Goal: Information Seeking & Learning: Find specific page/section

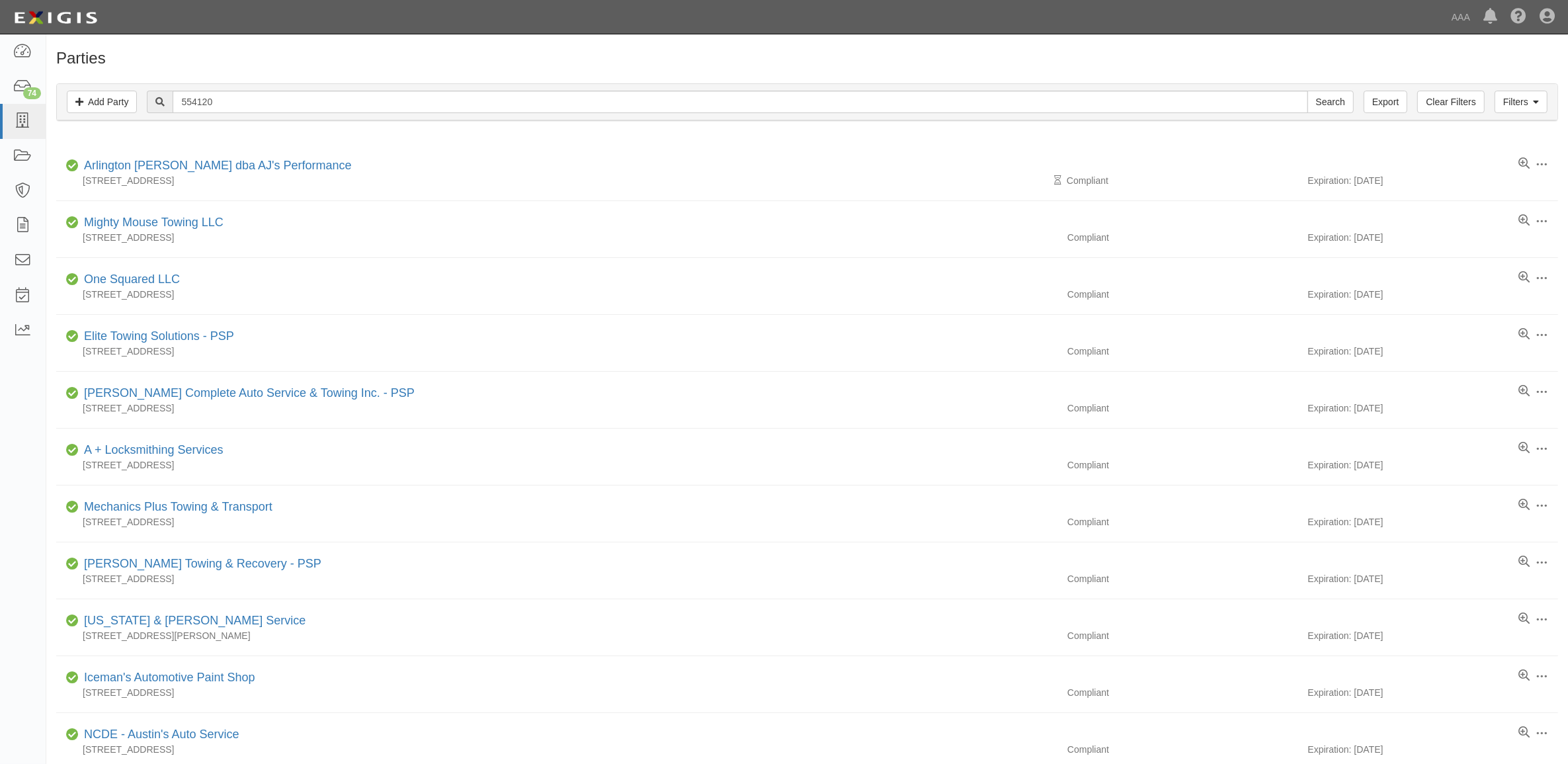
drag, startPoint x: 275, startPoint y: 118, endPoint x: 266, endPoint y: 109, distance: 12.7
click at [271, 117] on div "Filters Add Party Clear Filters Export 554120 Search Filters" at bounding box center [807, 101] width 1500 height 36
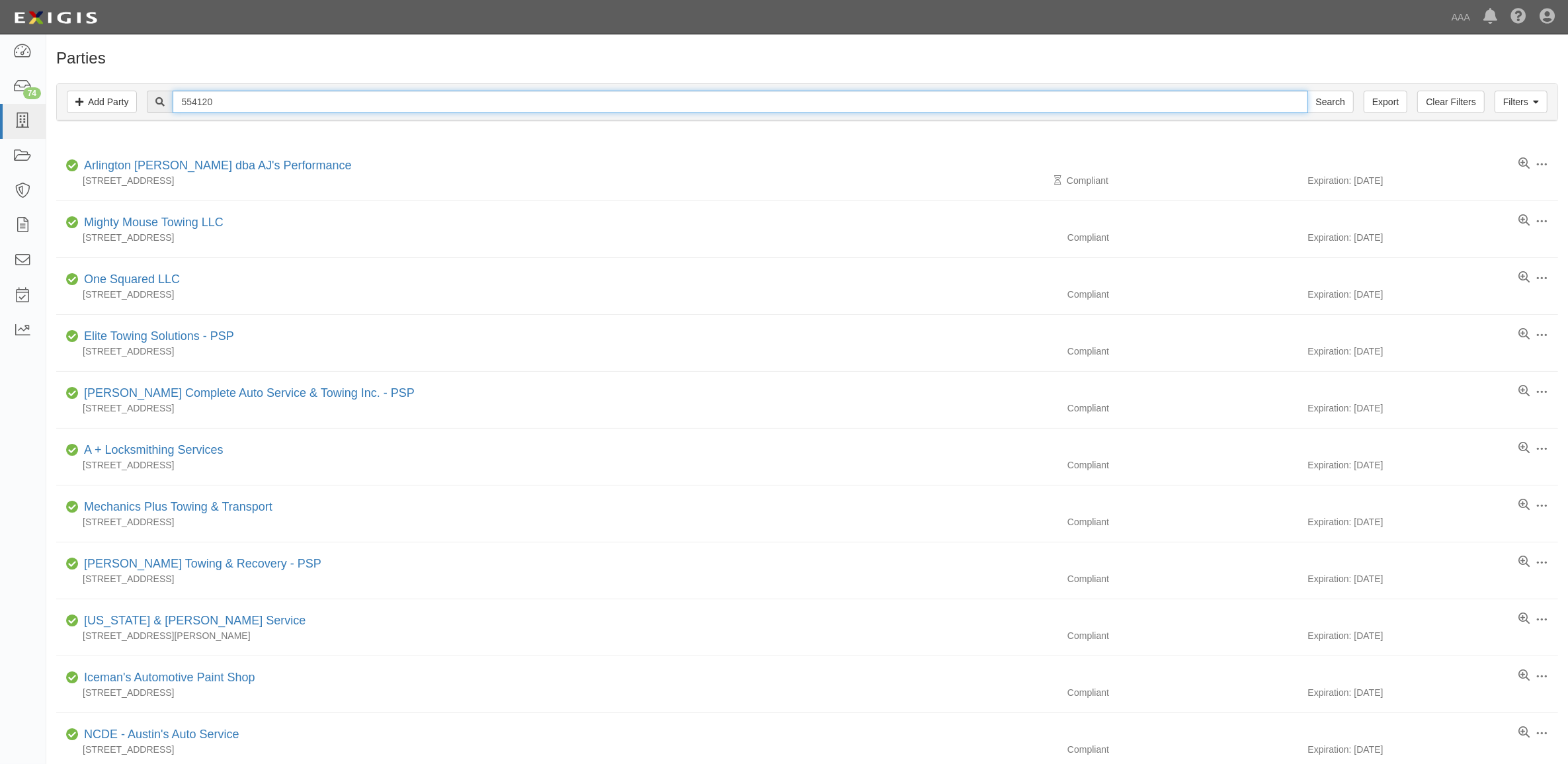
click at [266, 109] on input "554120" at bounding box center [740, 102] width 1135 height 23
type input "Ironhorse"
click at [1307, 91] on input "Search" at bounding box center [1331, 102] width 47 height 23
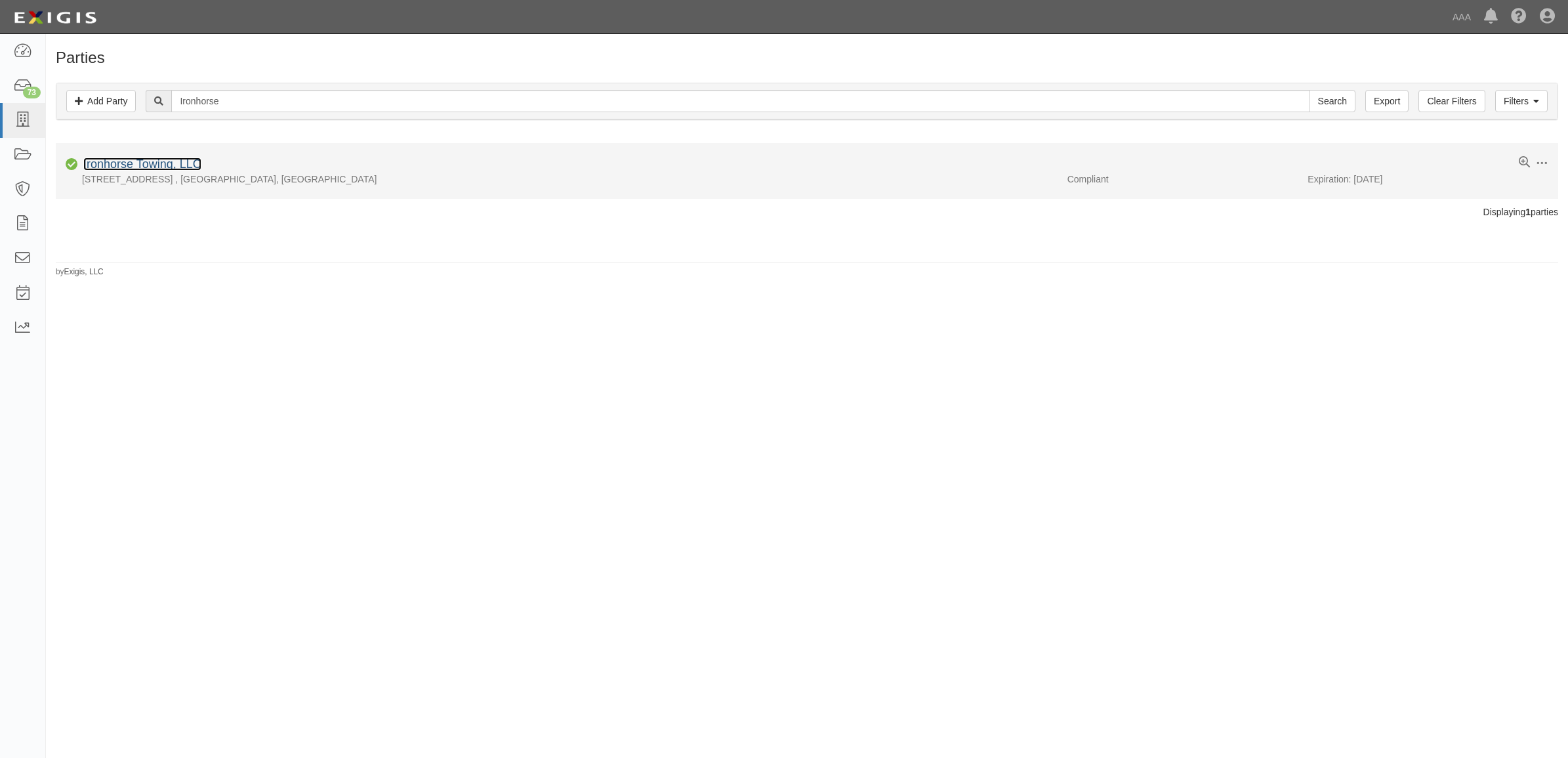
click at [156, 164] on link "Ironhorse Towing, LLC" at bounding box center [142, 164] width 118 height 13
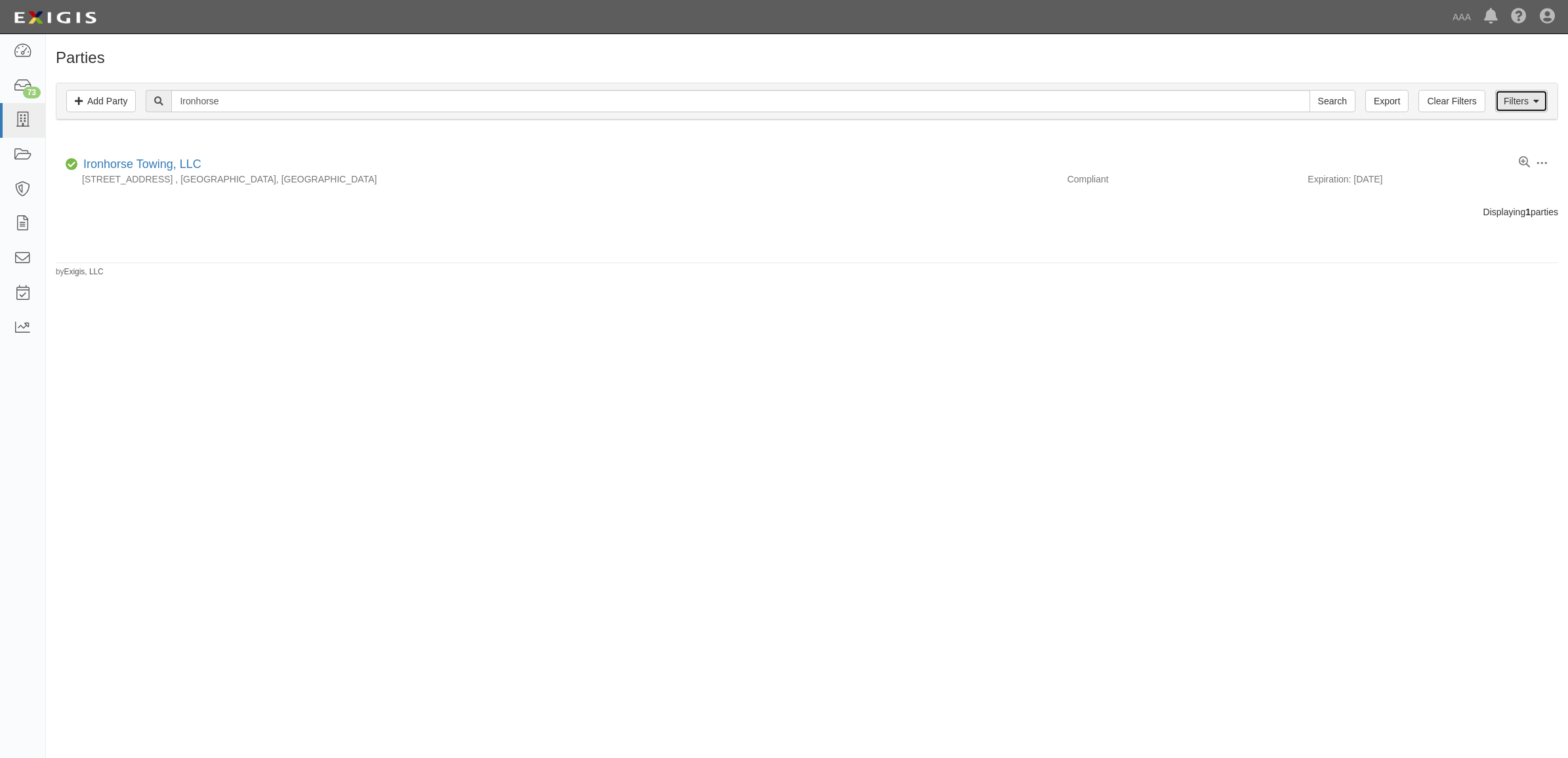
click at [1526, 104] on link "Filters" at bounding box center [1521, 101] width 53 height 22
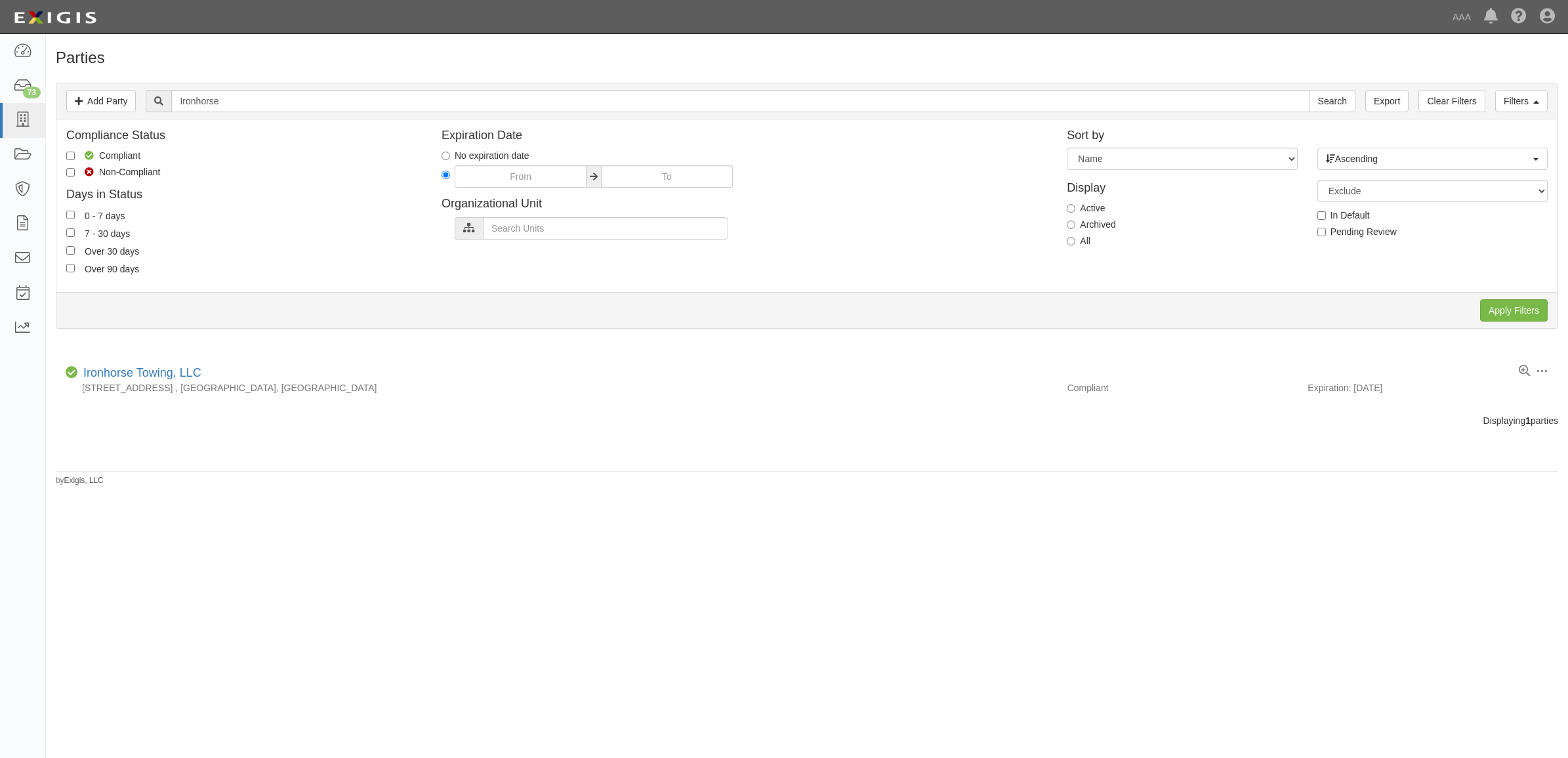
click at [1079, 240] on label "All" at bounding box center [1079, 240] width 24 height 13
click at [1075, 240] on input "All" at bounding box center [1071, 241] width 9 height 9
radio input "true"
click at [1526, 304] on input "Apply Filters" at bounding box center [1513, 311] width 68 height 22
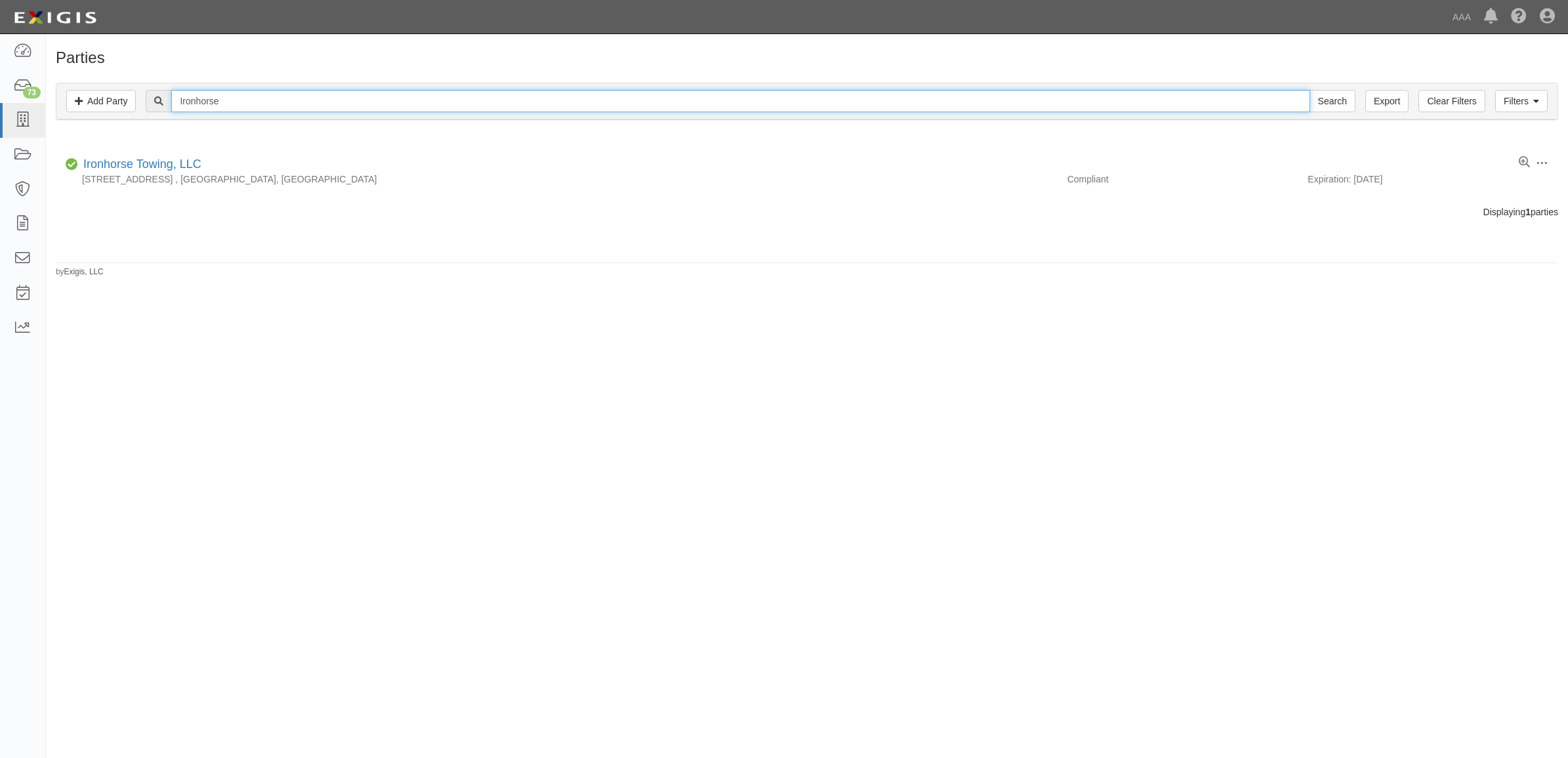
click at [241, 105] on input "Ironhorse" at bounding box center [739, 101] width 1138 height 22
type input "Ironhook"
click at [1309, 90] on input "Search" at bounding box center [1332, 101] width 46 height 22
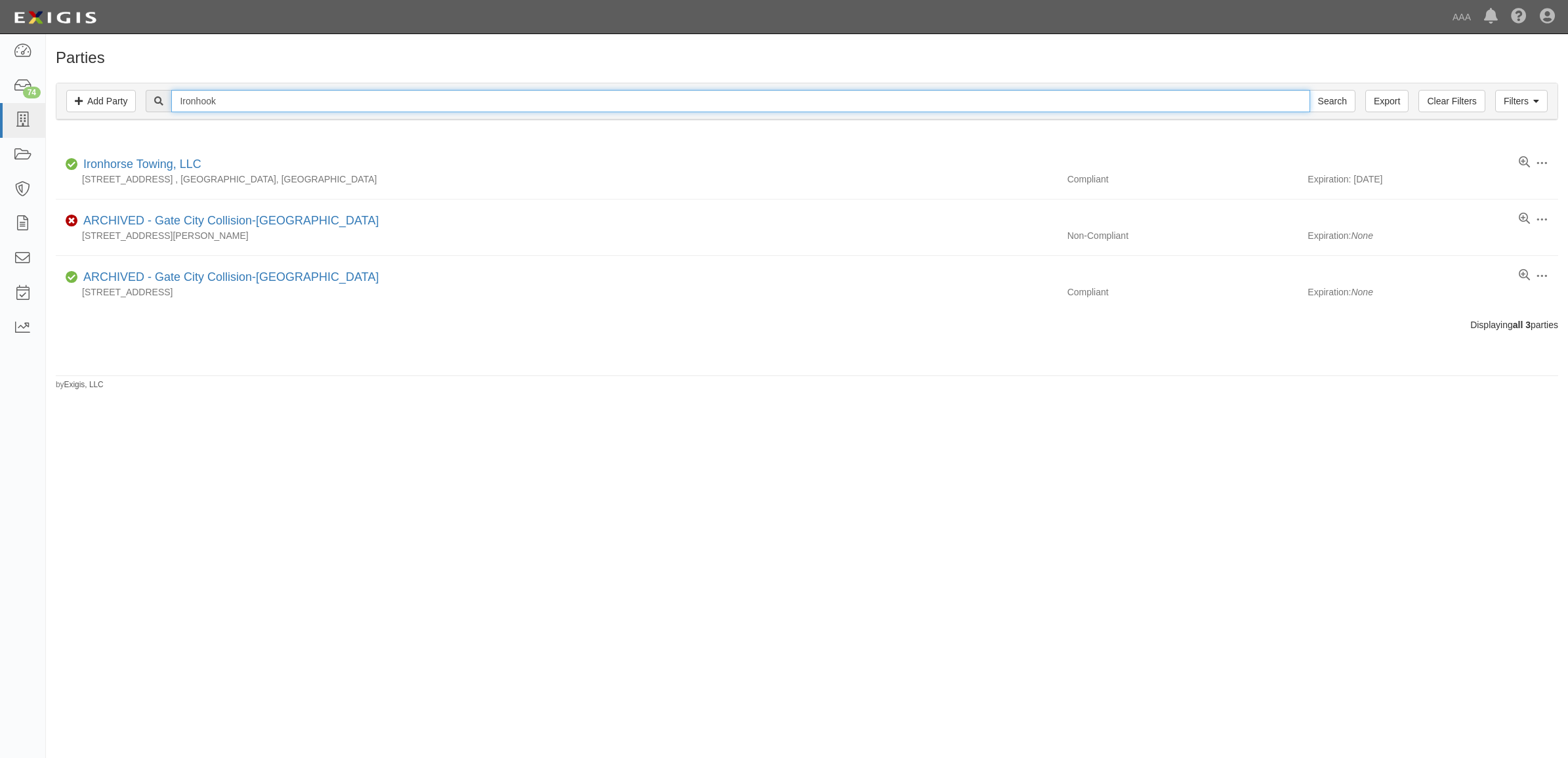
click at [259, 99] on input "Ironhook" at bounding box center [739, 101] width 1138 height 22
type input "19847"
click at [1309, 90] on input "Search" at bounding box center [1332, 101] width 46 height 22
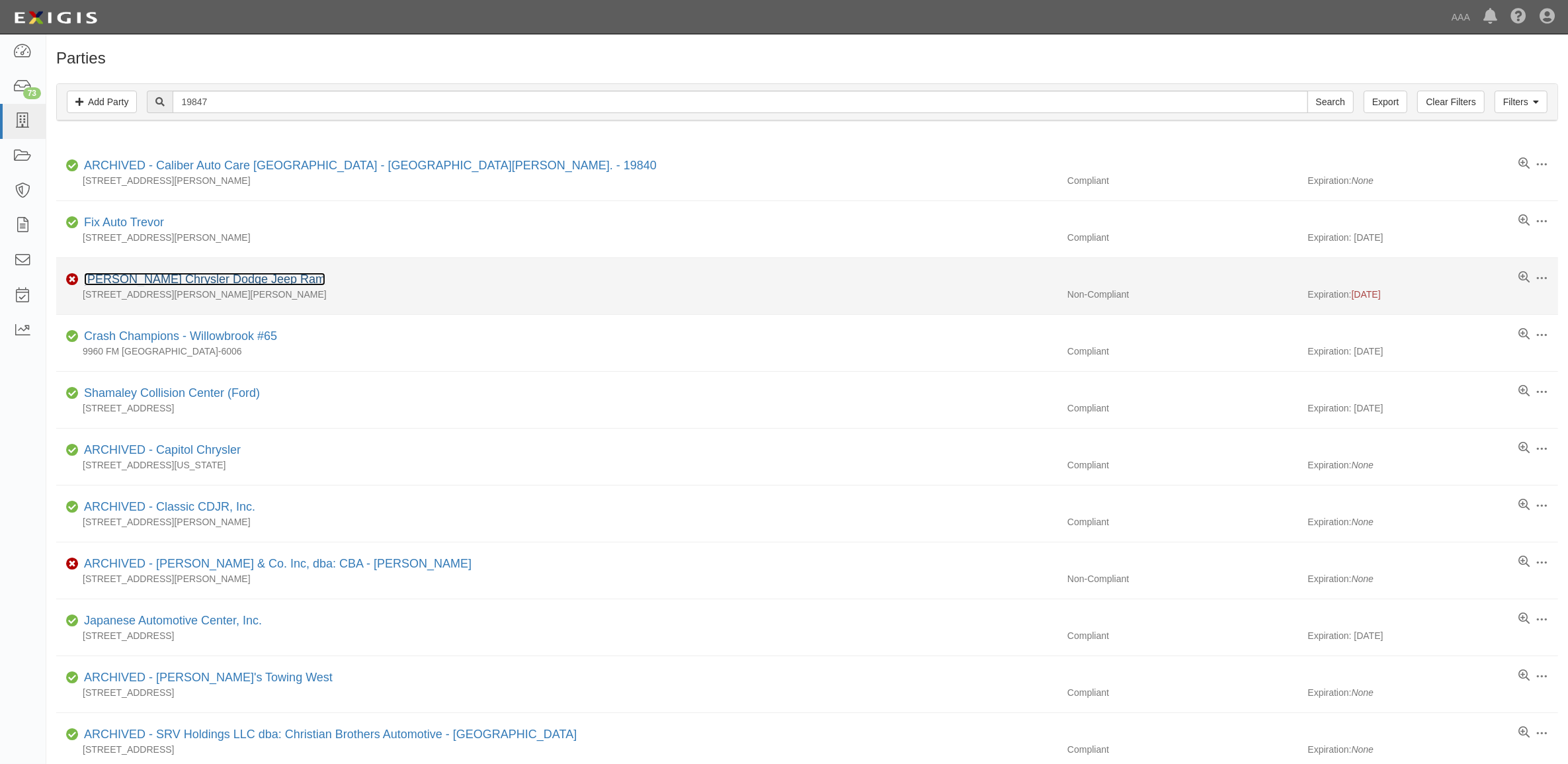
click at [197, 276] on link "Mark Porter Chrysler Dodge Jeep Ram" at bounding box center [204, 279] width 241 height 13
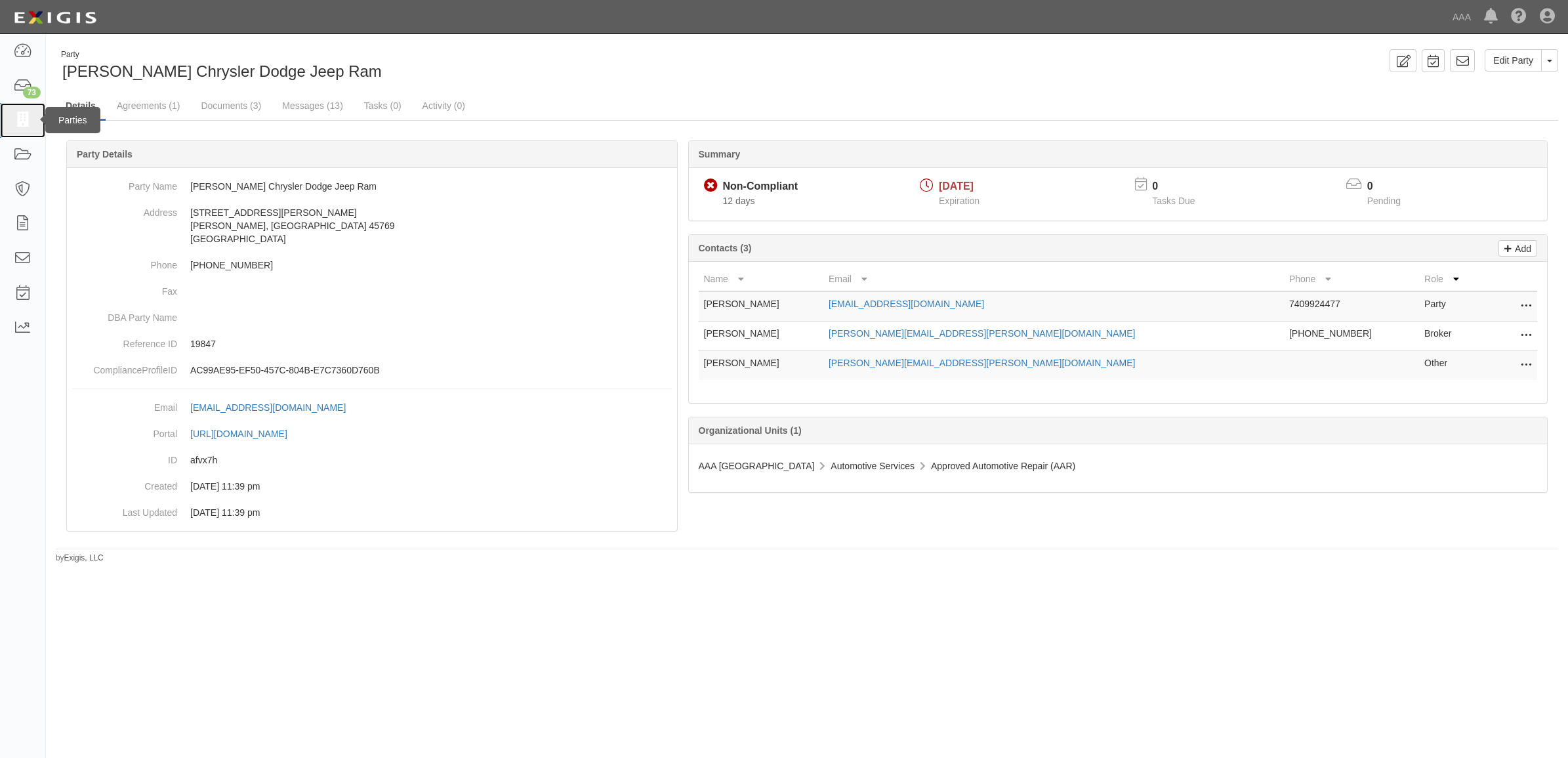
click at [33, 123] on link at bounding box center [22, 121] width 46 height 35
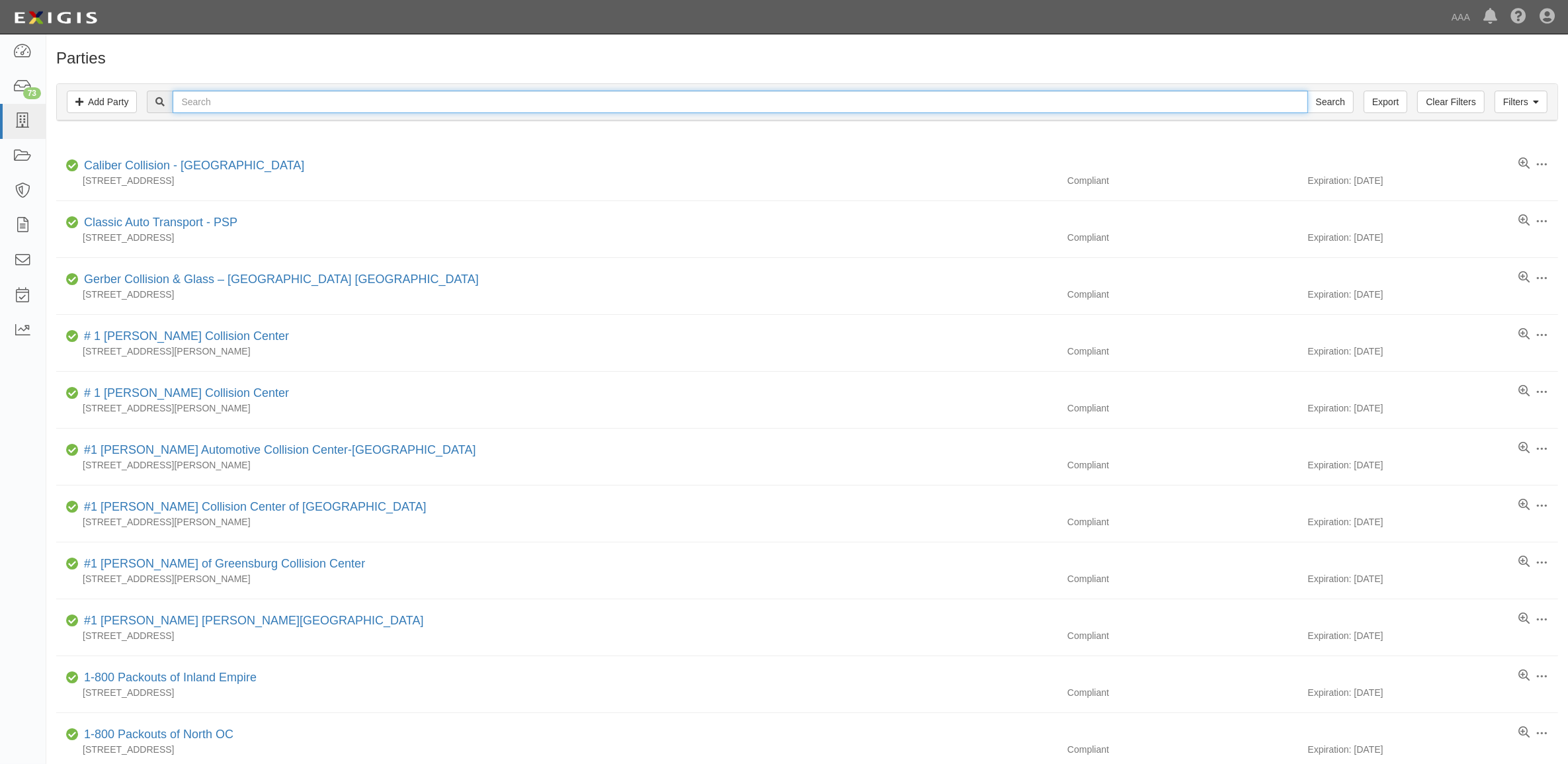
click at [332, 106] on input "text" at bounding box center [740, 102] width 1135 height 23
type input "728049"
click at [1307, 91] on input "Search" at bounding box center [1331, 102] width 47 height 23
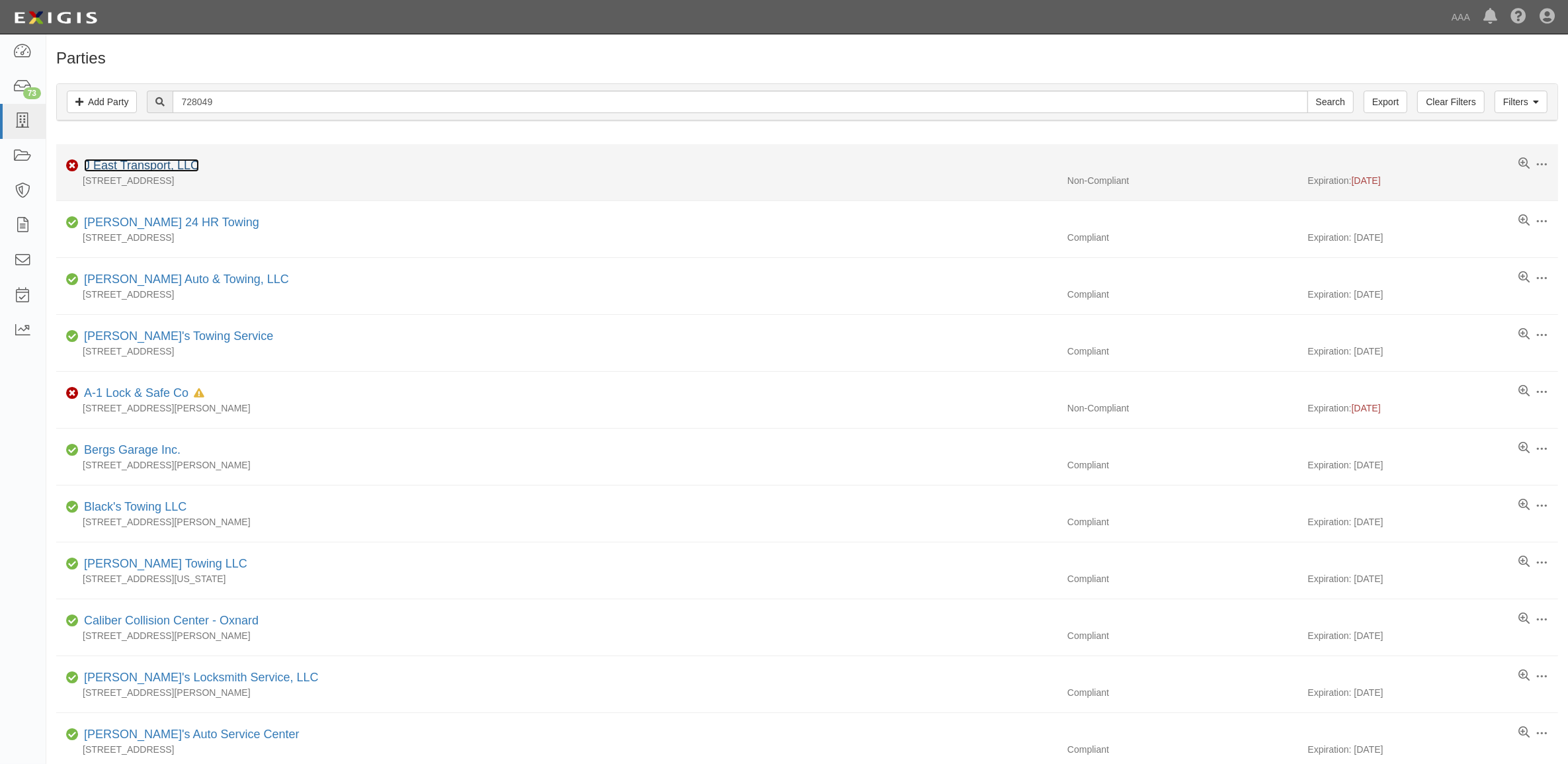
click at [179, 164] on link "J East Transport, LLC" at bounding box center [141, 165] width 115 height 13
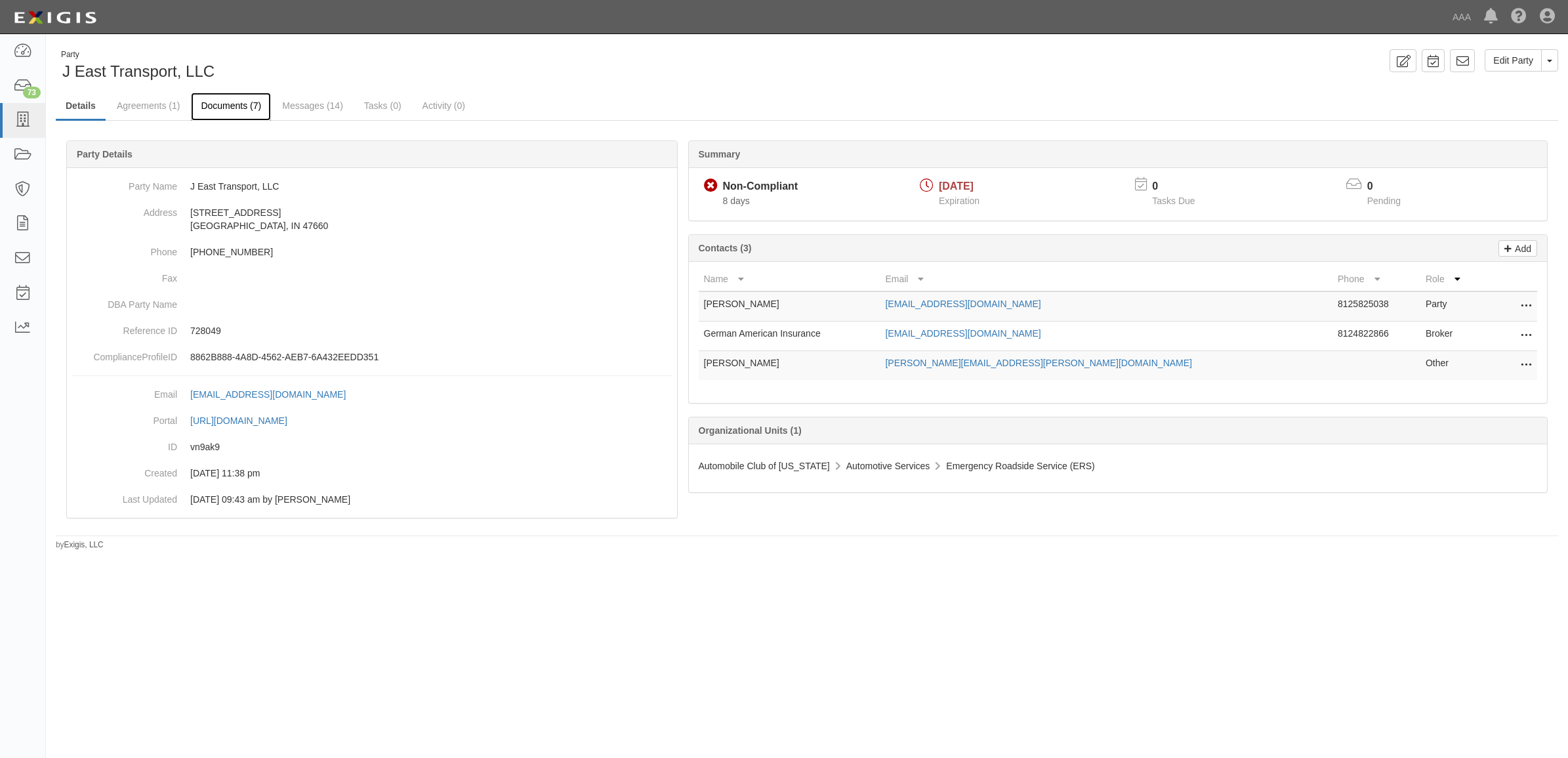
click at [237, 113] on link "Documents (7)" at bounding box center [231, 106] width 80 height 28
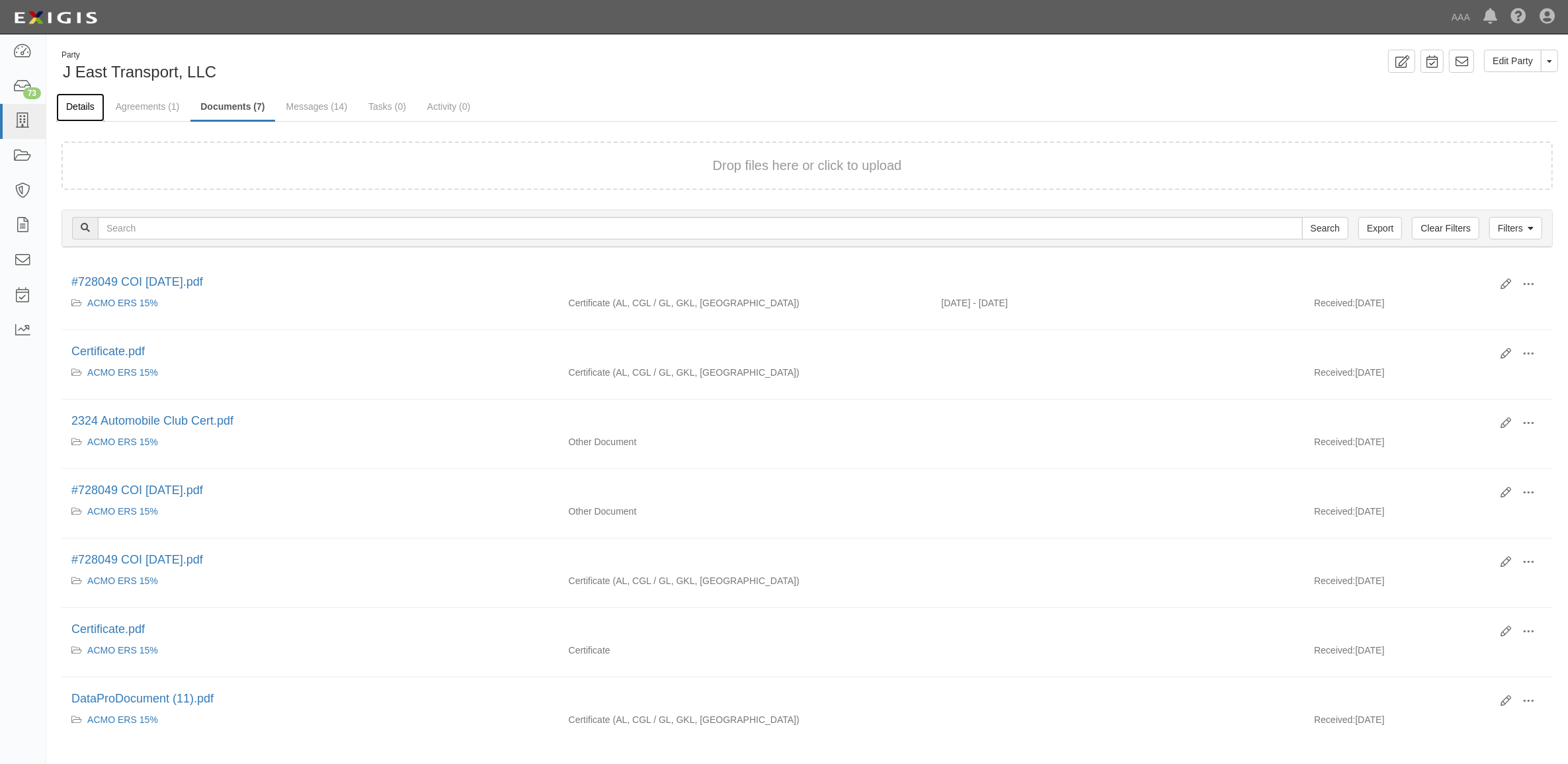
click at [69, 113] on link "Details" at bounding box center [80, 107] width 48 height 28
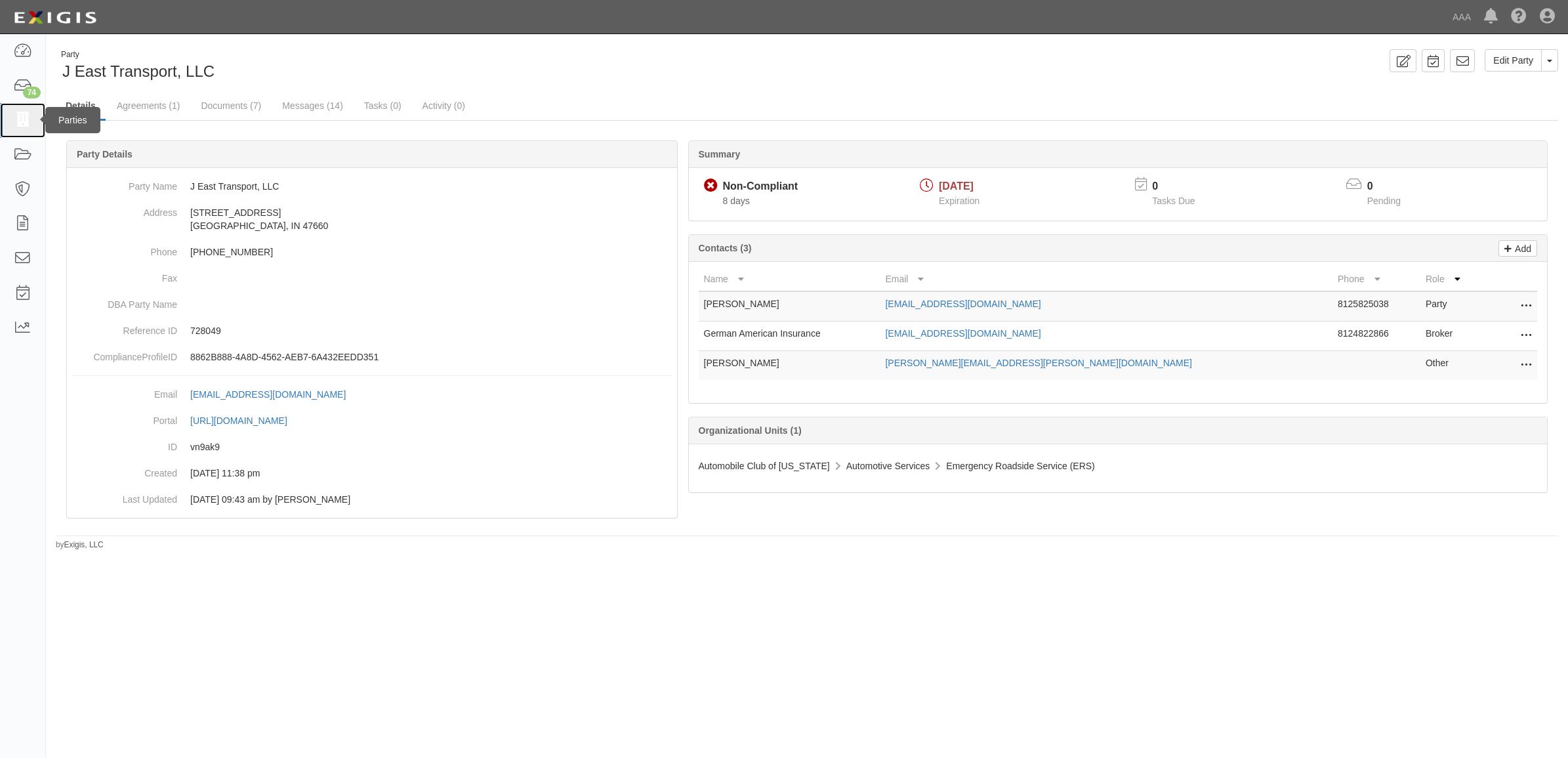
click at [13, 116] on icon at bounding box center [22, 120] width 18 height 15
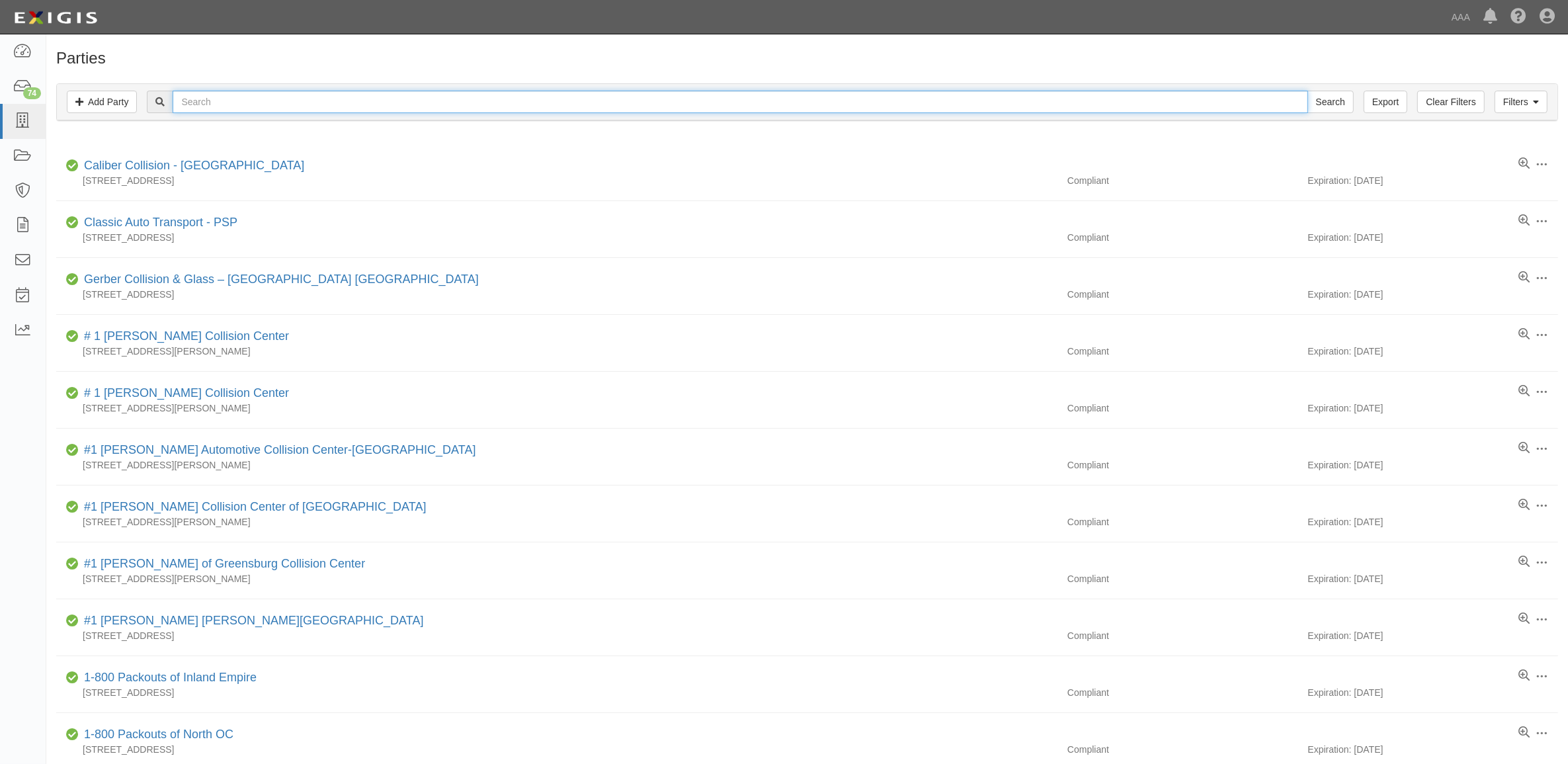
click at [246, 105] on input "text" at bounding box center [740, 102] width 1135 height 23
type input "Britton"
click at [1307, 91] on input "Search" at bounding box center [1331, 102] width 47 height 23
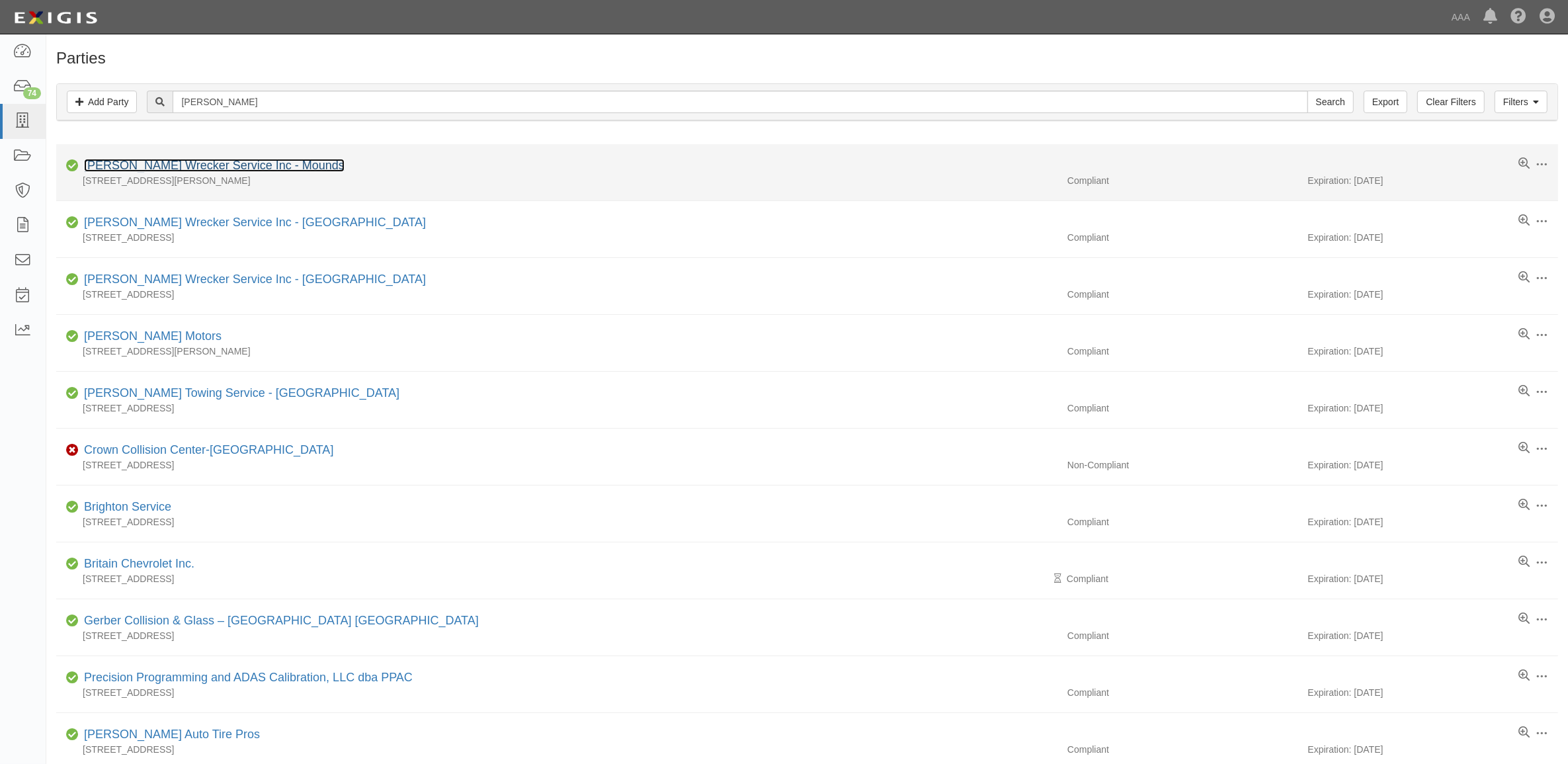
click at [233, 169] on link "Britton's Wrecker Service Inc - Mounds" at bounding box center [214, 165] width 261 height 13
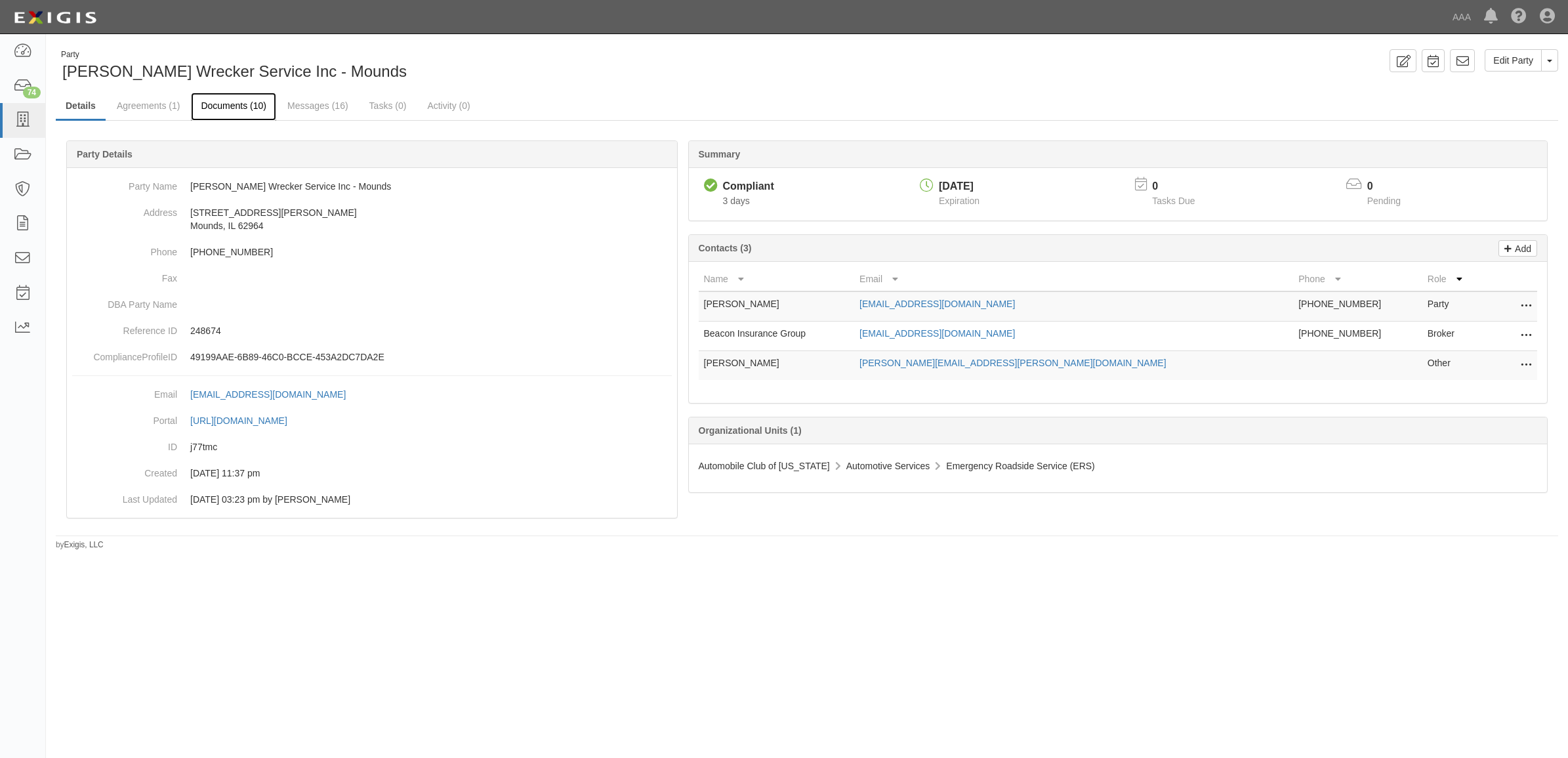
click at [233, 101] on link "Documents (10)" at bounding box center [233, 106] width 85 height 28
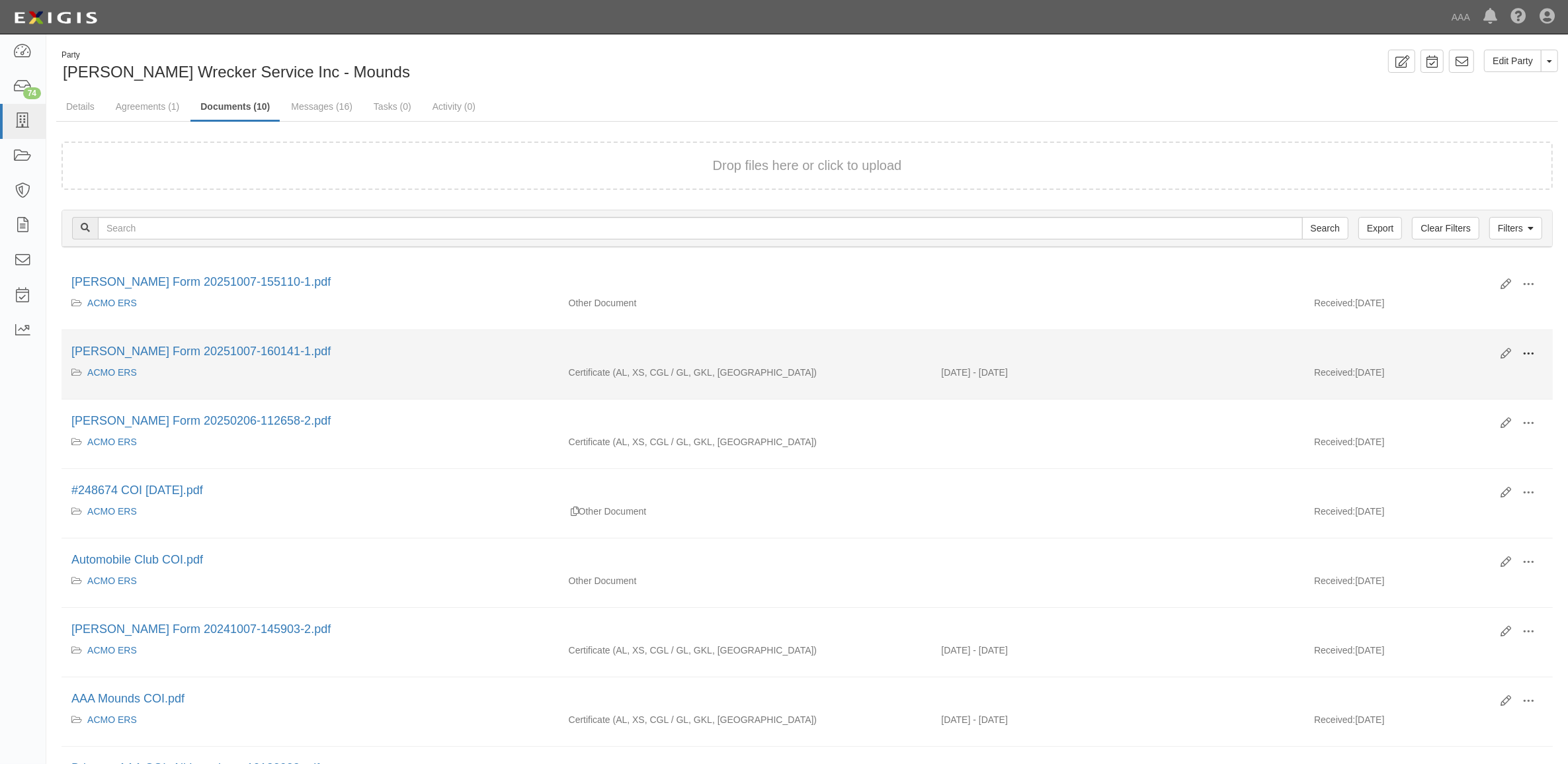
click at [1528, 354] on span at bounding box center [1528, 353] width 12 height 12
click at [1487, 378] on link "View" at bounding box center [1464, 374] width 105 height 24
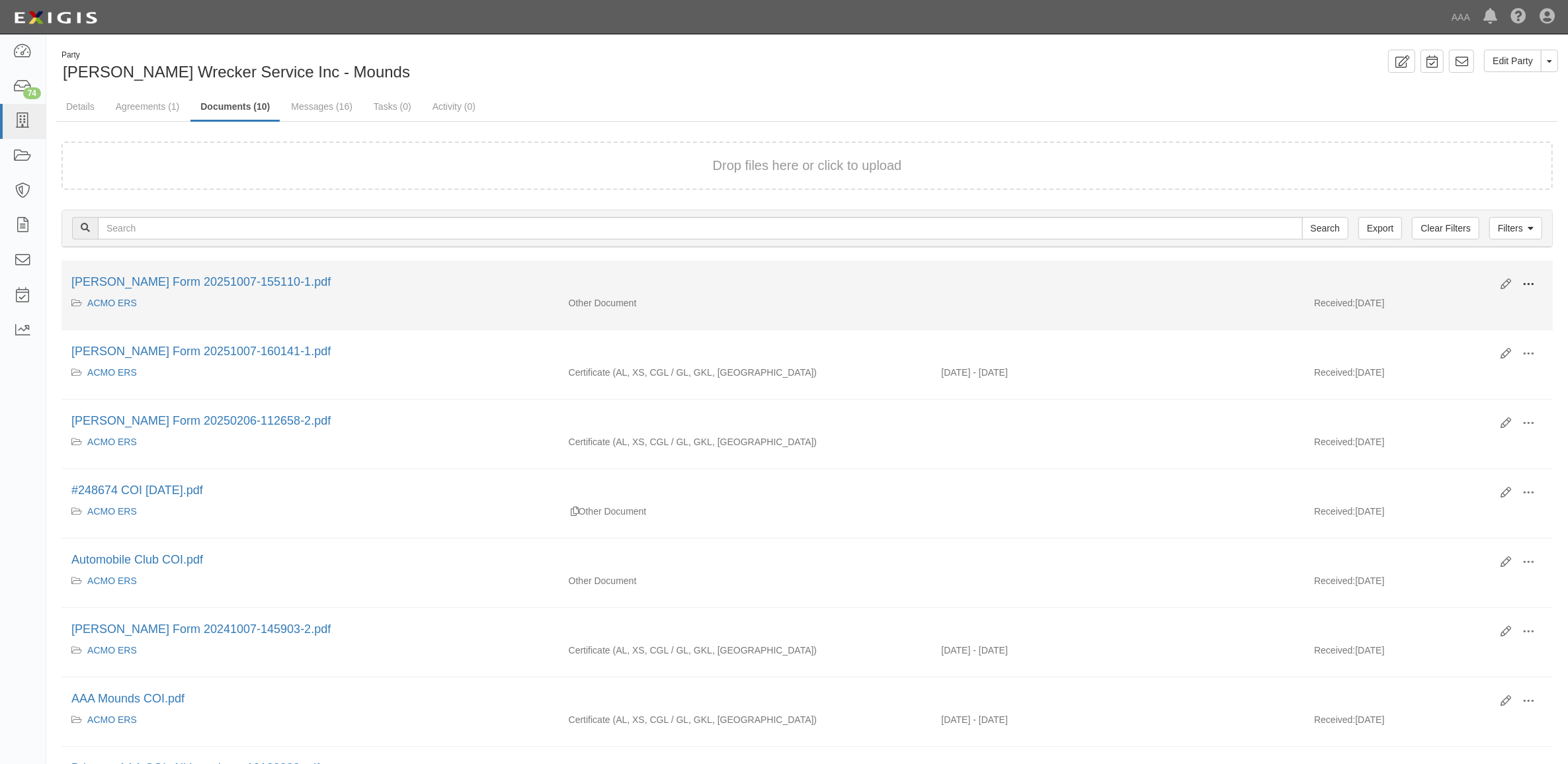
drag, startPoint x: 1525, startPoint y: 288, endPoint x: 1513, endPoint y: 295, distance: 13.9
click at [1525, 288] on span at bounding box center [1528, 284] width 12 height 12
click at [1488, 312] on link "View" at bounding box center [1464, 304] width 105 height 24
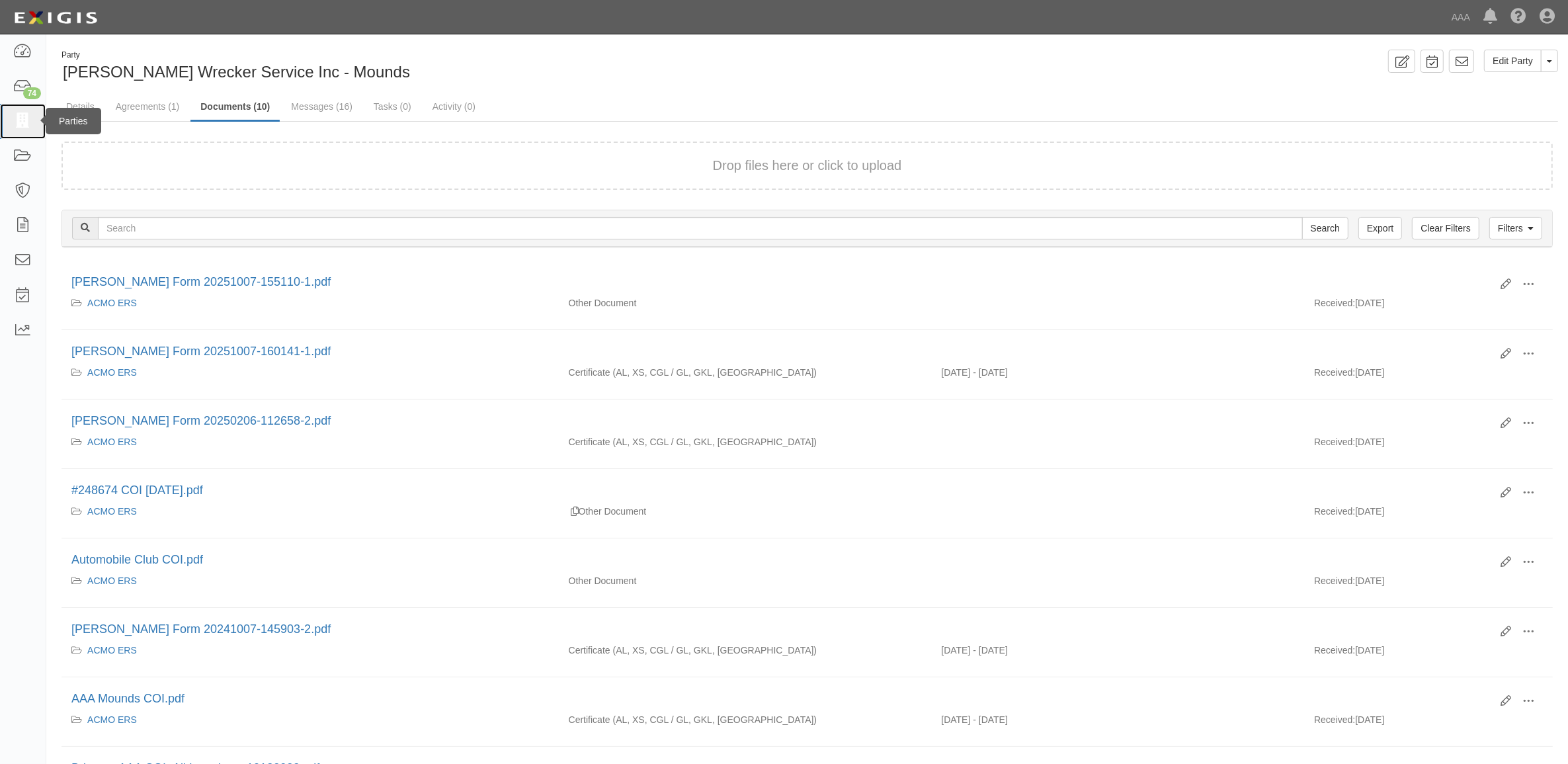
click at [20, 117] on icon at bounding box center [22, 121] width 19 height 15
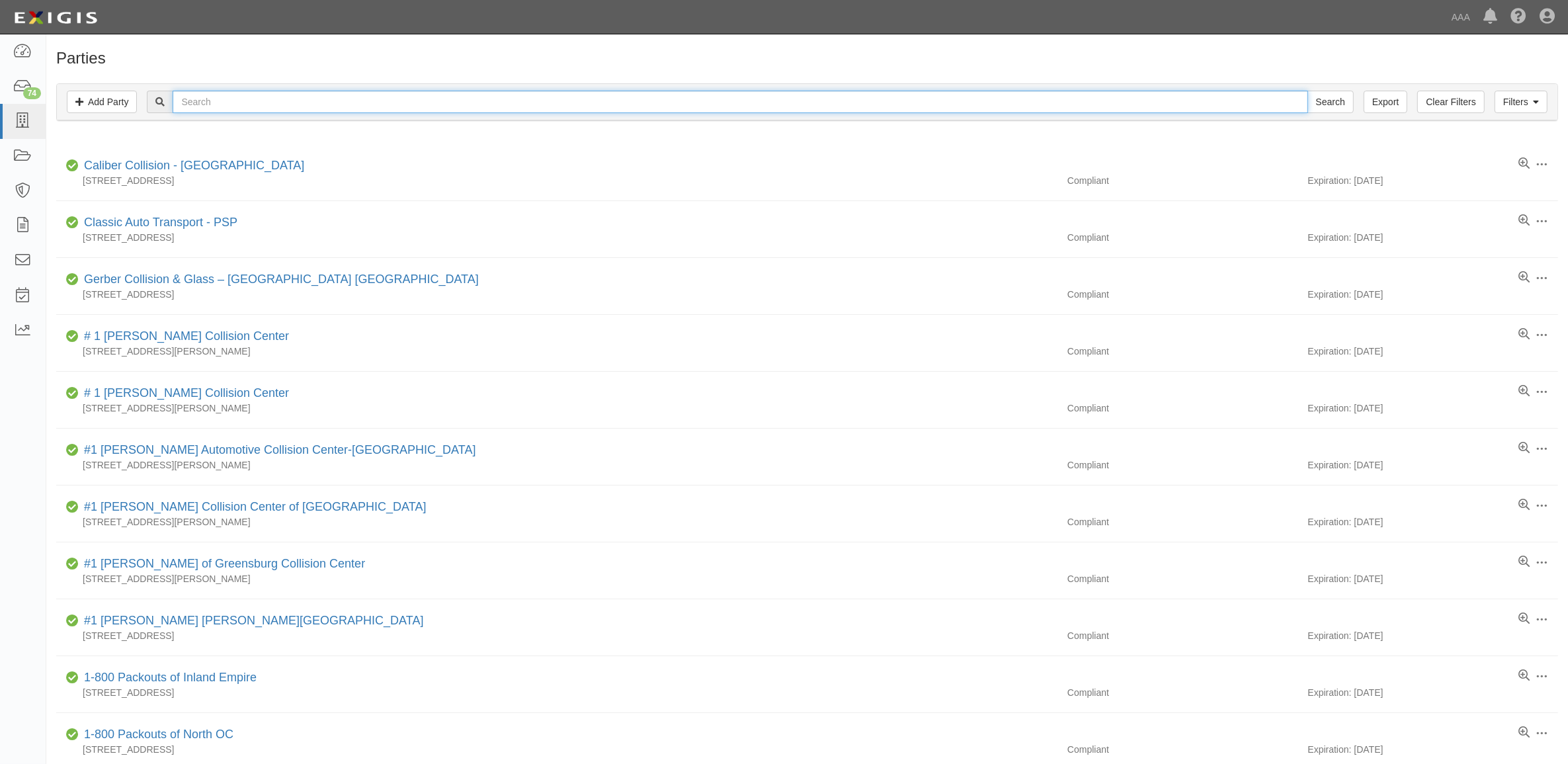
click at [337, 108] on input "text" at bounding box center [740, 102] width 1135 height 23
type input "511012"
click at [1307, 91] on input "Search" at bounding box center [1331, 102] width 47 height 23
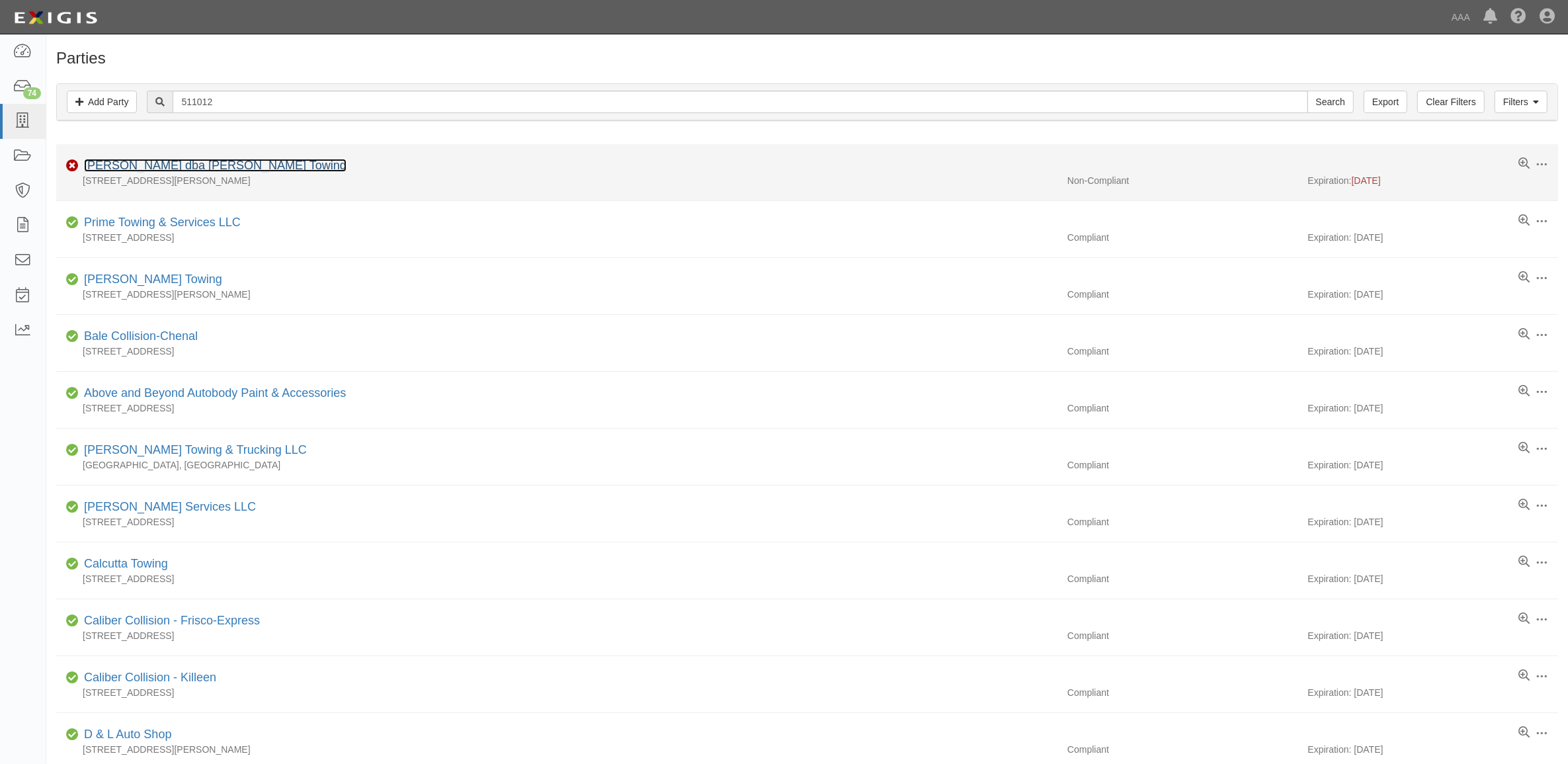
click at [200, 163] on link "John Biddle dba Biddle's Towing" at bounding box center [215, 165] width 262 height 13
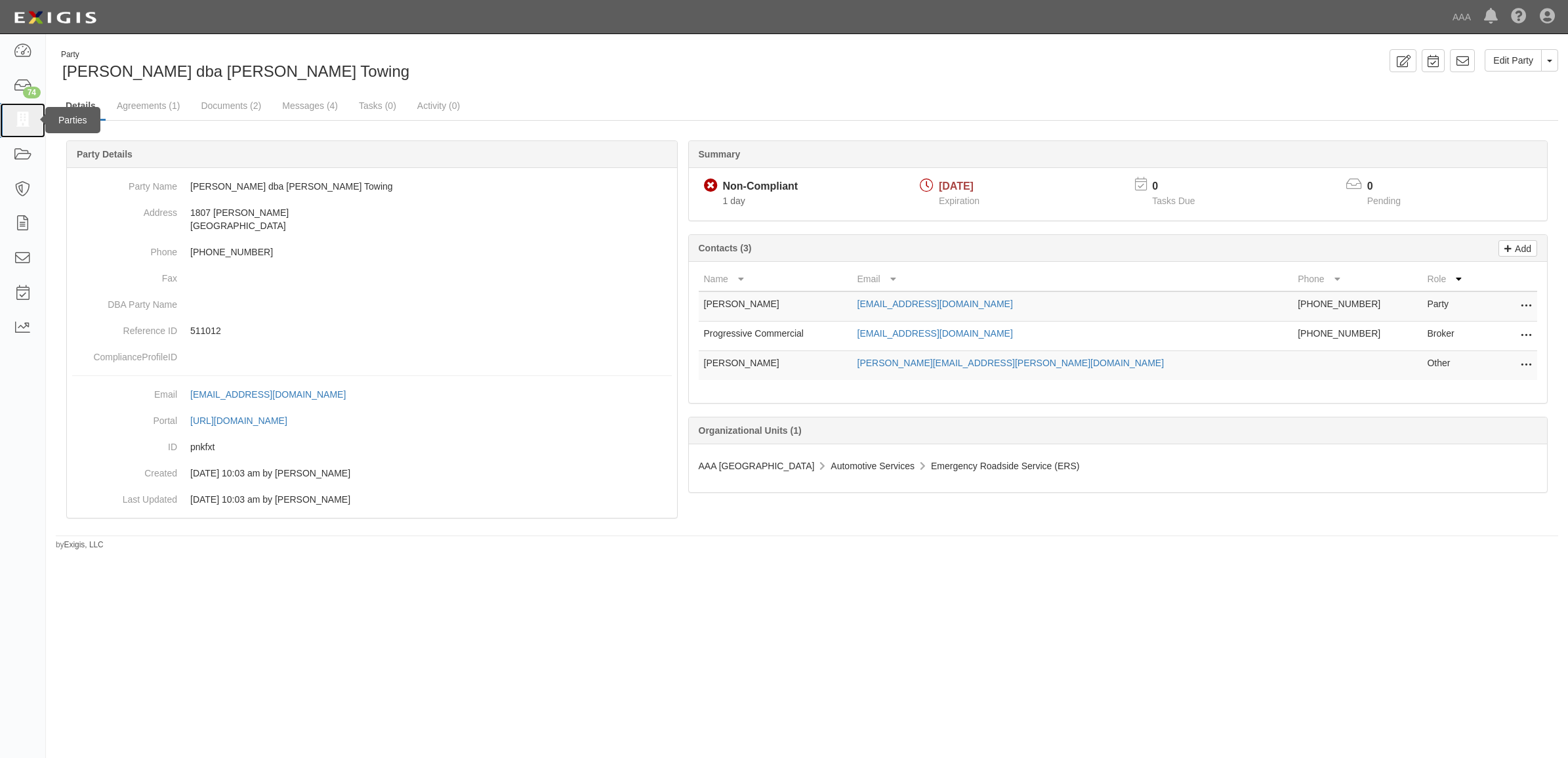
drag, startPoint x: 30, startPoint y: 117, endPoint x: 89, endPoint y: 133, distance: 61.1
click at [30, 117] on icon at bounding box center [22, 120] width 18 height 15
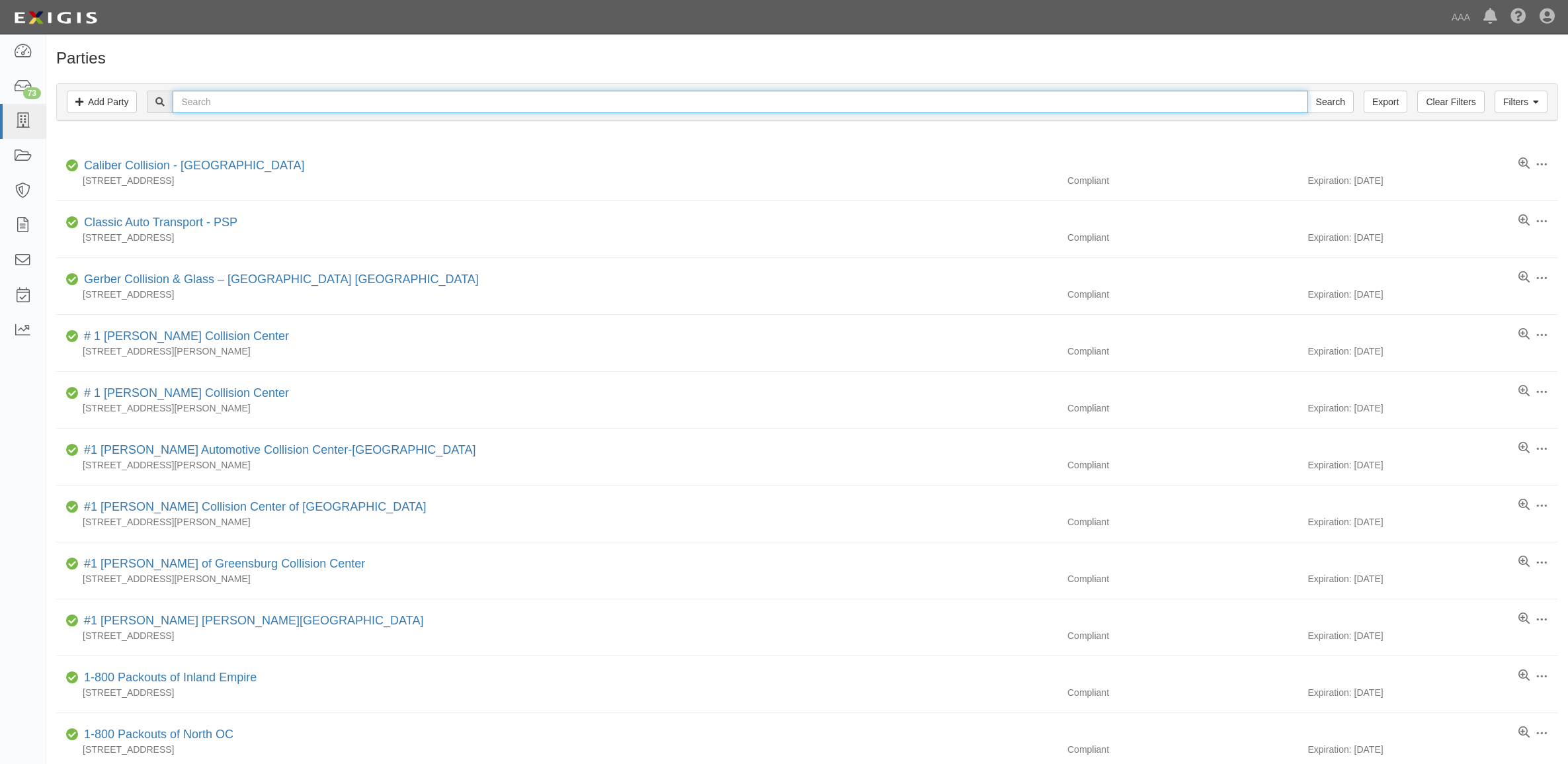
drag, startPoint x: 0, startPoint y: 0, endPoint x: 408, endPoint y: 105, distance: 421.3
click at [412, 101] on input "text" at bounding box center [740, 102] width 1135 height 23
type input "Diehm's"
click at [1307, 91] on input "Search" at bounding box center [1331, 102] width 47 height 23
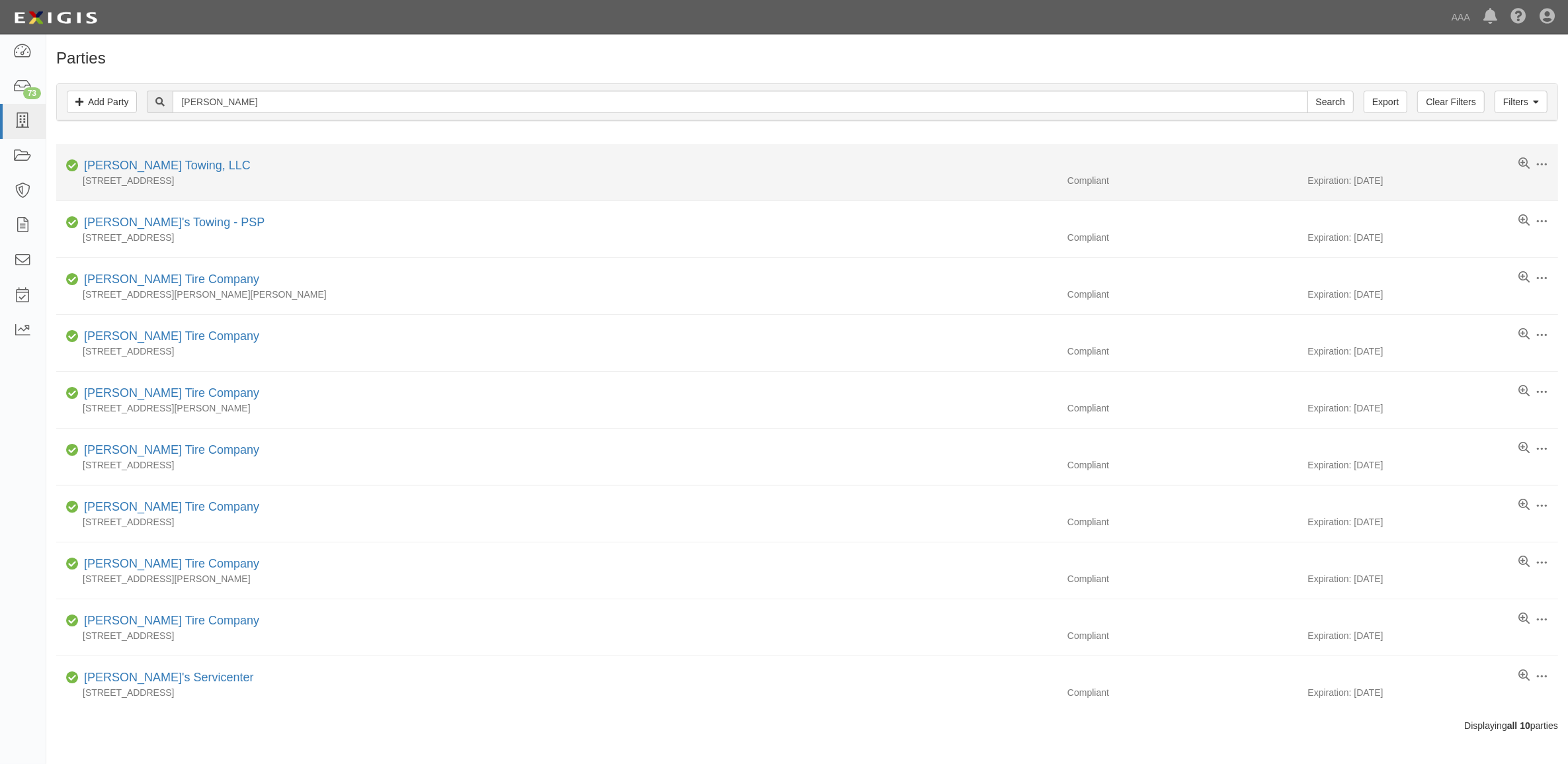
click at [135, 176] on div "1133 N Hwy 65, Marshall, MO 65340" at bounding box center [557, 180] width 1001 height 13
click at [141, 169] on link "[PERSON_NAME] Towing, LLC" at bounding box center [167, 165] width 167 height 13
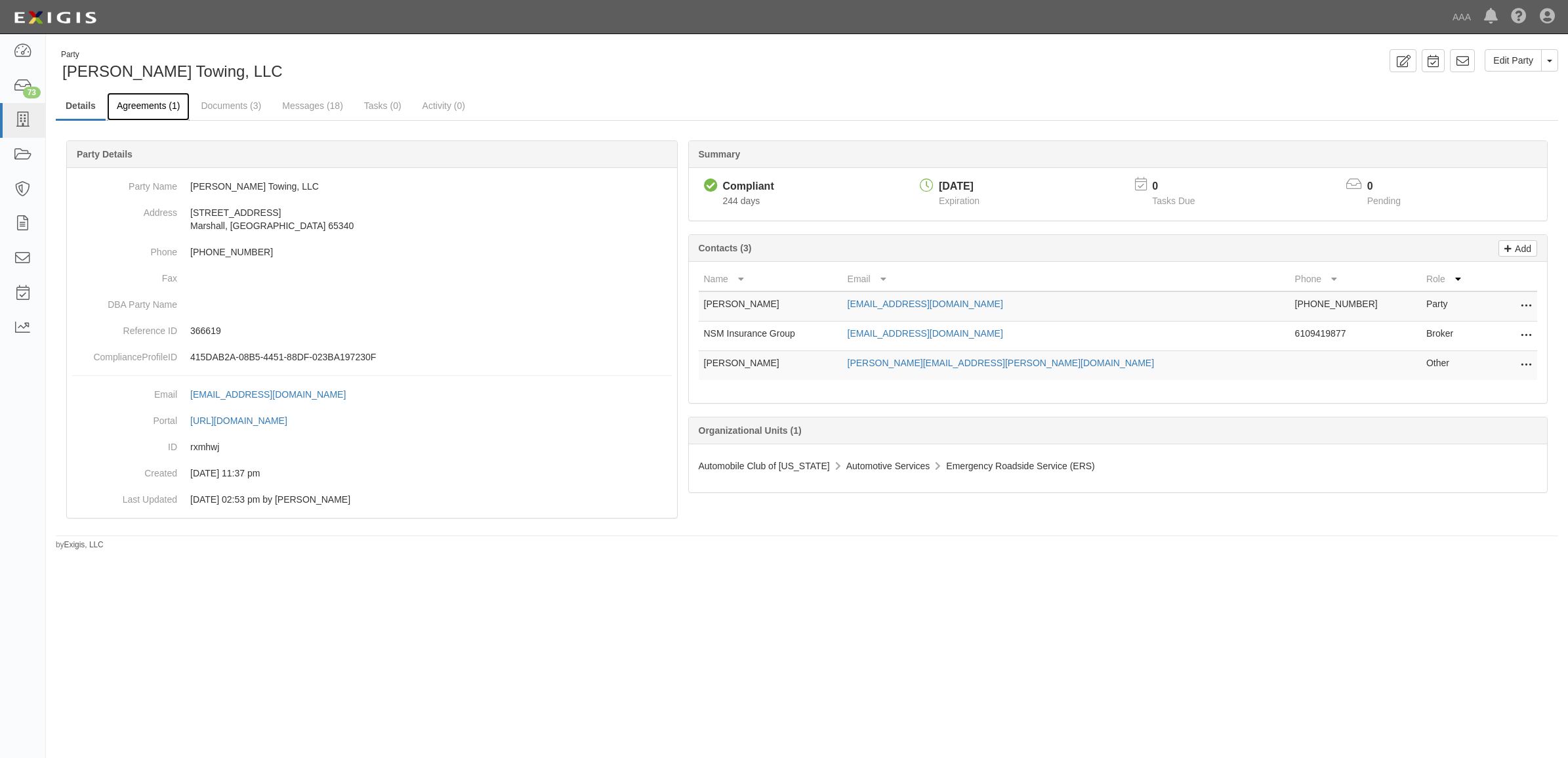
click at [151, 105] on link "Agreements (1)" at bounding box center [148, 106] width 83 height 28
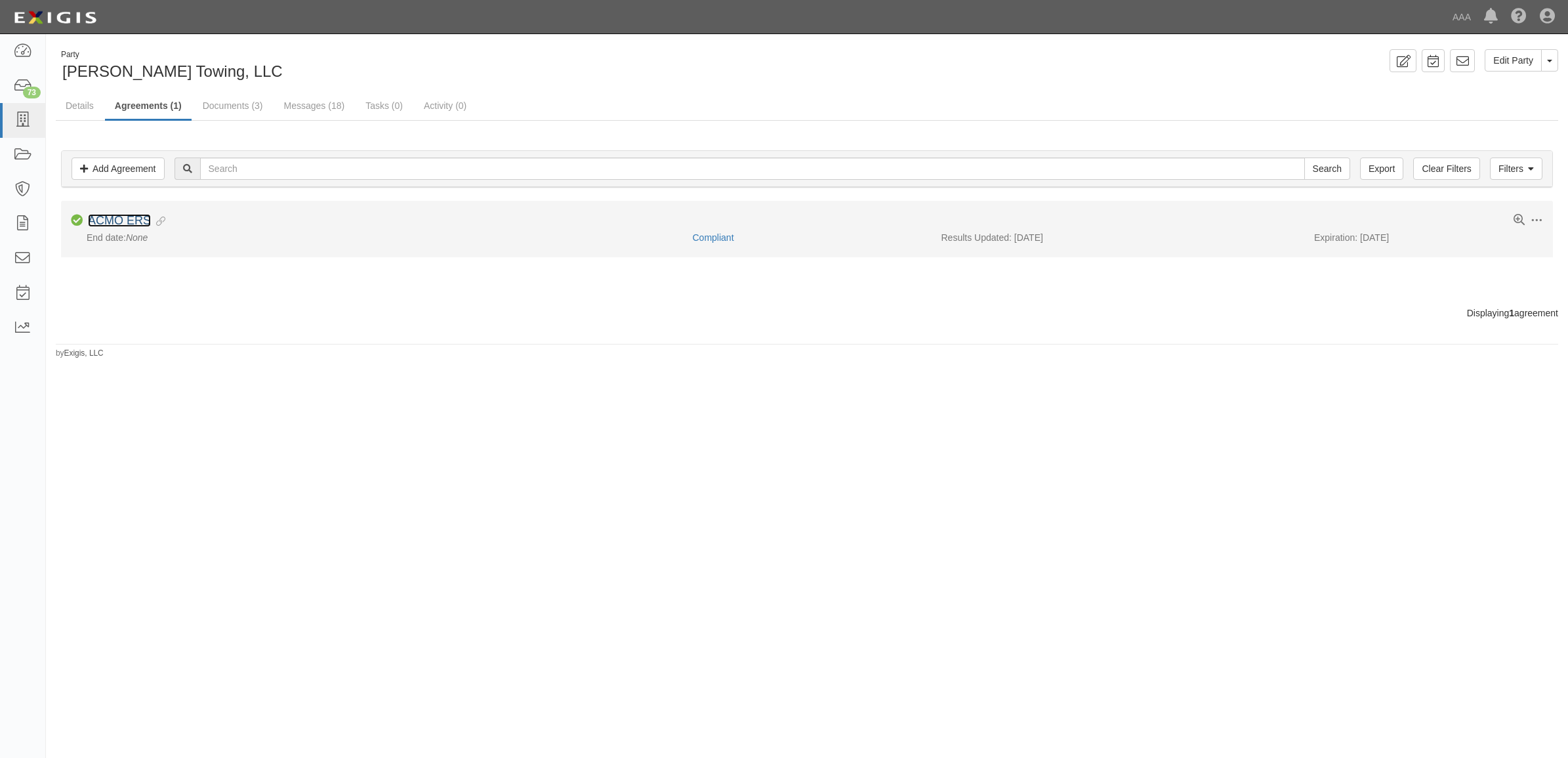
click at [133, 221] on link "ACMO ERS" at bounding box center [119, 220] width 63 height 13
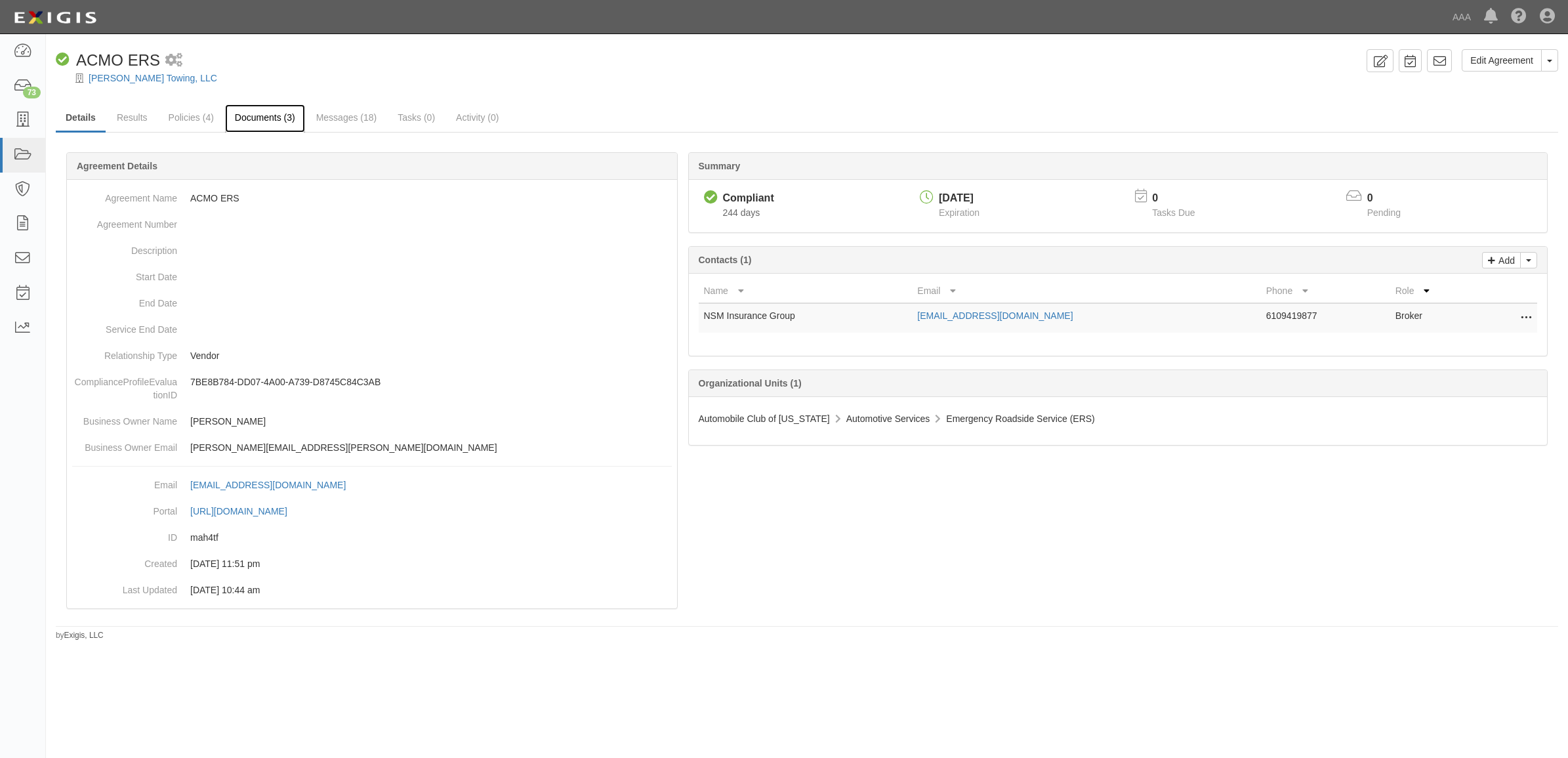
click at [270, 117] on link "Documents (3)" at bounding box center [265, 118] width 80 height 28
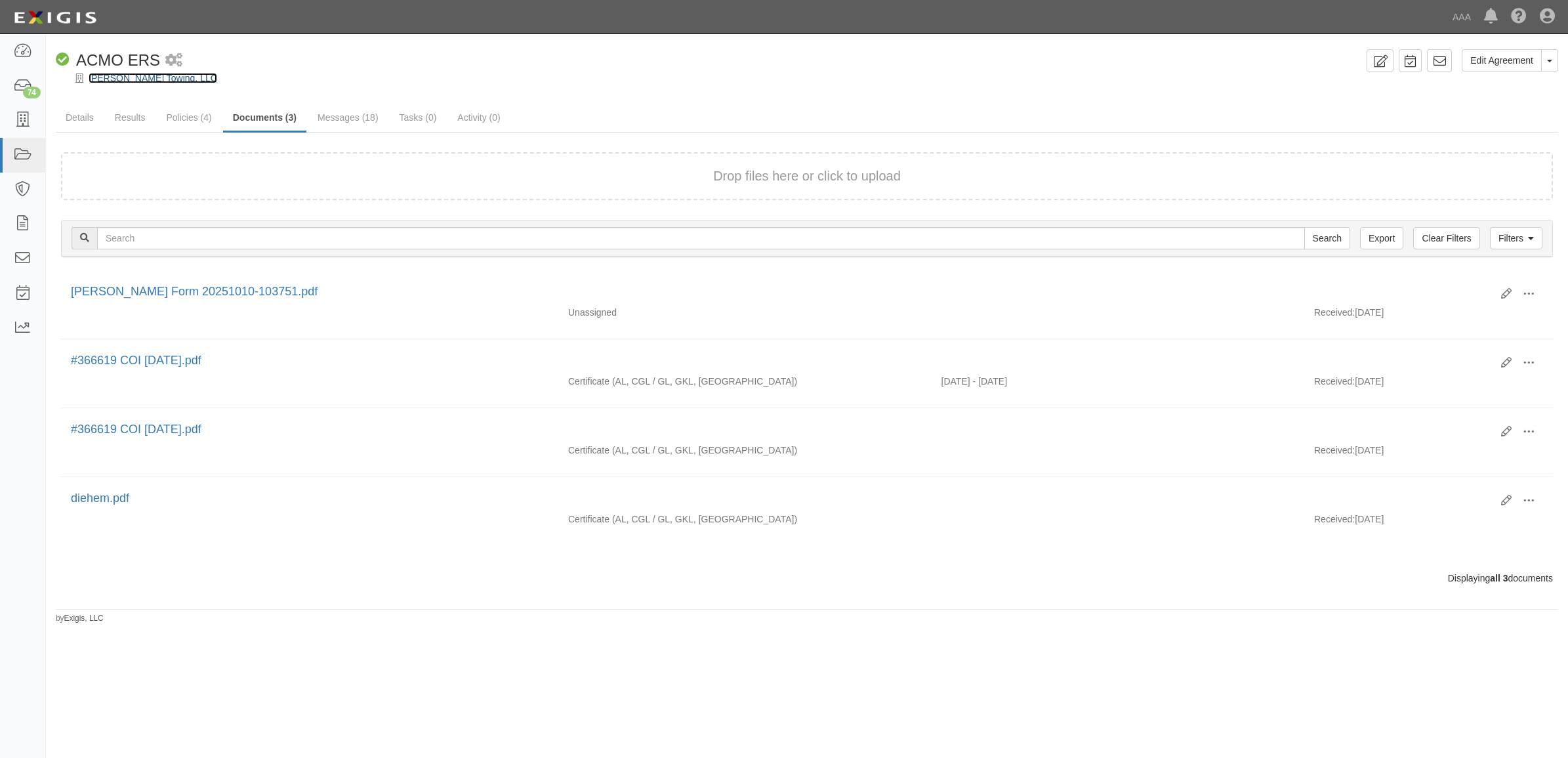
click at [125, 81] on link "[PERSON_NAME] Towing, LLC" at bounding box center [152, 77] width 129 height 10
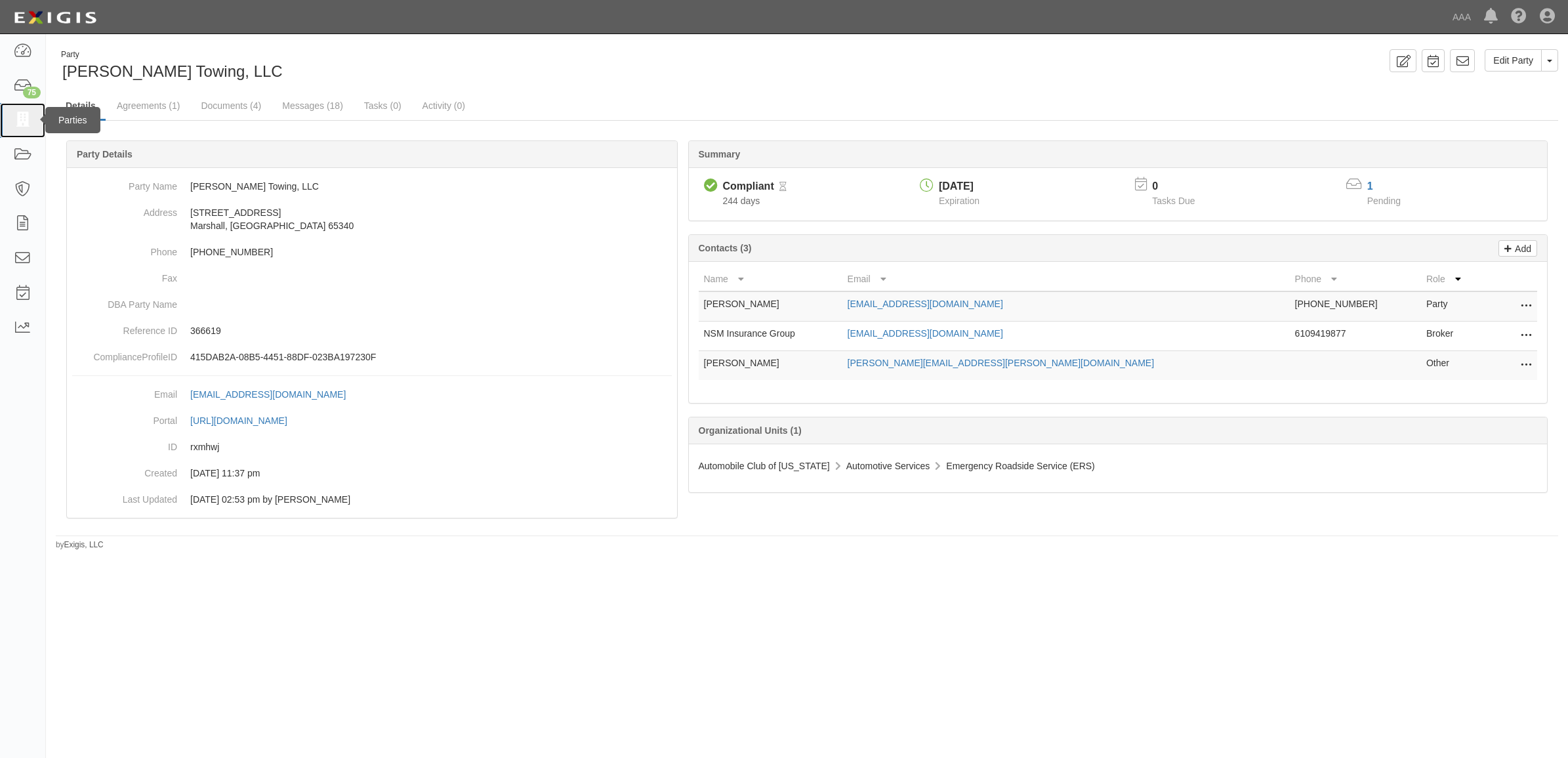
click at [25, 118] on icon at bounding box center [22, 120] width 18 height 15
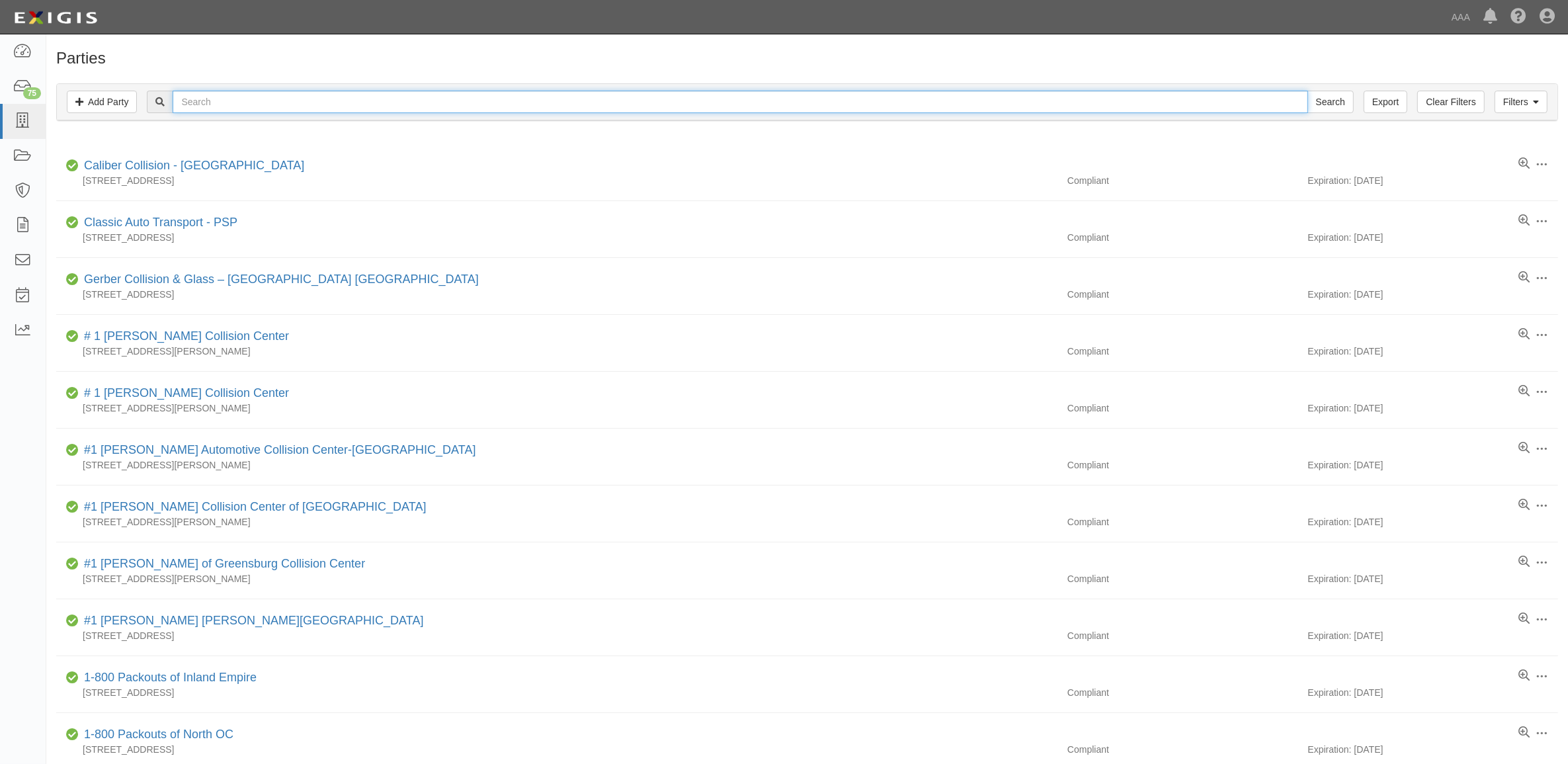
click at [220, 106] on input "text" at bounding box center [740, 102] width 1135 height 23
type input "Barton"
click at [1307, 91] on input "Search" at bounding box center [1331, 102] width 47 height 23
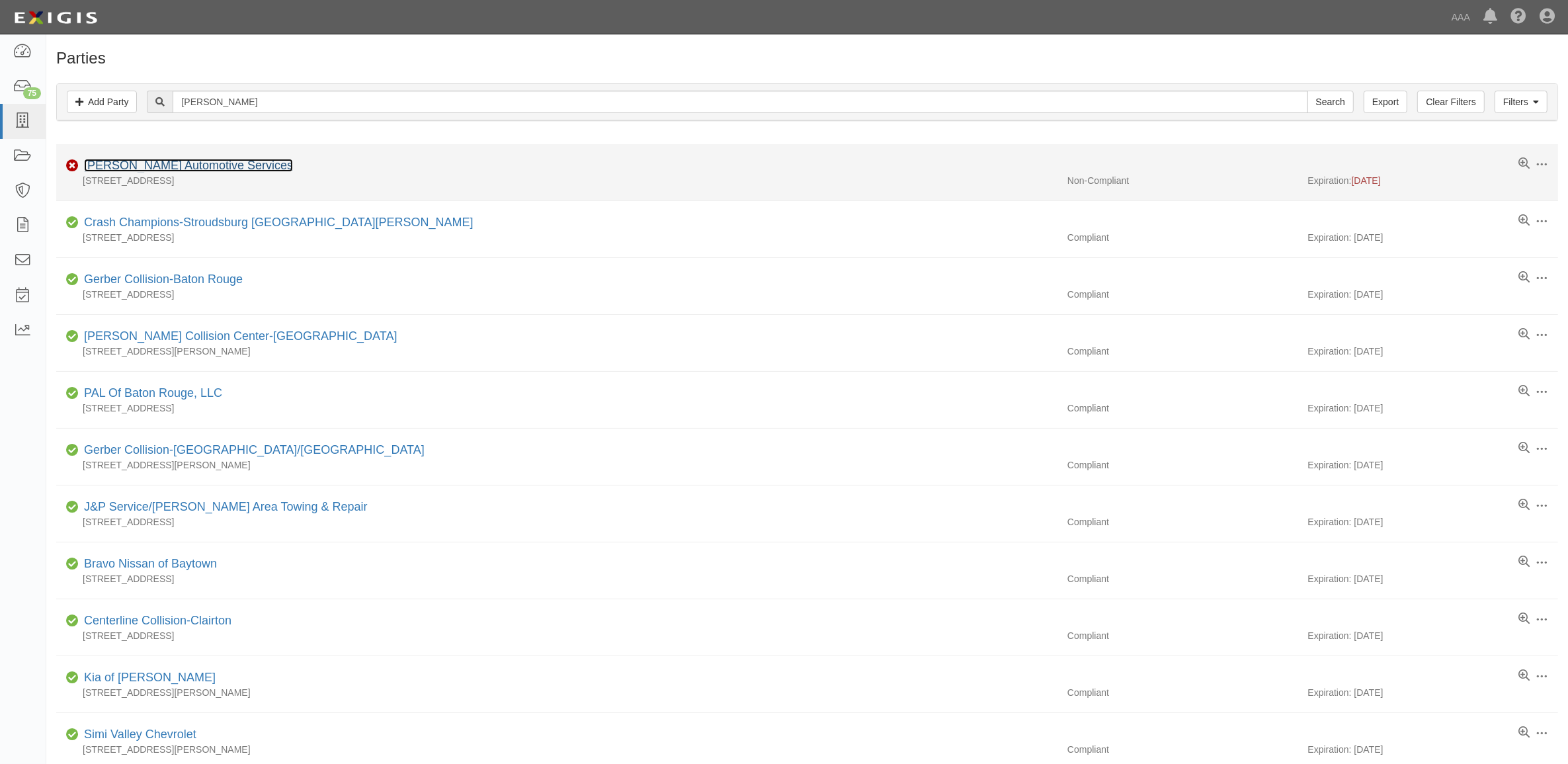
click at [192, 165] on link "Barton Automotive Services" at bounding box center [188, 165] width 209 height 13
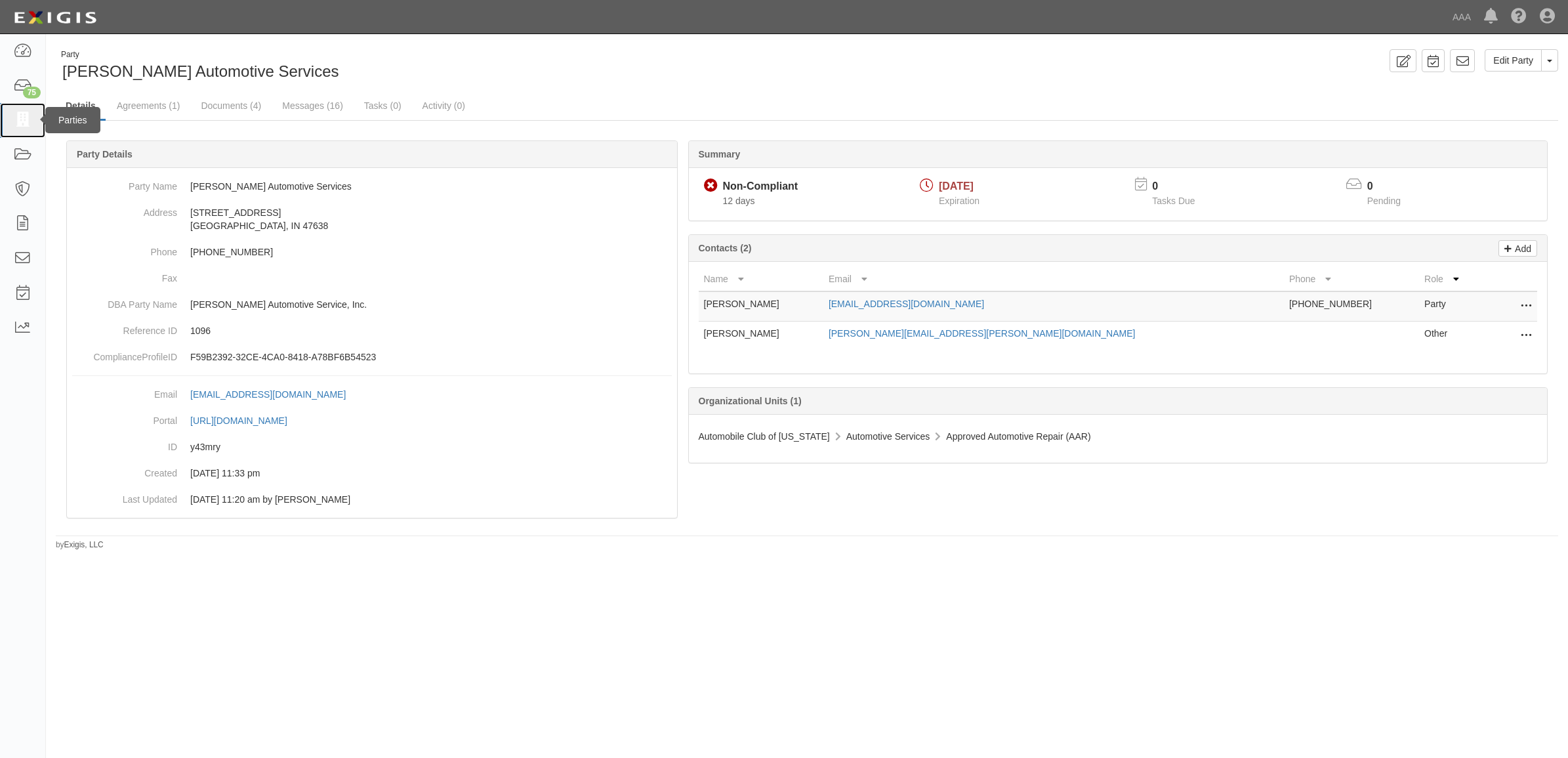
click at [23, 119] on icon at bounding box center [22, 120] width 18 height 15
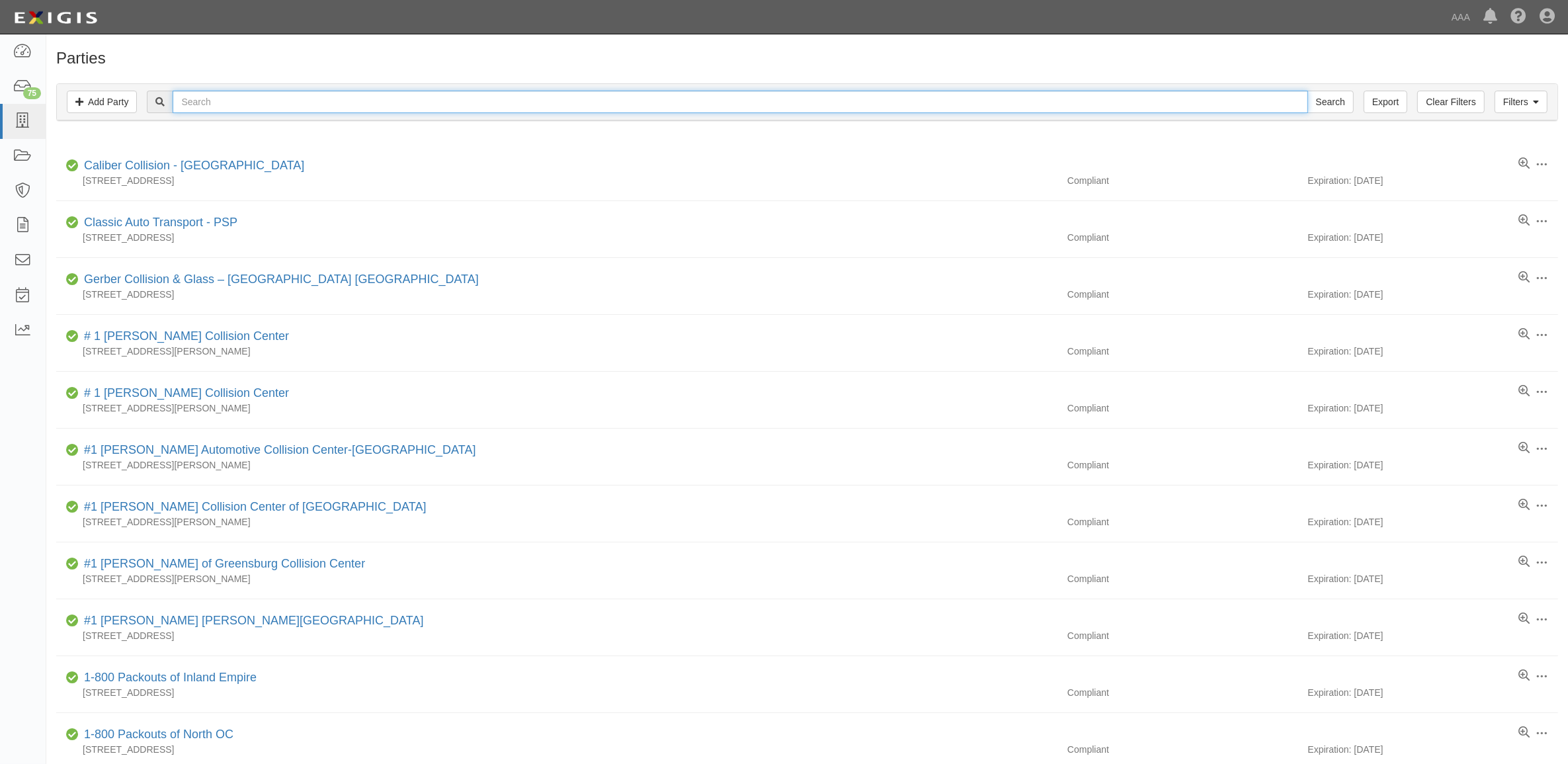
click at [217, 103] on input "text" at bounding box center [740, 102] width 1135 height 23
type input "Sully's"
click at [1307, 91] on input "Search" at bounding box center [1331, 102] width 47 height 23
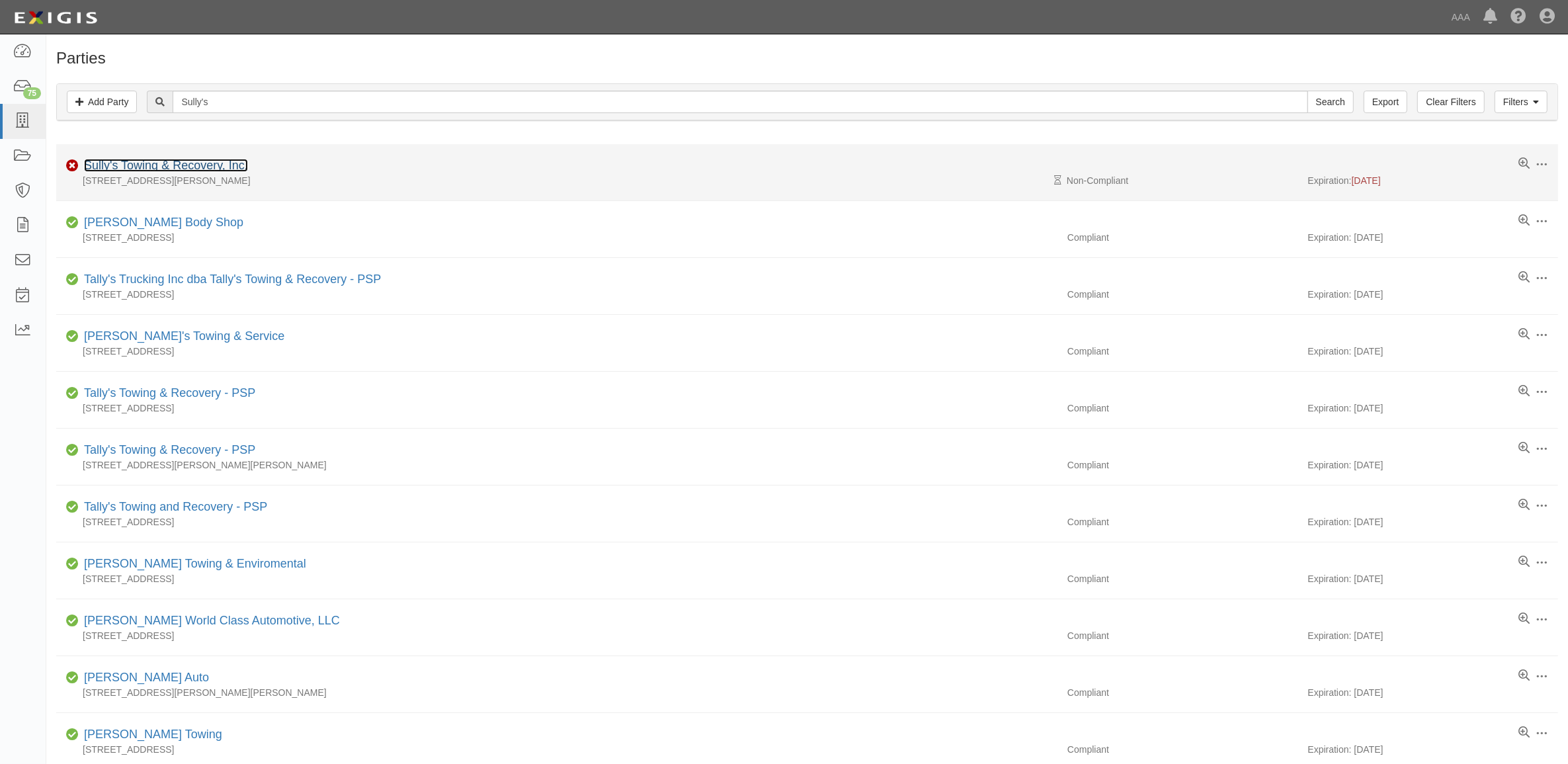
click at [195, 167] on link "Sully's Towing & Recovery, Inc." at bounding box center [166, 165] width 164 height 13
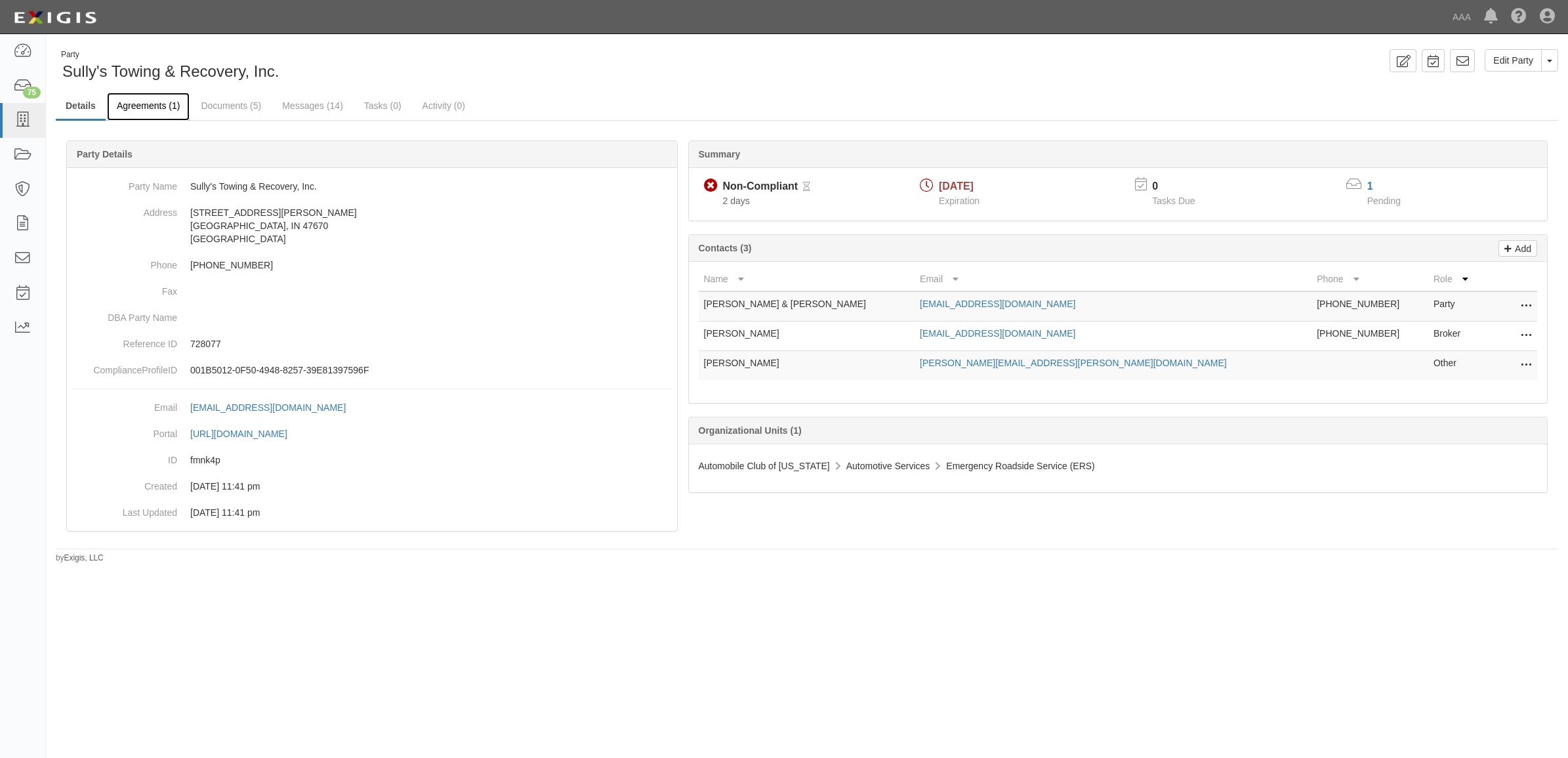
click at [156, 109] on link "Agreements (1)" at bounding box center [148, 106] width 83 height 28
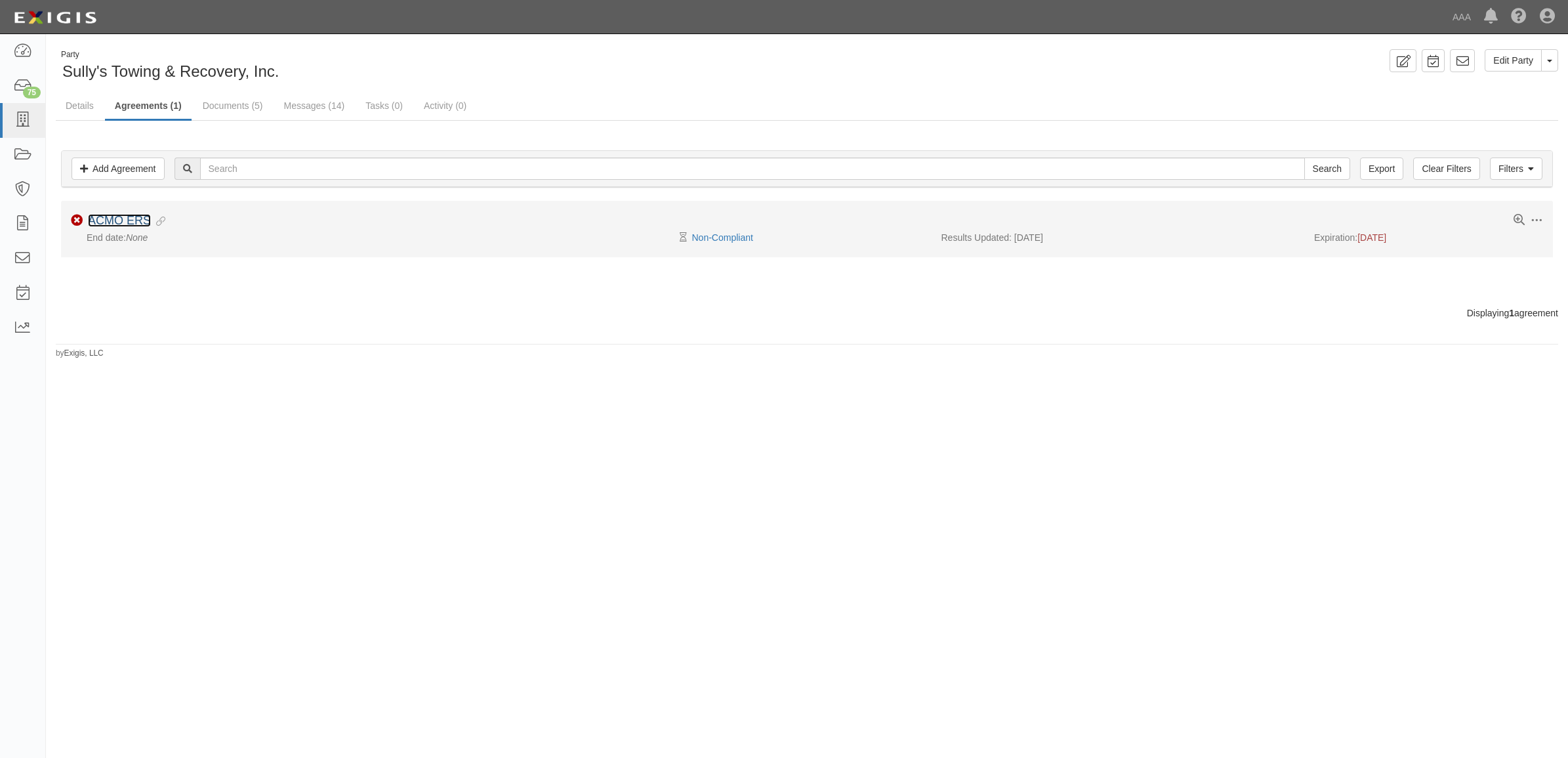
click at [125, 223] on link "ACMO ERS" at bounding box center [119, 220] width 63 height 13
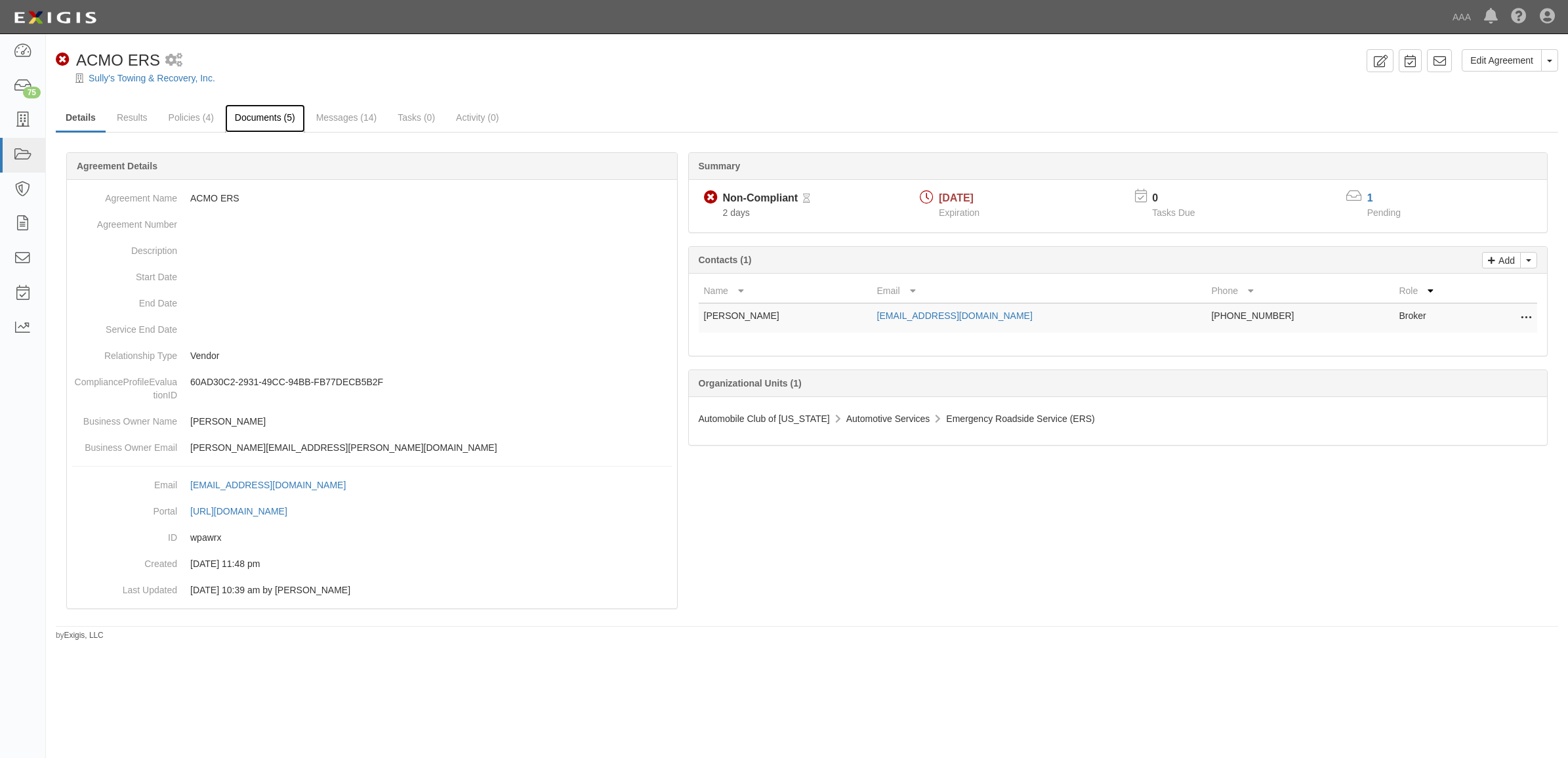
click at [281, 116] on link "Documents (5)" at bounding box center [265, 118] width 80 height 28
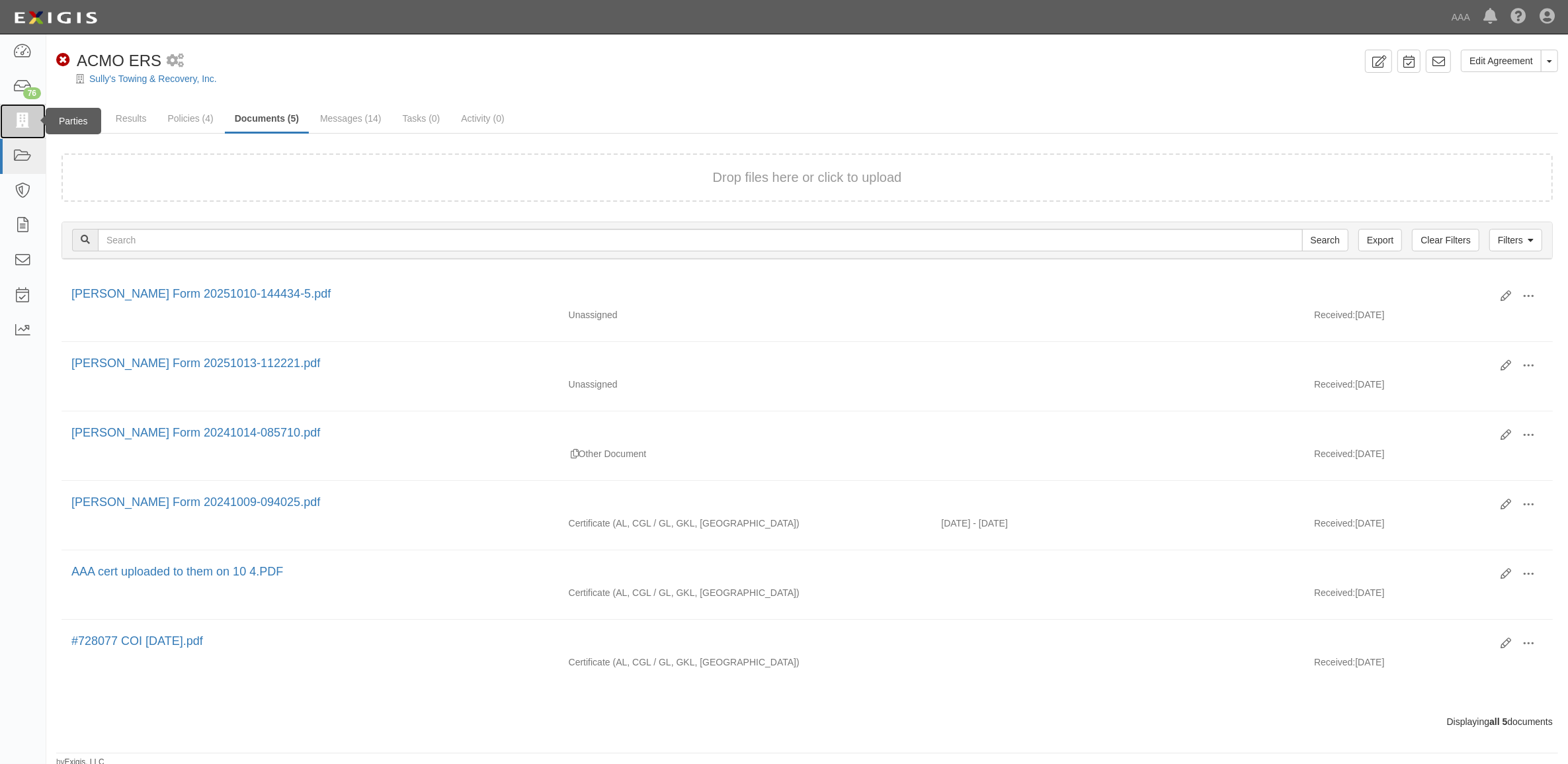
click at [28, 121] on icon at bounding box center [22, 121] width 19 height 15
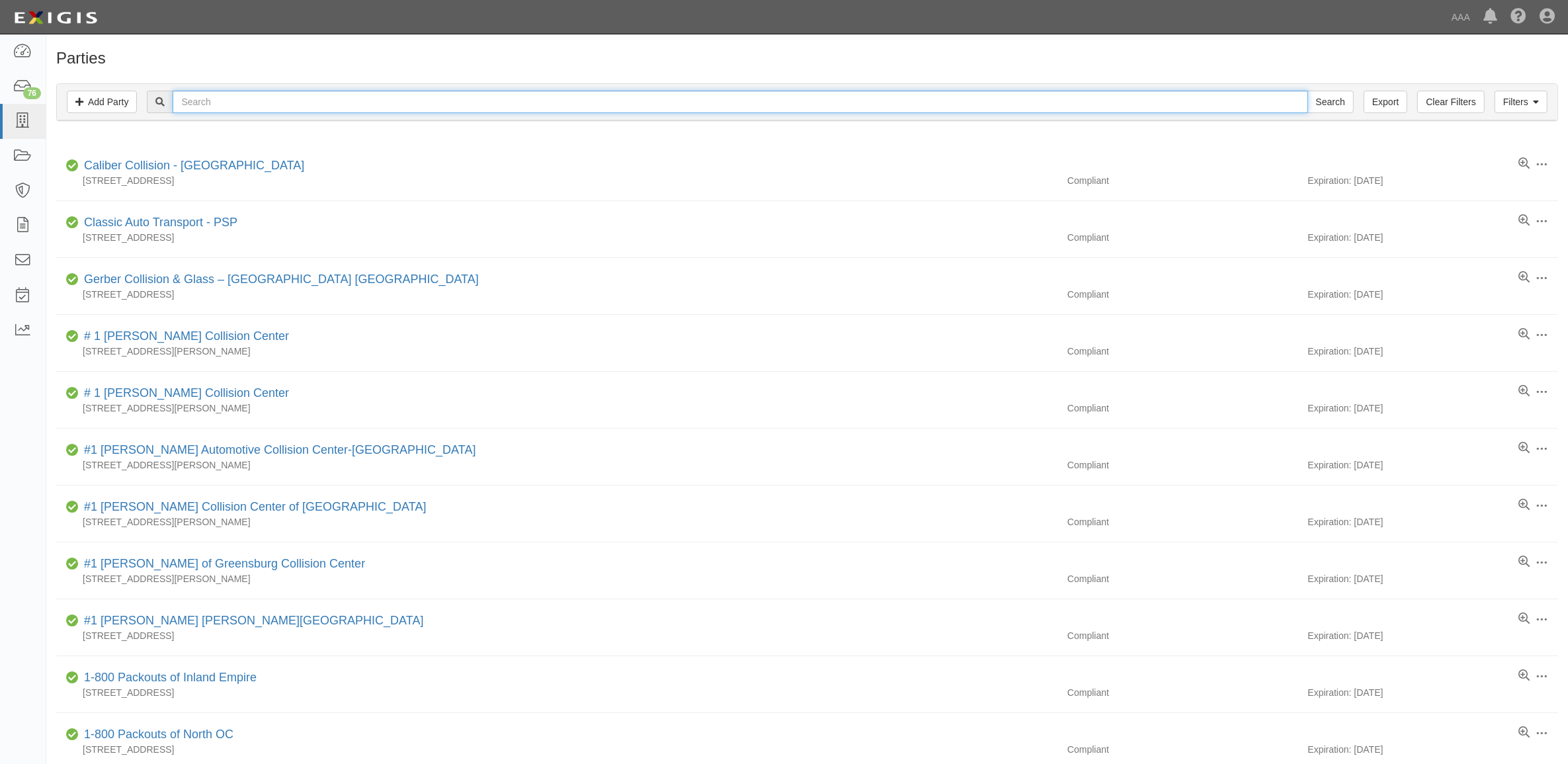
click at [230, 104] on input "text" at bounding box center [740, 102] width 1135 height 23
paste input "516161"
type input "516161"
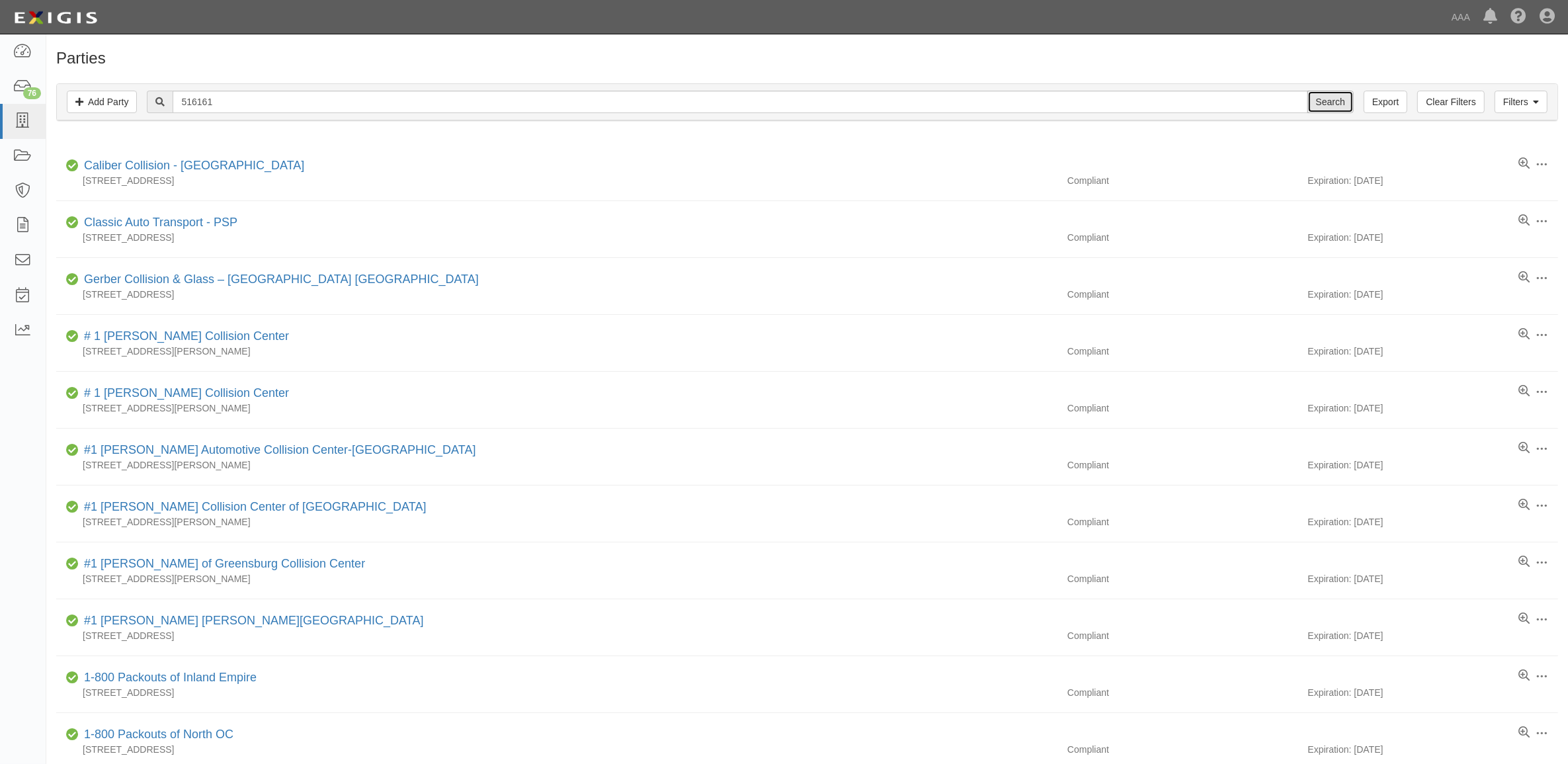
click at [1326, 105] on input "Search" at bounding box center [1331, 102] width 47 height 23
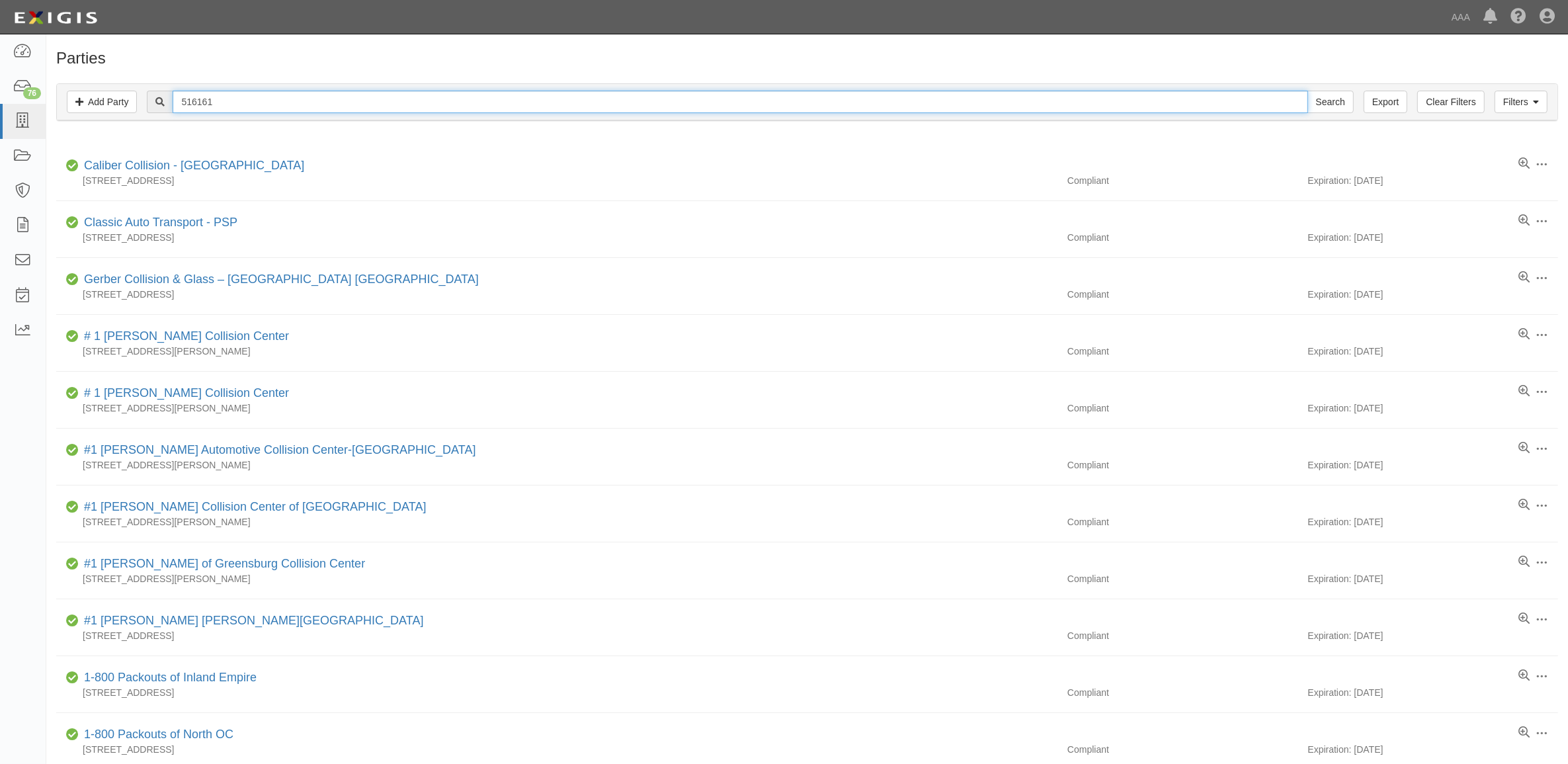
click at [345, 101] on input "516161" at bounding box center [740, 102] width 1135 height 23
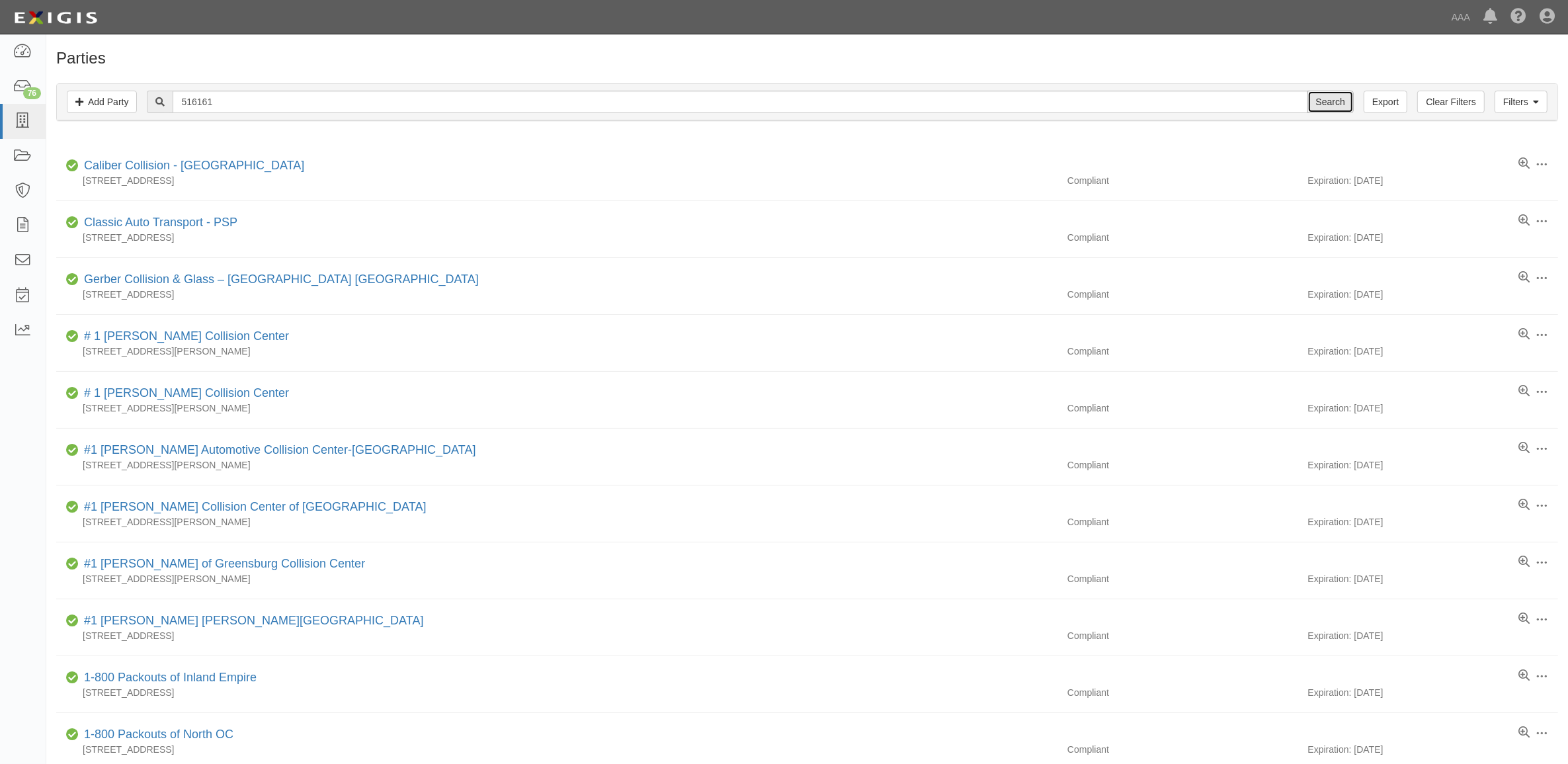
click at [1332, 105] on input "Search" at bounding box center [1331, 102] width 47 height 23
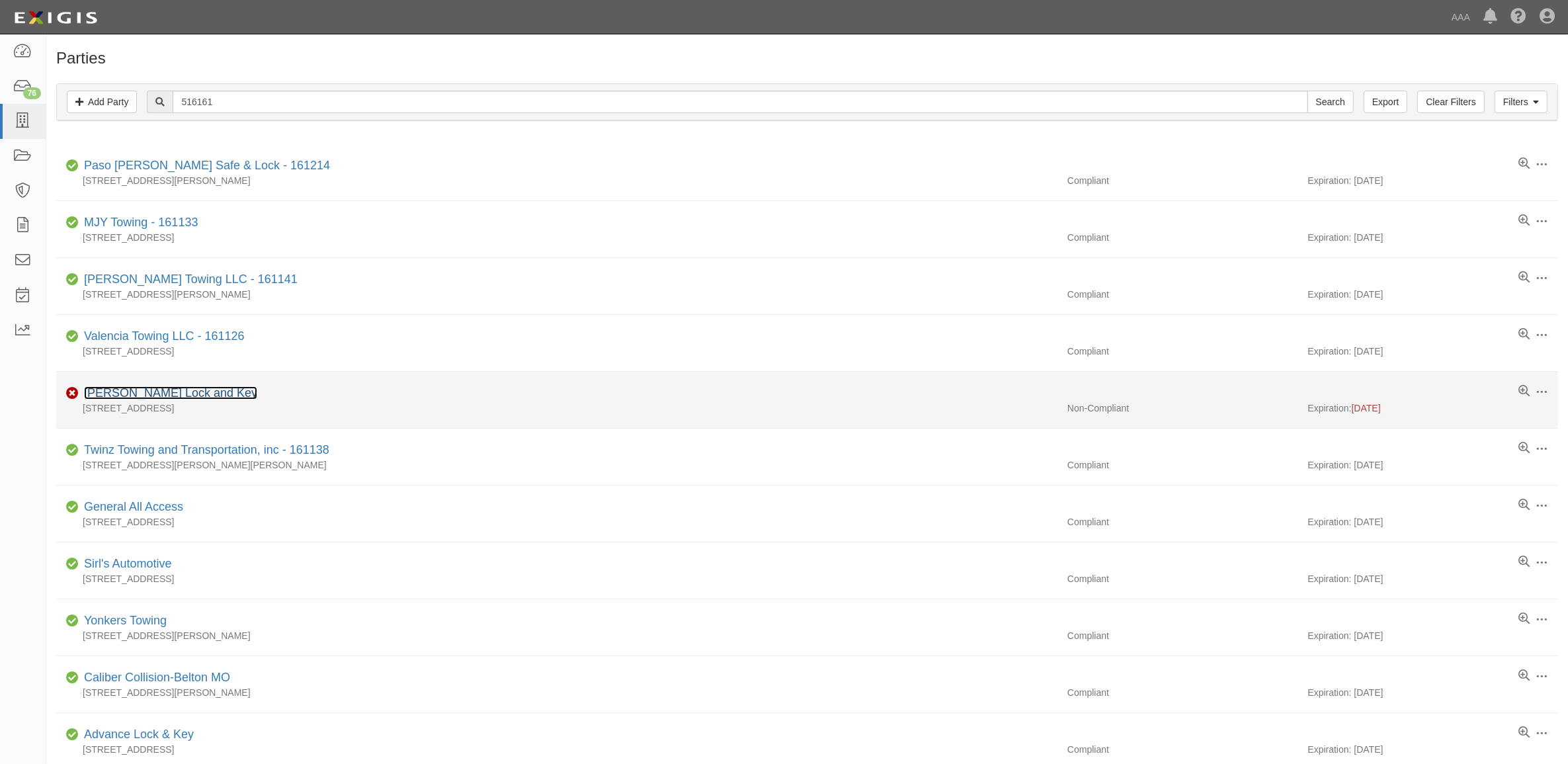
click at [169, 391] on link "[PERSON_NAME] Lock and Key" at bounding box center [170, 393] width 173 height 13
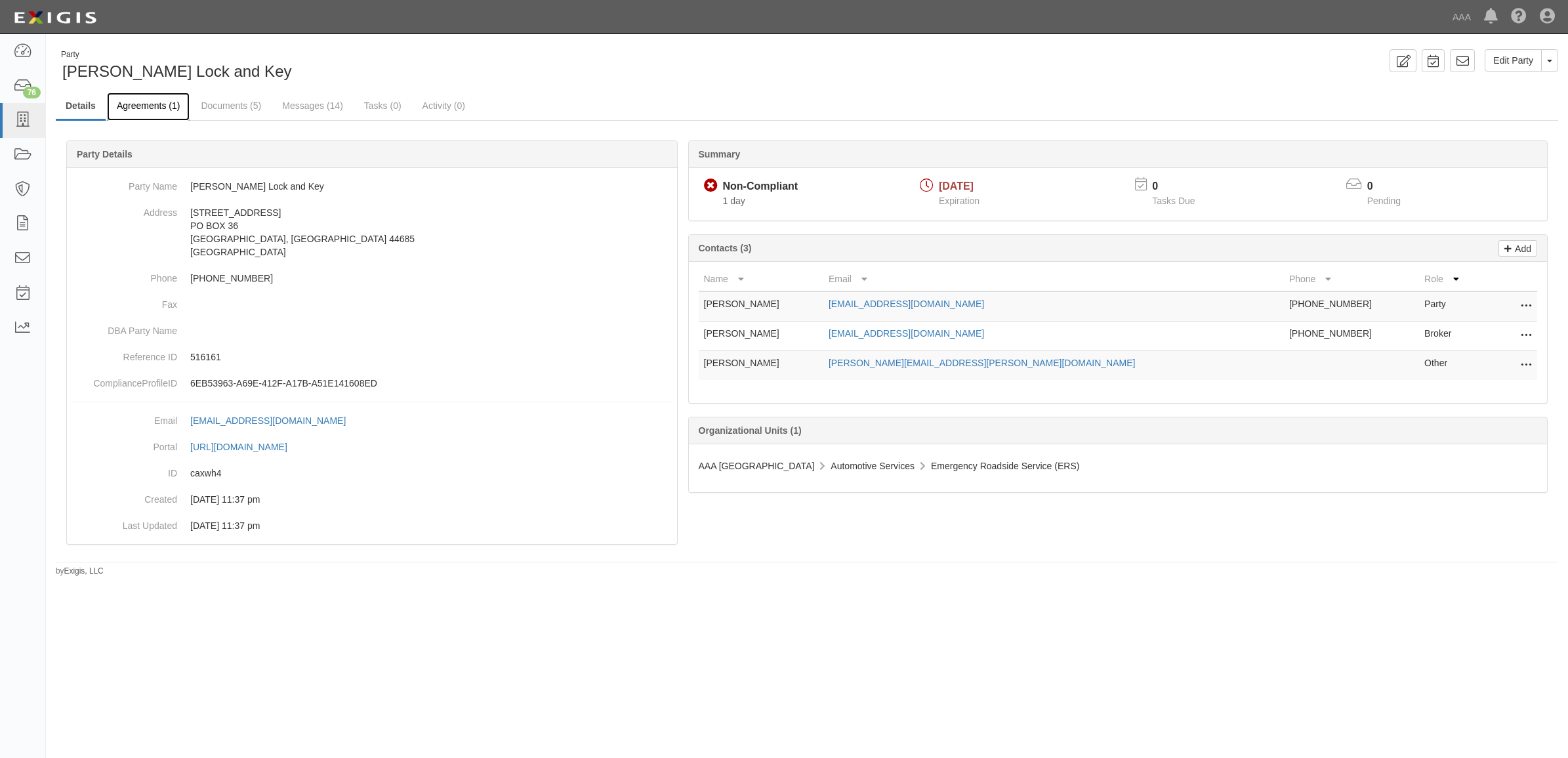
click at [148, 109] on link "Agreements (1)" at bounding box center [148, 106] width 83 height 28
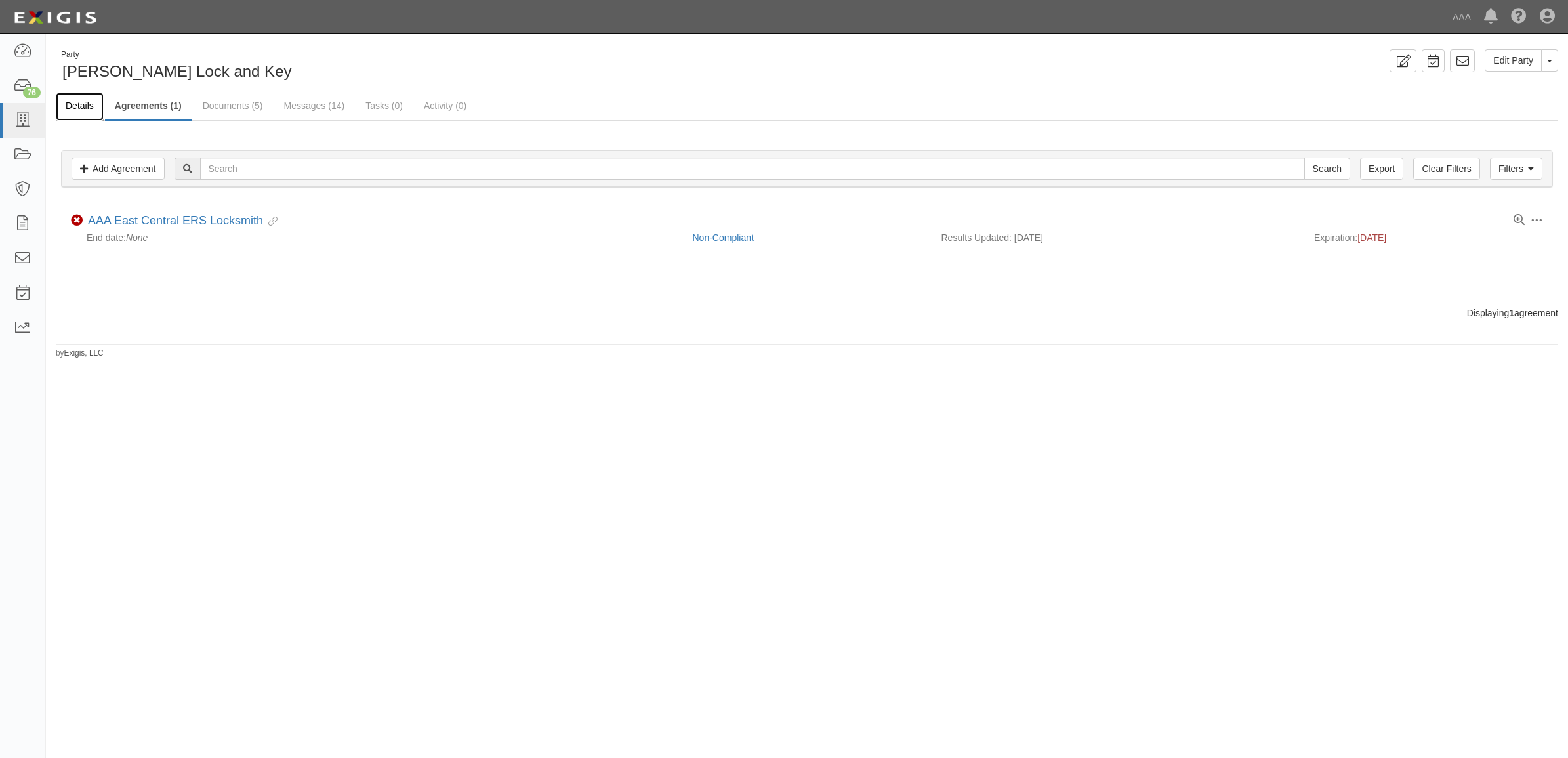
click at [80, 113] on link "Details" at bounding box center [80, 106] width 48 height 28
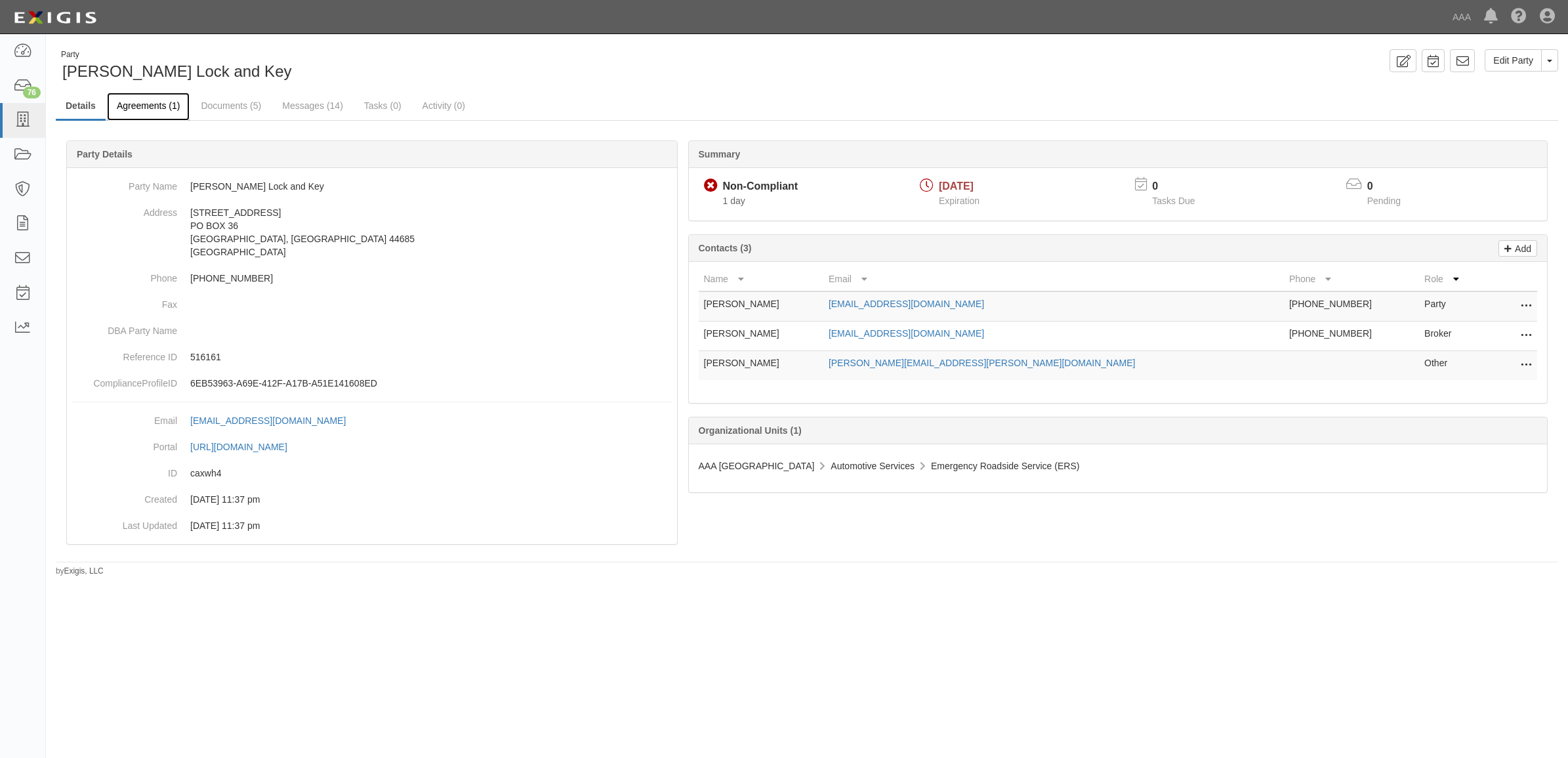
click at [158, 109] on link "Agreements (1)" at bounding box center [148, 106] width 83 height 28
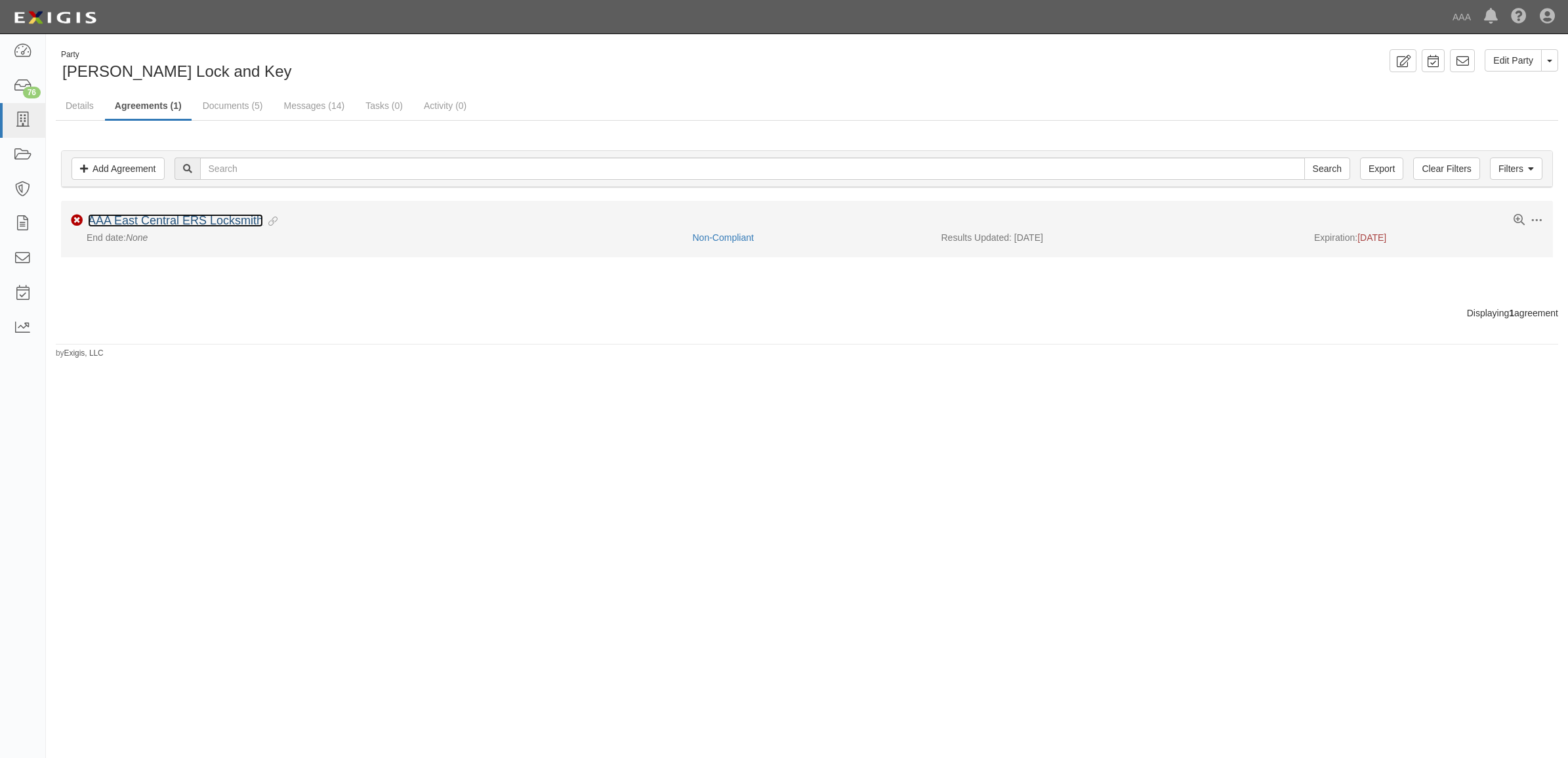
click at [192, 222] on link "AAA East Central ERS Locksmith" at bounding box center [175, 220] width 175 height 13
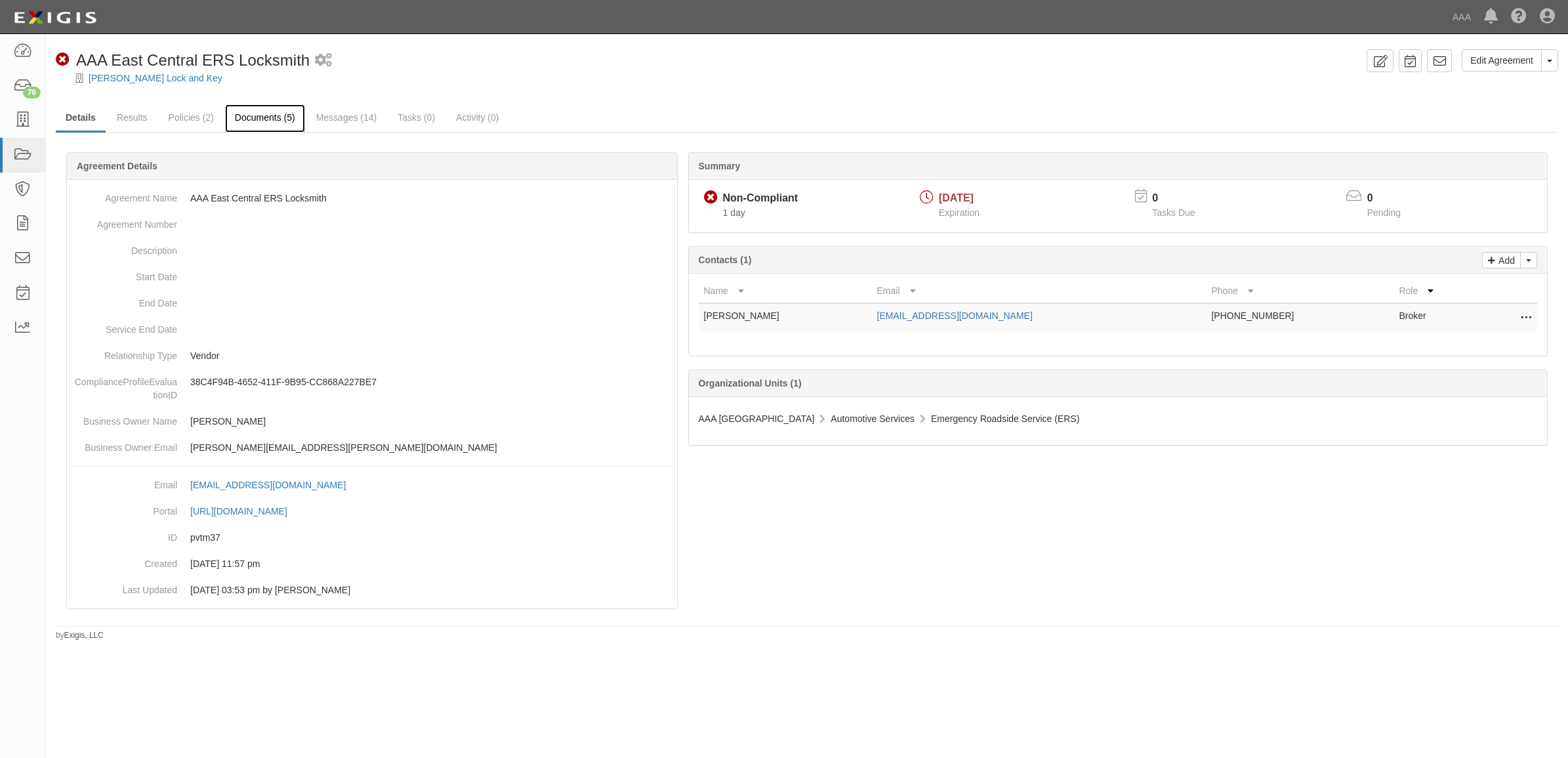
click at [272, 112] on link "Documents (5)" at bounding box center [265, 118] width 80 height 28
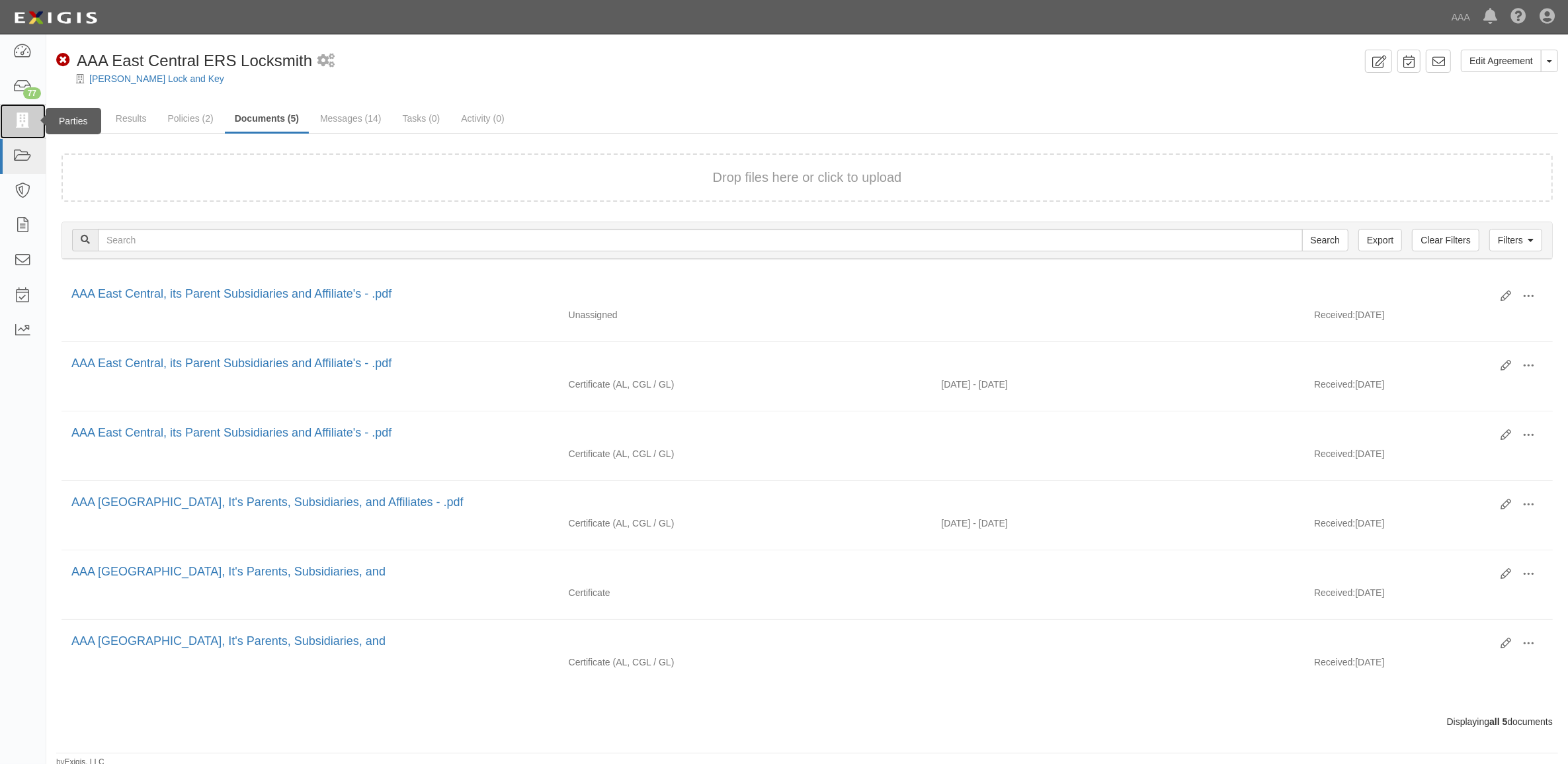
click at [22, 120] on icon at bounding box center [22, 121] width 19 height 15
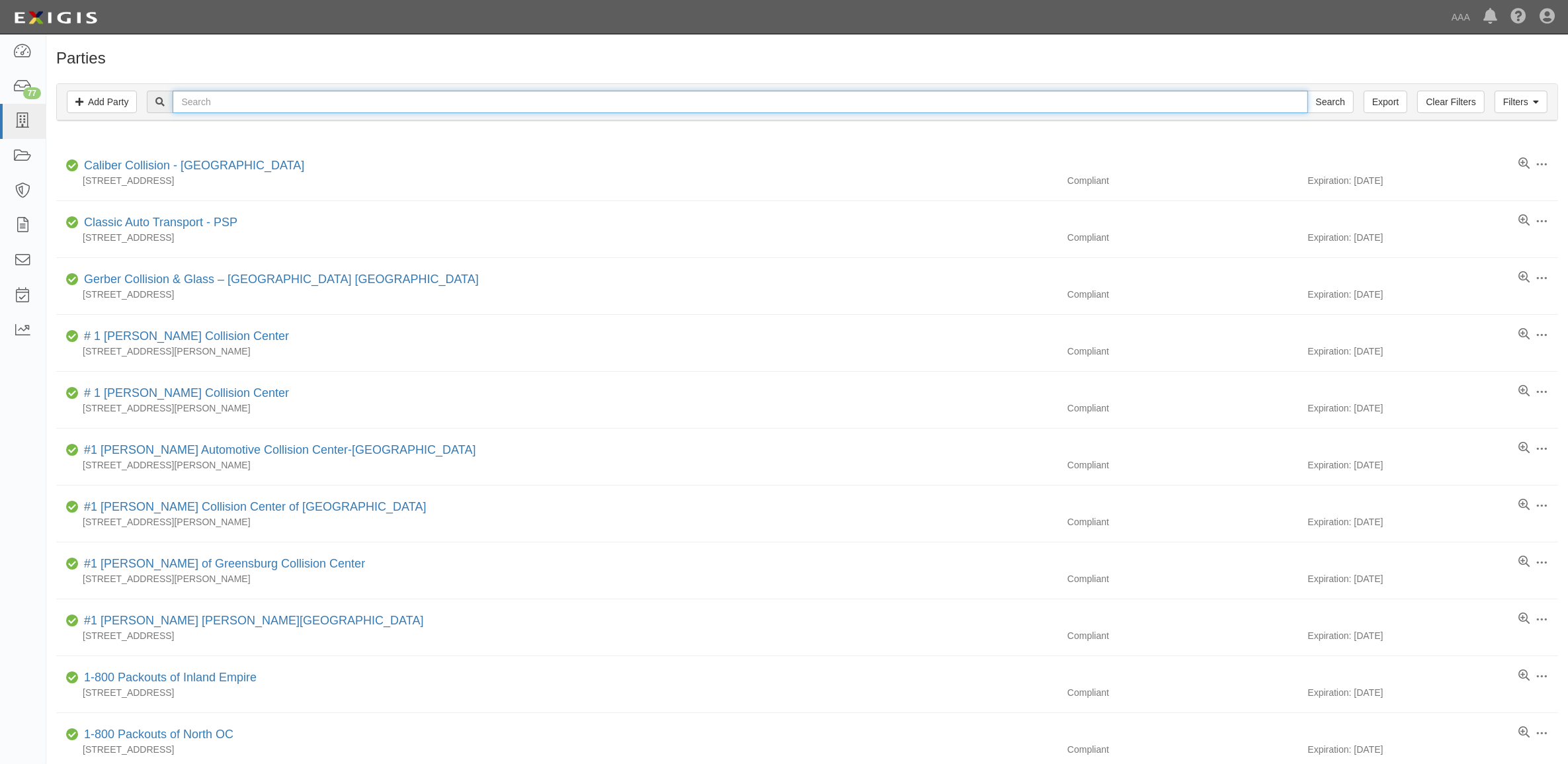
click at [209, 100] on input "text" at bounding box center [740, 102] width 1135 height 23
type input "279056"
click at [1307, 91] on input "Search" at bounding box center [1331, 102] width 47 height 23
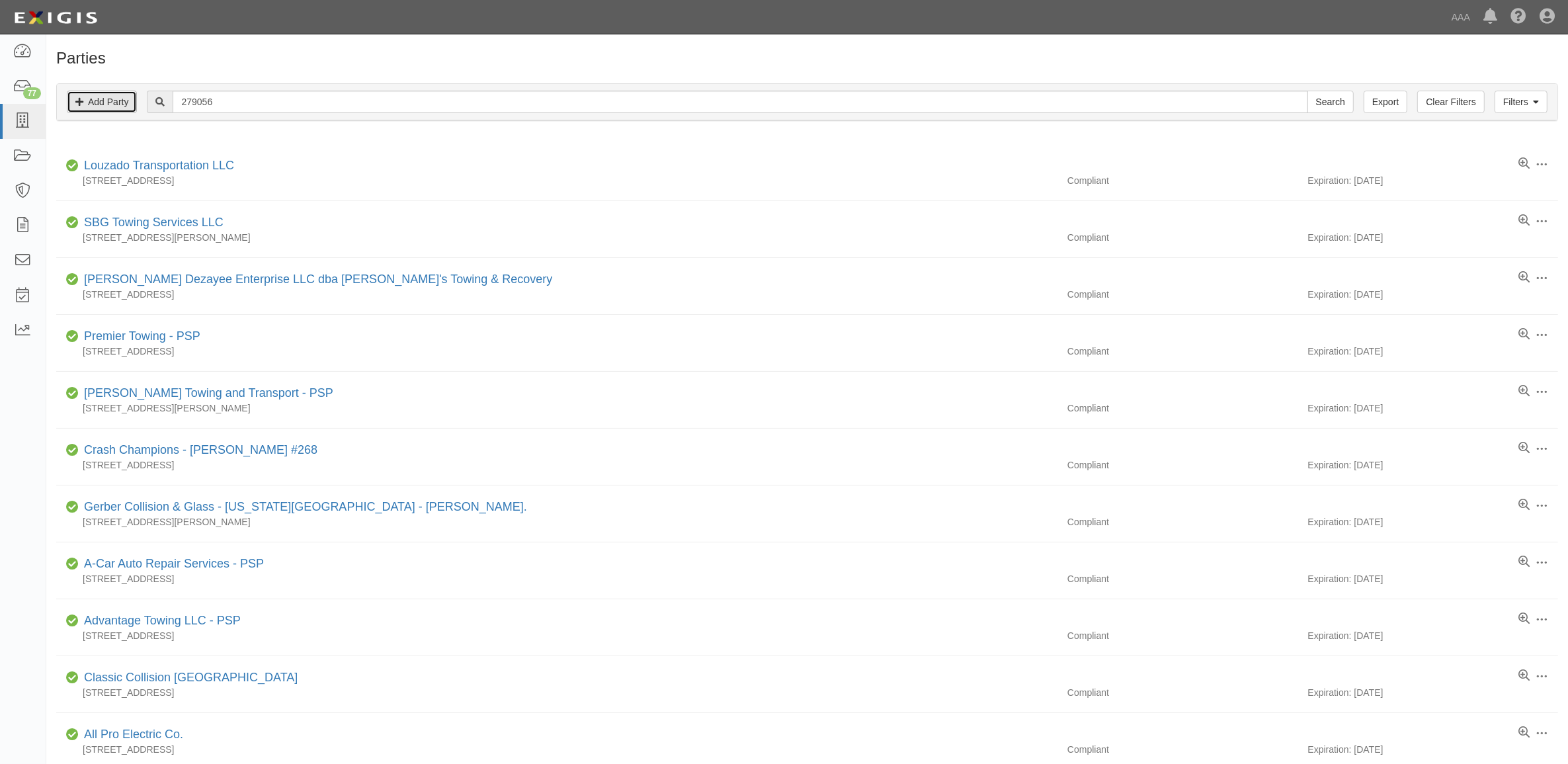
click at [117, 104] on link "Add Party" at bounding box center [101, 102] width 70 height 23
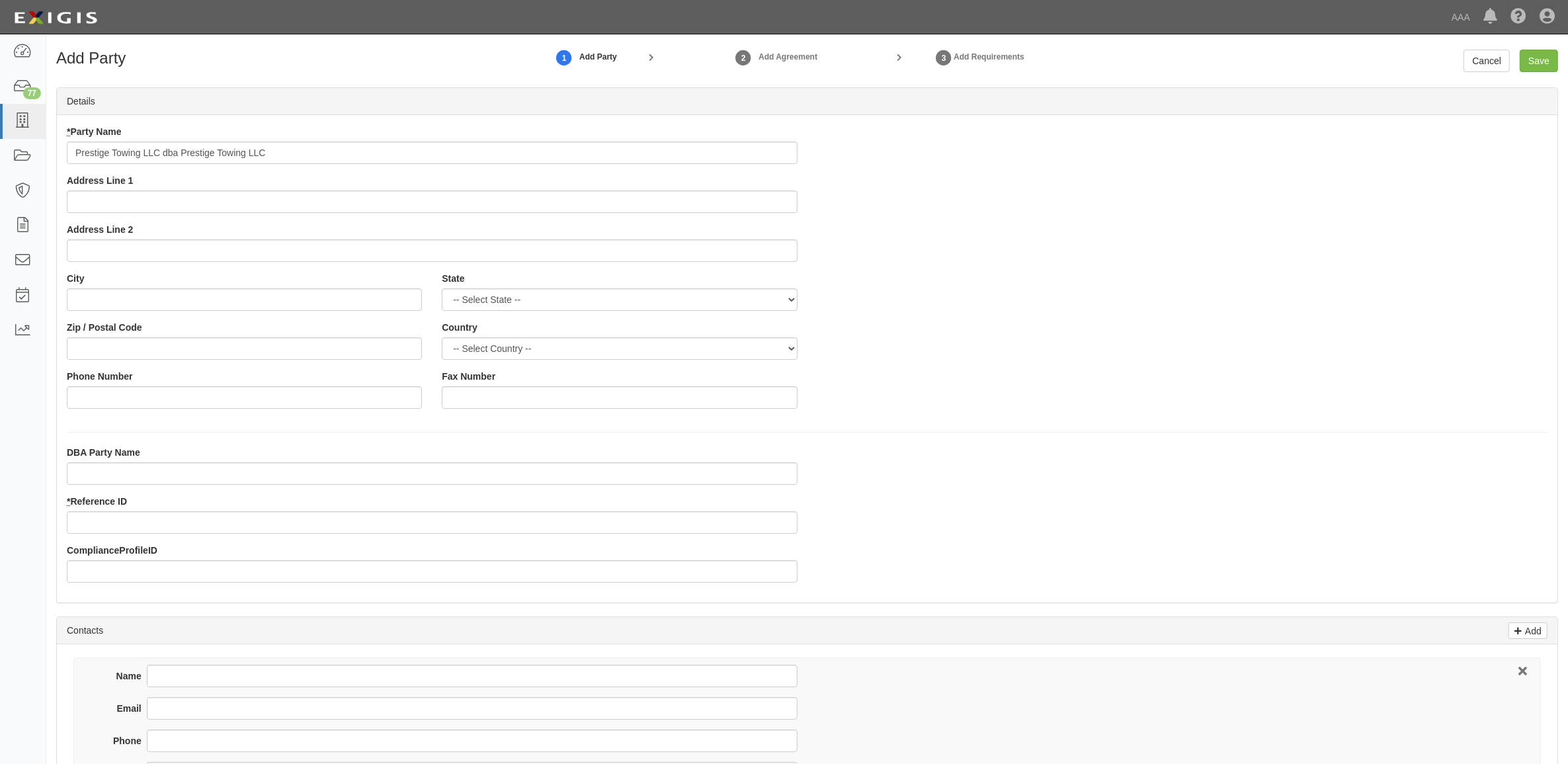
type input "Prestige Towing LLC dba Prestige Towing LLC"
type input "9908 Broad Run Rd"
click at [143, 299] on input "City" at bounding box center [244, 299] width 355 height 23
type input "Louisville"
select select "KY"
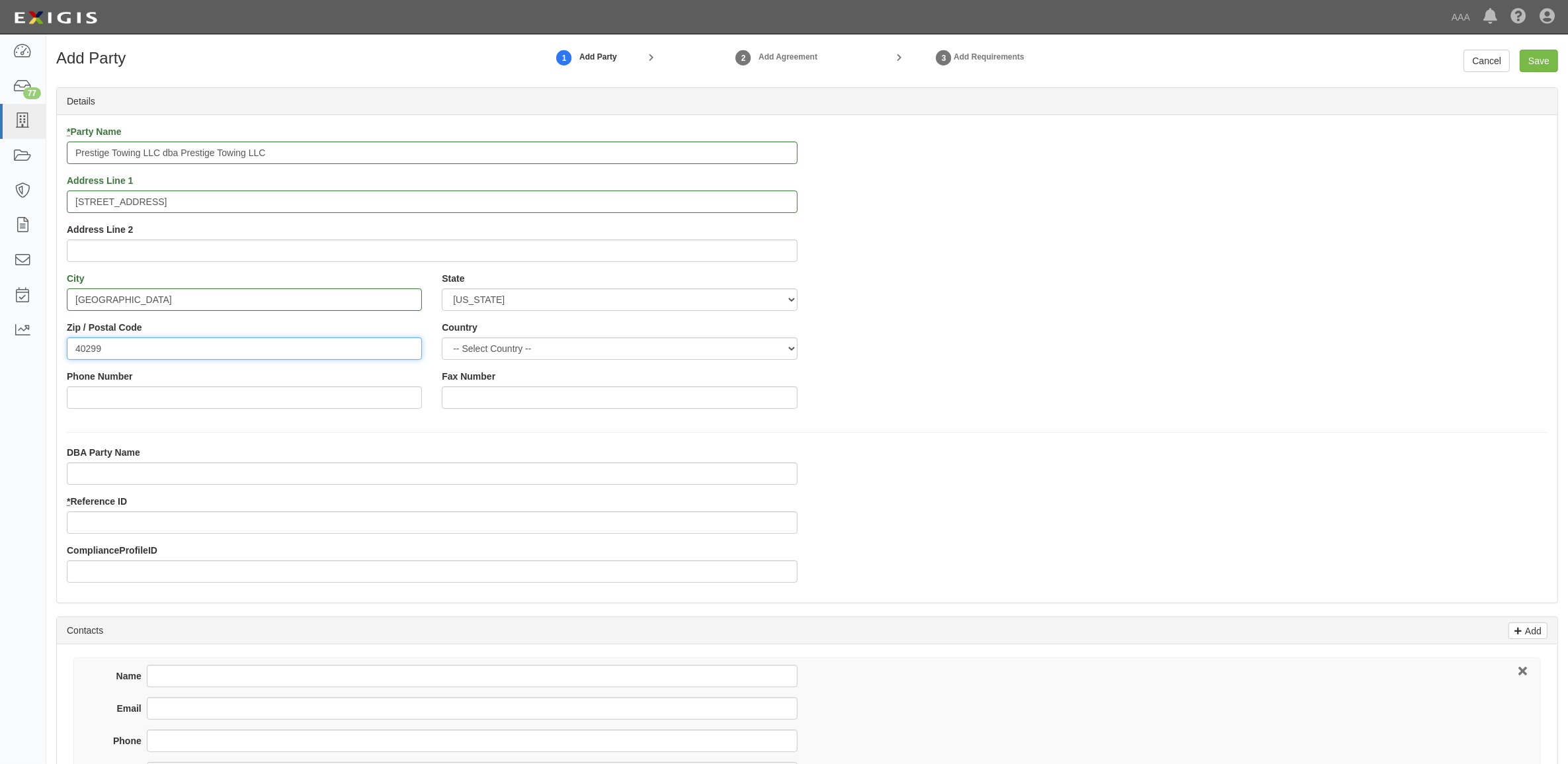
type input "40299"
type input "[PHONE_NUMBER]"
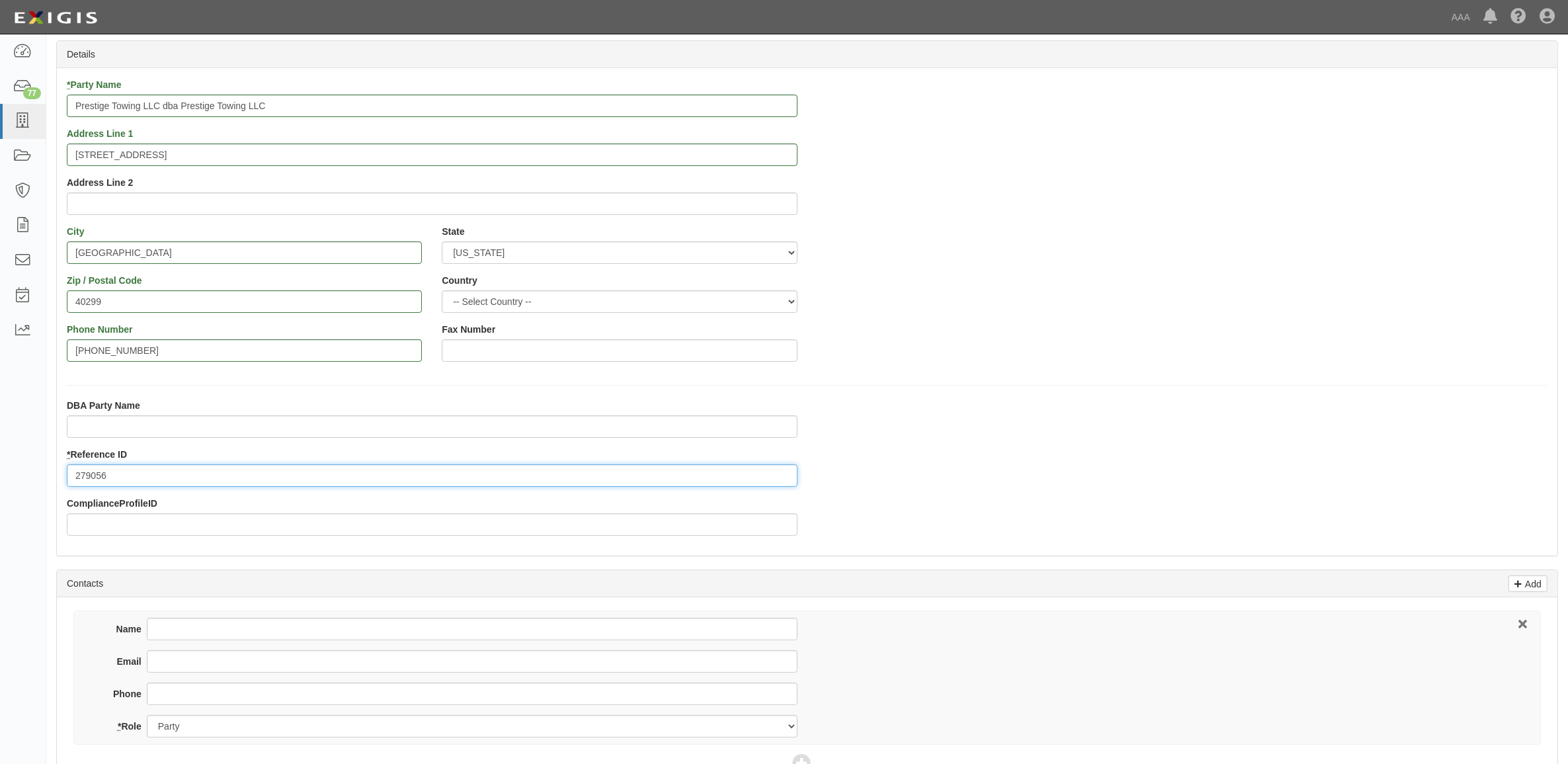
scroll to position [331, 0]
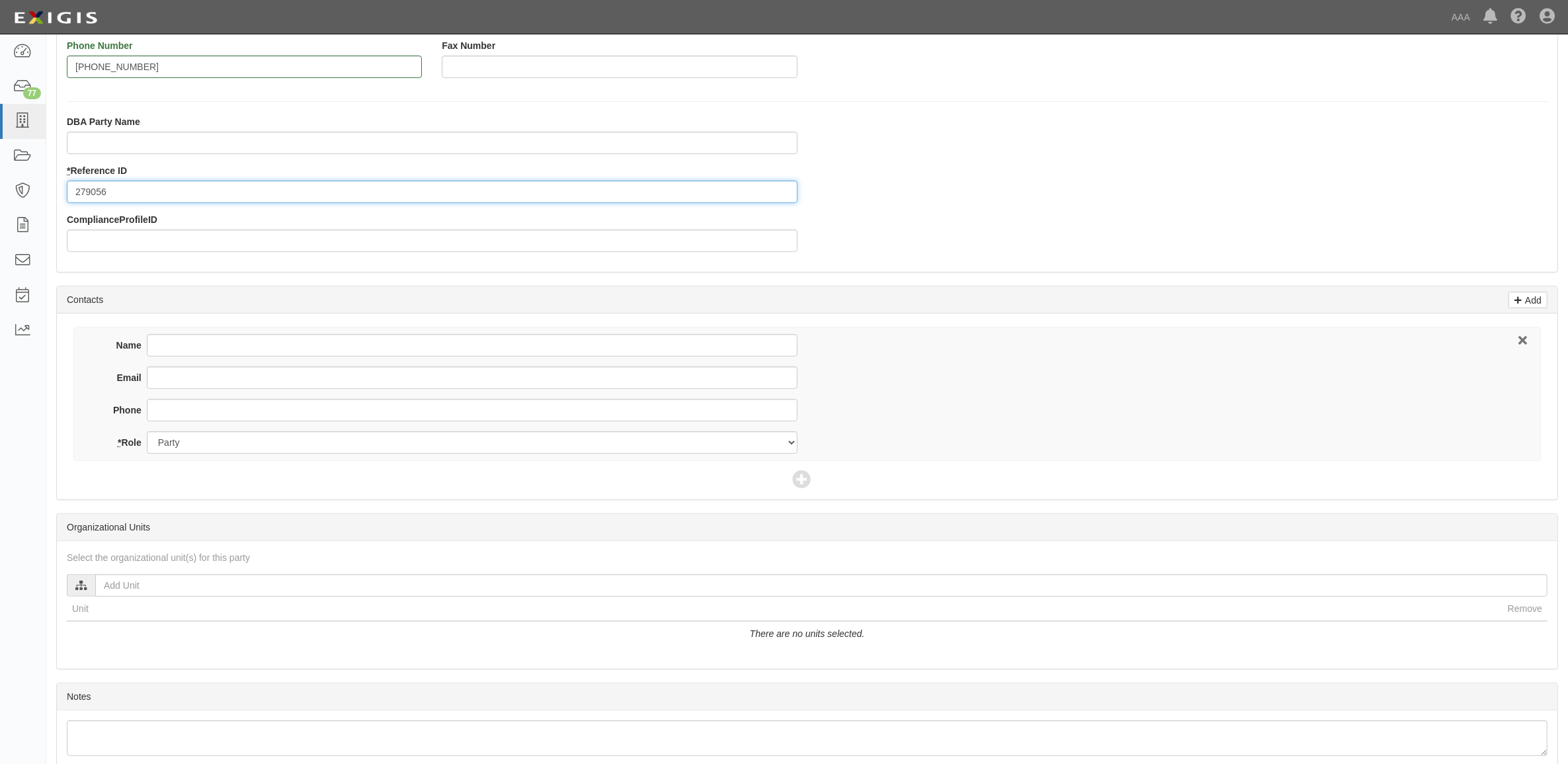
type input "279056"
click at [255, 352] on input "Name" at bounding box center [472, 345] width 650 height 23
type input "Cathy Acosta"
type input "acosta760@msn.com"
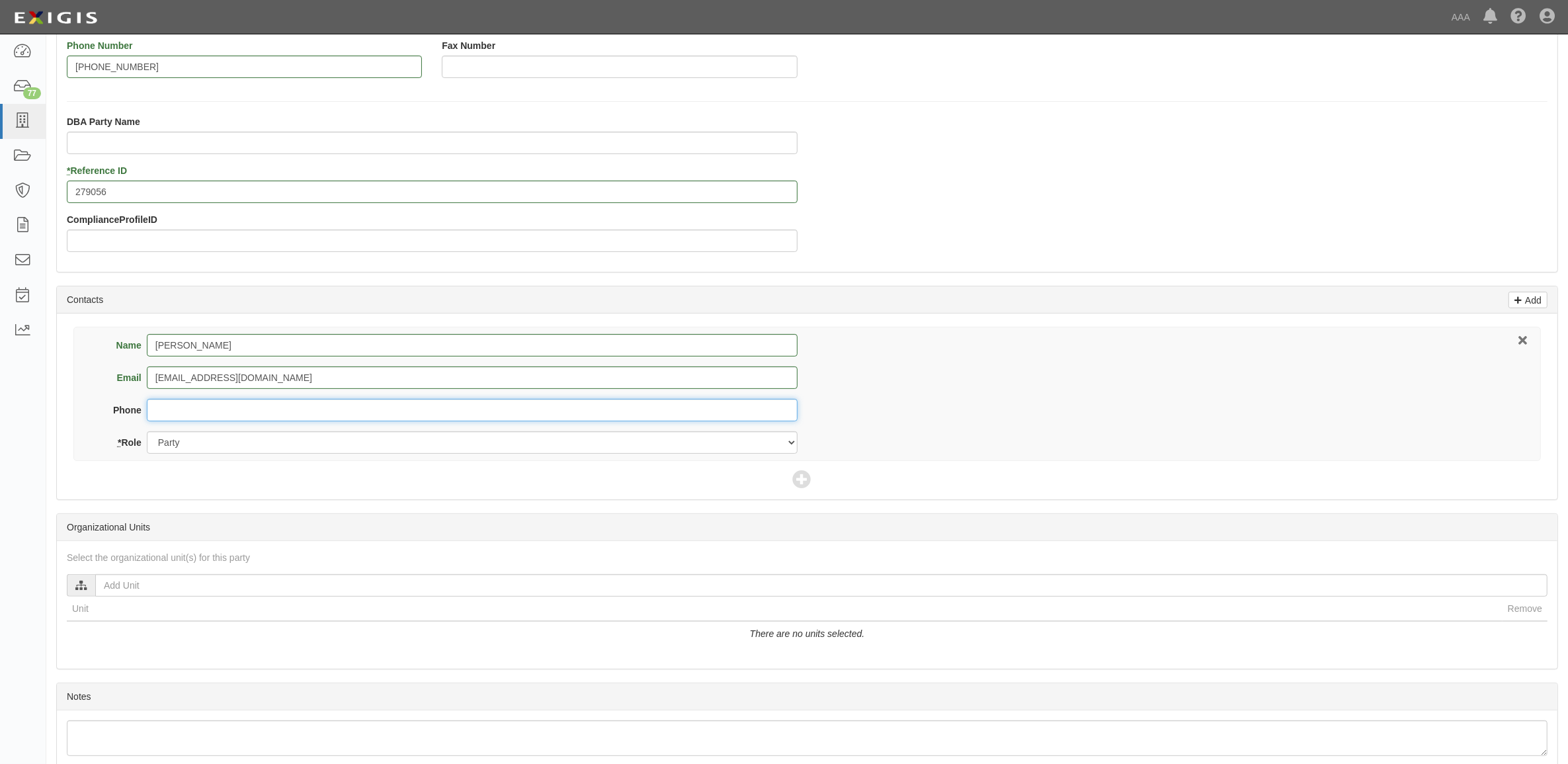
click at [313, 403] on input "Phone" at bounding box center [472, 410] width 650 height 23
type input "760-353-0322"
click at [798, 477] on icon at bounding box center [801, 480] width 19 height 19
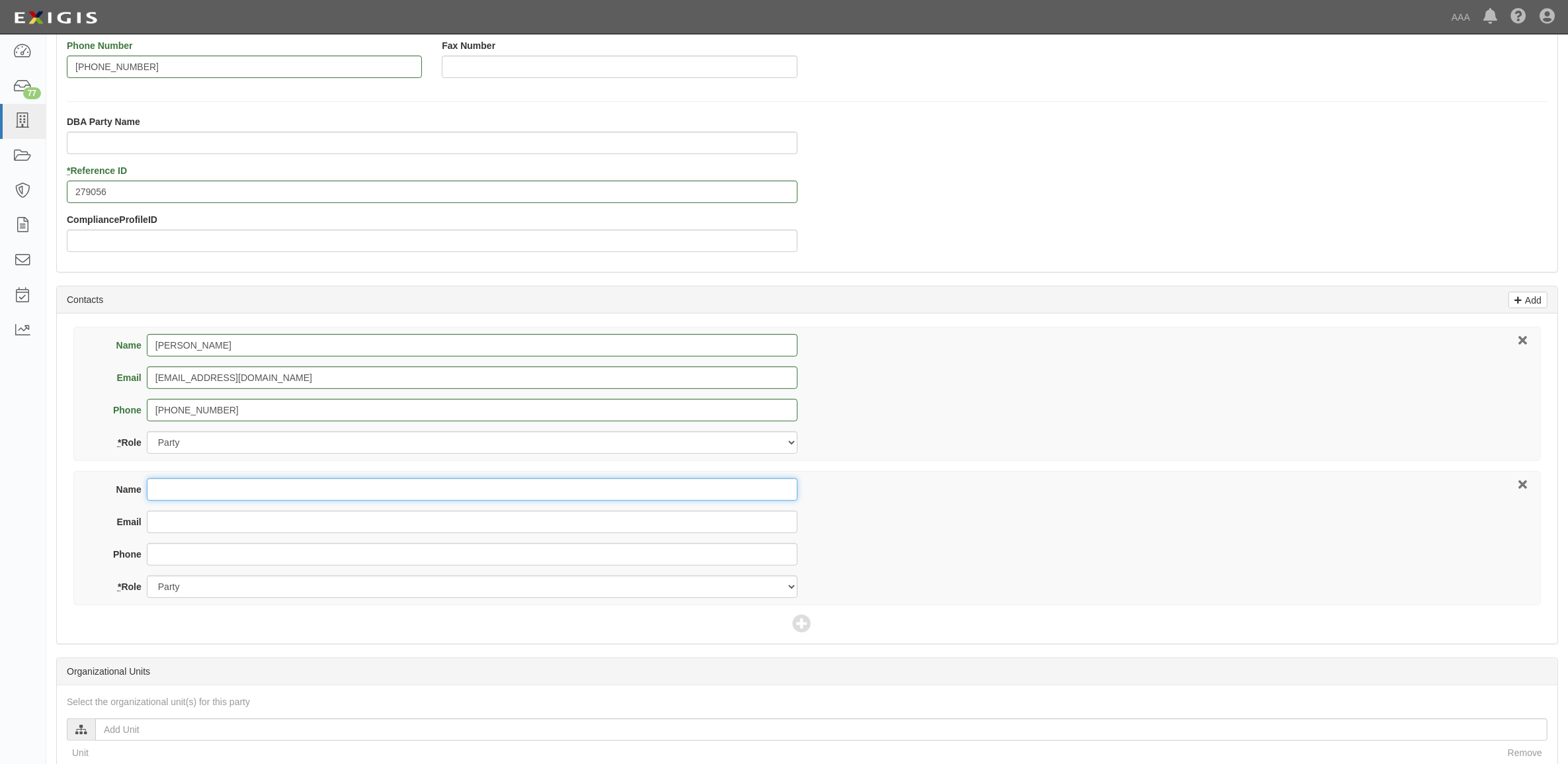
click at [318, 499] on input "Name" at bounding box center [472, 489] width 650 height 23
click at [227, 488] on input "Terri Wolf" at bounding box center [472, 489] width 650 height 23
type input "Terri Wolfe"
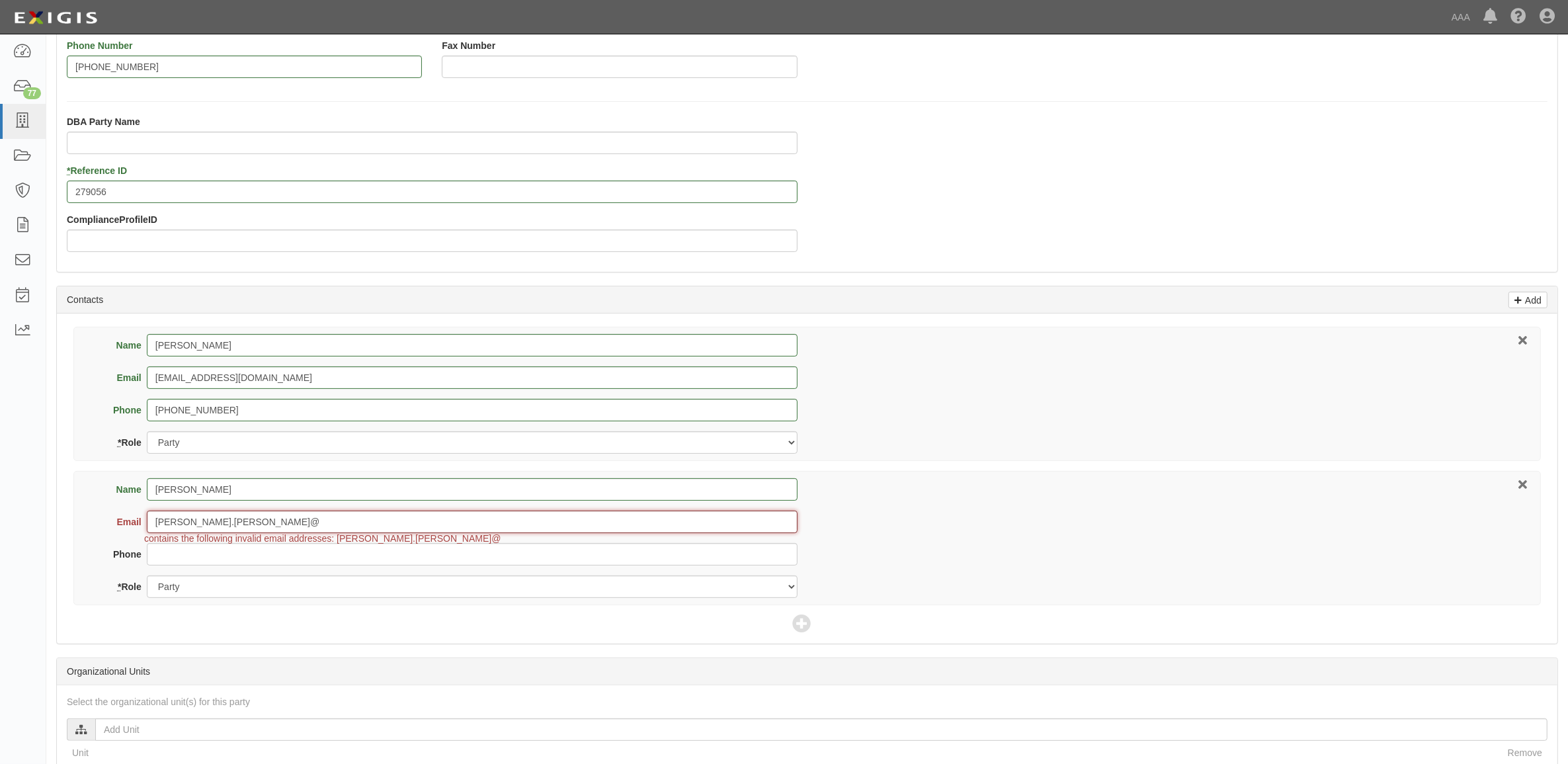
click at [243, 527] on input "terri.wolfe@" at bounding box center [472, 522] width 650 height 23
type input "terri.wolfe@usi.com"
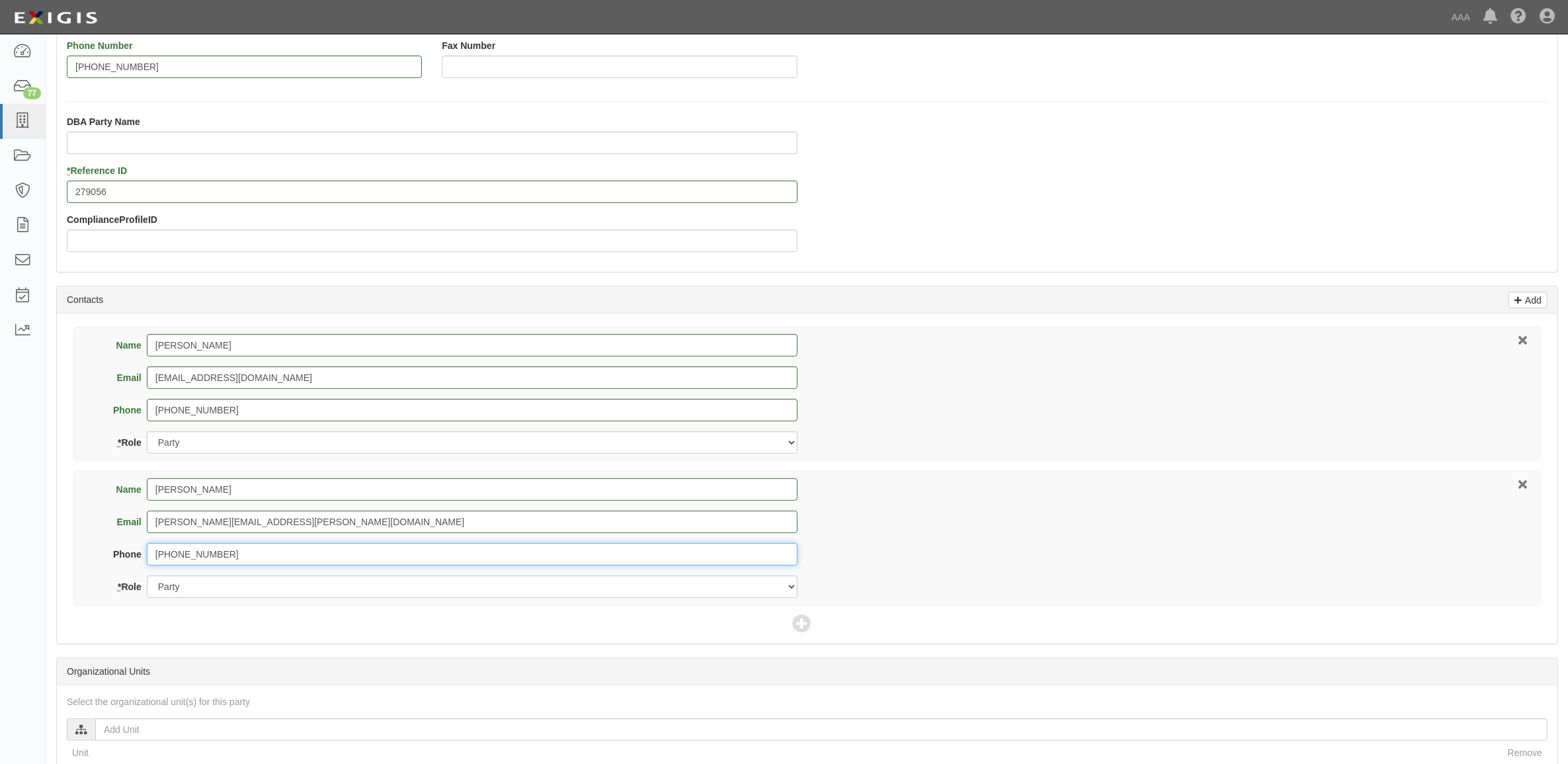
type input "312-442-7200"
click at [209, 591] on select "Party Broker Other" at bounding box center [472, 587] width 650 height 23
select select "Broker"
click at [146, 576] on select "Party Broker Other" at bounding box center [472, 587] width 650 height 23
click at [798, 629] on icon at bounding box center [801, 624] width 19 height 19
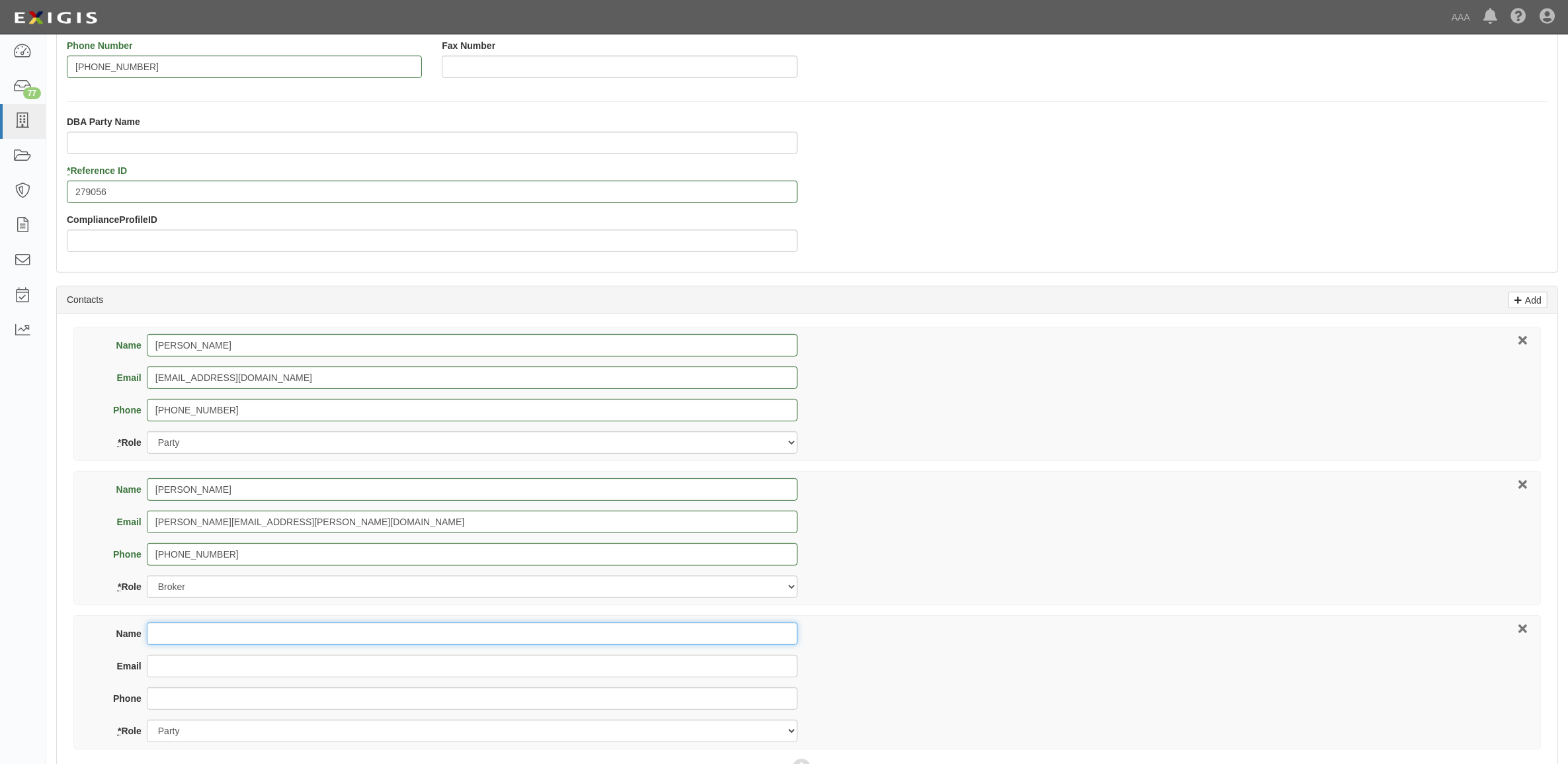
click at [259, 638] on input "Name" at bounding box center [472, 634] width 650 height 23
click at [255, 630] on input "Name" at bounding box center [472, 634] width 650 height 23
type input "Jarrod Posey"
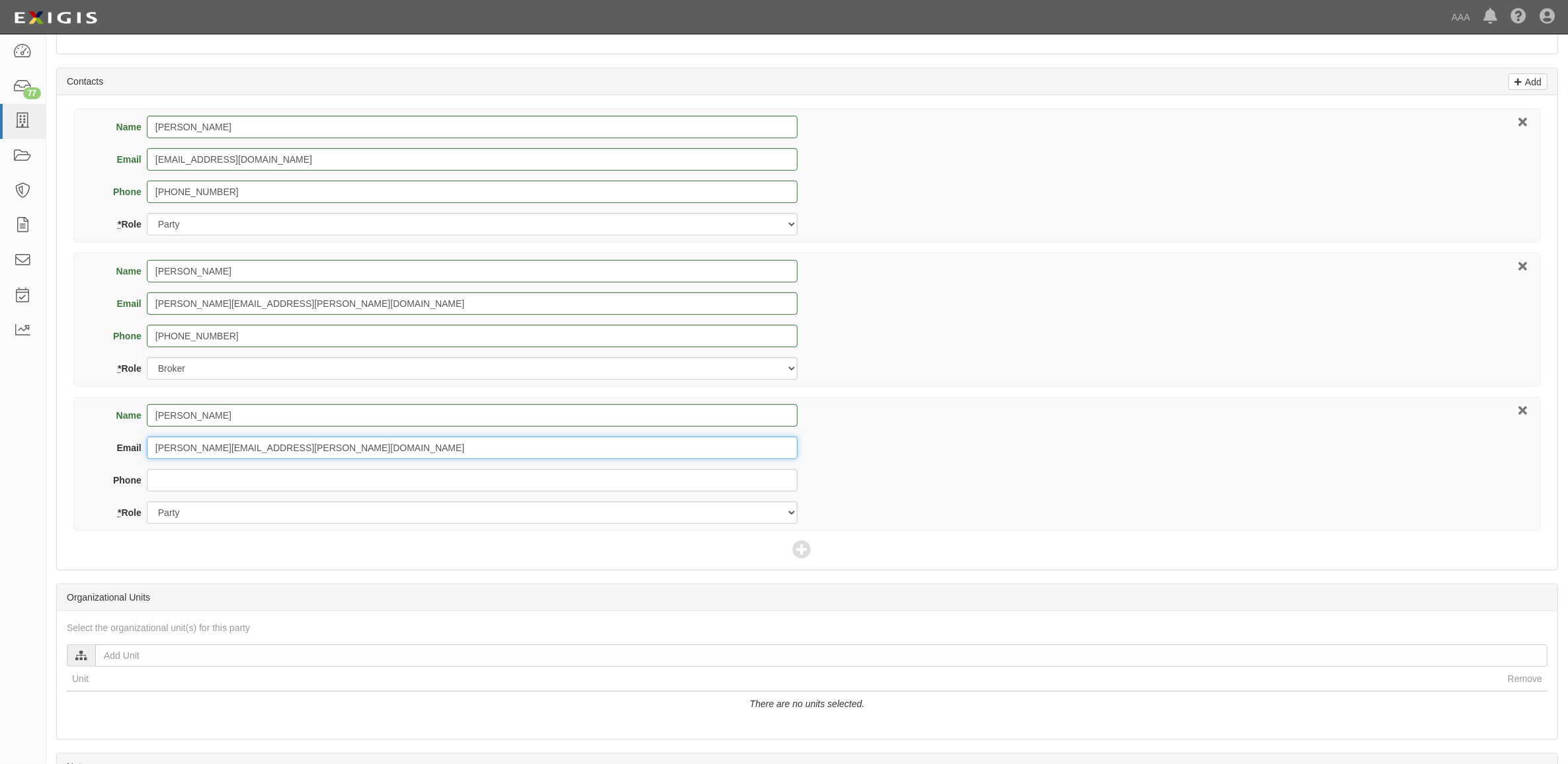
scroll to position [579, 0]
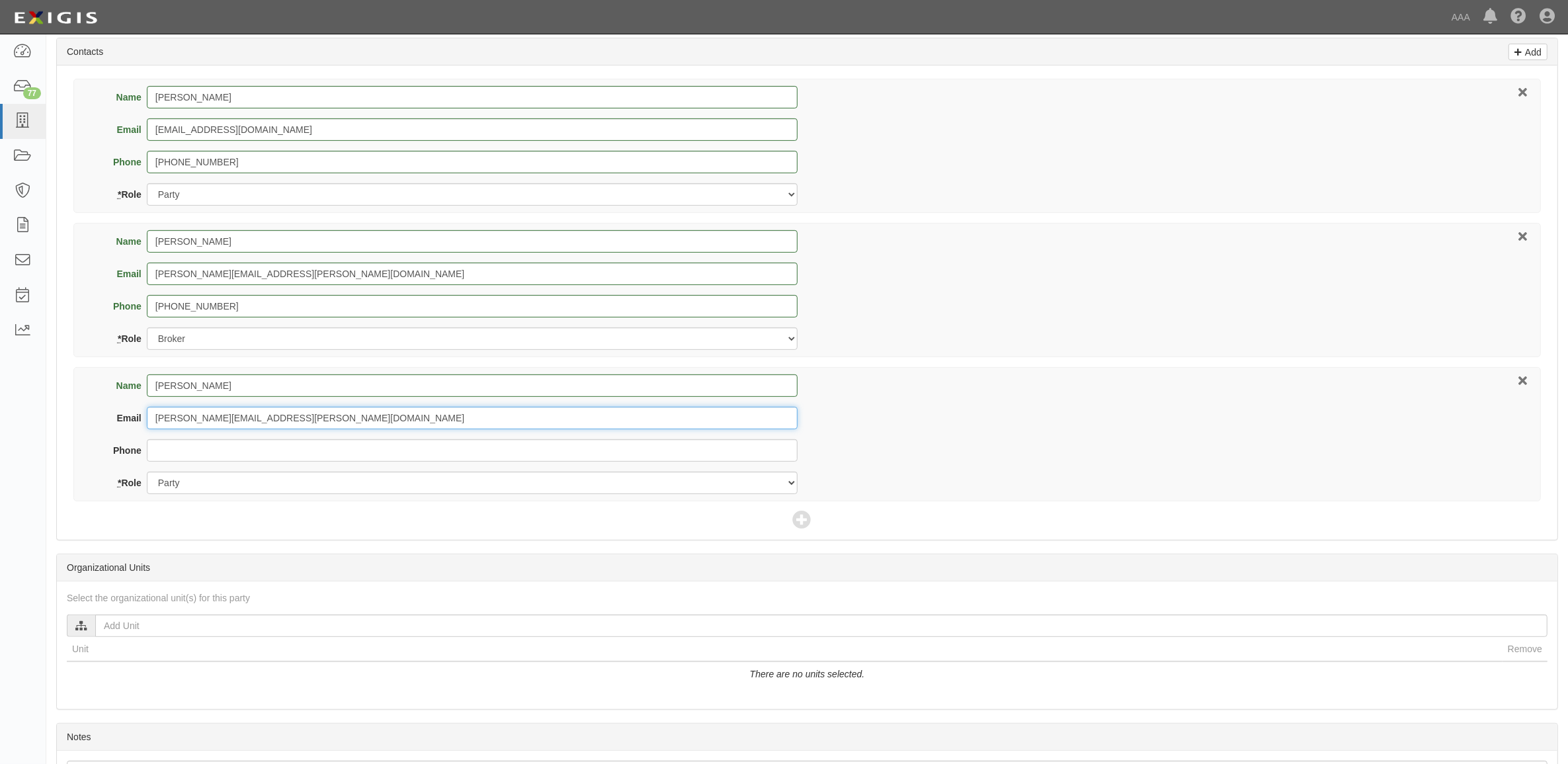
type input "posey.jarrod@ace.aaa.com"
click at [454, 491] on select "Party Broker Other" at bounding box center [472, 483] width 650 height 23
select select "Other"
click at [146, 473] on select "Party Broker Other" at bounding box center [472, 483] width 650 height 23
click at [354, 626] on input "text" at bounding box center [821, 626] width 1452 height 23
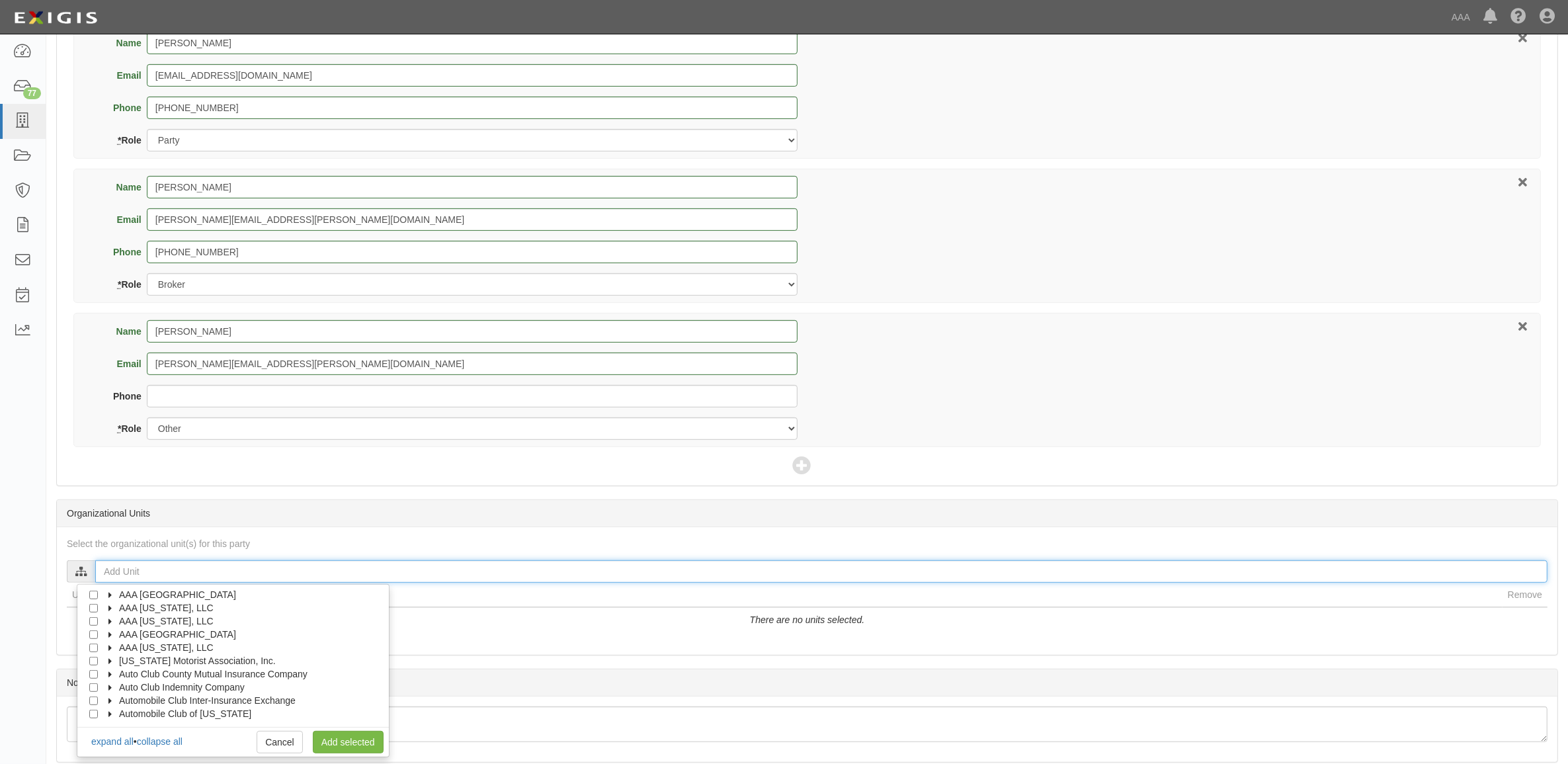
scroll to position [689, 0]
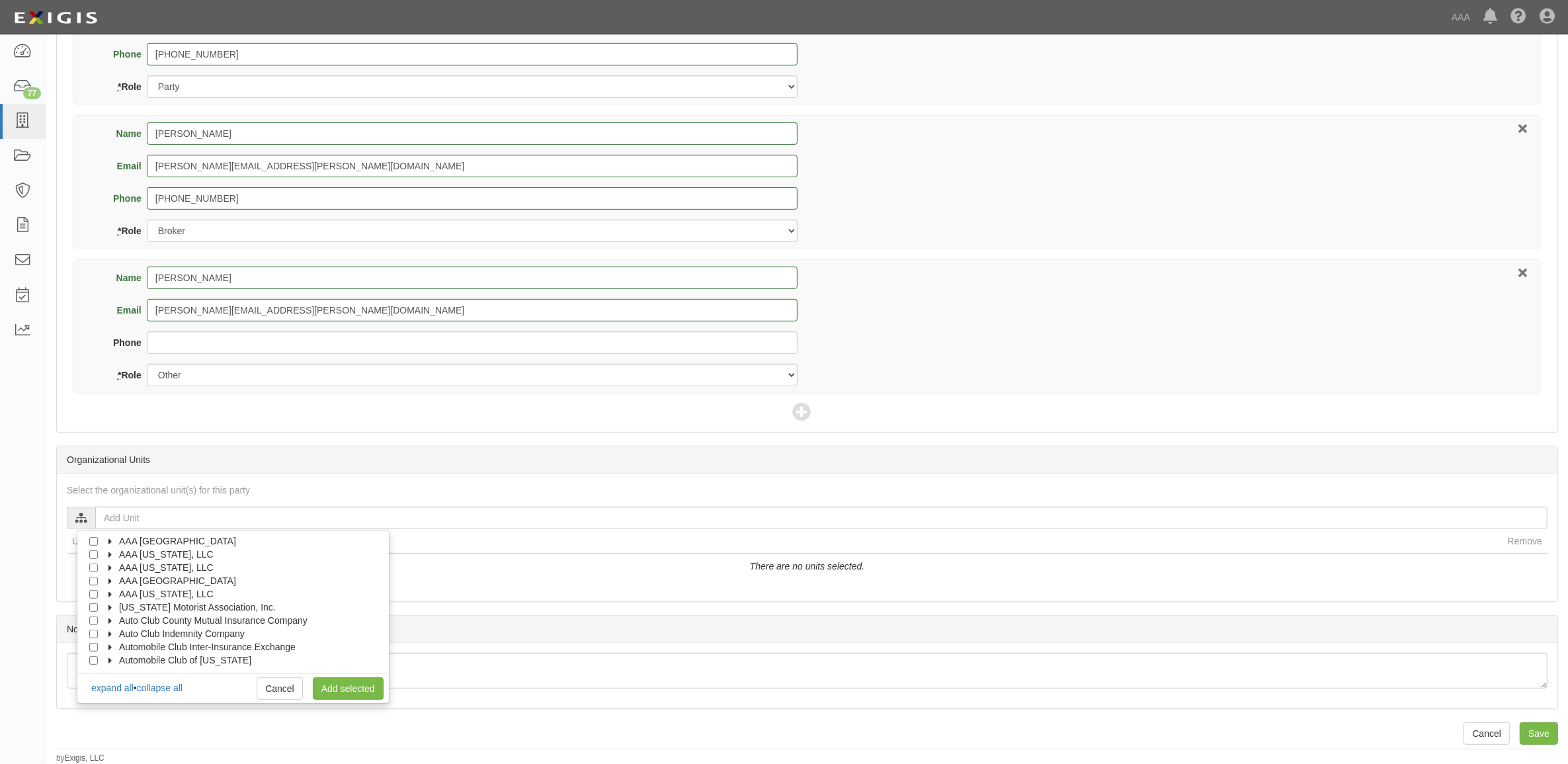
click at [113, 539] on icon at bounding box center [111, 542] width 10 height 6
click at [121, 554] on icon at bounding box center [123, 555] width 10 height 6
click at [118, 567] on input "Emergency Roadside Service (ERS)" at bounding box center [117, 568] width 9 height 9
checkbox input "true"
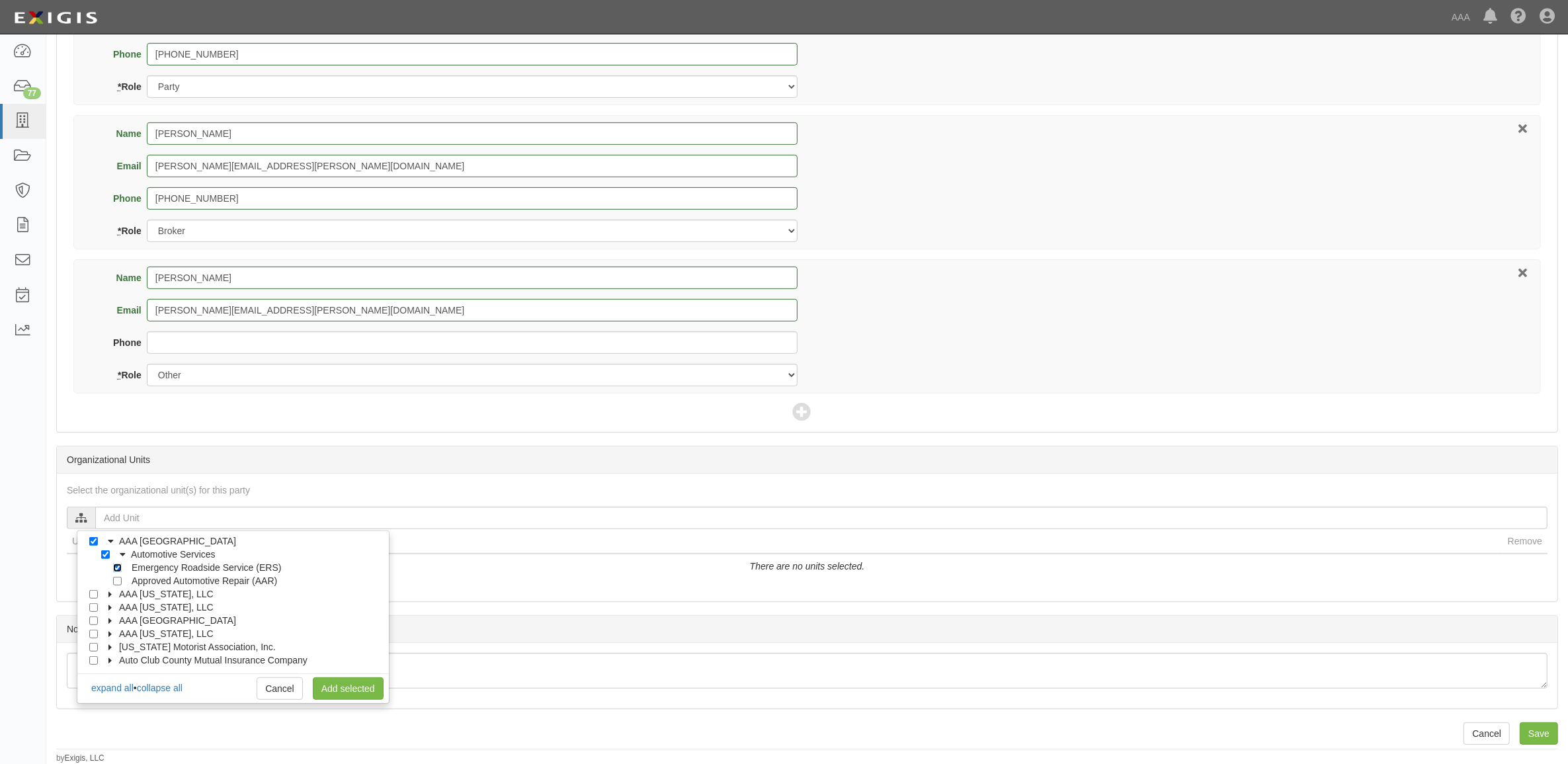
checkbox input "true"
click at [324, 683] on link "Add selected" at bounding box center [349, 688] width 71 height 23
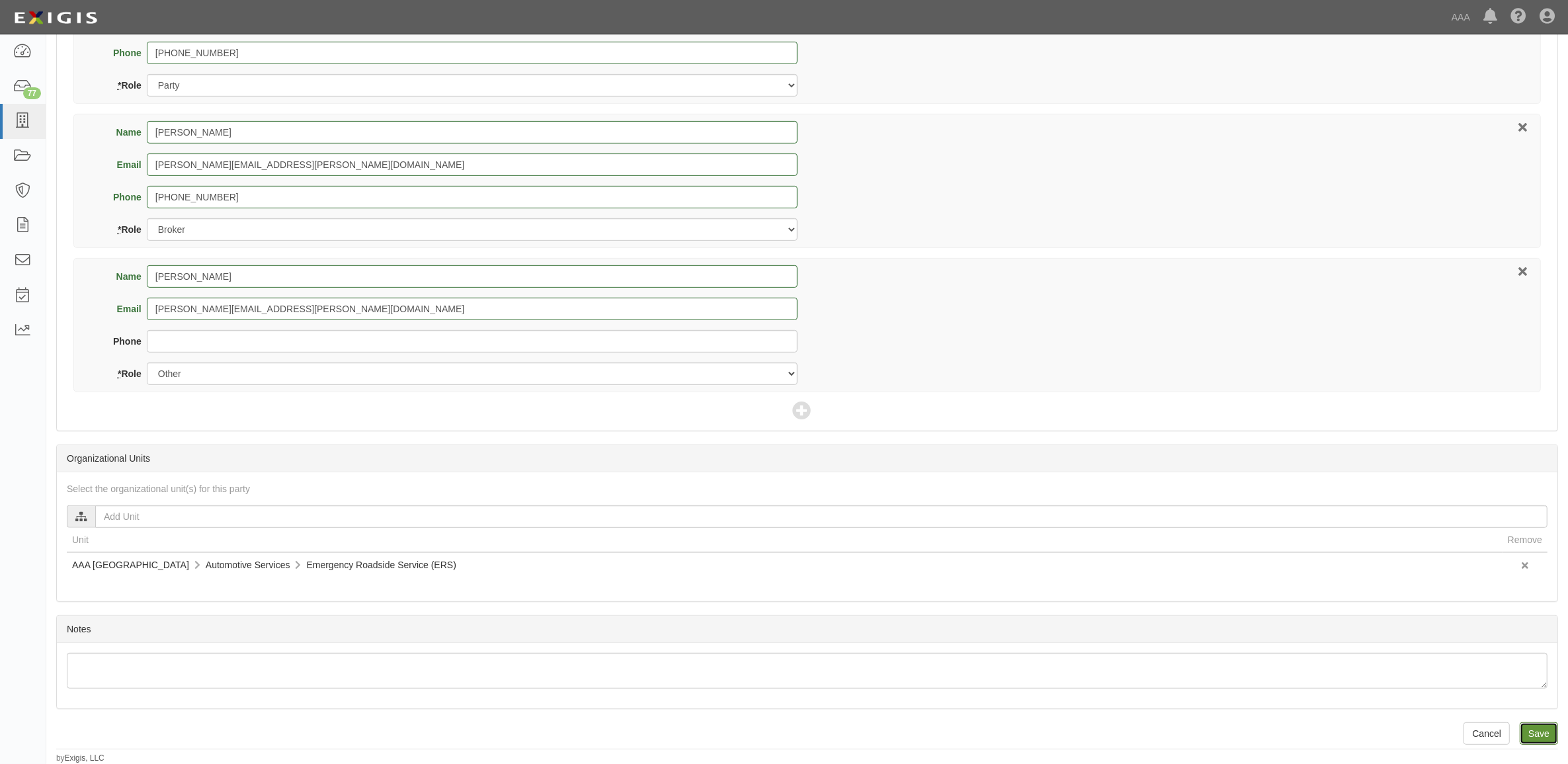
click at [1539, 736] on input "Save" at bounding box center [1539, 733] width 39 height 23
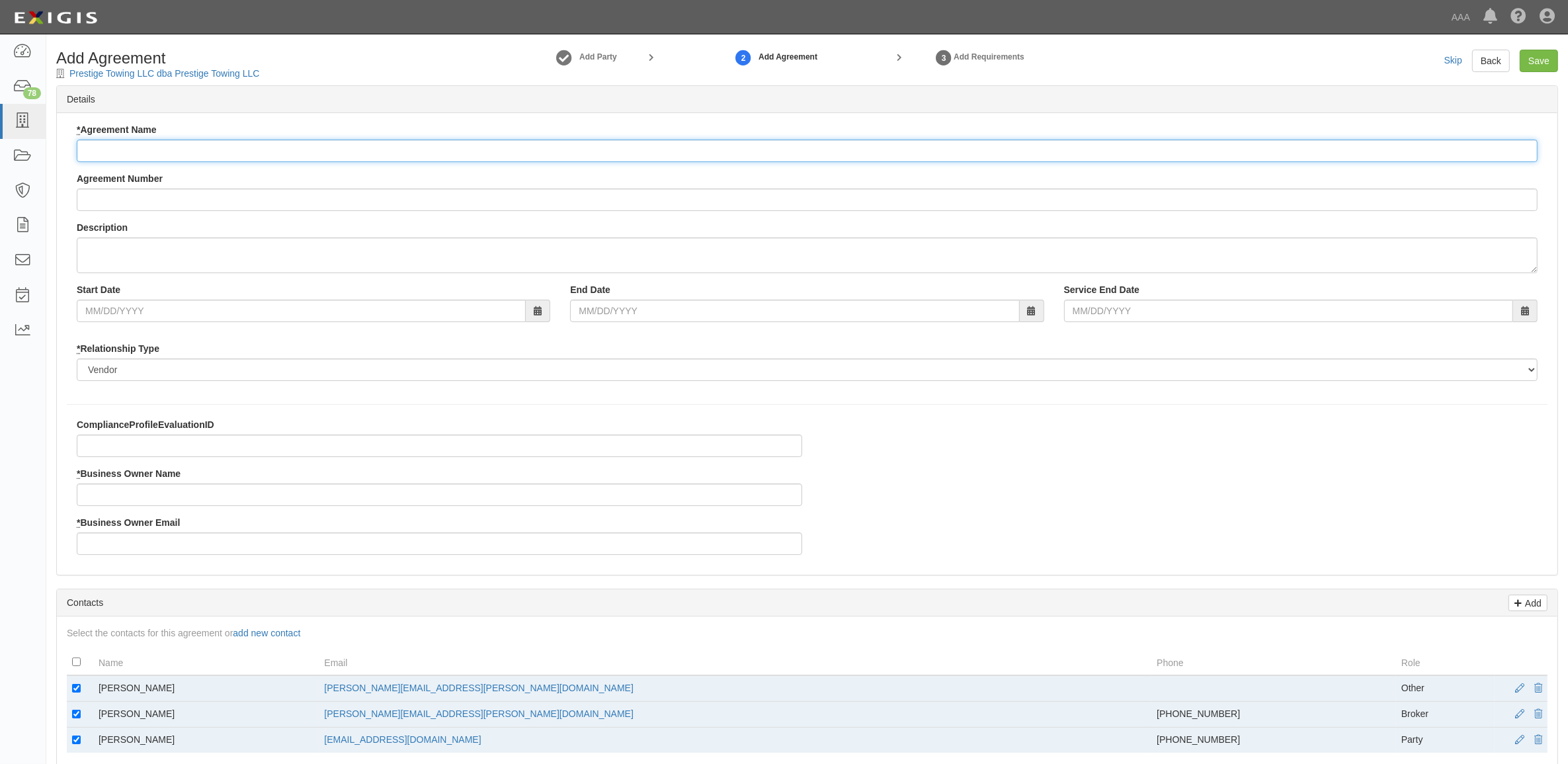
click at [265, 160] on input "* Agreement Name" at bounding box center [807, 151] width 1461 height 23
paste input "AAA East Central ERS"
type input "AAA East Central ERS"
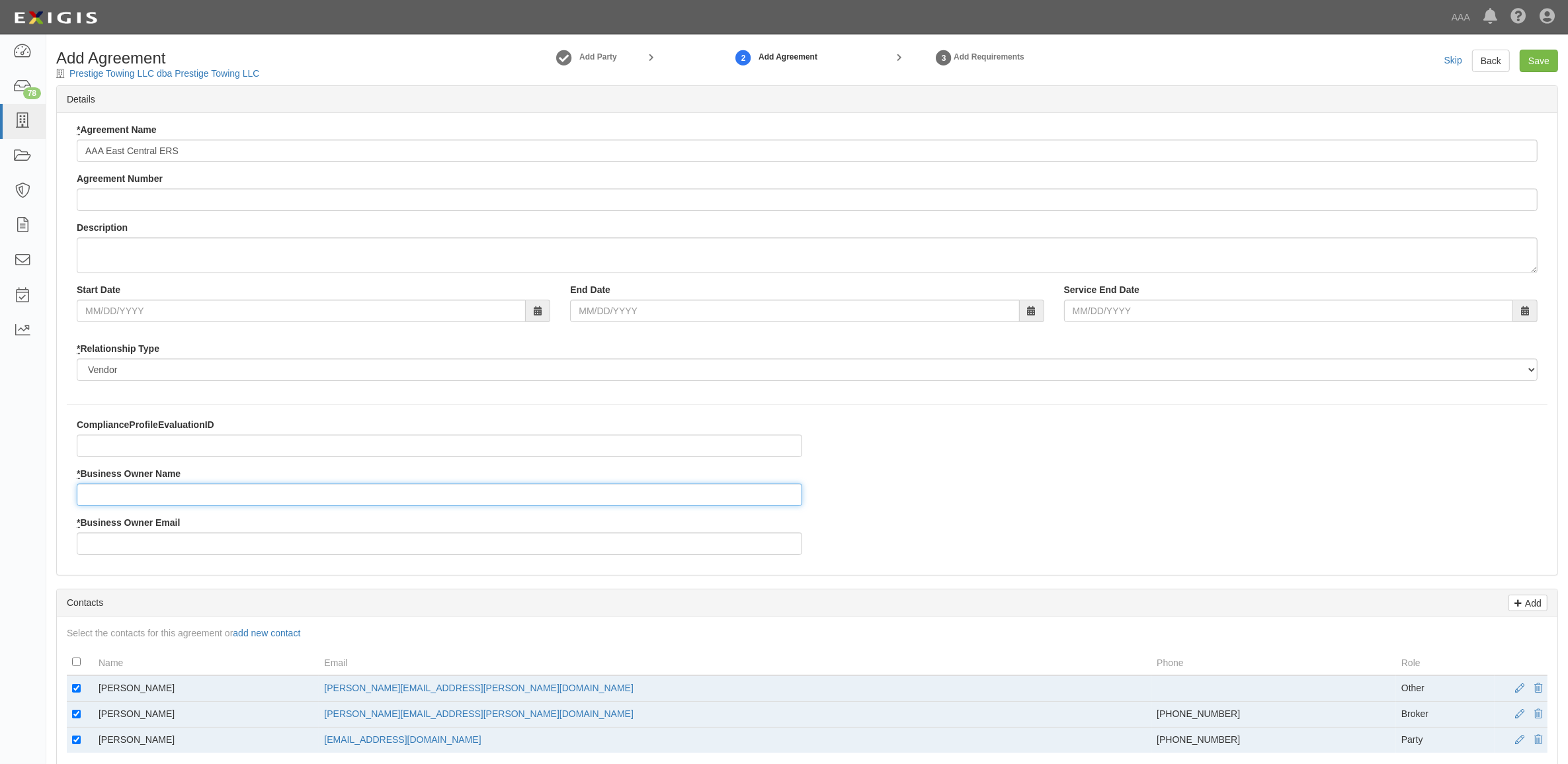
click at [136, 494] on input "* Business Owner Name" at bounding box center [439, 495] width 725 height 23
type input "[PERSON_NAME]"
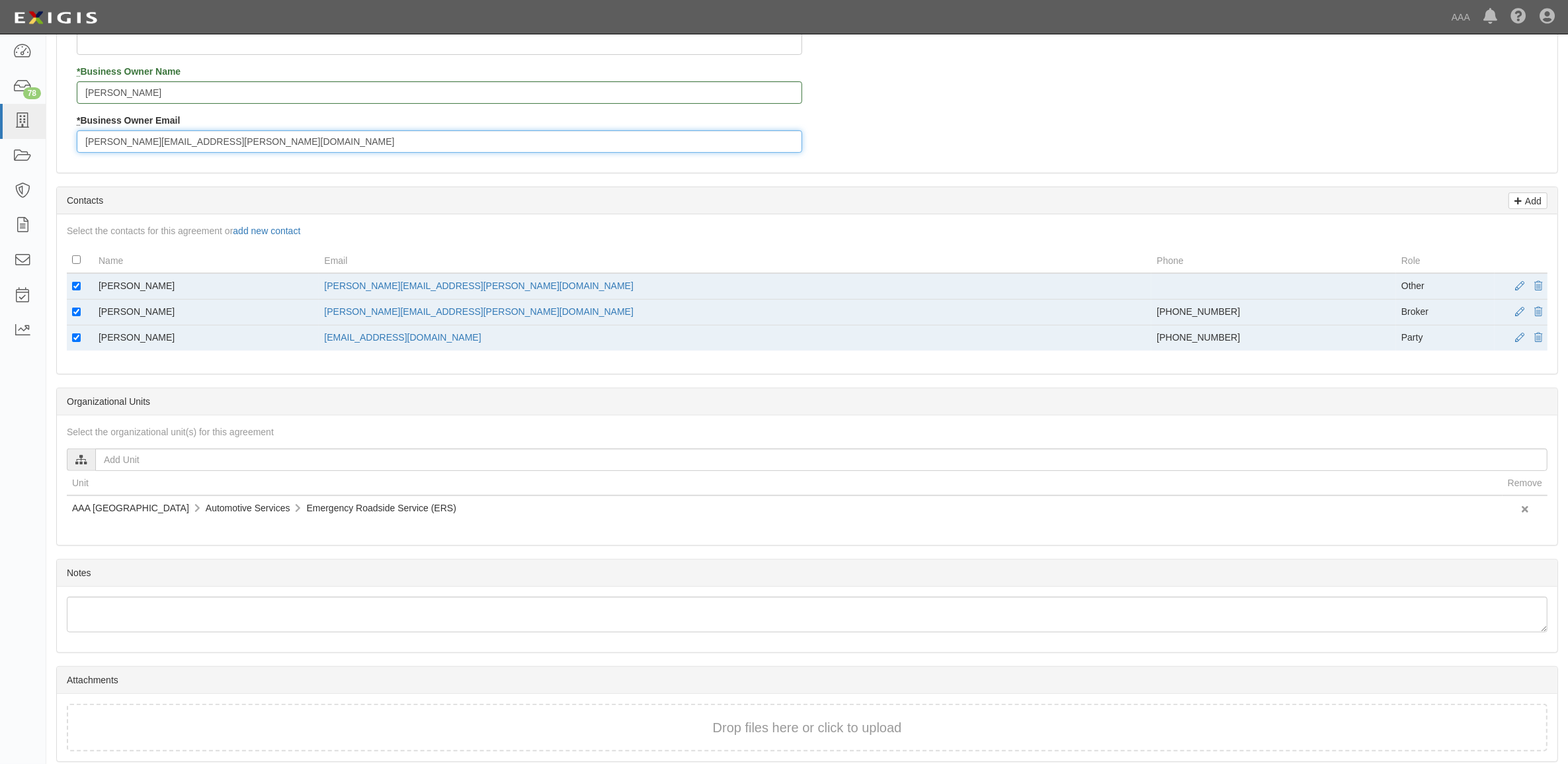
scroll to position [413, 0]
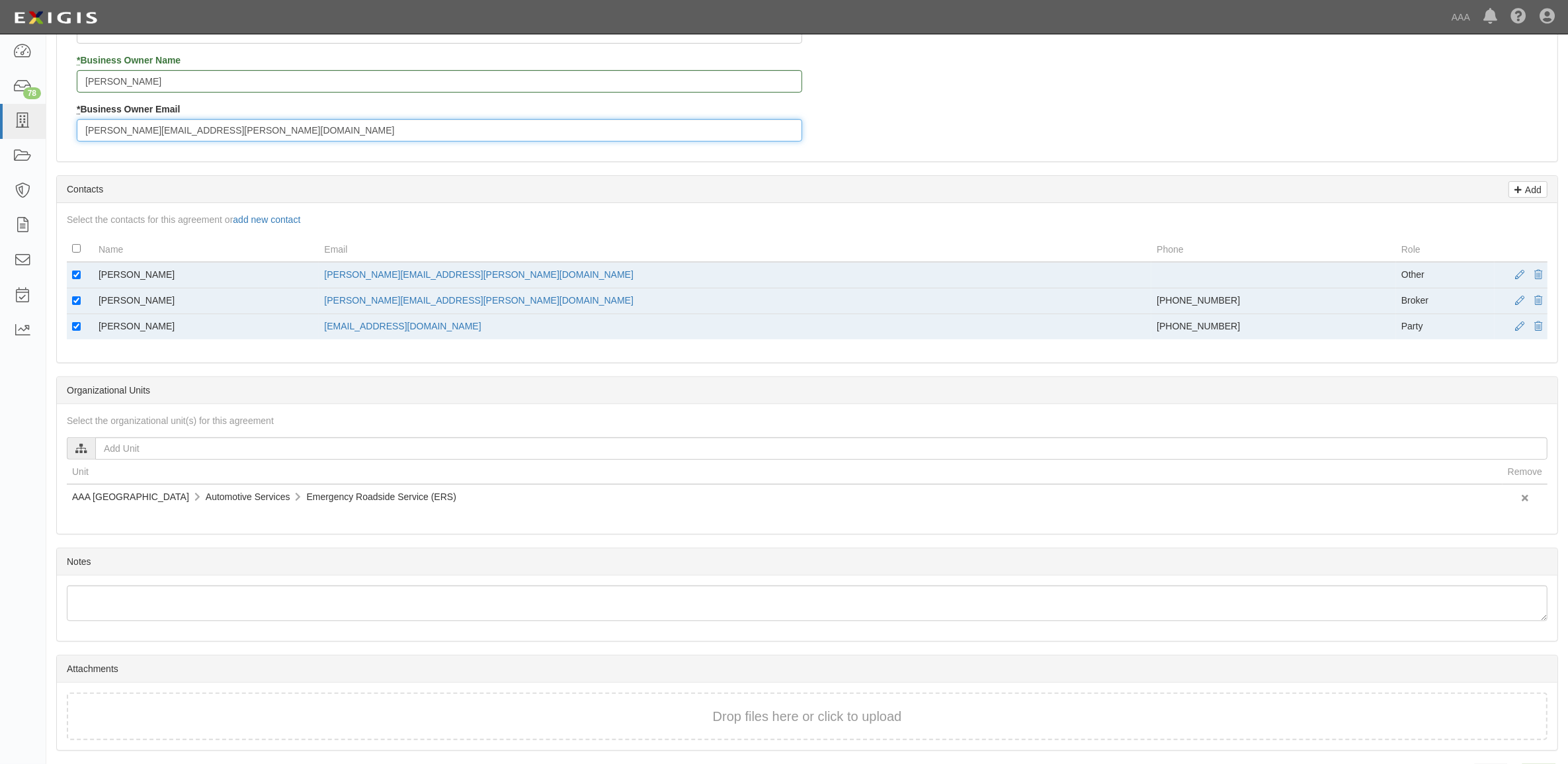
type input "[PERSON_NAME][EMAIL_ADDRESS][PERSON_NAME][DOMAIN_NAME]"
click at [80, 278] on input "checkbox" at bounding box center [76, 275] width 9 height 9
checkbox input "false"
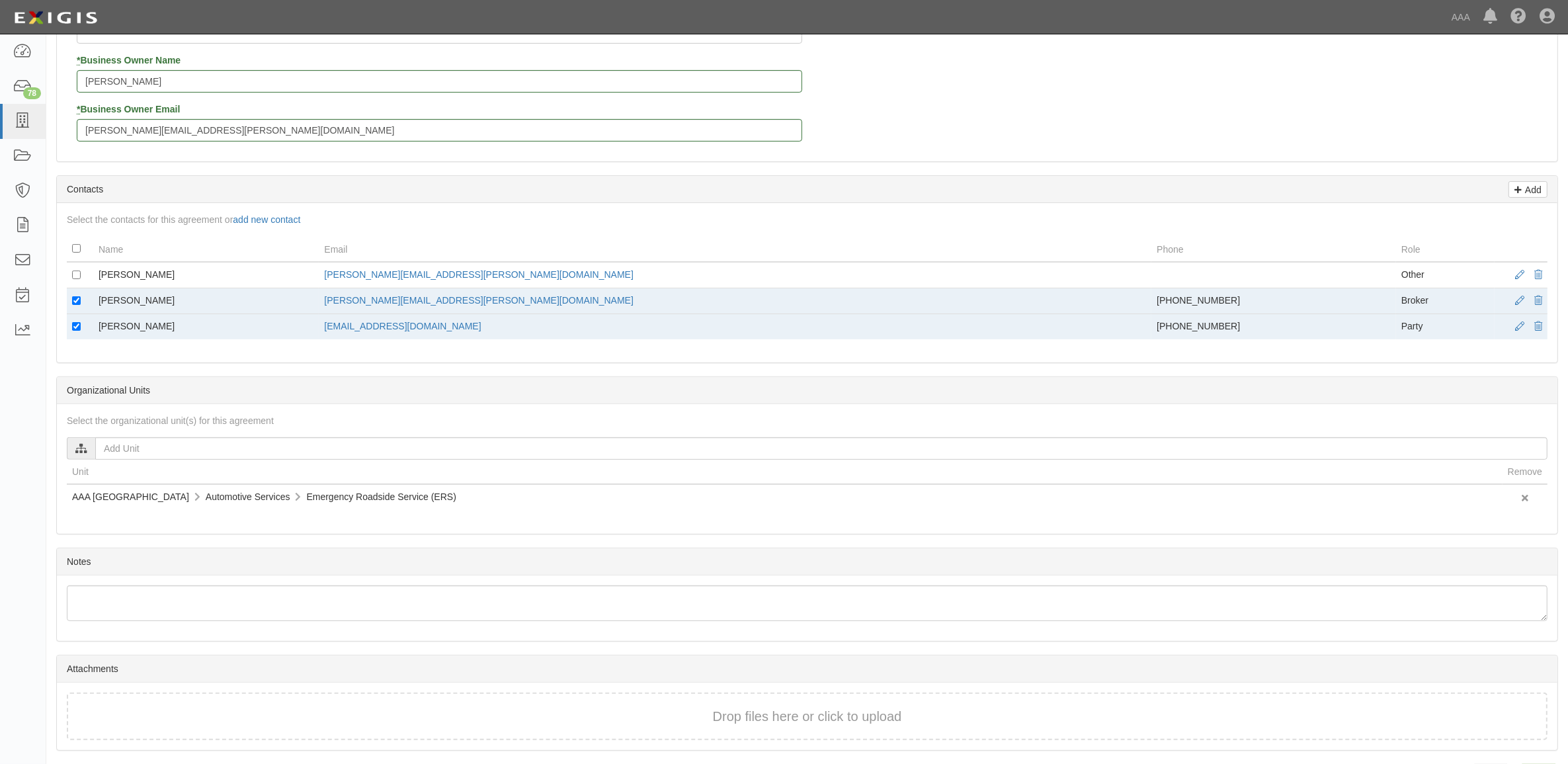
click at [68, 324] on td at bounding box center [80, 327] width 27 height 26
click at [76, 328] on input "checkbox" at bounding box center [76, 326] width 9 height 9
checkbox input "false"
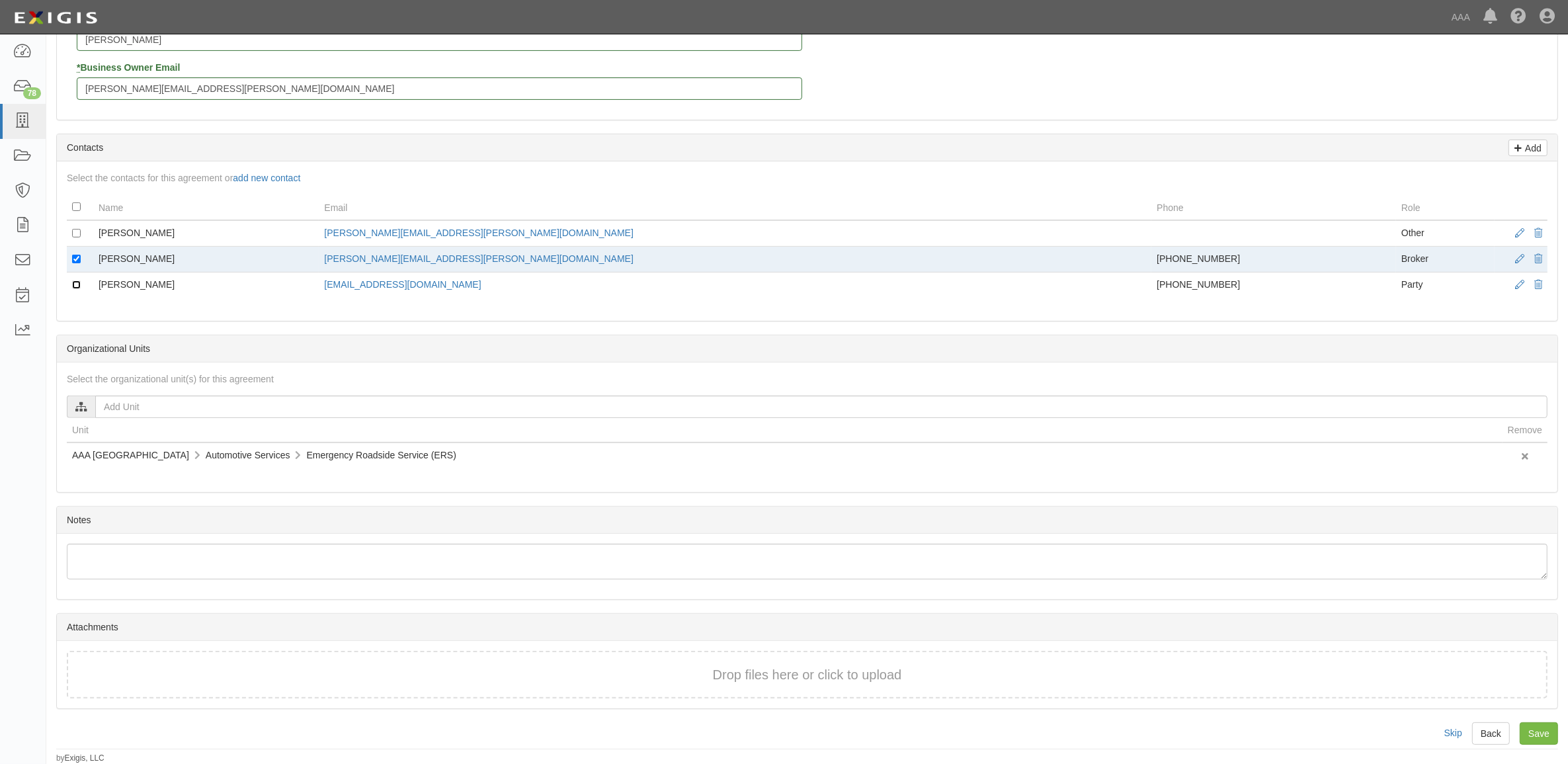
scroll to position [457, 0]
click at [1542, 729] on input "Save" at bounding box center [1539, 733] width 39 height 23
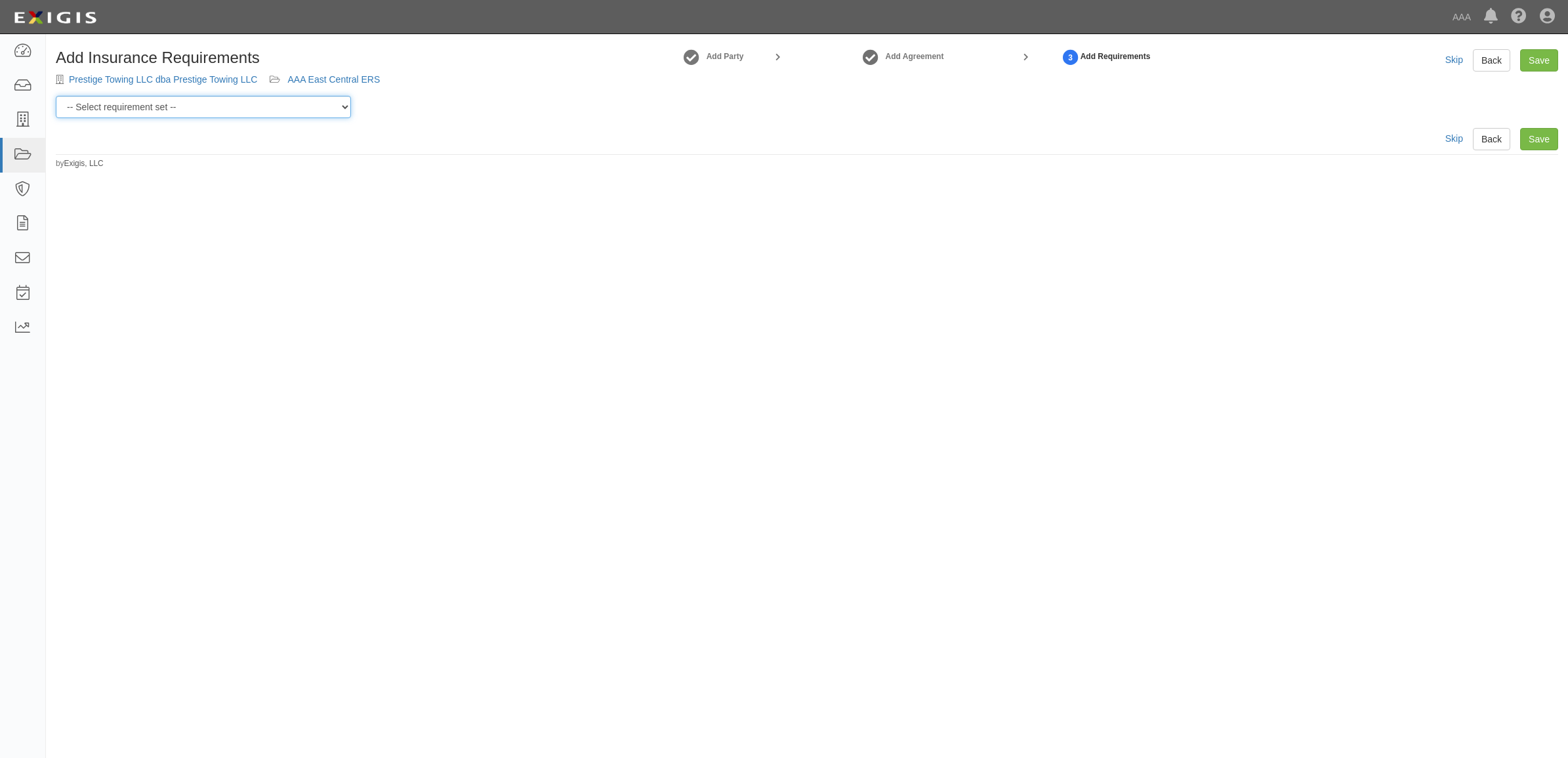
click at [233, 107] on select "-- Select requirement set -- AAA East Central AAR AAA East Central ERS AAA East…" at bounding box center [204, 107] width 295 height 22
select select "16670"
click at [56, 96] on select "-- Select requirement set -- AAA East Central AAR AAA East Central ERS AAA East…" at bounding box center [204, 107] width 295 height 22
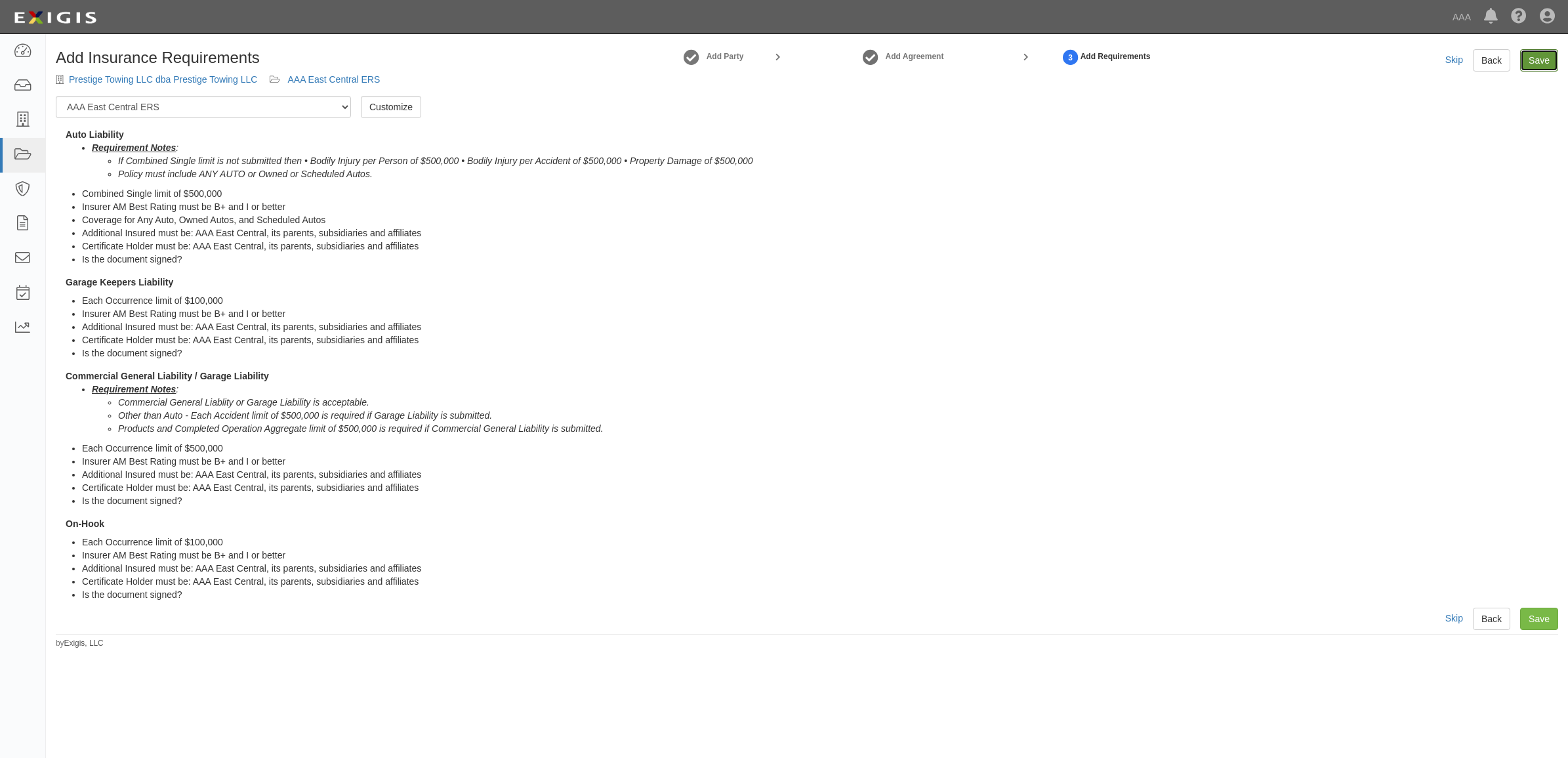
click at [1546, 50] on link "Save" at bounding box center [1539, 61] width 38 height 22
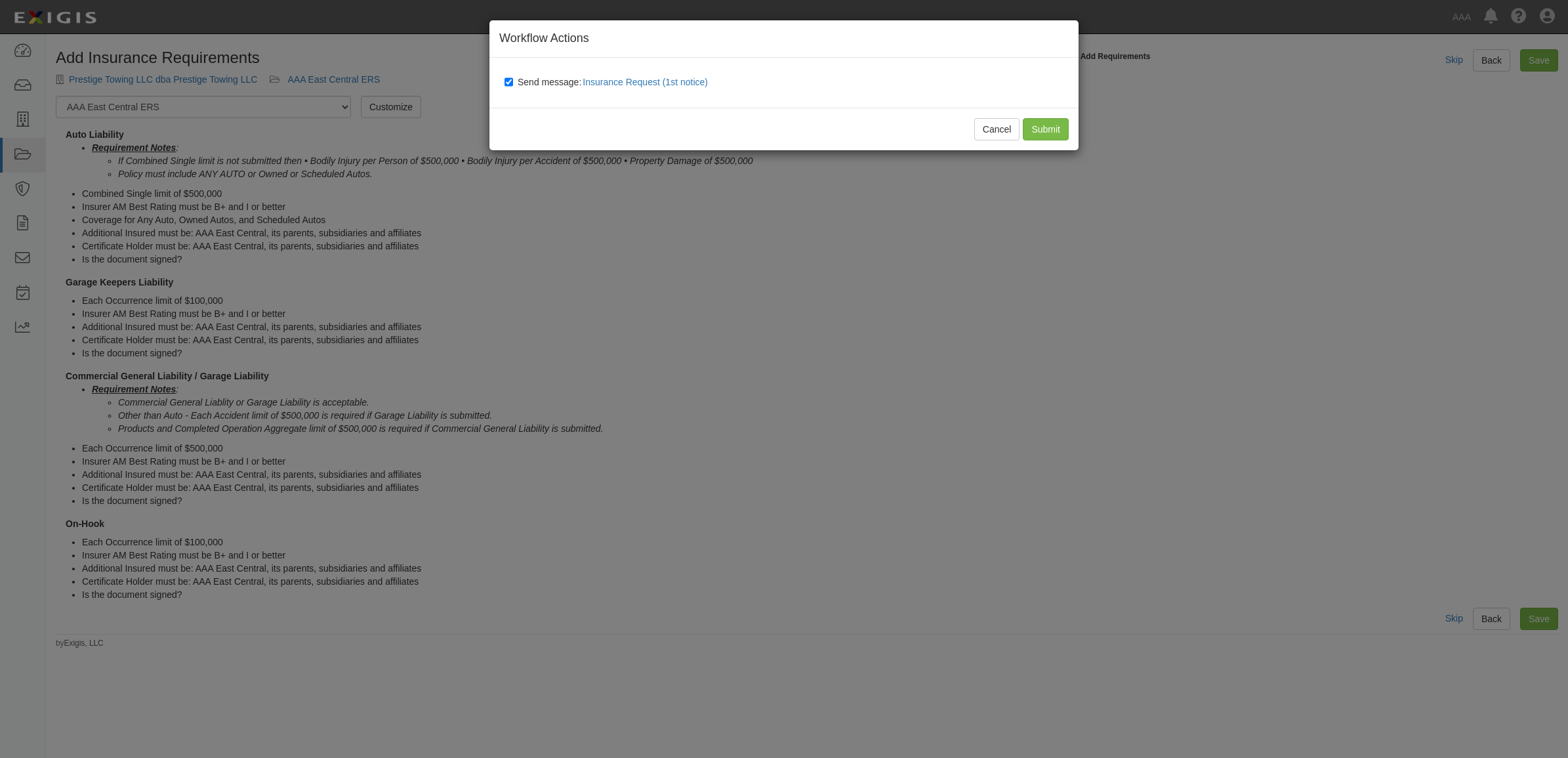
click at [532, 82] on span "Send message: Insurance Request (1st notice)" at bounding box center [615, 81] width 196 height 10
click at [513, 82] on input "Send message: Insurance Request (1st notice)" at bounding box center [509, 81] width 9 height 10
checkbox input "false"
click at [1043, 128] on input "Submit" at bounding box center [1046, 129] width 46 height 22
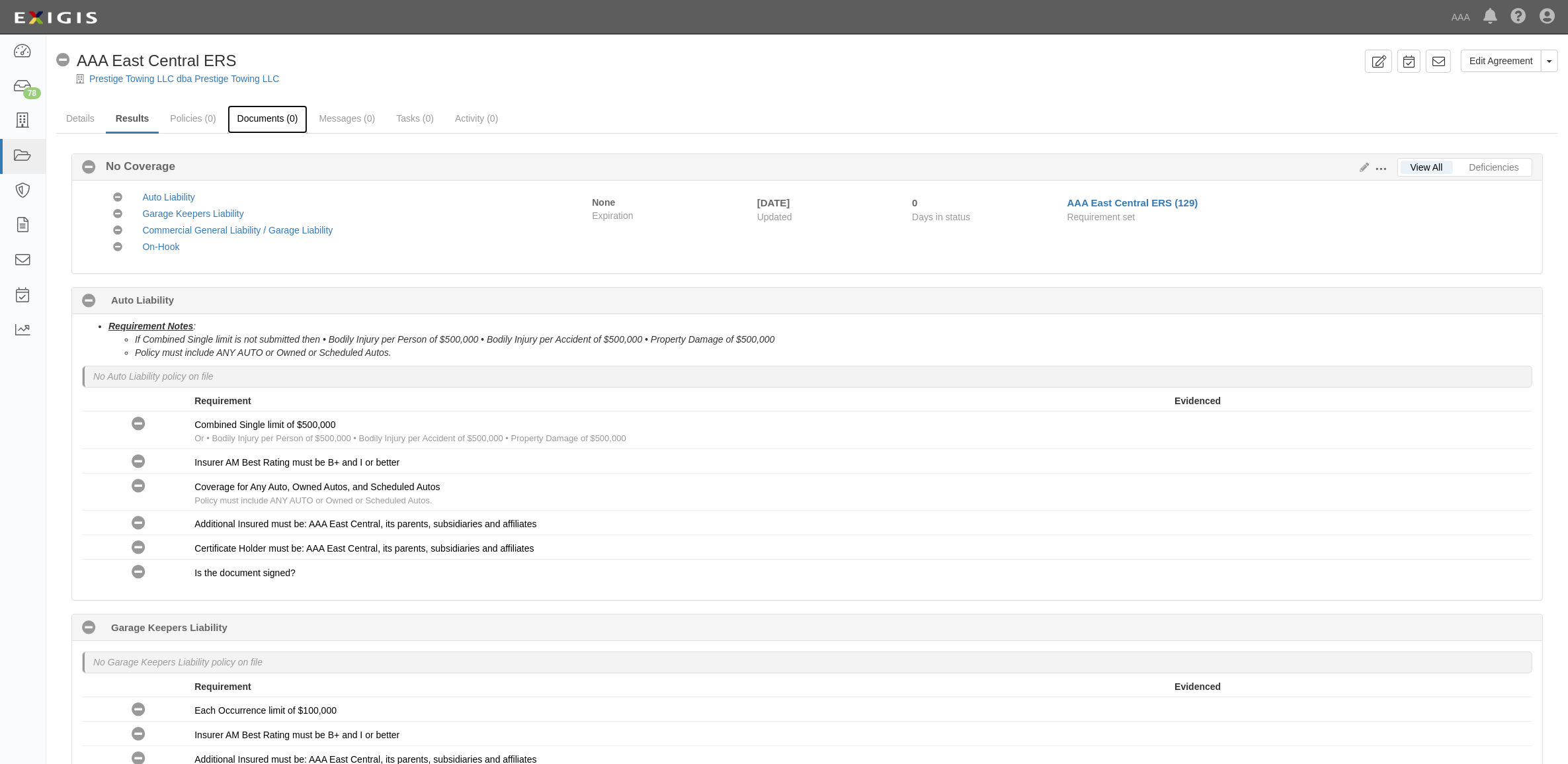
click at [263, 119] on link "Documents (0)" at bounding box center [268, 119] width 80 height 28
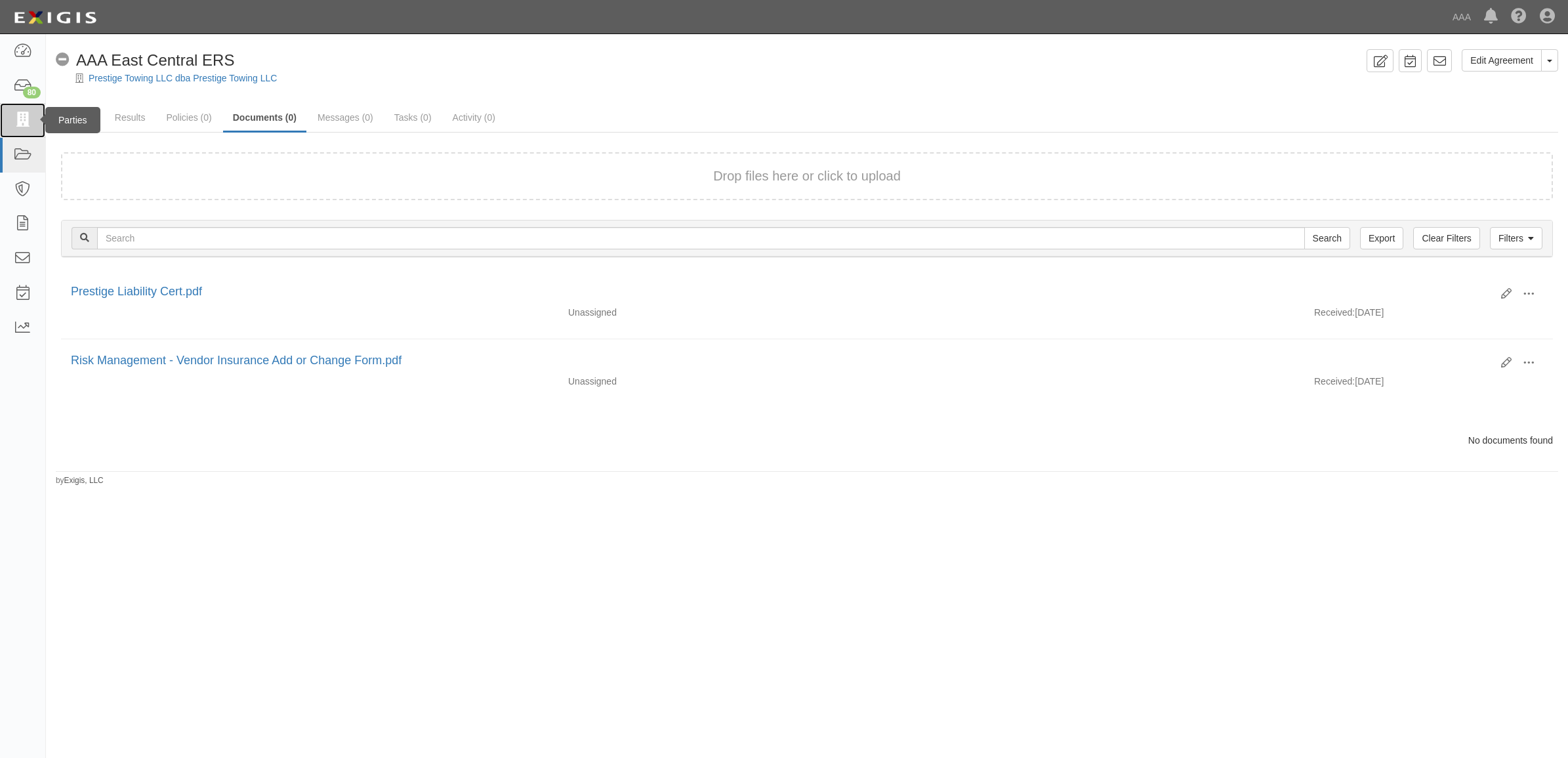
click at [25, 113] on icon at bounding box center [22, 120] width 18 height 15
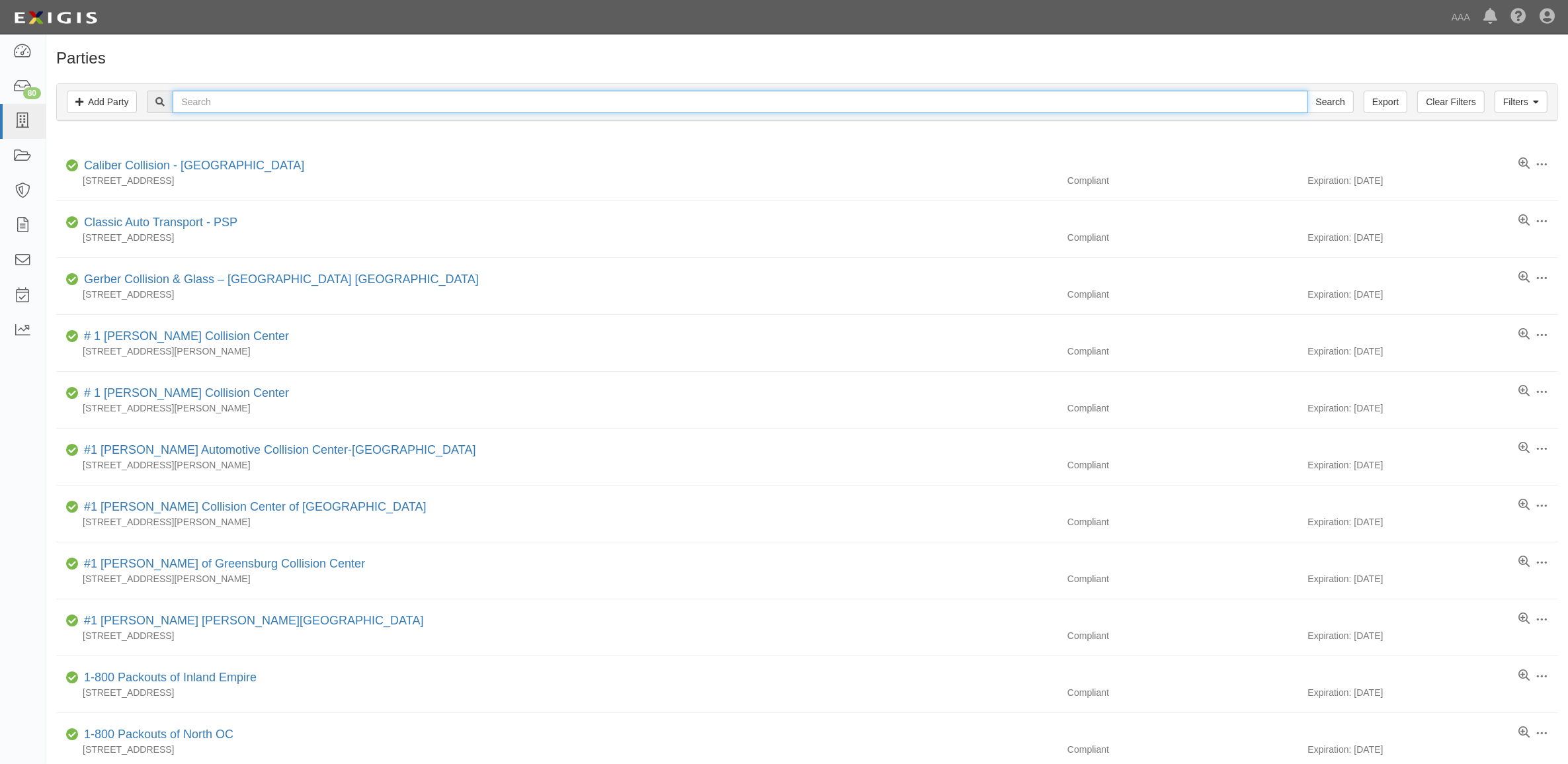
click at [280, 109] on input "text" at bounding box center [740, 102] width 1135 height 23
type input "[PERSON_NAME]"
click at [1307, 91] on input "Search" at bounding box center [1331, 102] width 47 height 23
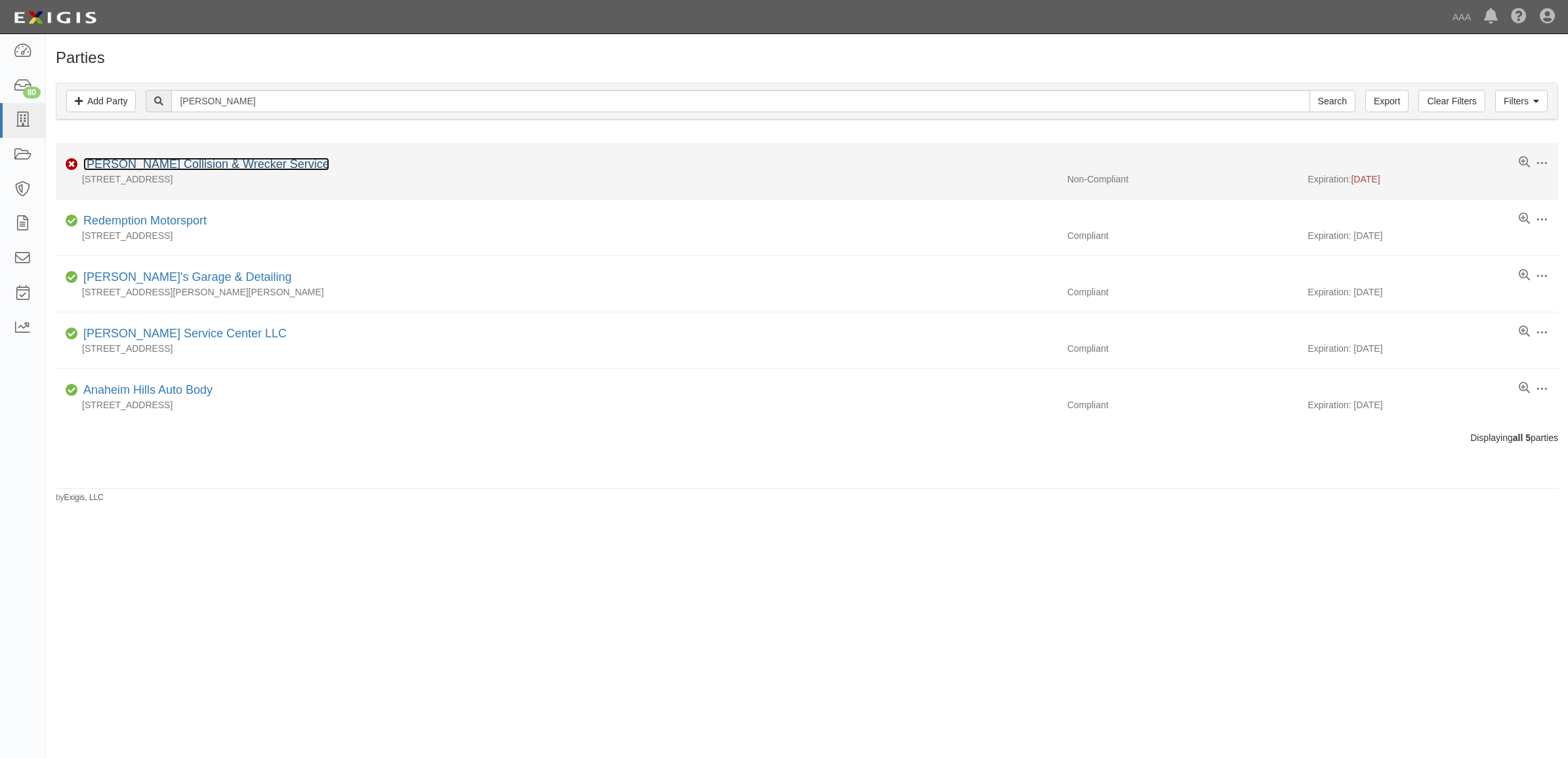
click at [240, 163] on link "[PERSON_NAME] Collision & Wrecker Service" at bounding box center [206, 164] width 246 height 13
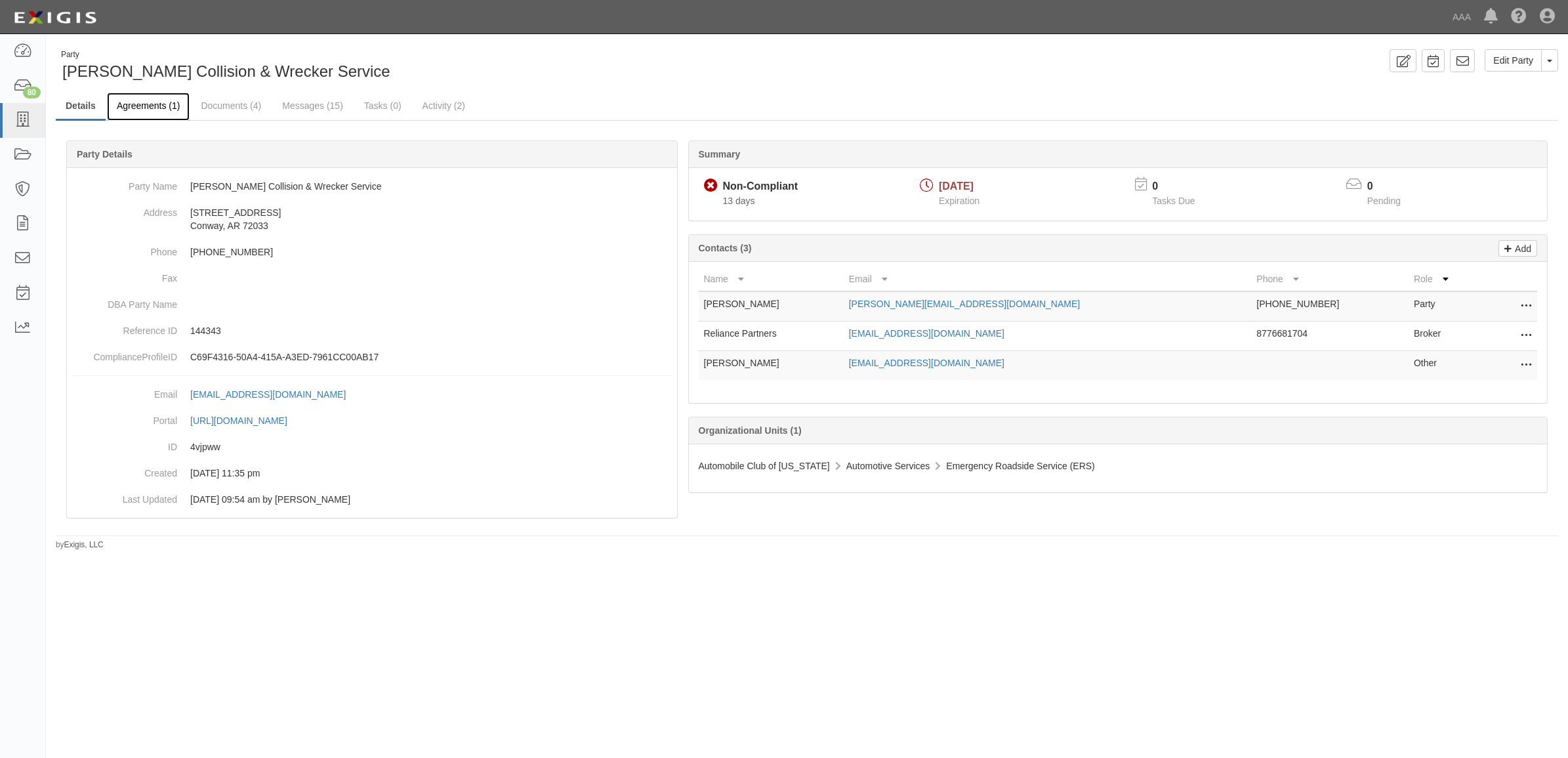
click at [145, 110] on link "Agreements (1)" at bounding box center [148, 106] width 83 height 28
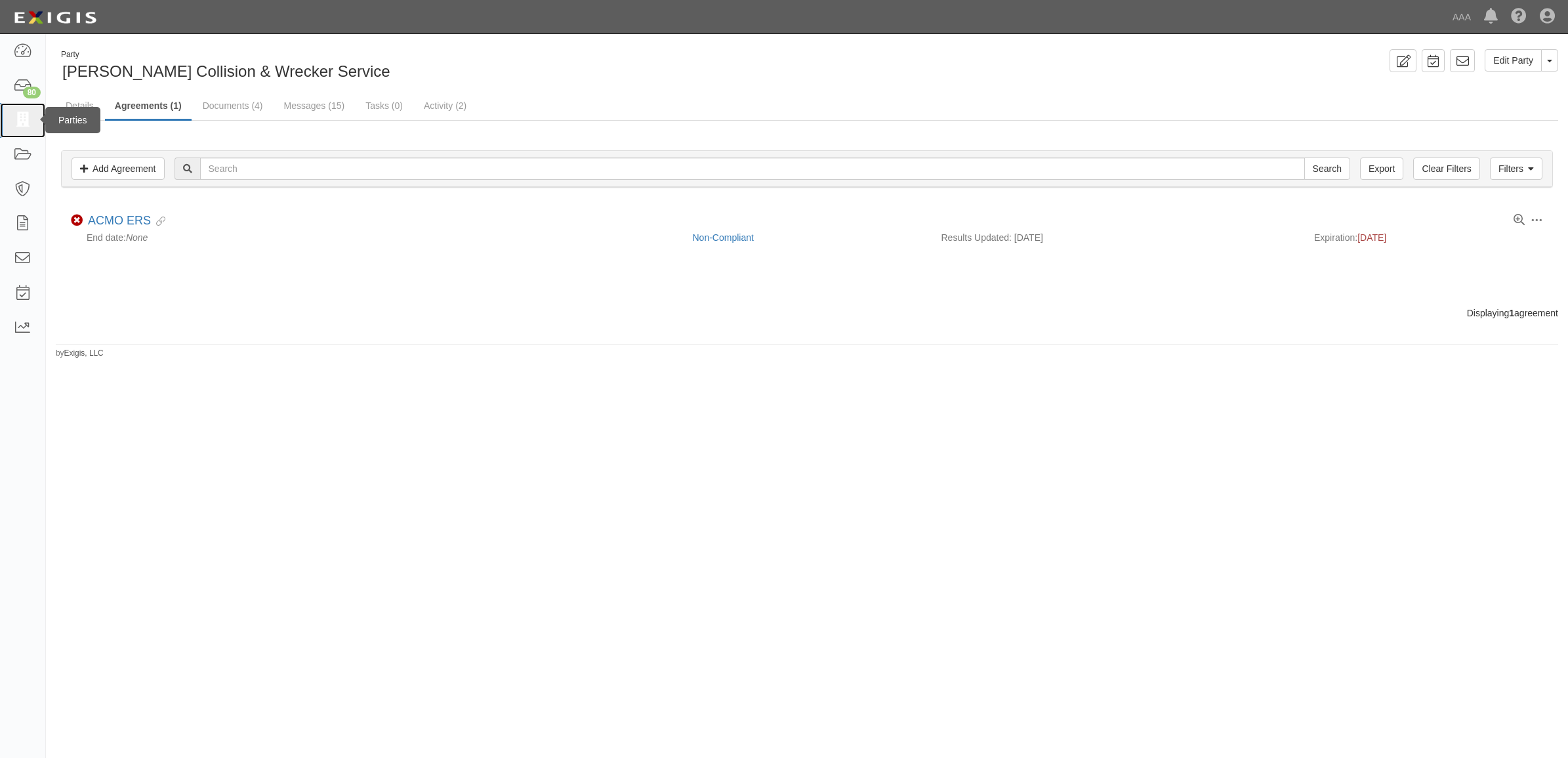
drag, startPoint x: 24, startPoint y: 122, endPoint x: 46, endPoint y: 131, distance: 23.8
click at [24, 122] on icon at bounding box center [22, 120] width 18 height 15
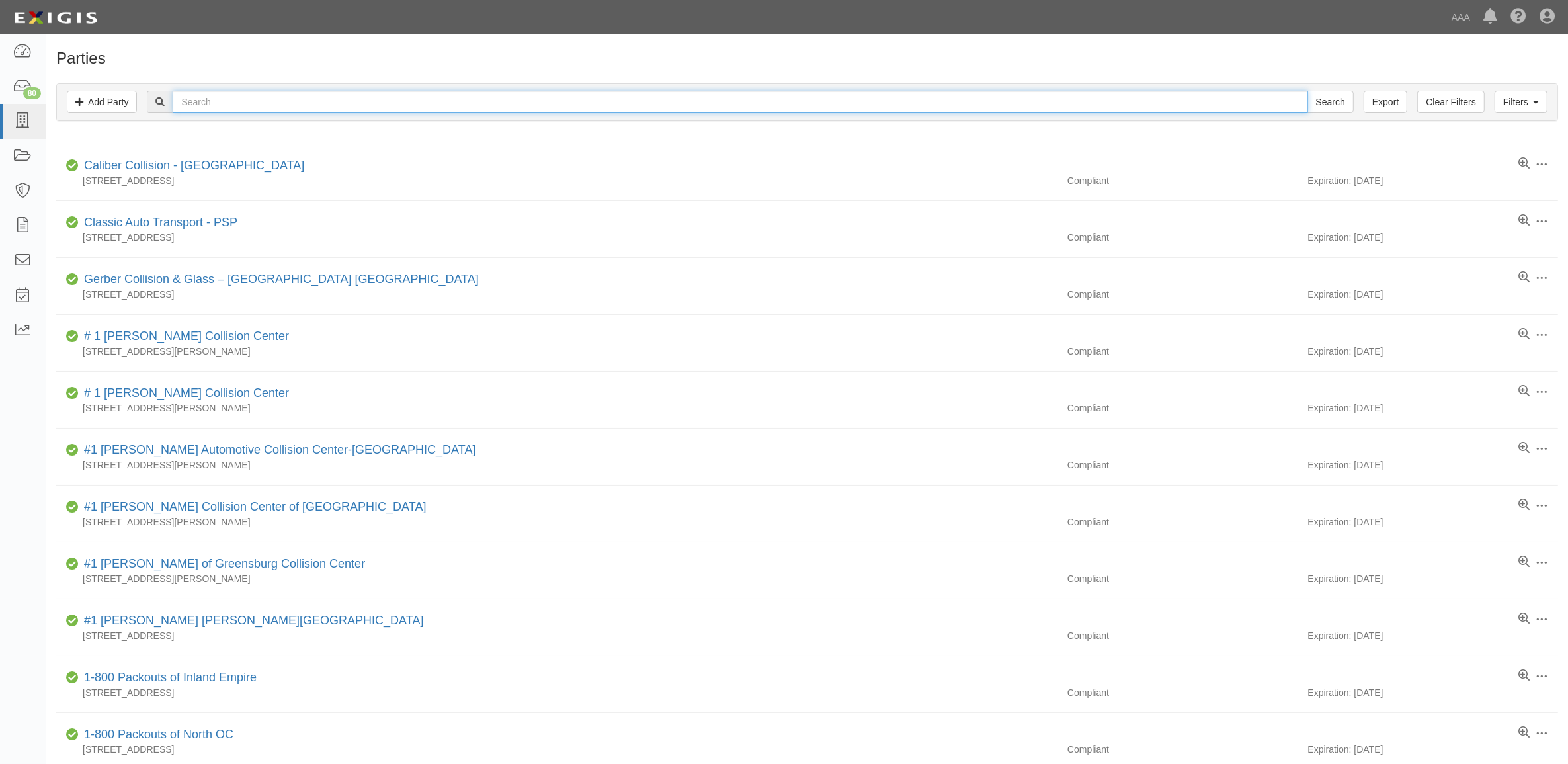
click at [309, 105] on input "text" at bounding box center [740, 102] width 1135 height 23
type input "366521"
click at [1307, 91] on input "Search" at bounding box center [1331, 102] width 47 height 23
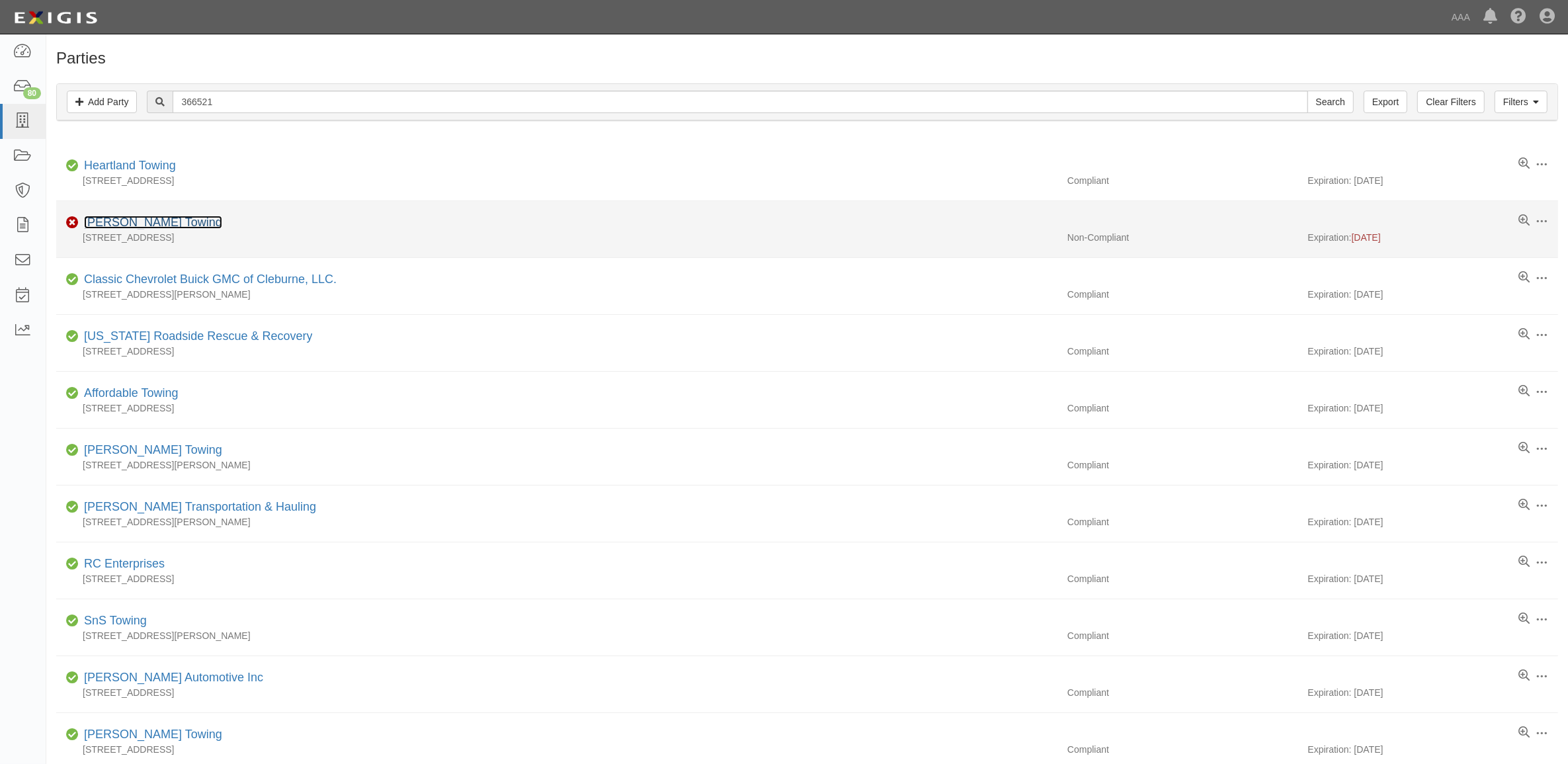
click at [156, 221] on link "[PERSON_NAME] Towing" at bounding box center [153, 222] width 138 height 13
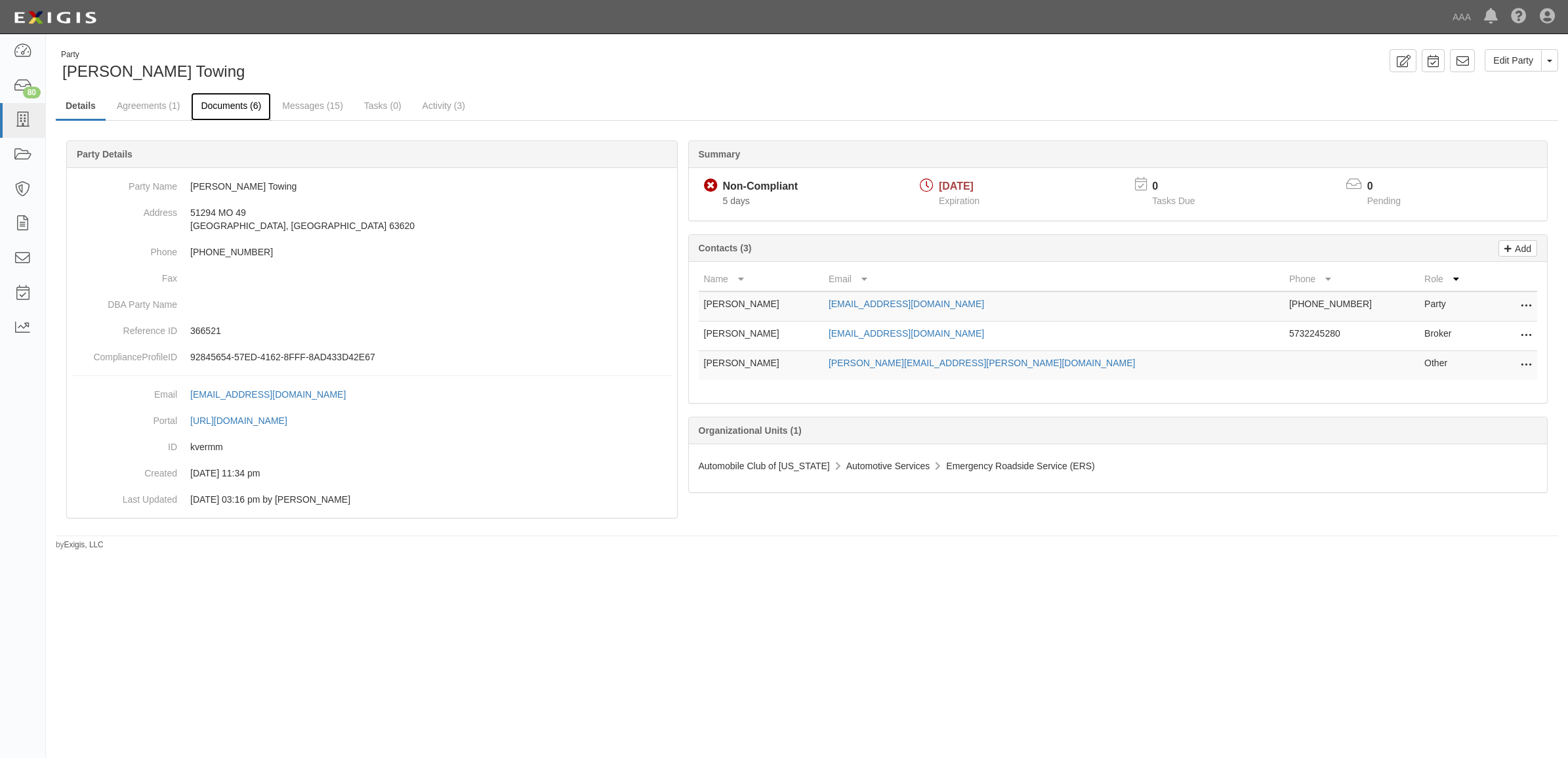
click at [241, 109] on link "Documents (6)" at bounding box center [231, 106] width 80 height 28
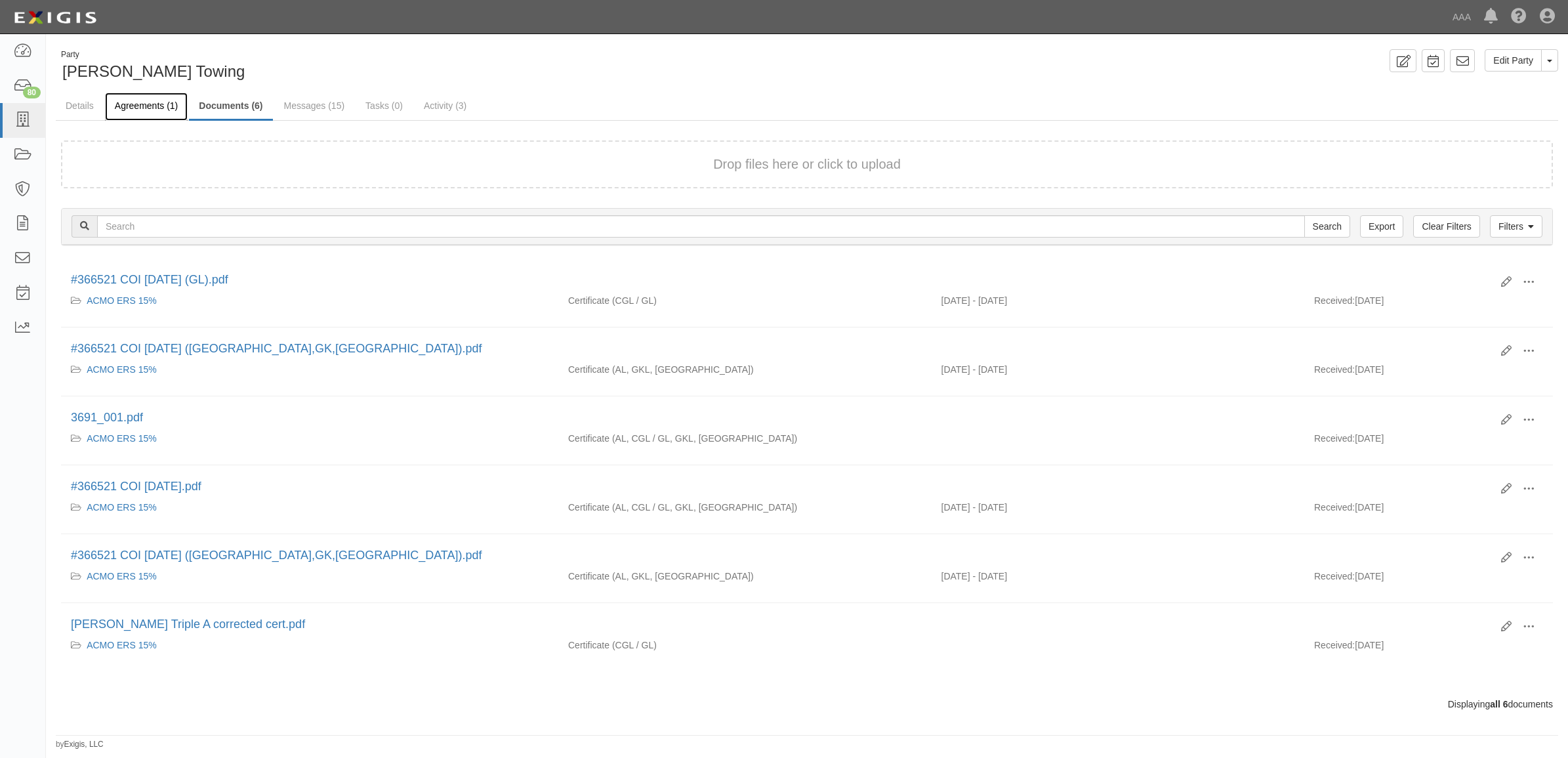
click at [142, 112] on link "Agreements (1)" at bounding box center [146, 106] width 83 height 28
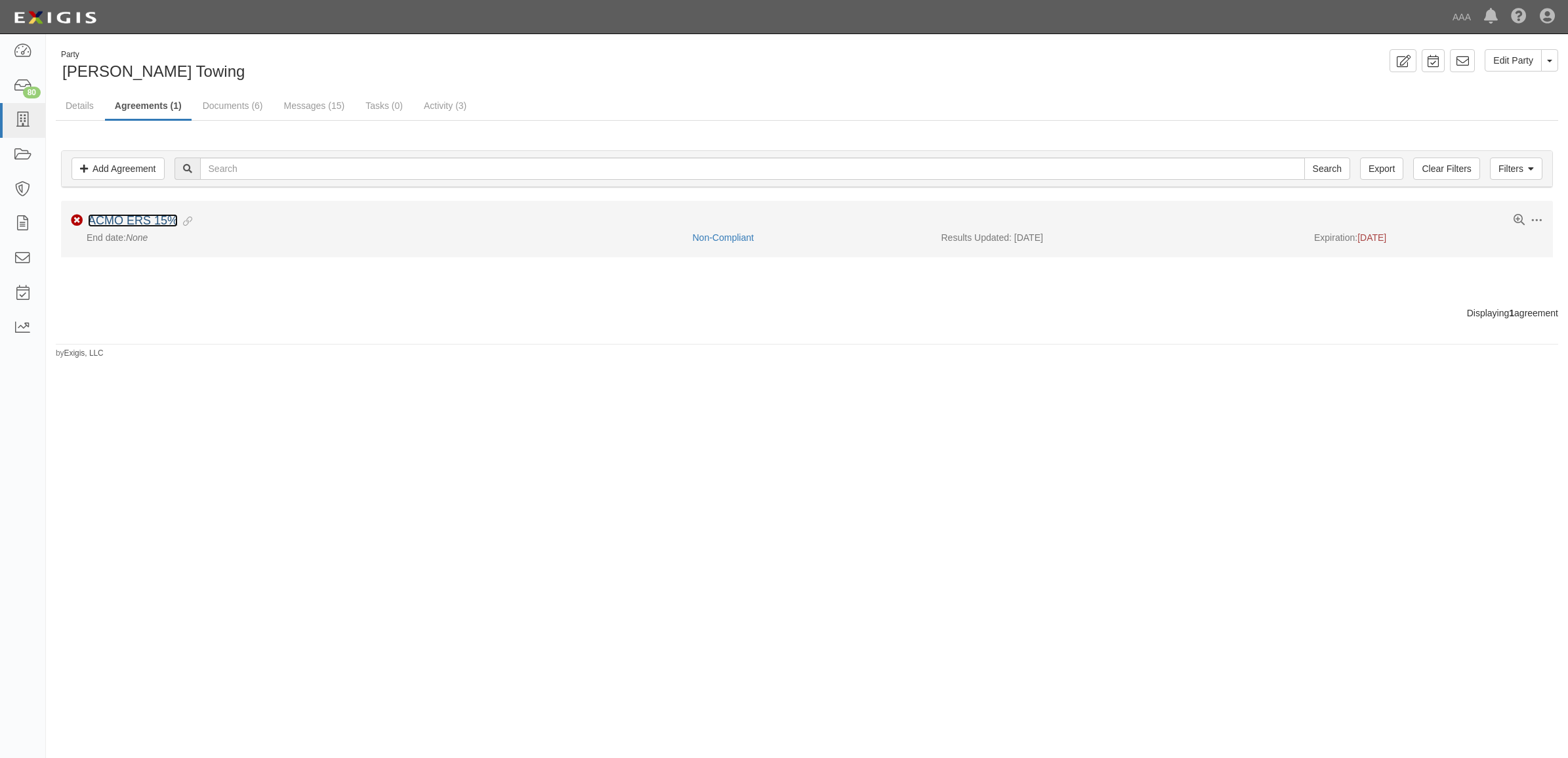
click at [156, 216] on link "ACMO ERS 15%" at bounding box center [133, 220] width 90 height 13
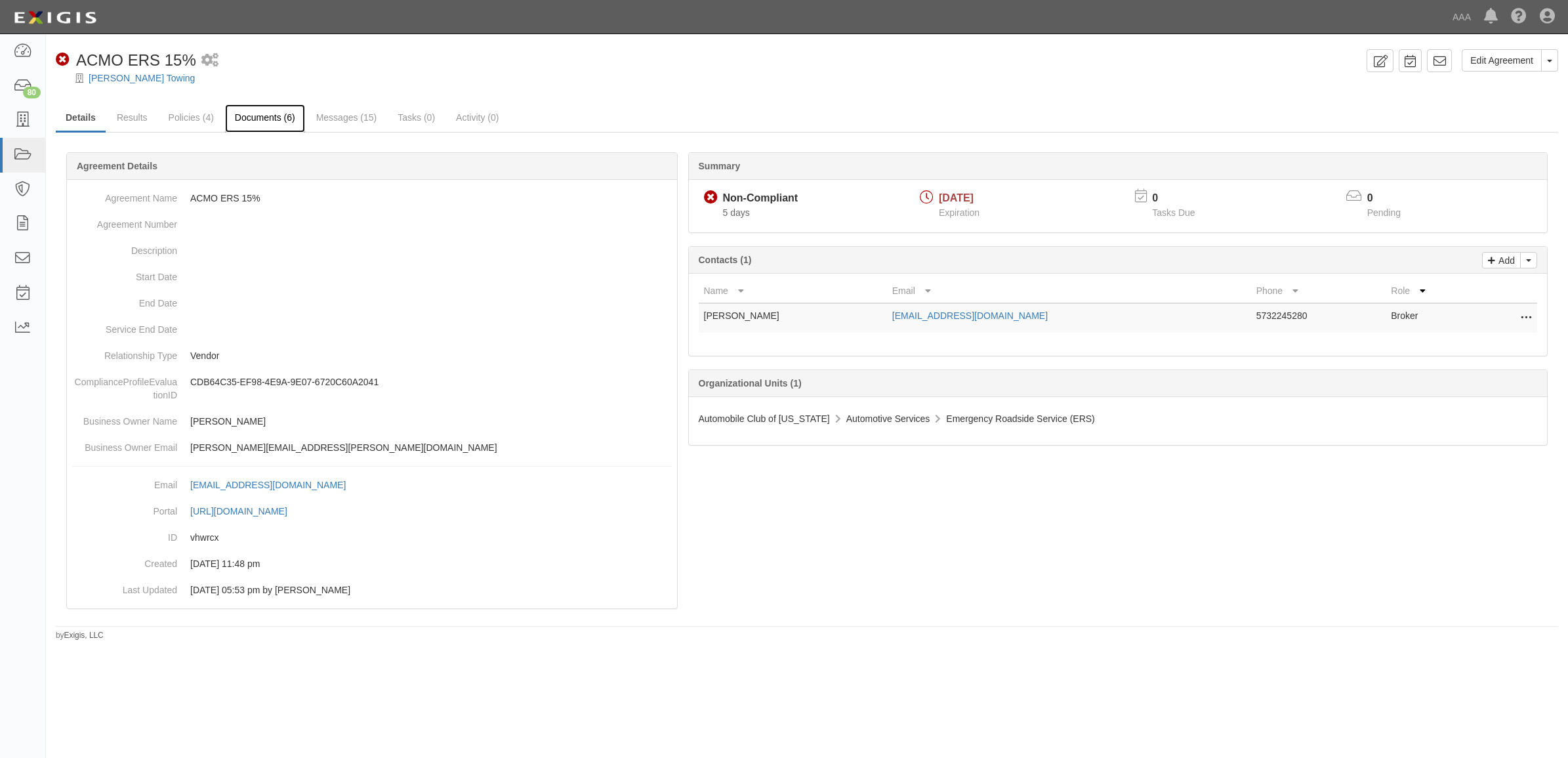
click at [270, 112] on link "Documents (6)" at bounding box center [265, 118] width 80 height 28
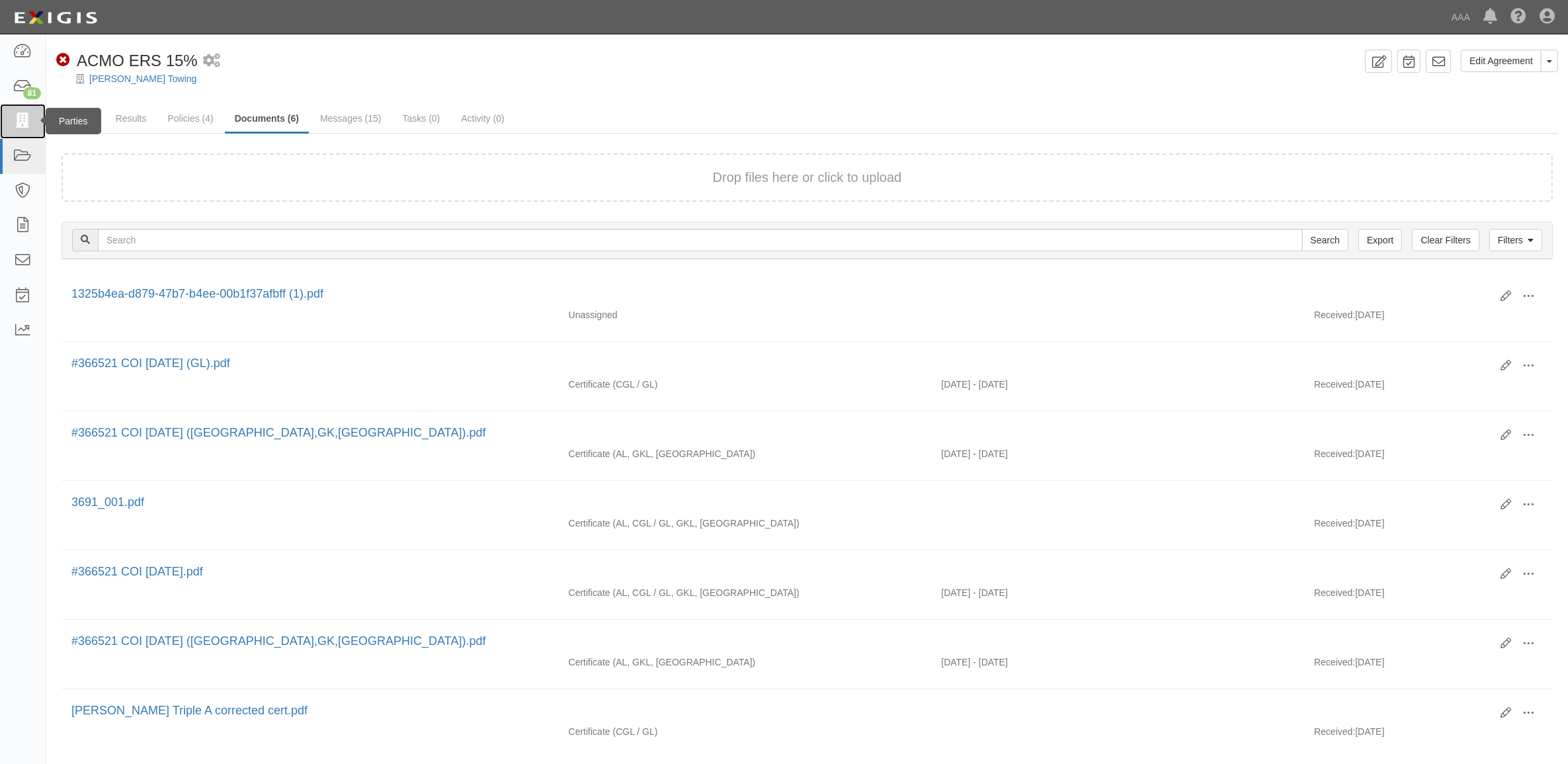
click at [30, 124] on icon at bounding box center [22, 121] width 19 height 15
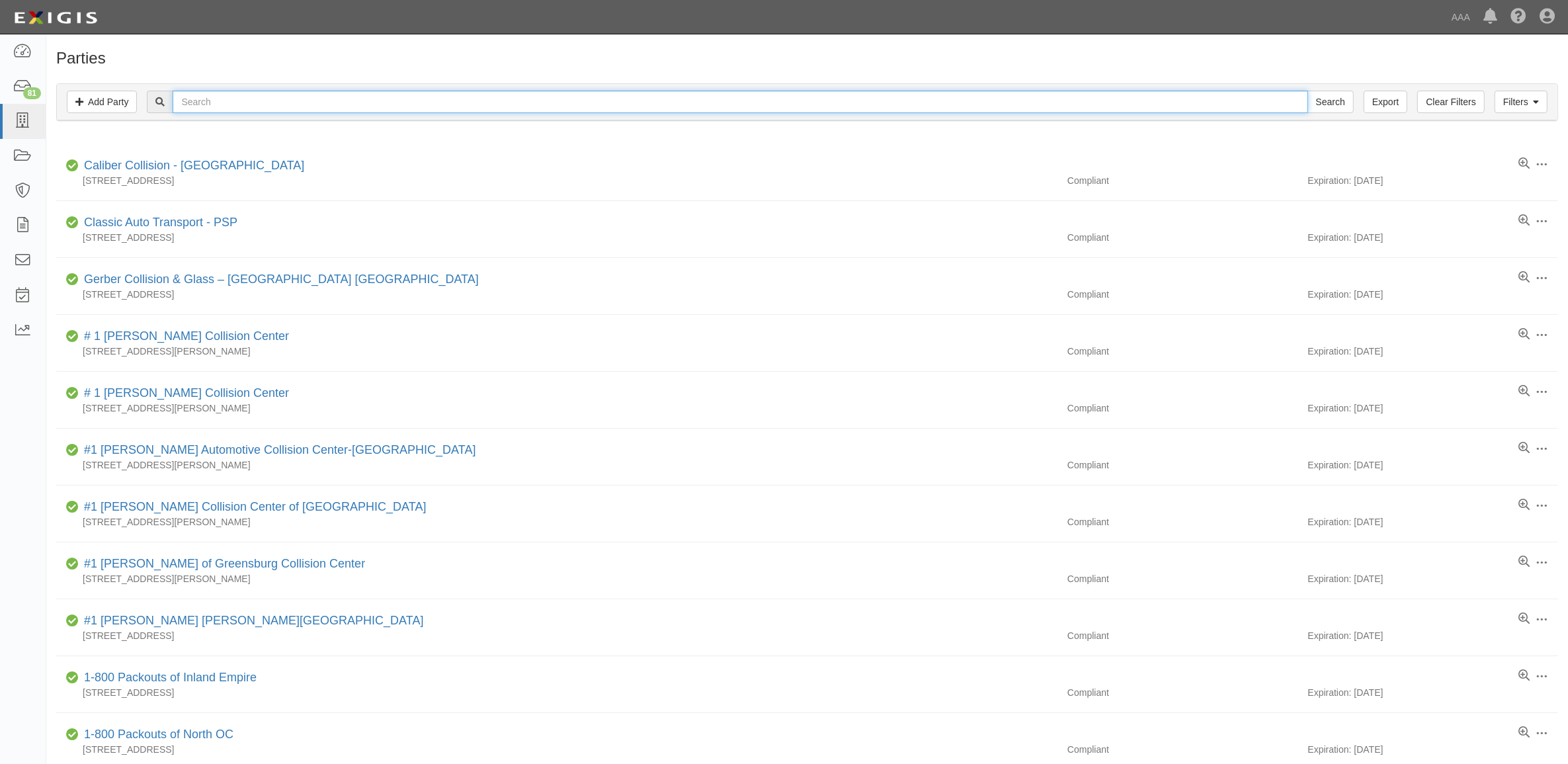
click at [246, 100] on input "text" at bounding box center [740, 102] width 1135 height 23
paste input "353982"
type input "353982"
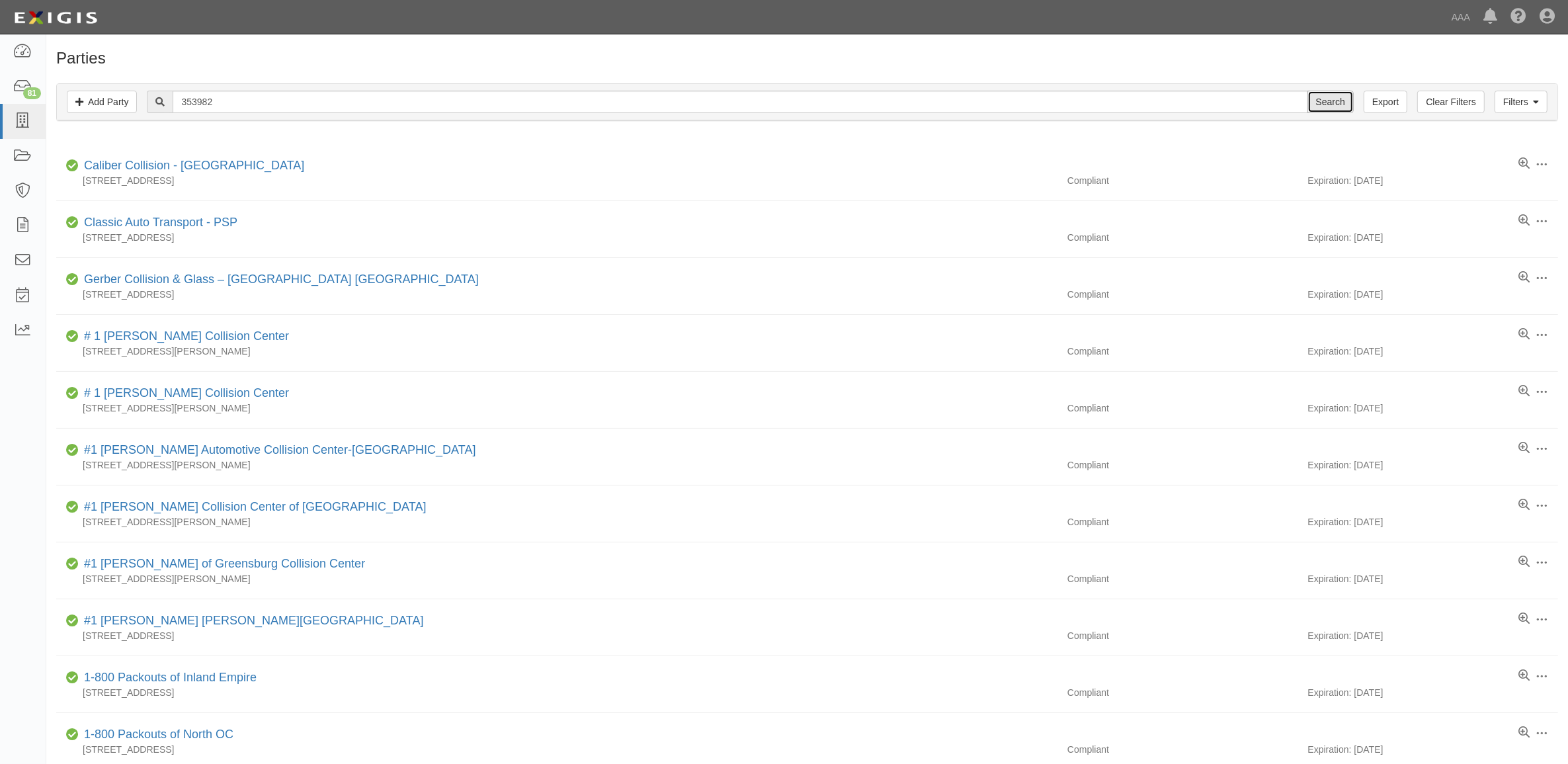
click at [1326, 103] on input "Search" at bounding box center [1331, 102] width 47 height 23
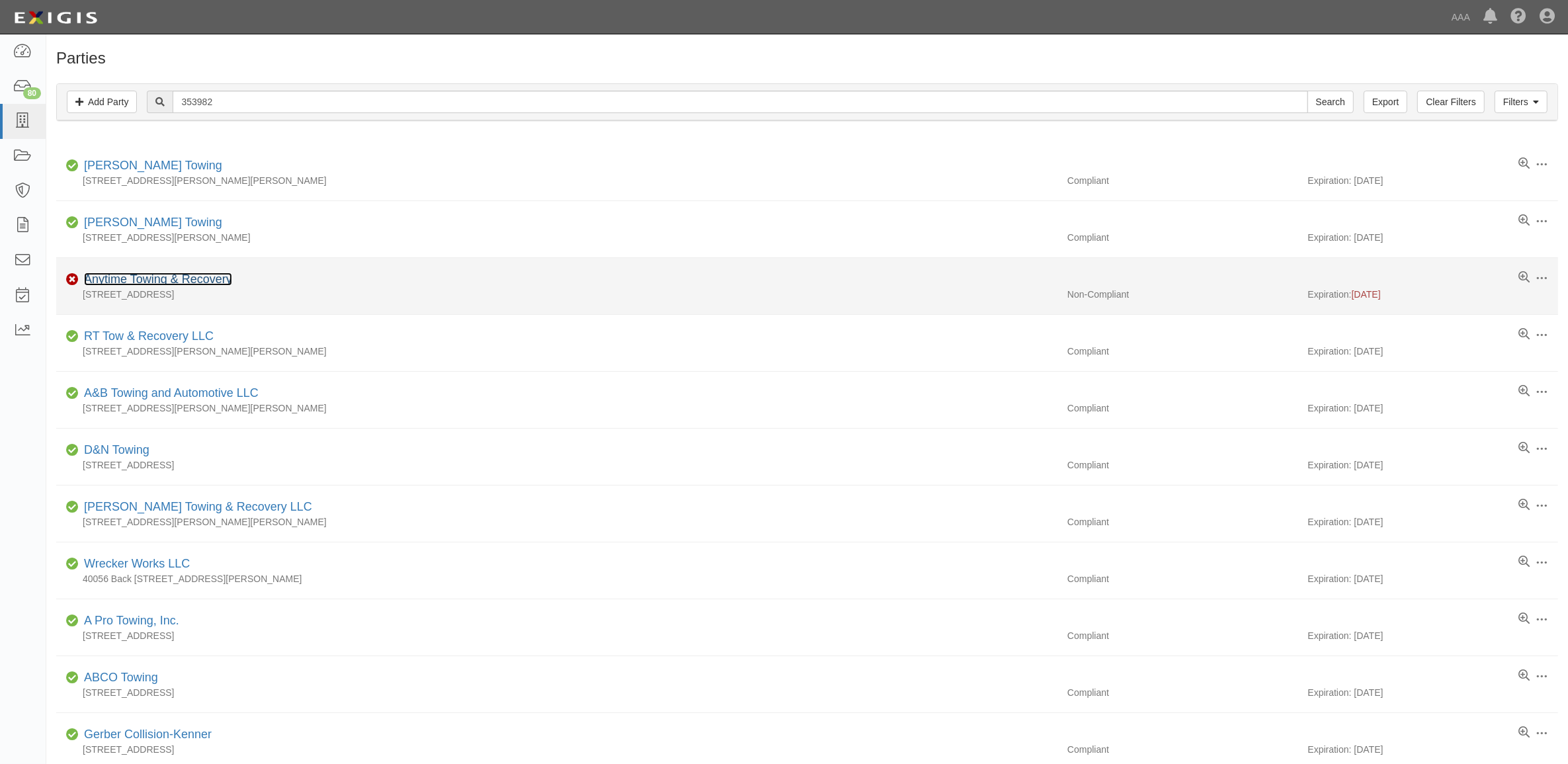
click at [160, 275] on link "Anytime Towing & Recovery" at bounding box center [158, 279] width 148 height 13
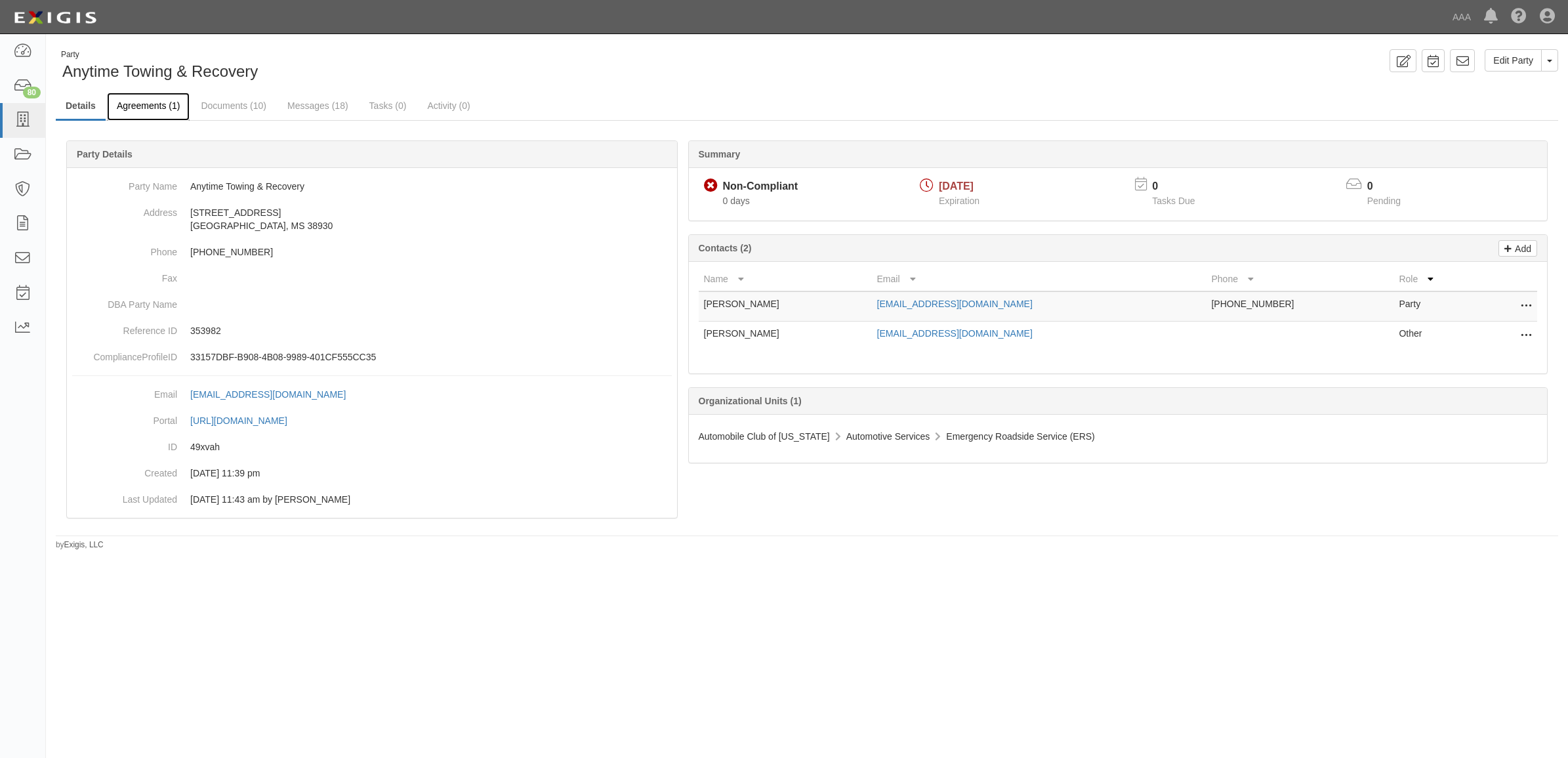
click at [134, 109] on link "Agreements (1)" at bounding box center [148, 106] width 83 height 28
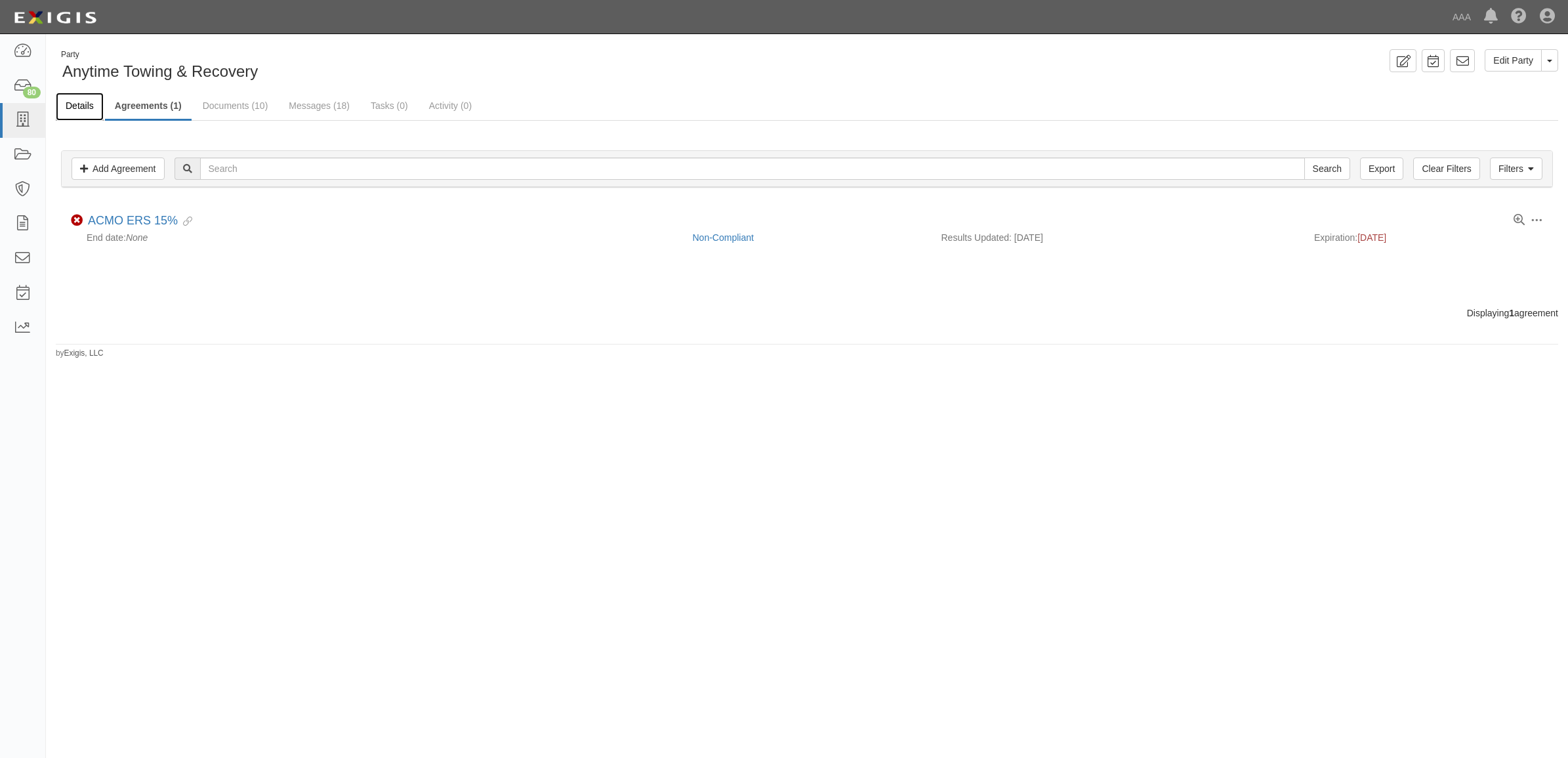
click at [70, 109] on link "Details" at bounding box center [80, 106] width 48 height 28
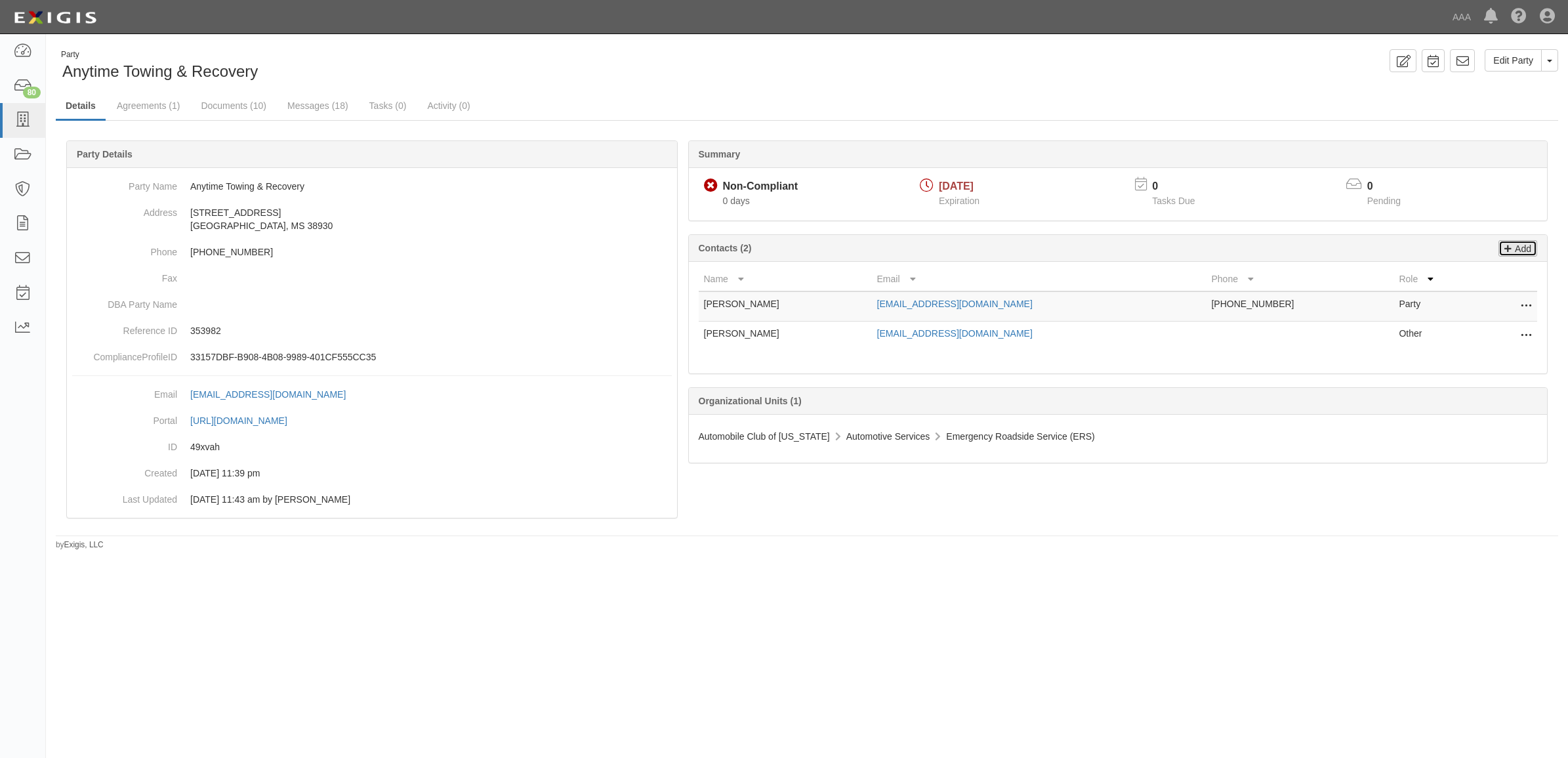
click at [1520, 248] on p "Add" at bounding box center [1521, 248] width 20 height 15
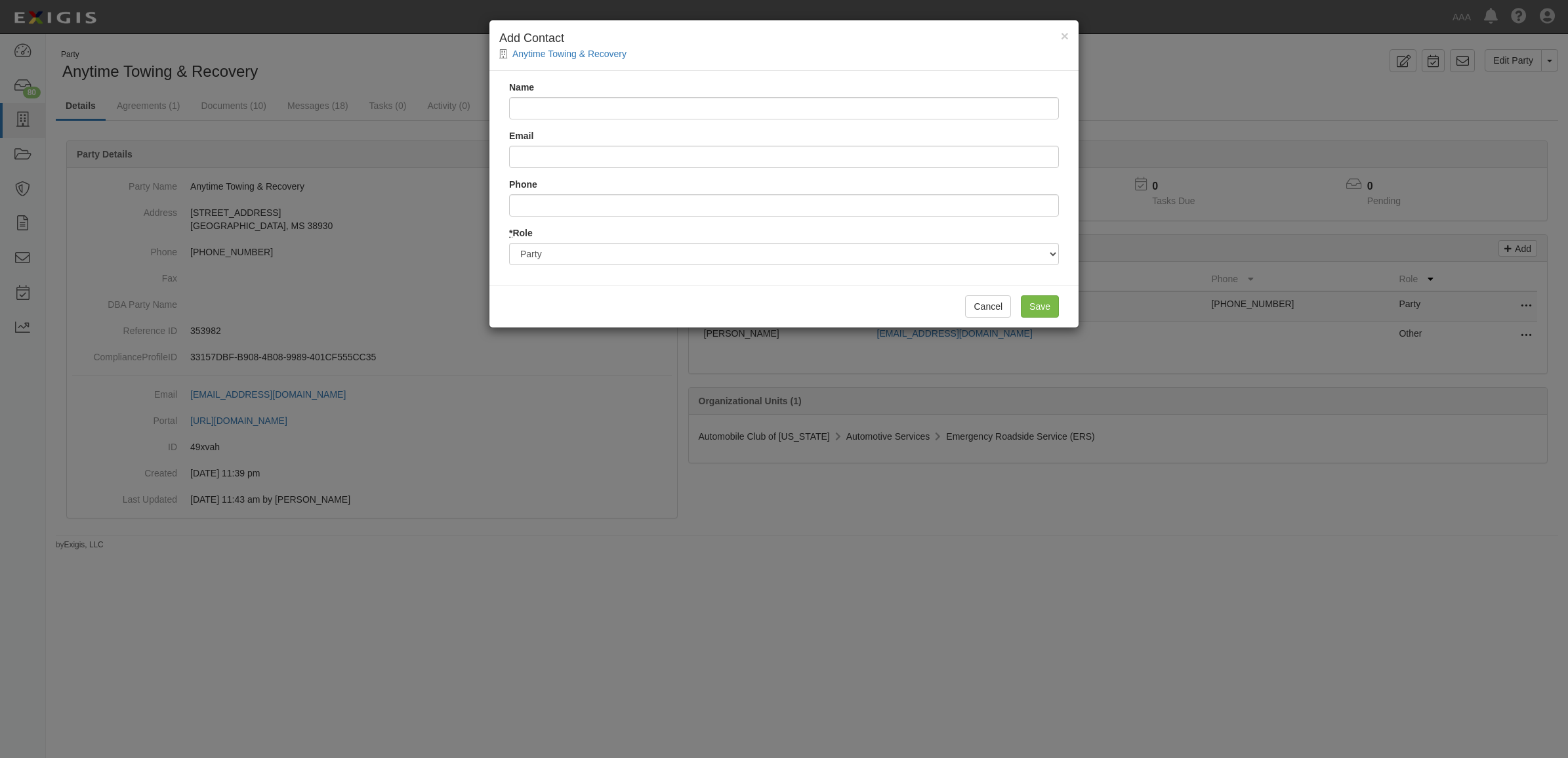
click at [588, 109] on input "Name" at bounding box center [784, 109] width 549 height 22
type input "Kristin Bates"
type input "b"
type input "[PERSON_NAME][EMAIL_ADDRESS][DOMAIN_NAME]"
type input "6014200174"
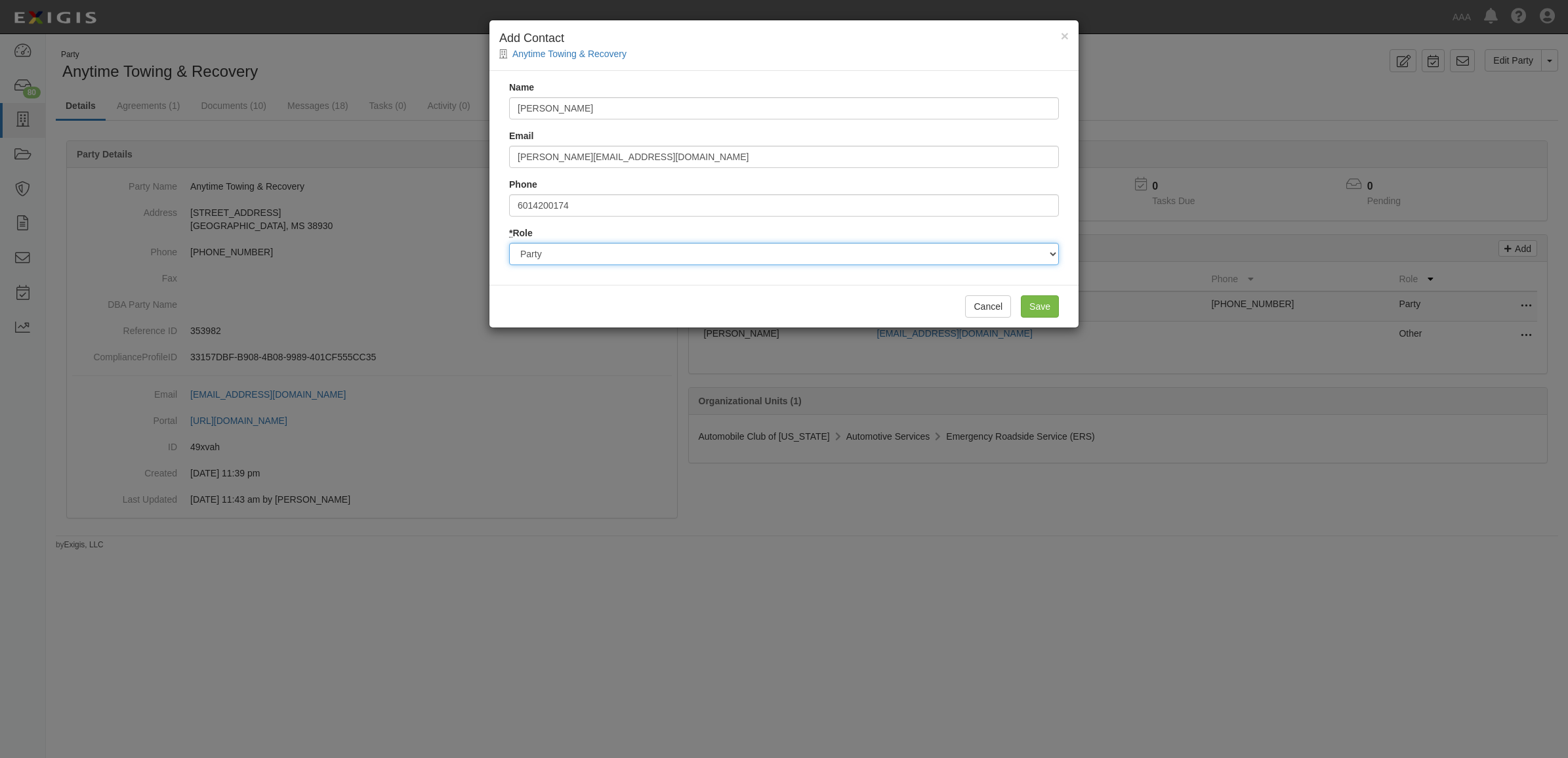
click at [680, 258] on select "Party Broker Other" at bounding box center [784, 254] width 549 height 22
select select "Broker"
click at [509, 243] on select "Party Broker Other" at bounding box center [784, 254] width 549 height 22
click at [1044, 310] on input "Save" at bounding box center [1039, 307] width 38 height 22
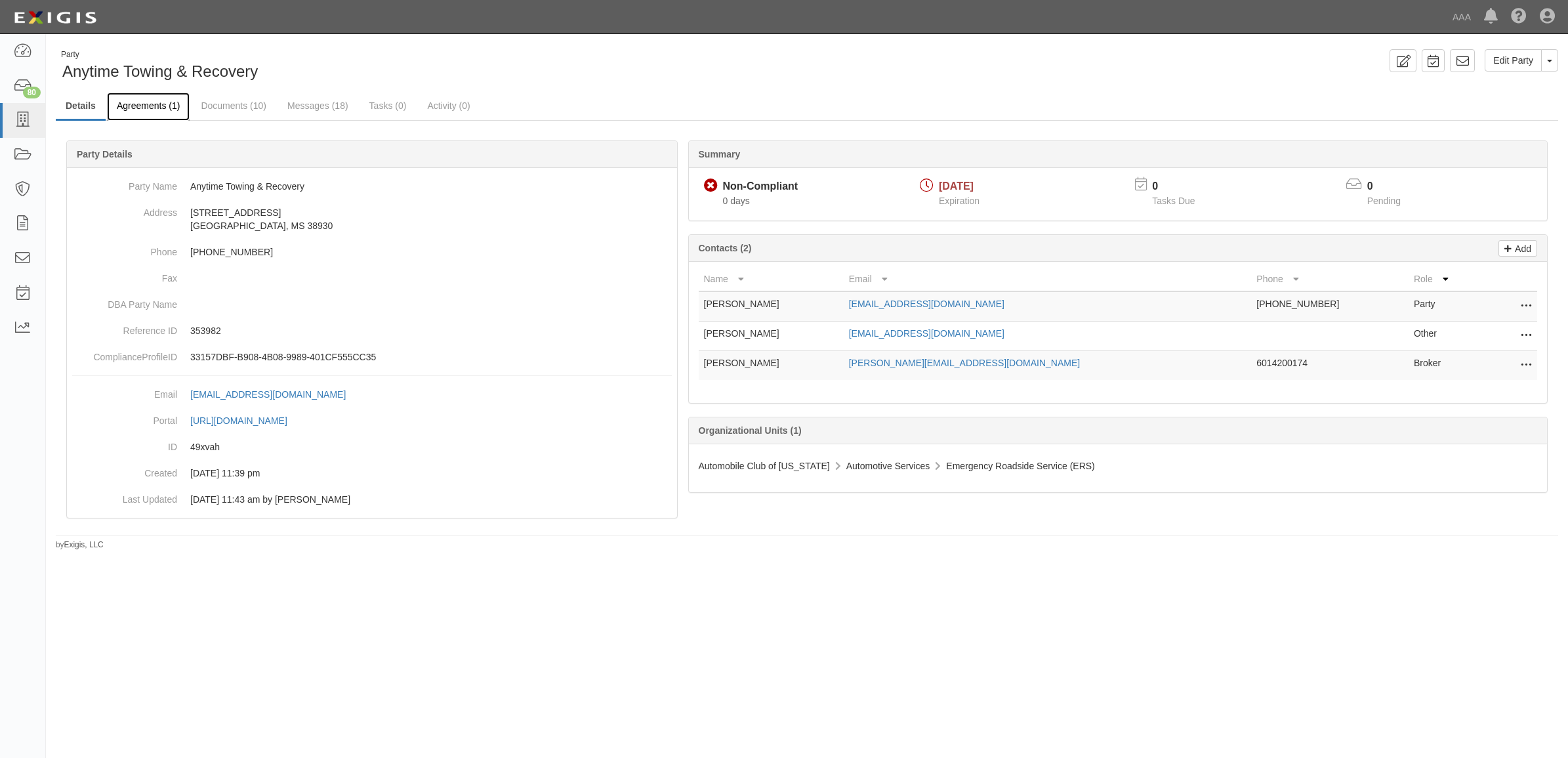
click at [164, 110] on link "Agreements (1)" at bounding box center [148, 106] width 83 height 28
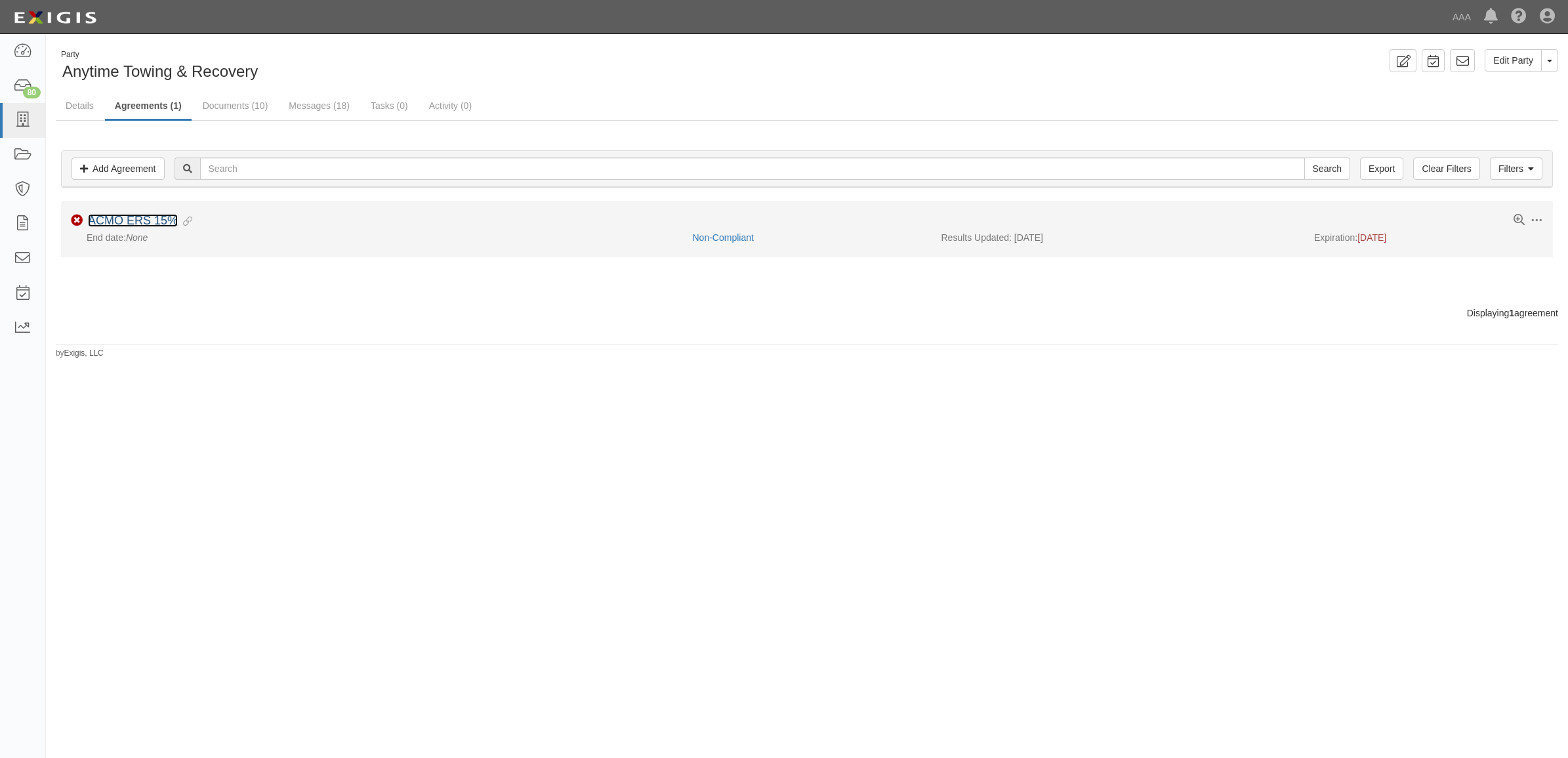
click at [152, 220] on link "ACMO ERS 15%" at bounding box center [133, 220] width 90 height 13
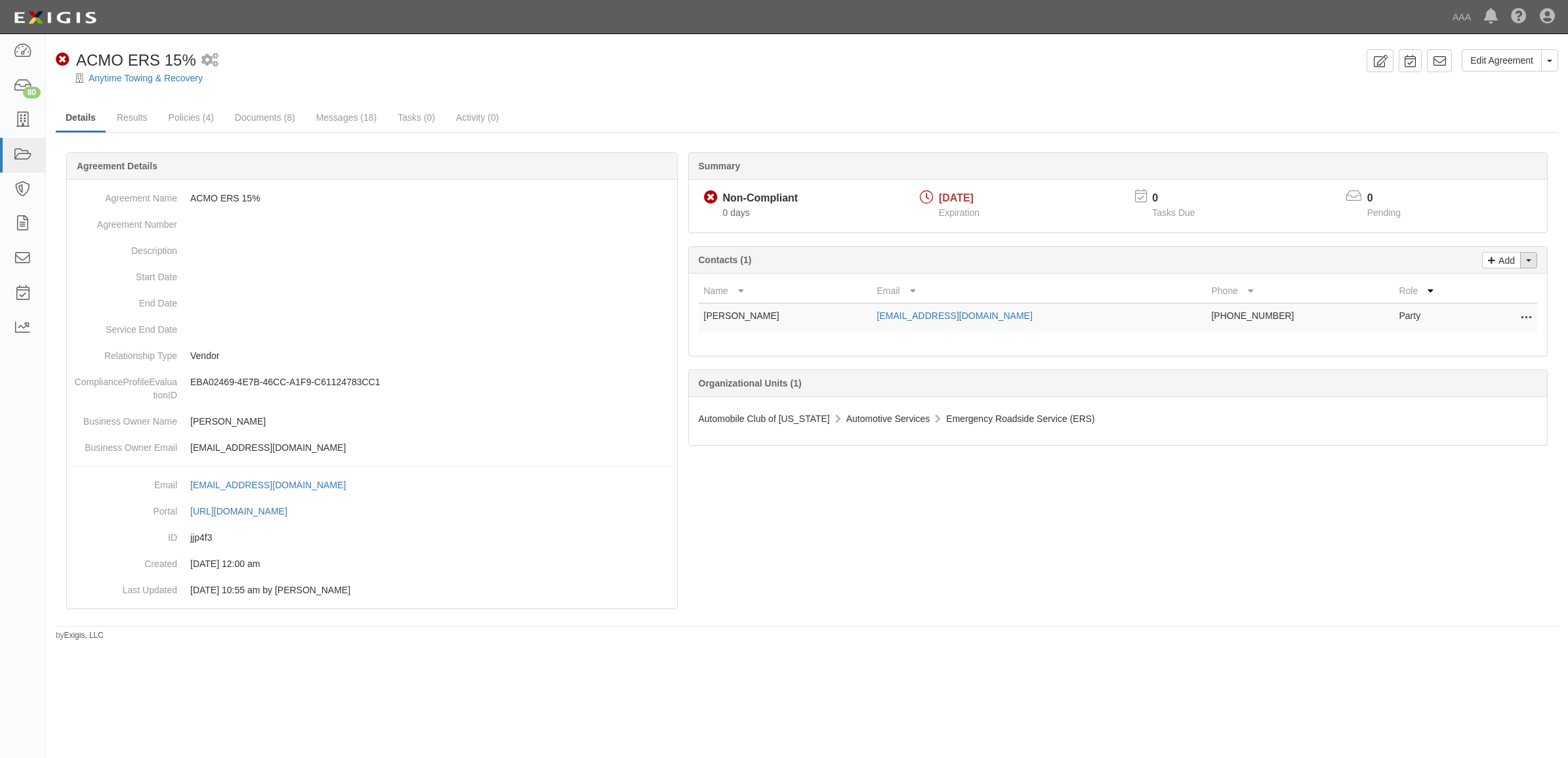
click at [1530, 260] on span "button" at bounding box center [1528, 260] width 6 height 2
click at [1487, 287] on link "Change contacts" at bounding box center [1484, 283] width 104 height 17
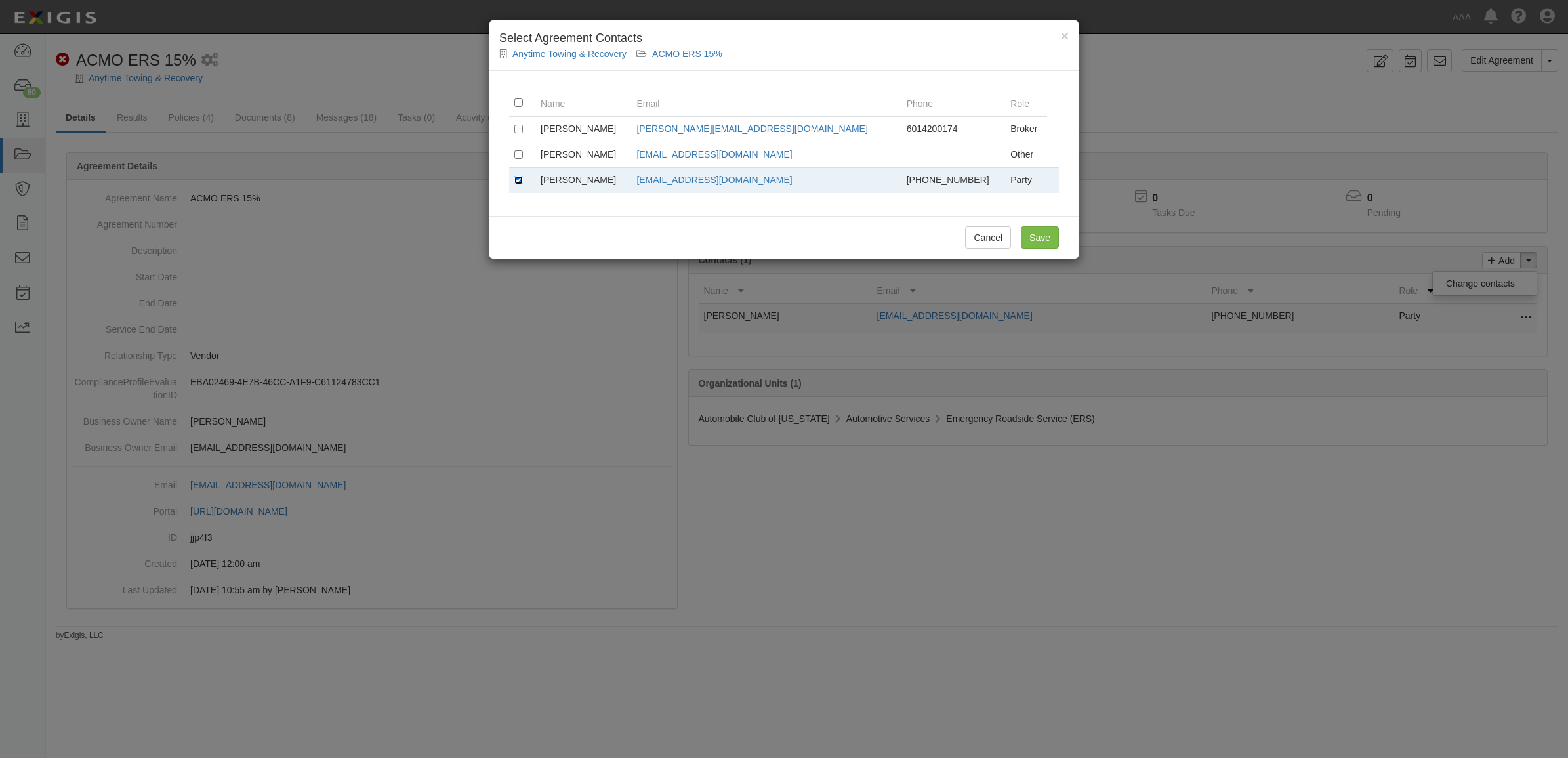
click at [518, 181] on input "checkbox" at bounding box center [518, 180] width 9 height 9
checkbox input "false"
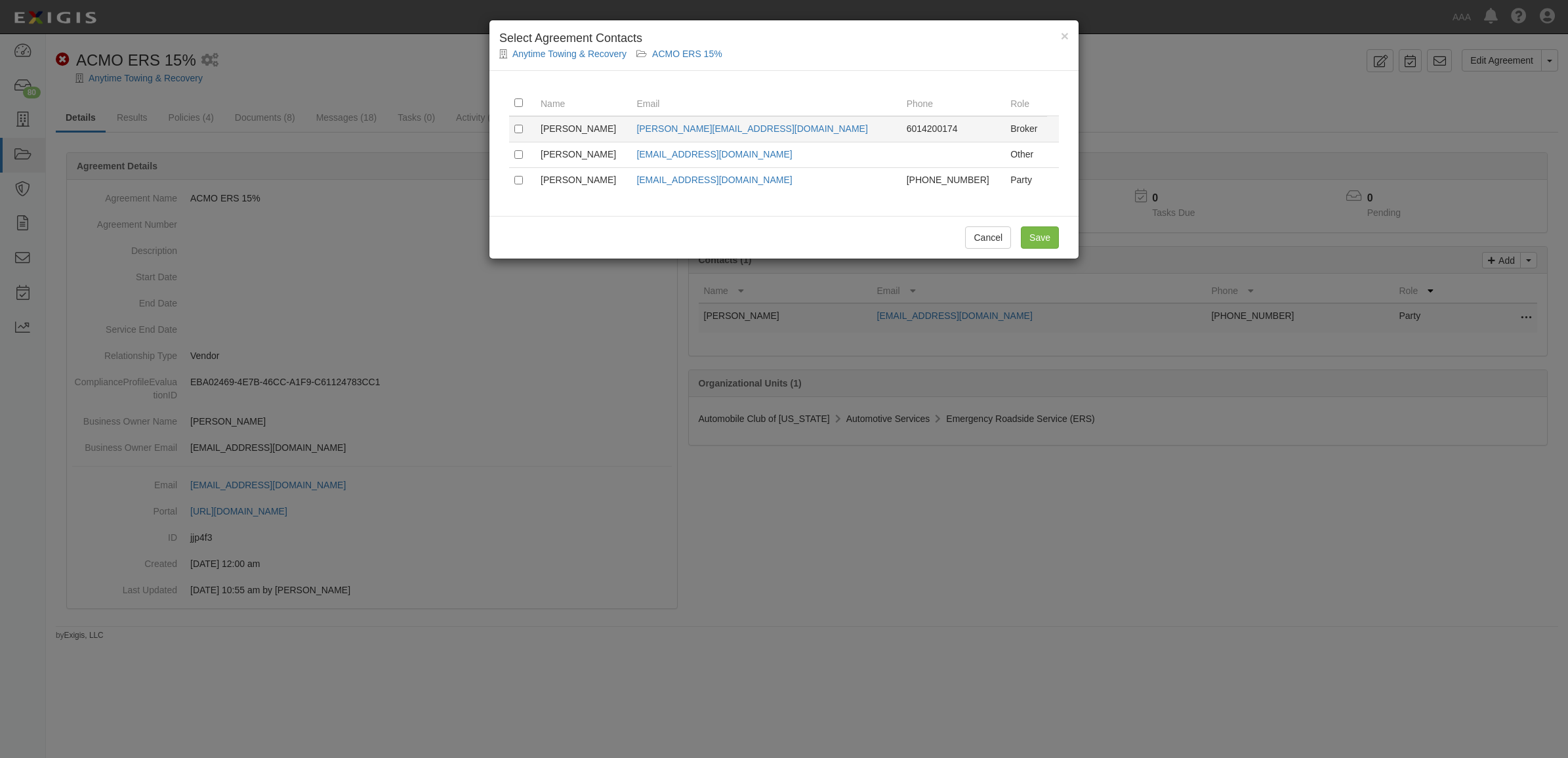
click at [523, 133] on td at bounding box center [522, 129] width 26 height 26
click at [518, 133] on td at bounding box center [522, 129] width 26 height 26
click at [518, 130] on input "checkbox" at bounding box center [518, 129] width 9 height 9
checkbox input "true"
click at [1046, 230] on input "Save" at bounding box center [1039, 237] width 38 height 22
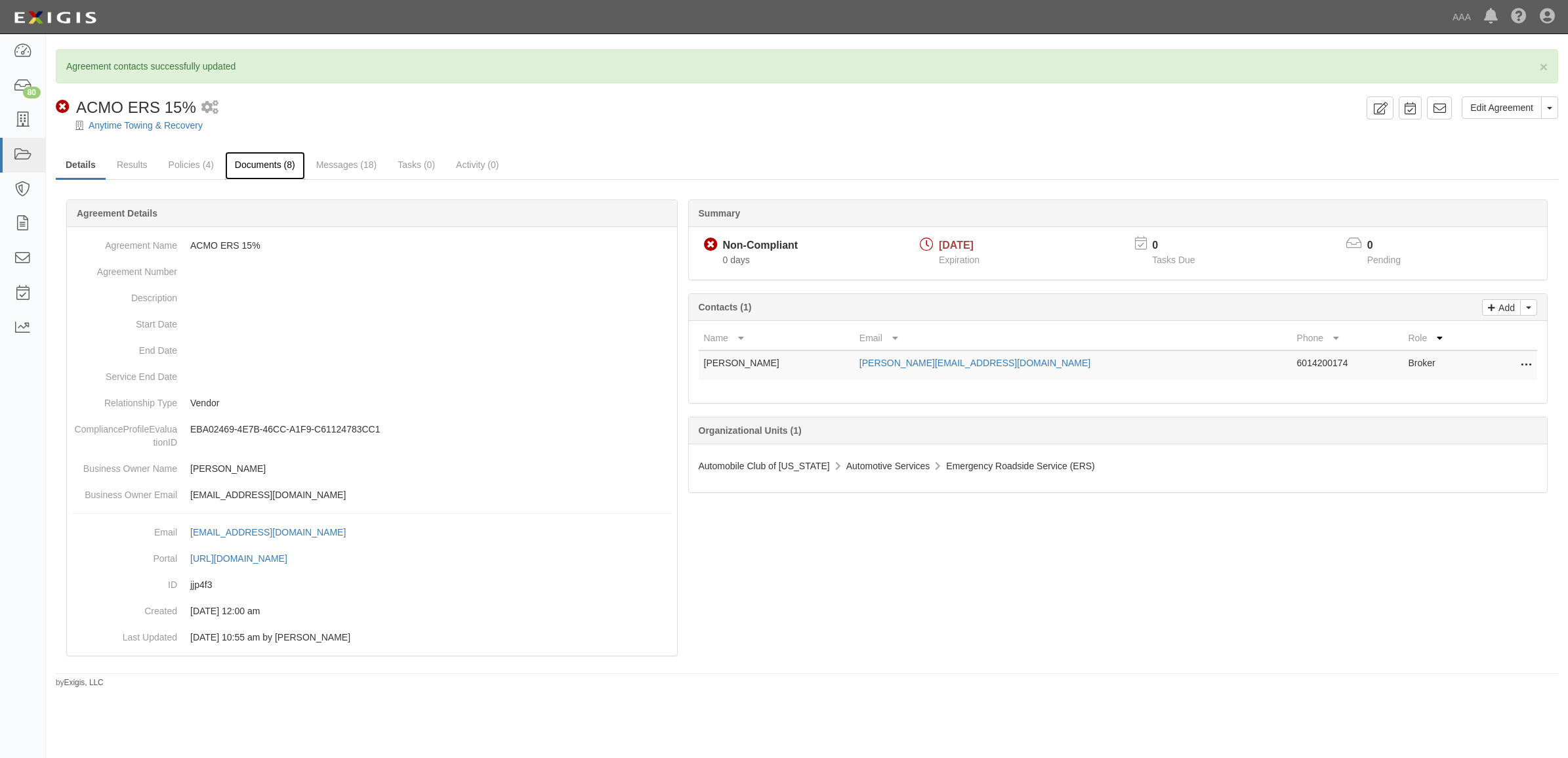
click at [274, 172] on link "Documents (8)" at bounding box center [265, 165] width 80 height 28
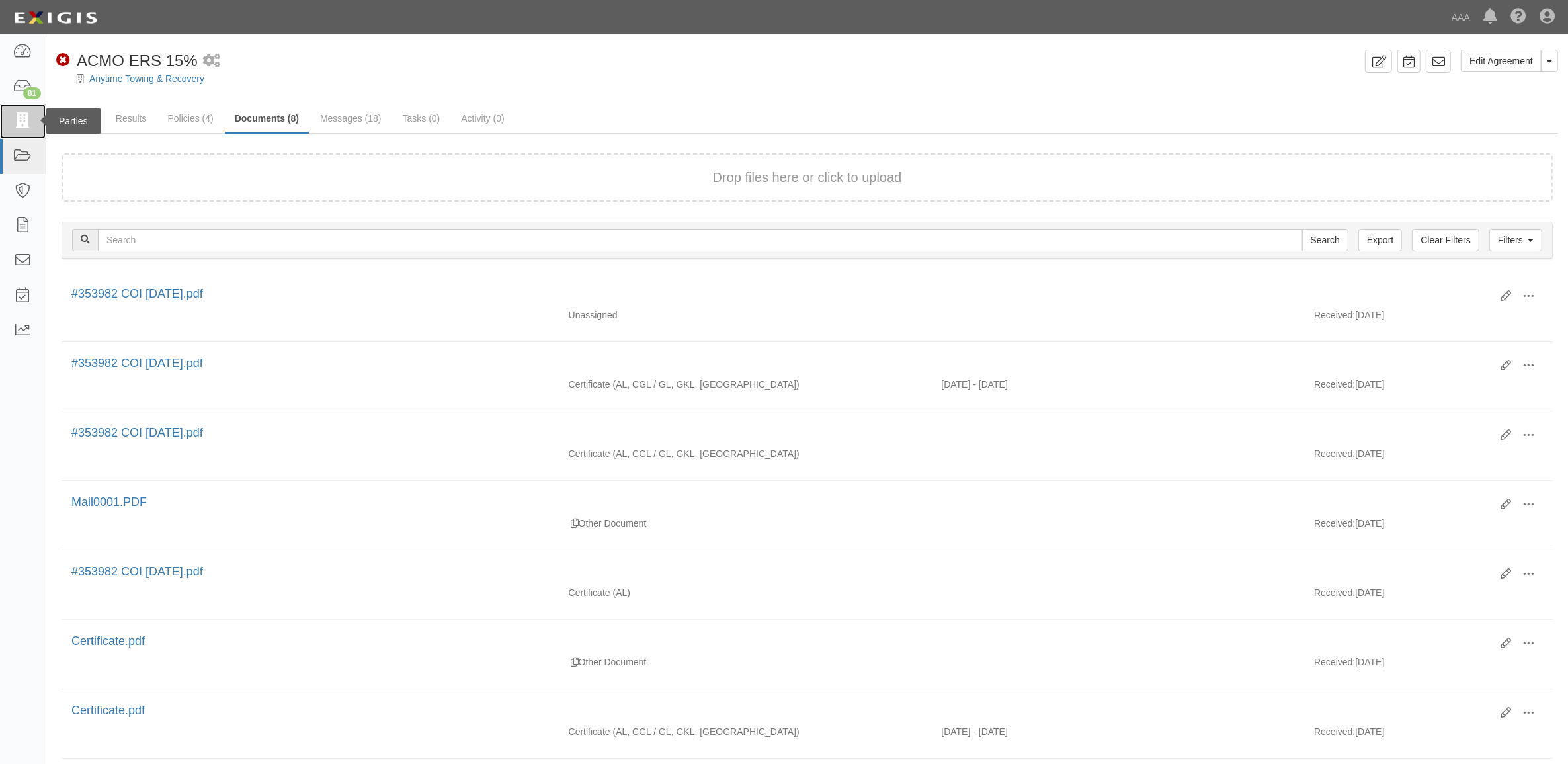
click at [31, 118] on icon at bounding box center [22, 121] width 19 height 15
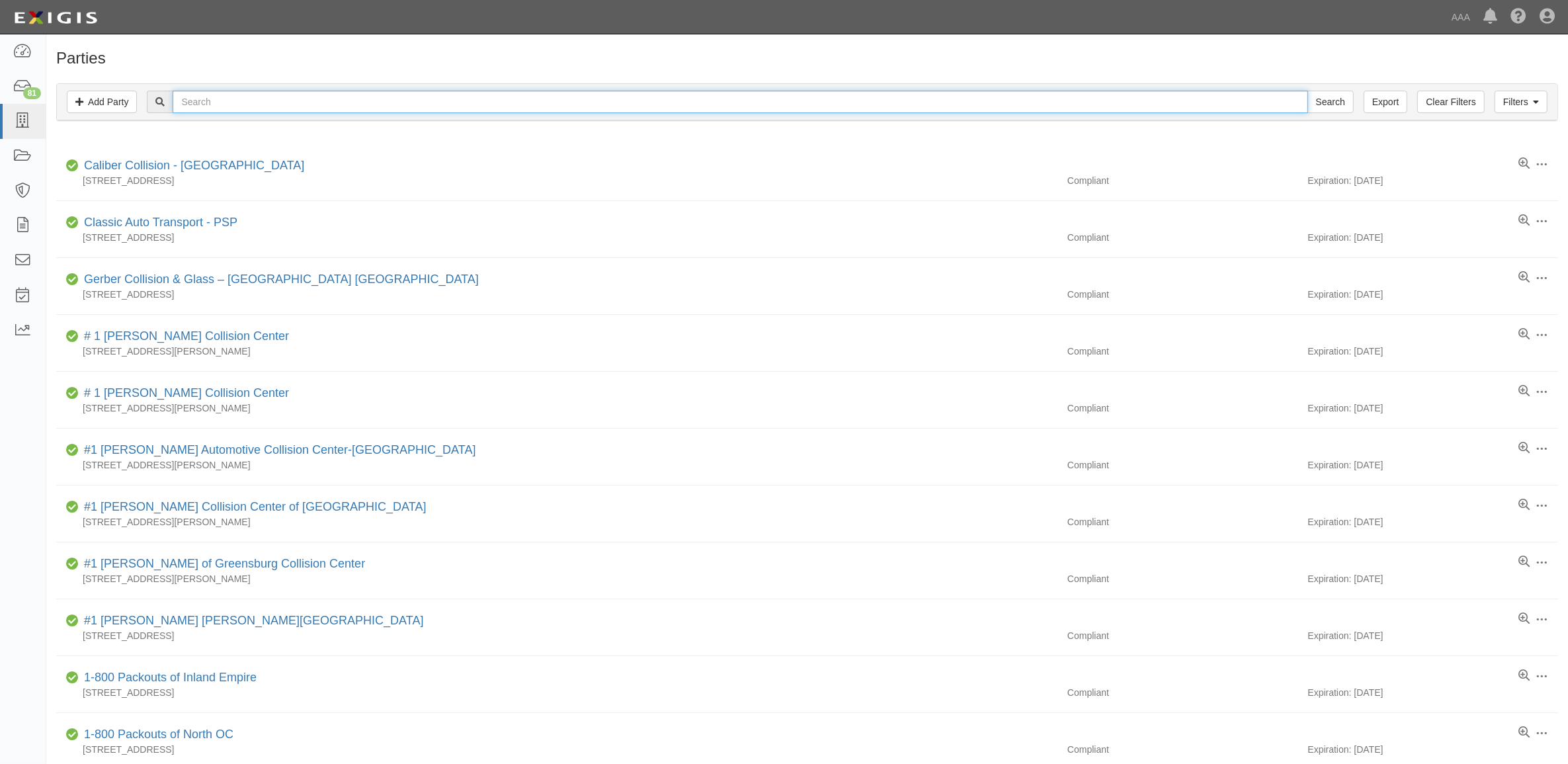
click at [335, 113] on input "text" at bounding box center [740, 102] width 1135 height 23
paste input "24921"
type input "24921"
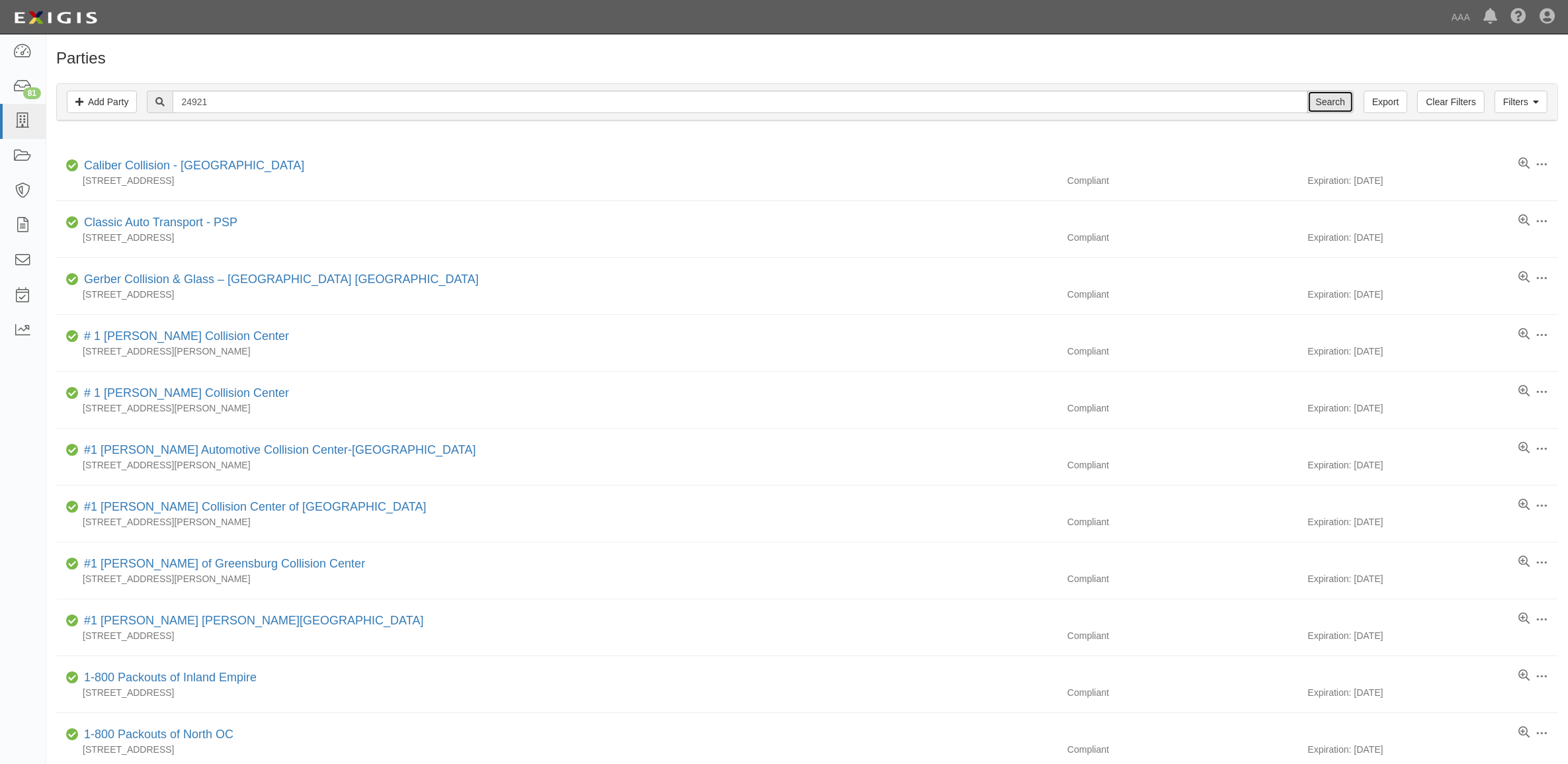
click at [1321, 102] on input "Search" at bounding box center [1331, 102] width 47 height 23
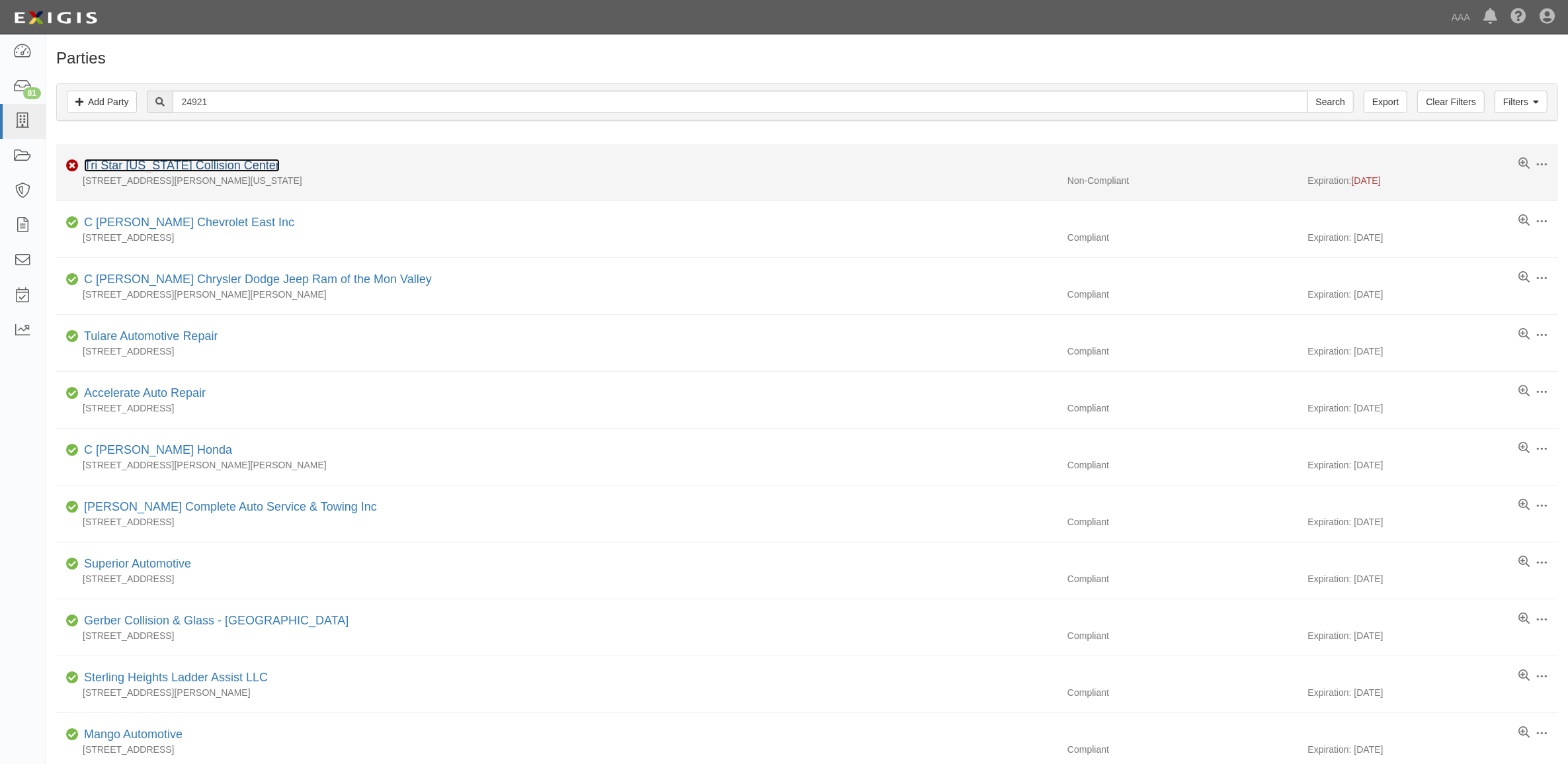
click at [191, 172] on link "Tri Star Indiana Collision Center" at bounding box center [181, 165] width 196 height 13
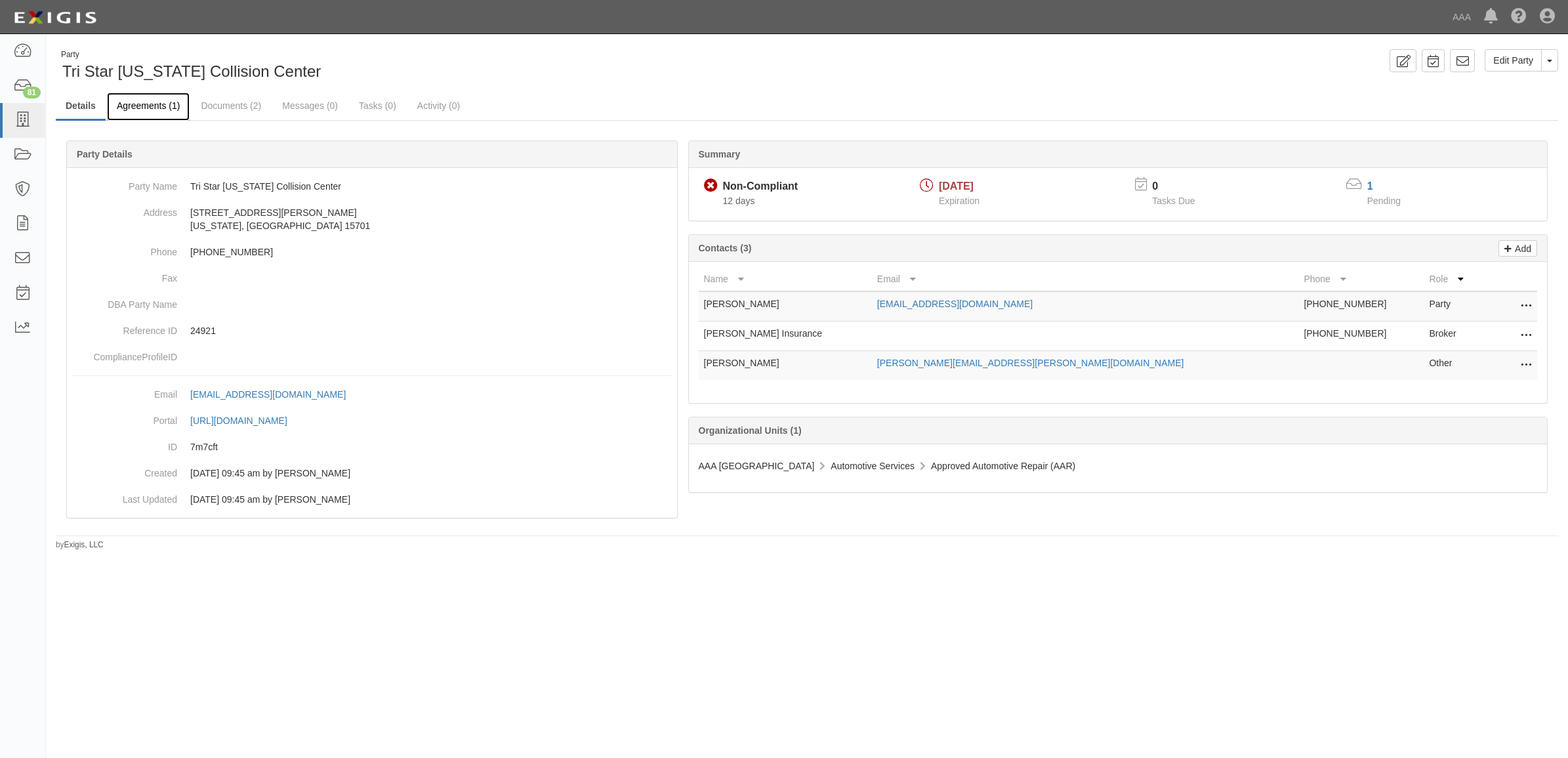
drag, startPoint x: 138, startPoint y: 112, endPoint x: 190, endPoint y: 116, distance: 52.2
click at [138, 112] on link "Agreements (1)" at bounding box center [148, 106] width 83 height 28
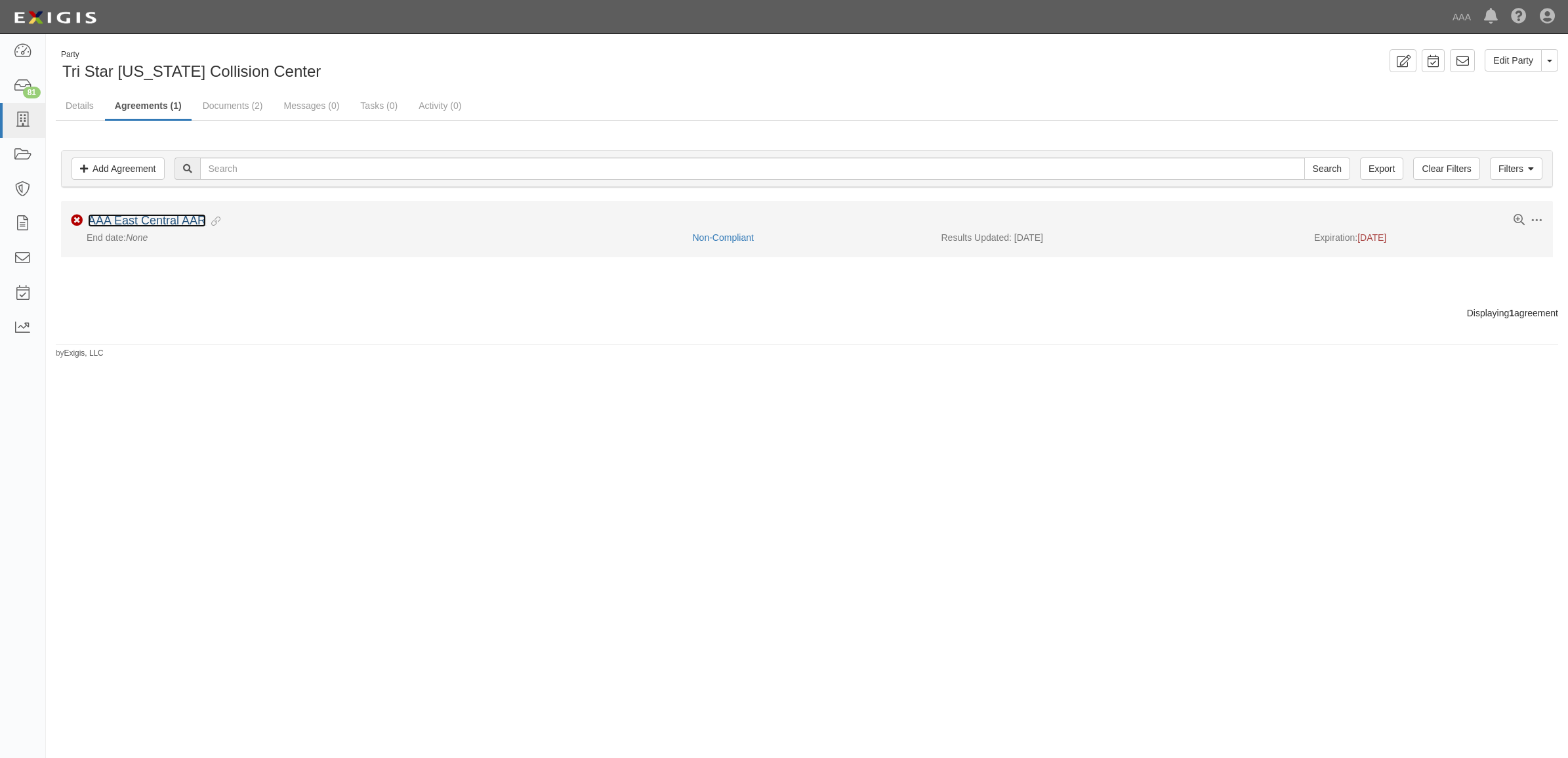
click at [180, 215] on link "AAA East Central AAR" at bounding box center [147, 220] width 118 height 13
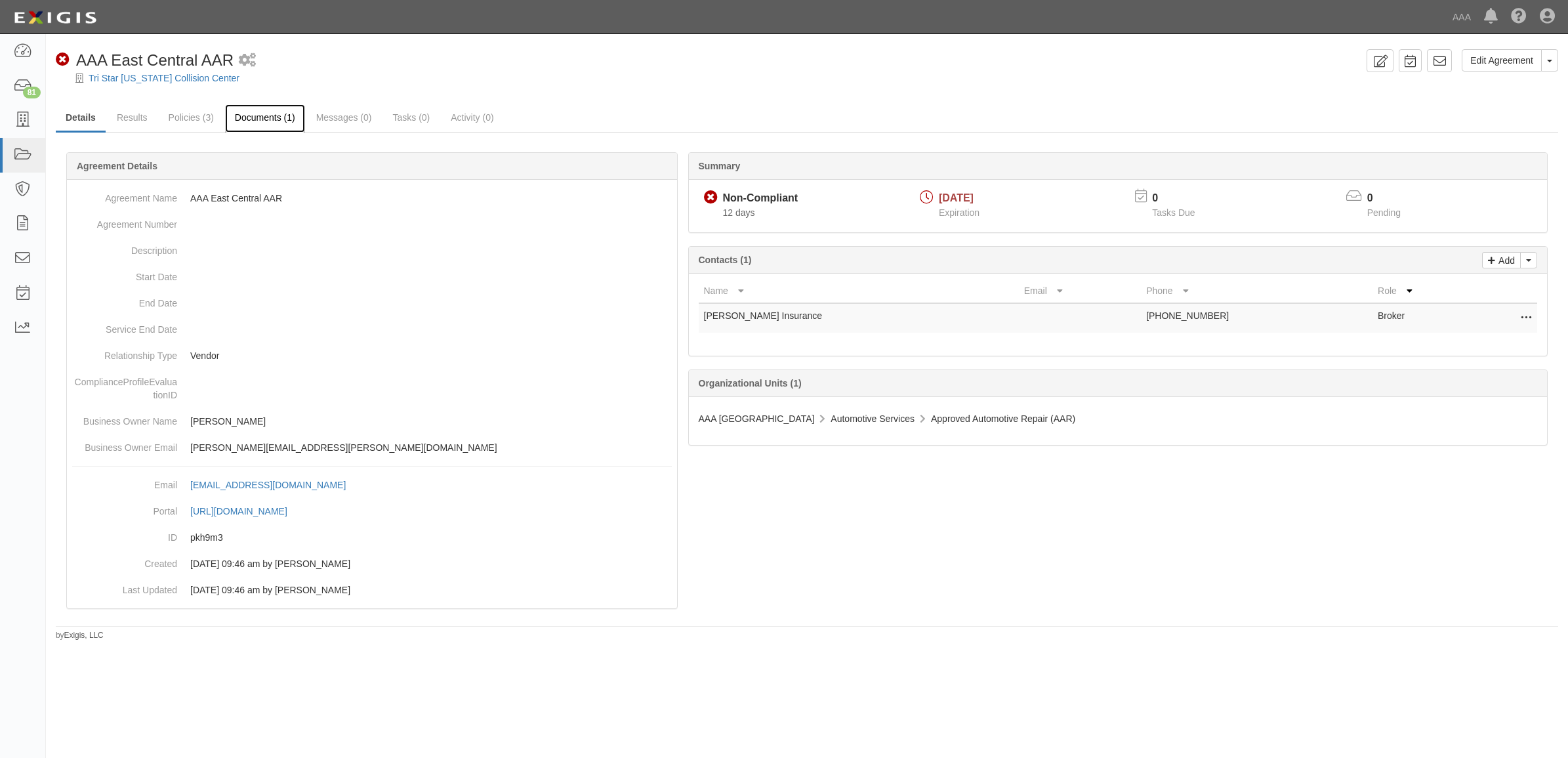
click at [277, 121] on link "Documents (1)" at bounding box center [265, 118] width 80 height 28
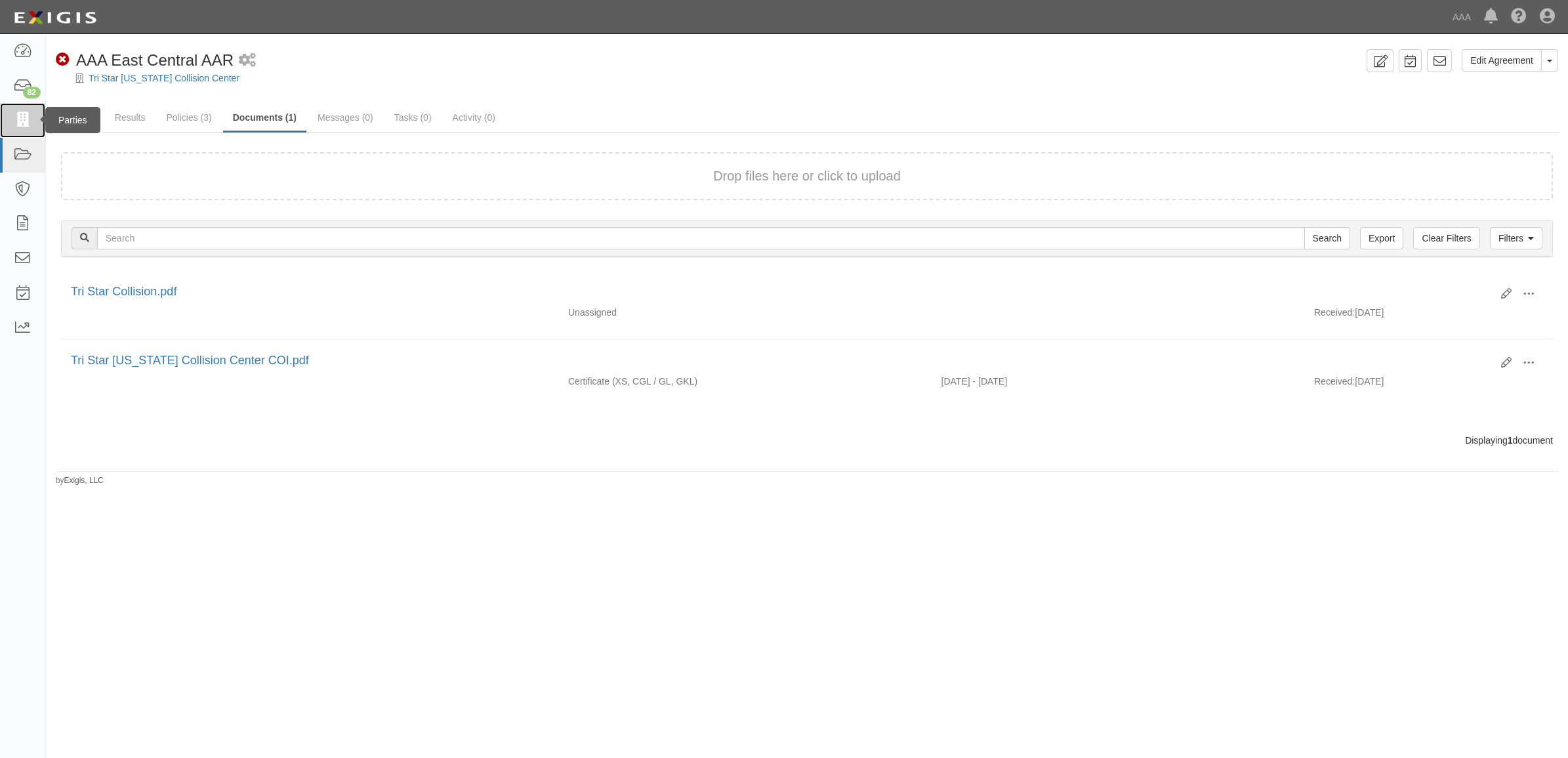
click at [28, 113] on icon at bounding box center [22, 120] width 18 height 15
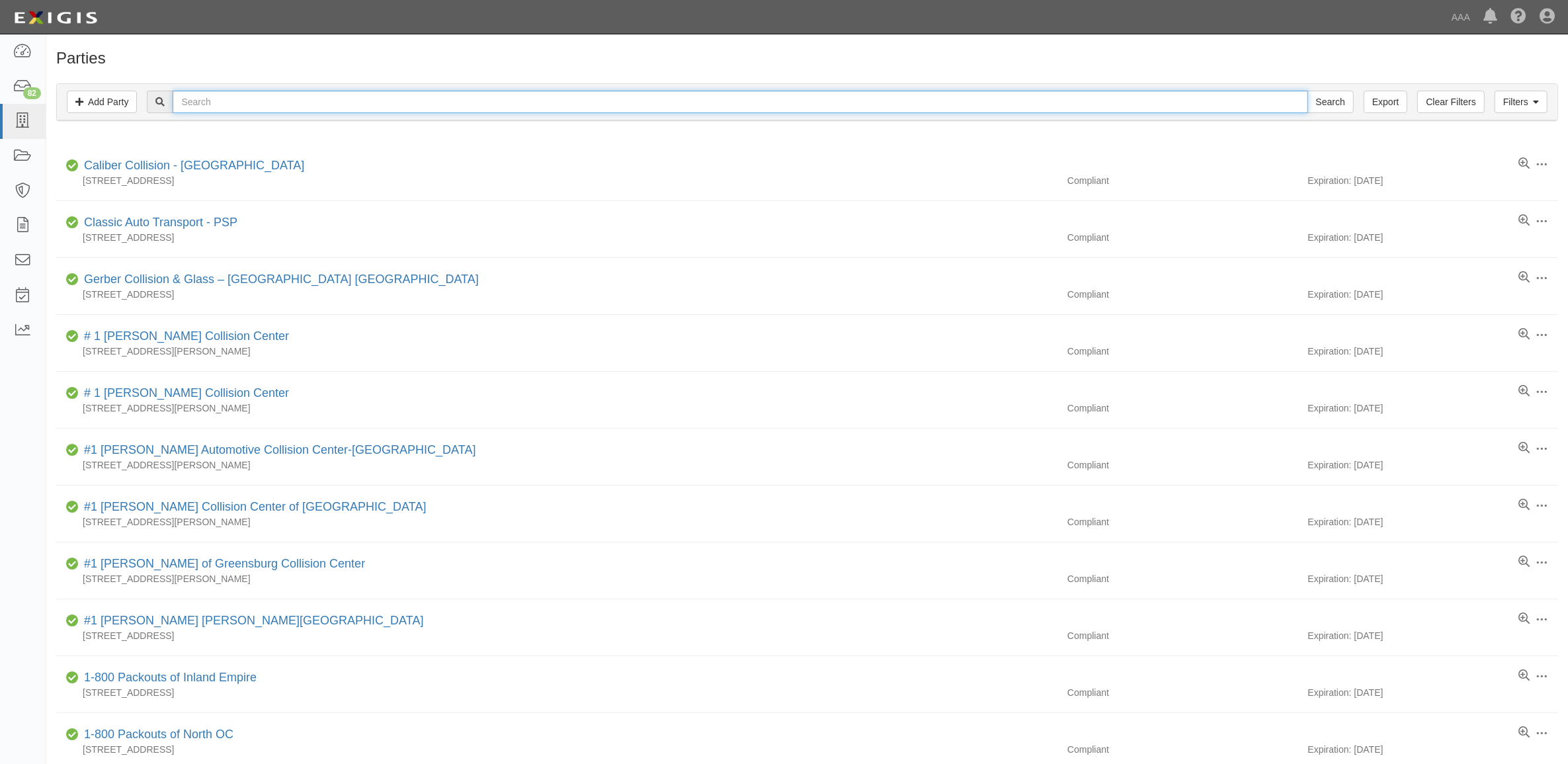
click at [230, 105] on input "text" at bounding box center [740, 102] width 1135 height 23
type input "25033"
click at [1307, 91] on input "Search" at bounding box center [1331, 102] width 47 height 23
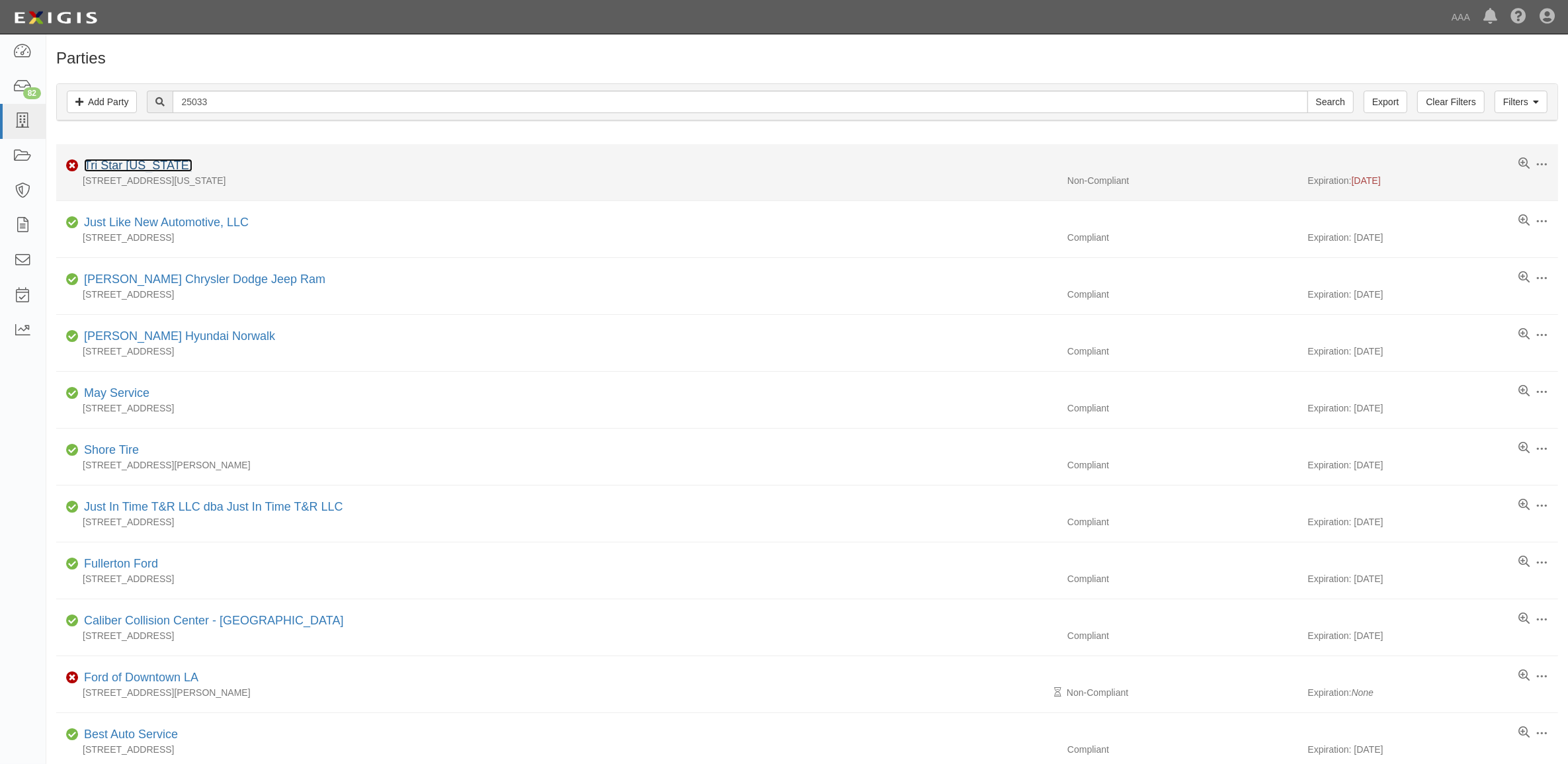
click at [130, 167] on link "Tri Star [US_STATE]" at bounding box center [138, 165] width 109 height 13
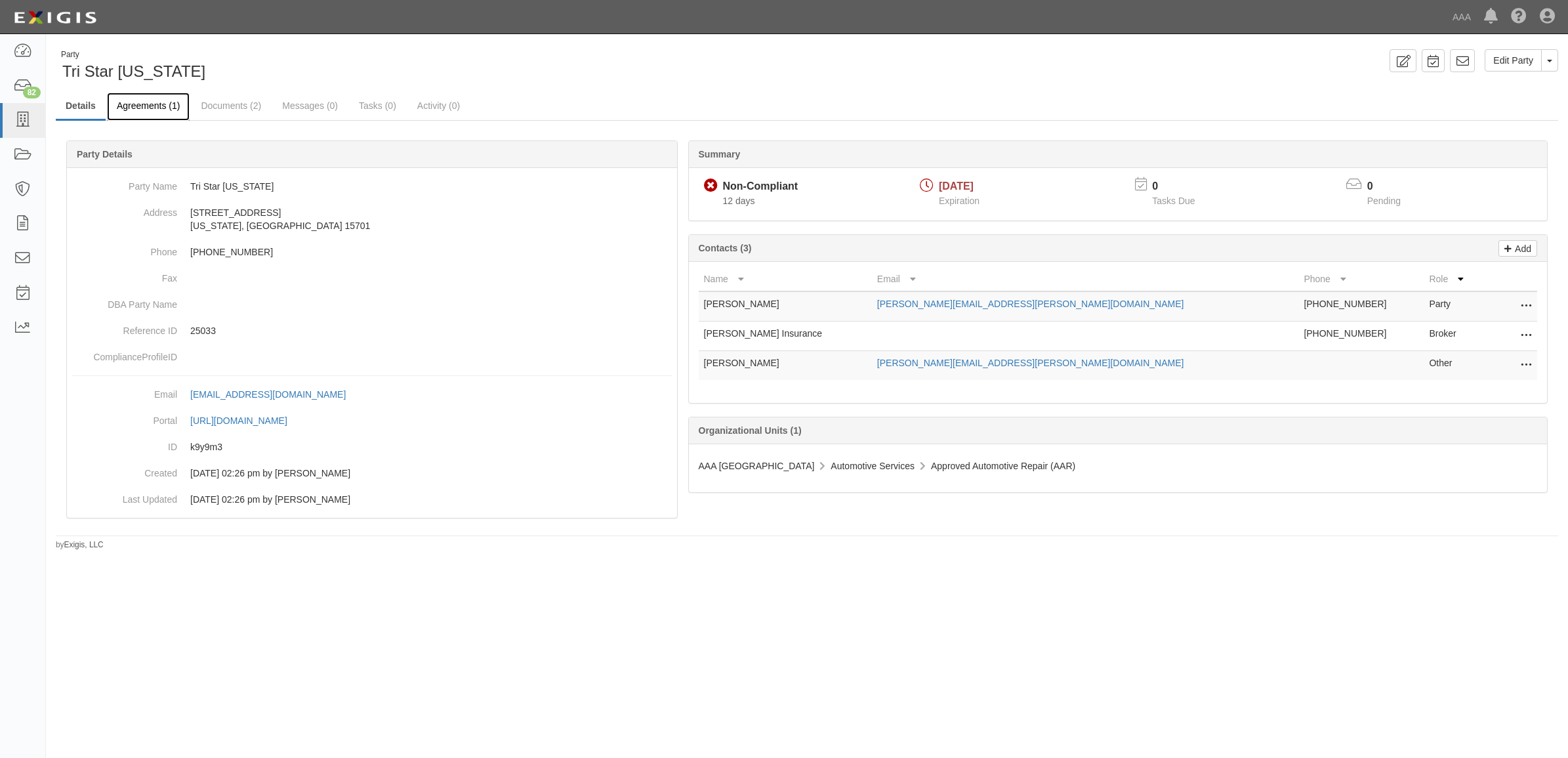
click at [160, 110] on link "Agreements (1)" at bounding box center [148, 106] width 83 height 28
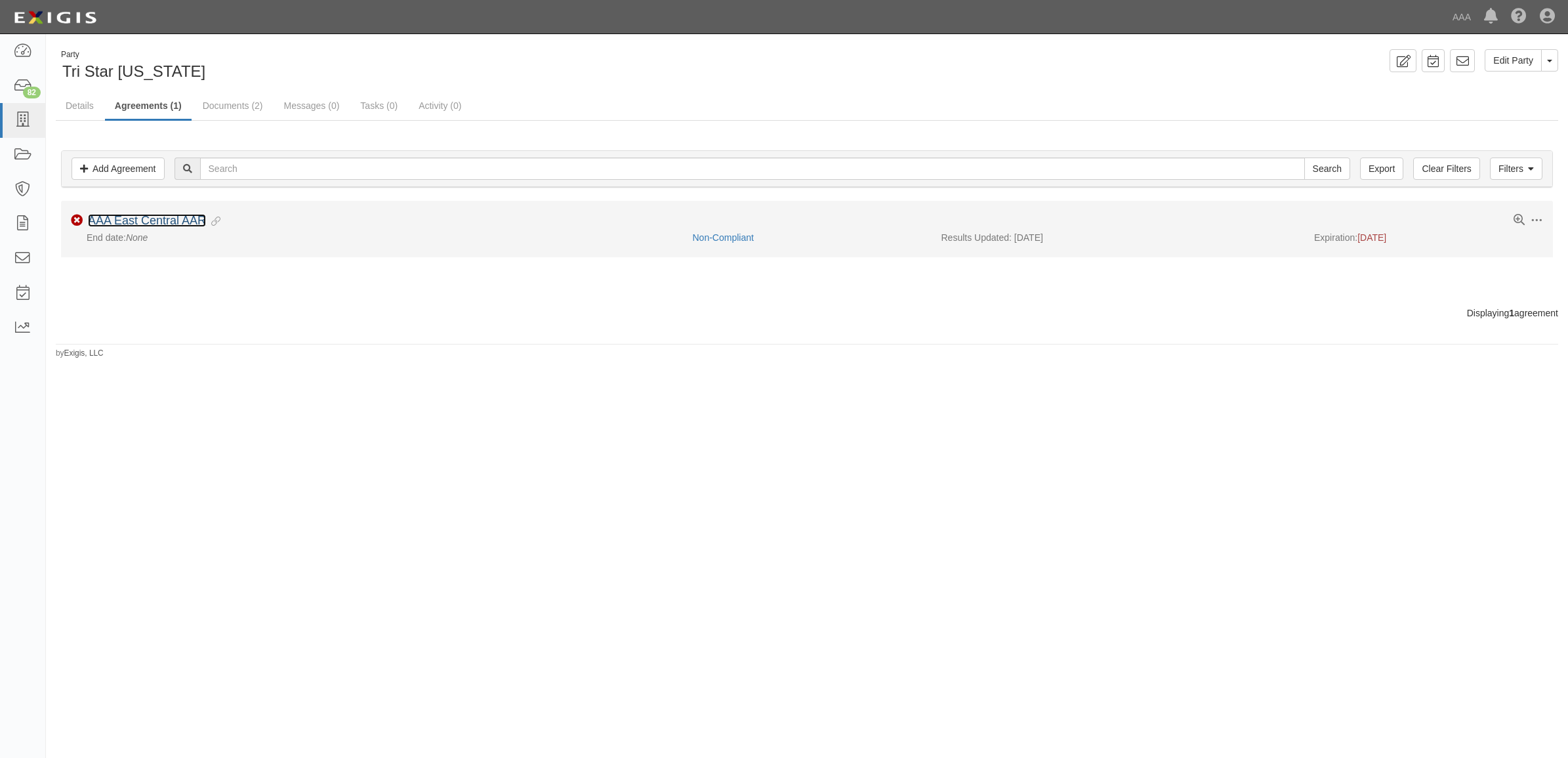
click at [168, 219] on link "AAA East Central AAR" at bounding box center [147, 220] width 118 height 13
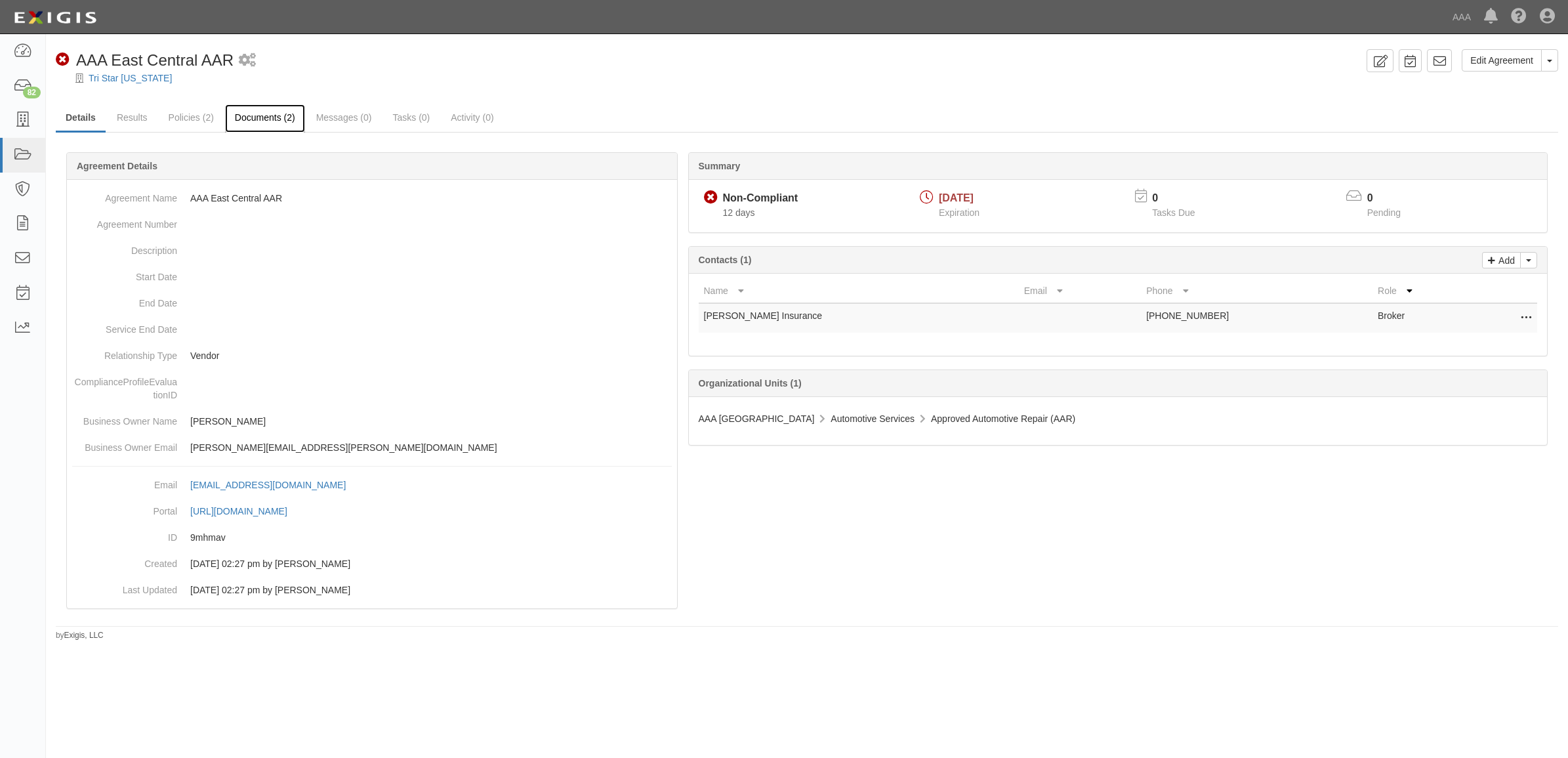
click at [263, 123] on link "Documents (2)" at bounding box center [265, 118] width 80 height 28
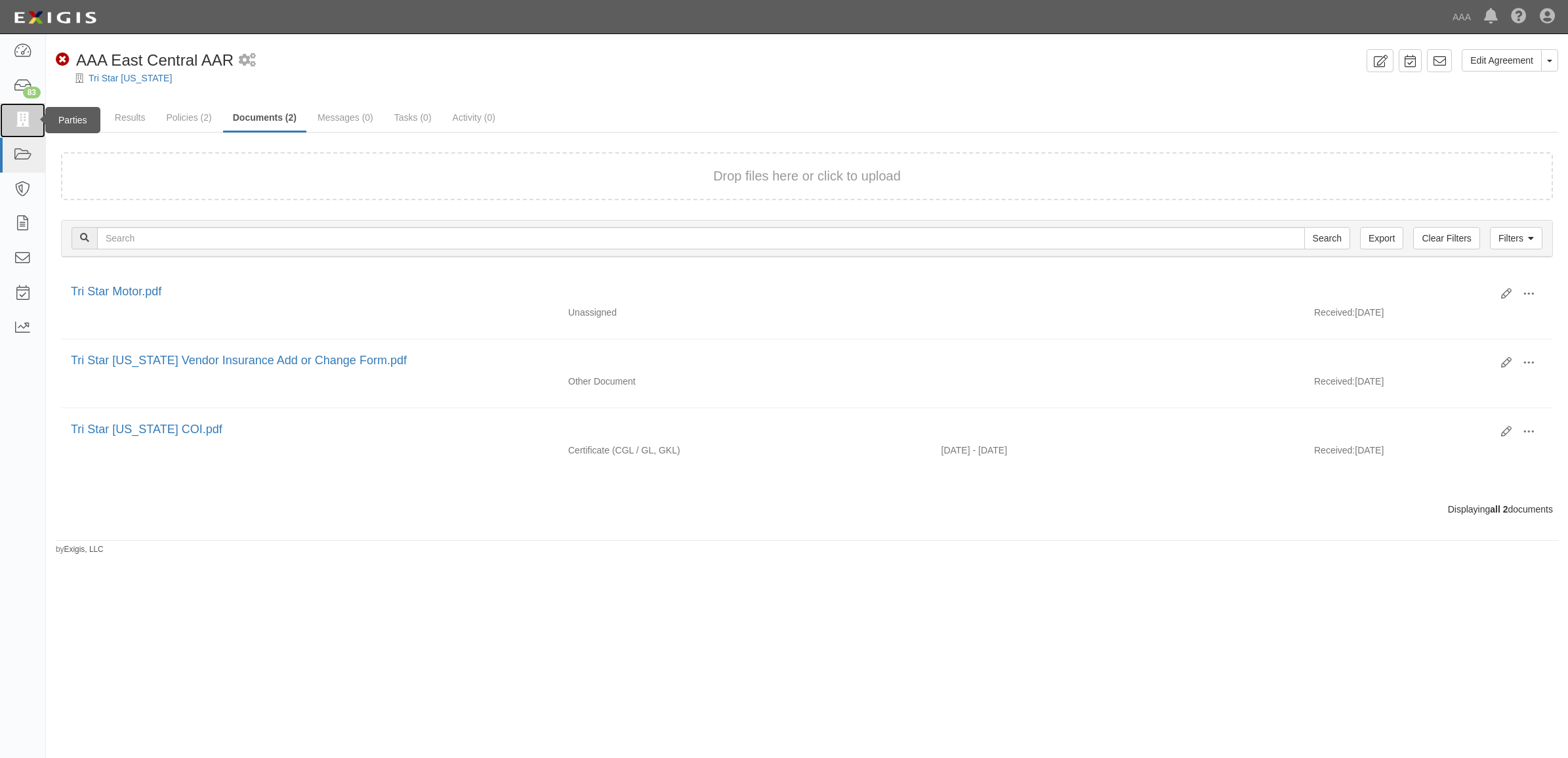
click at [22, 123] on icon at bounding box center [22, 120] width 18 height 15
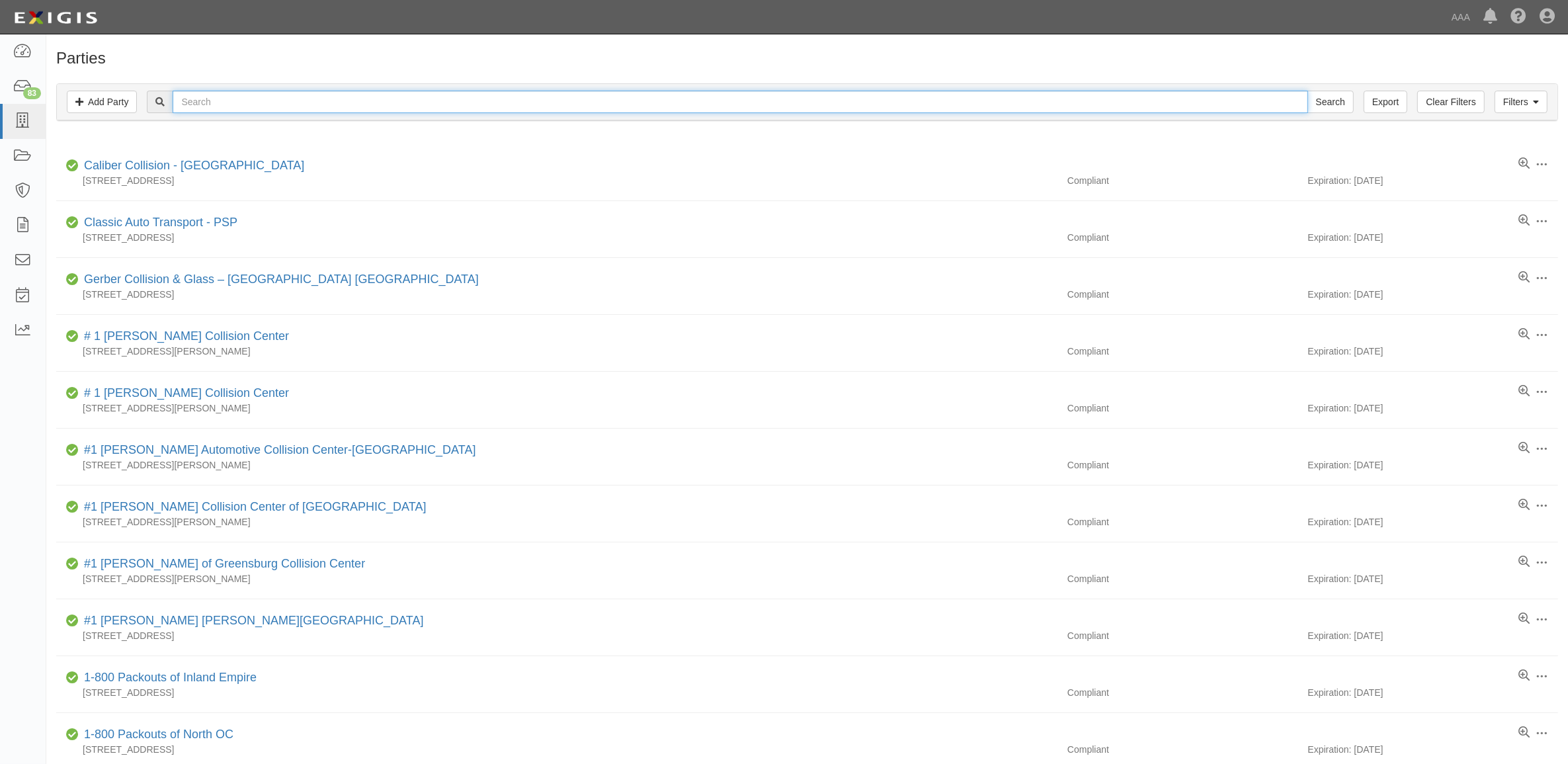
click at [320, 108] on input "text" at bounding box center [740, 102] width 1135 height 23
type input "Tri Star"
click at [1307, 91] on input "Search" at bounding box center [1331, 102] width 47 height 23
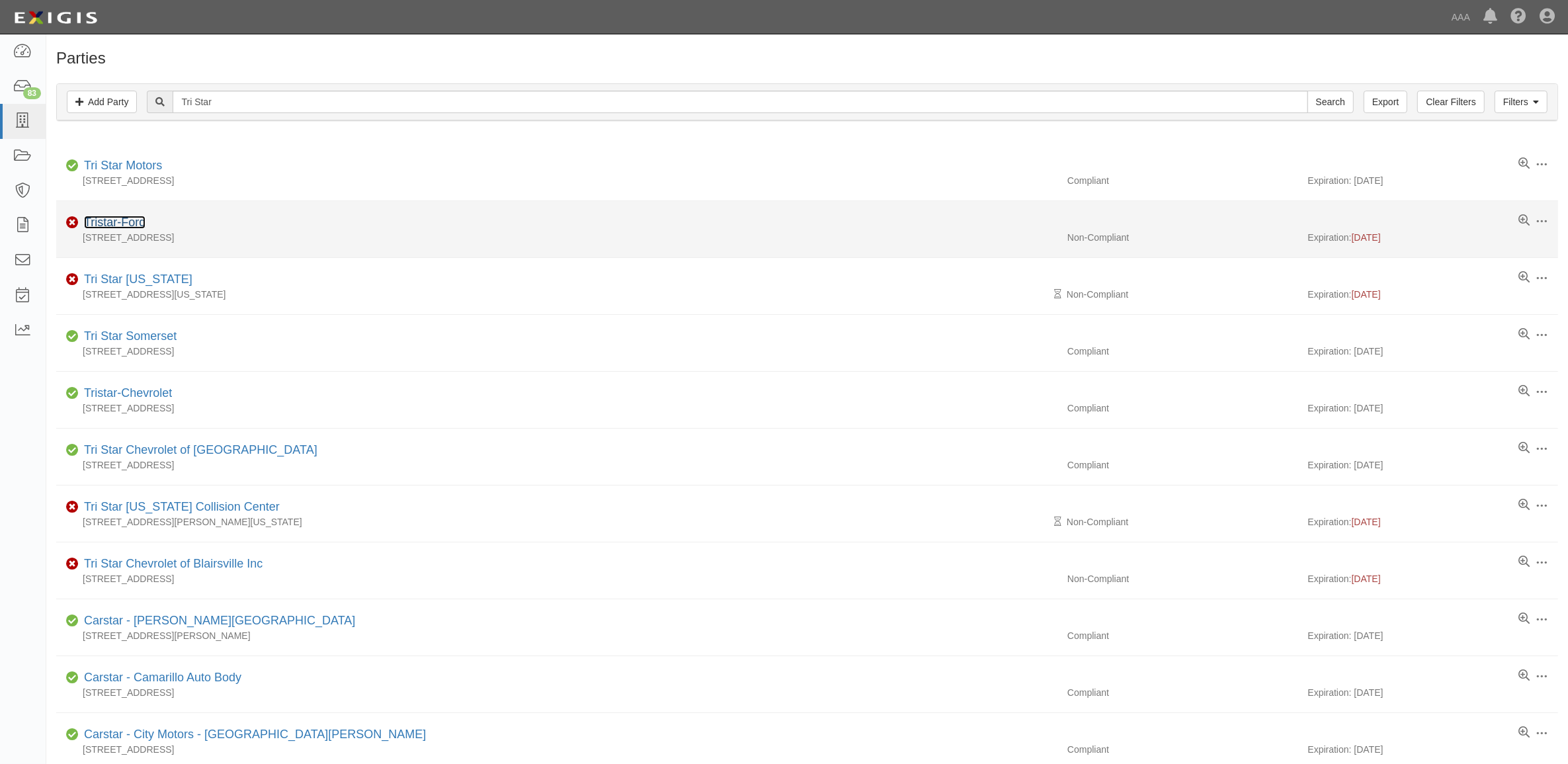
click at [132, 220] on link "Tristar-Ford" at bounding box center [114, 222] width 61 height 13
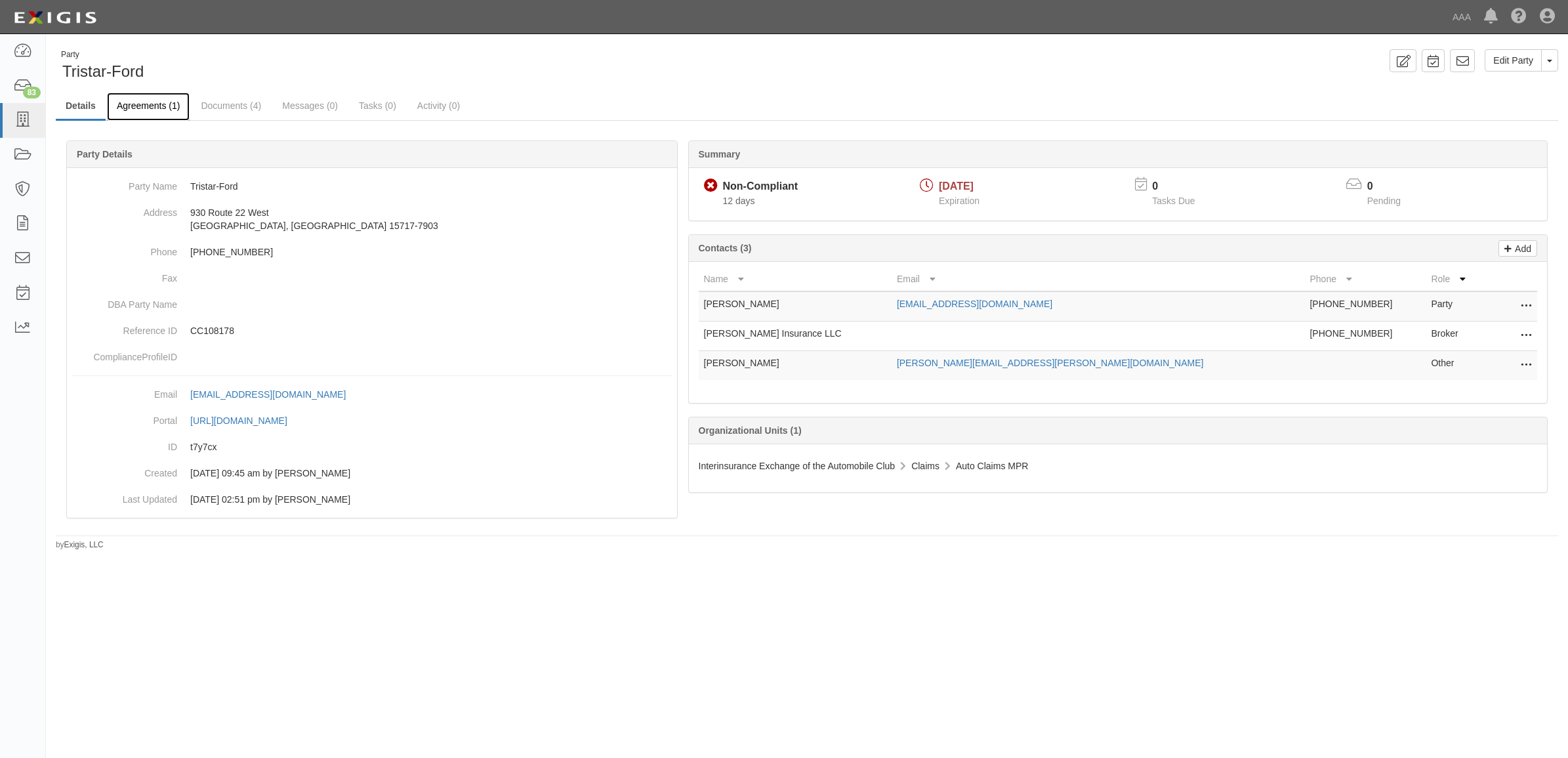
click at [129, 109] on link "Agreements (1)" at bounding box center [148, 106] width 83 height 28
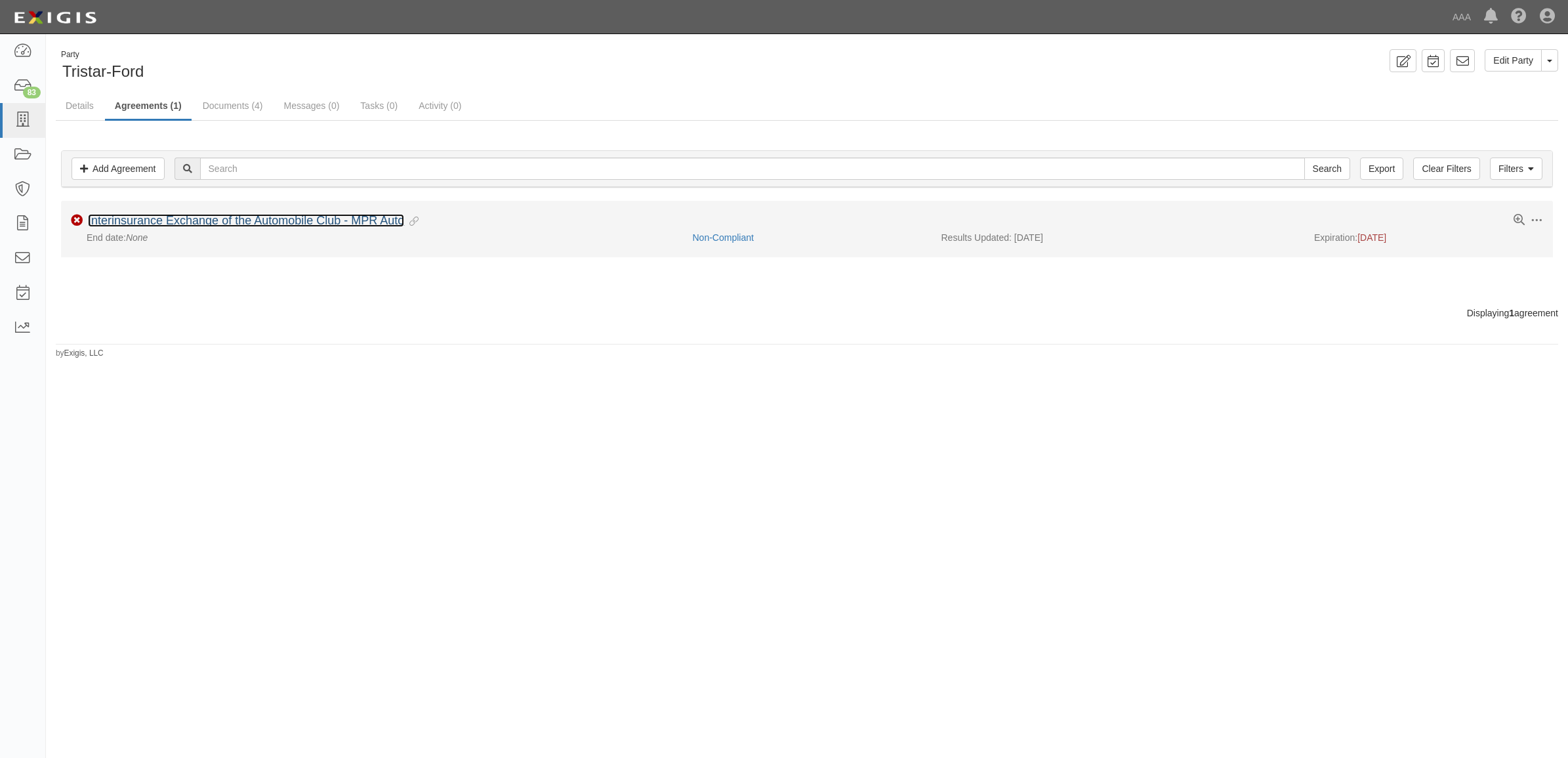
click at [178, 217] on link "Interinsurance Exchange of the Automobile Club - MPR Auto" at bounding box center [246, 220] width 316 height 13
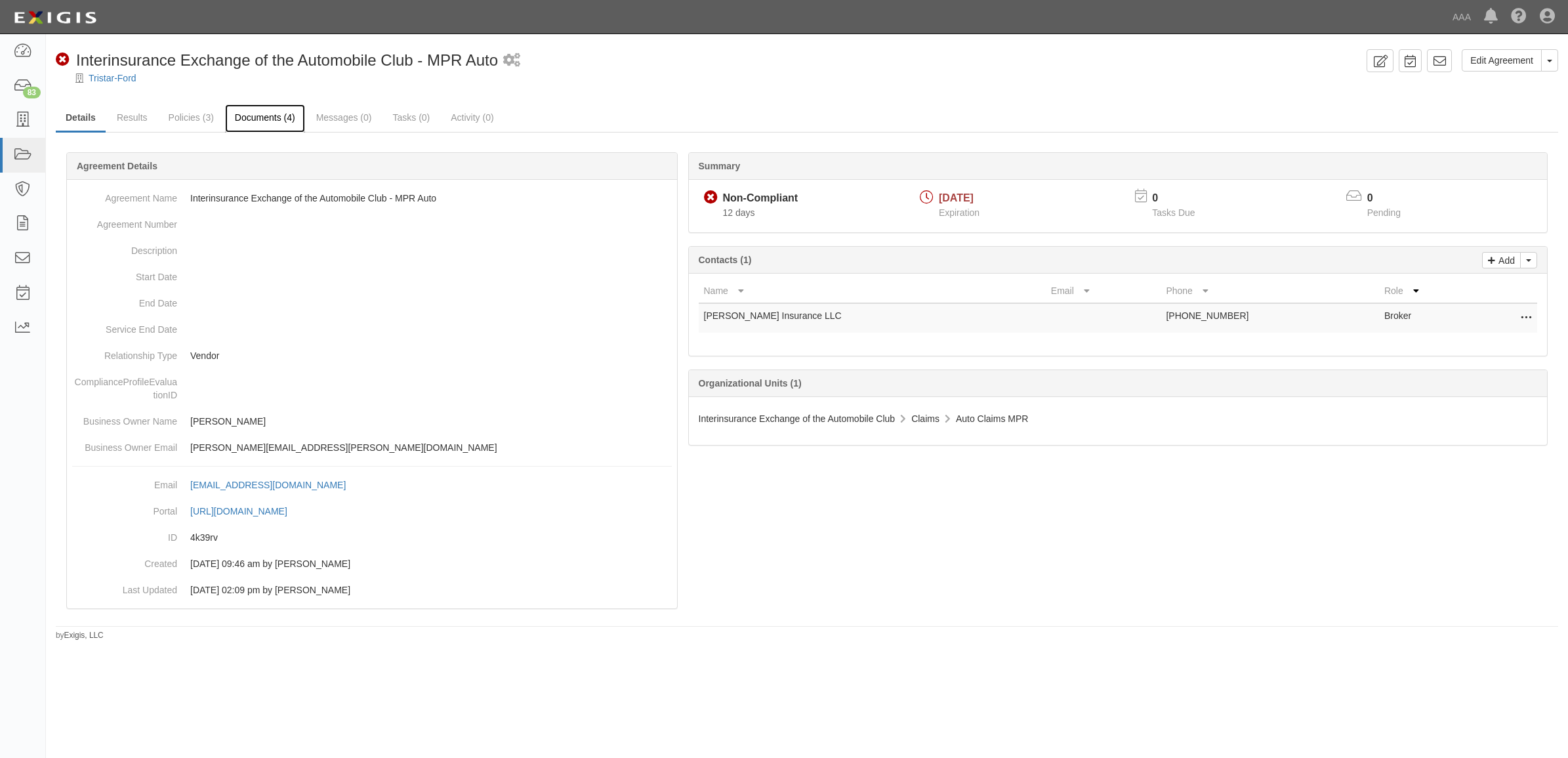
click at [244, 119] on link "Documents (4)" at bounding box center [265, 118] width 80 height 28
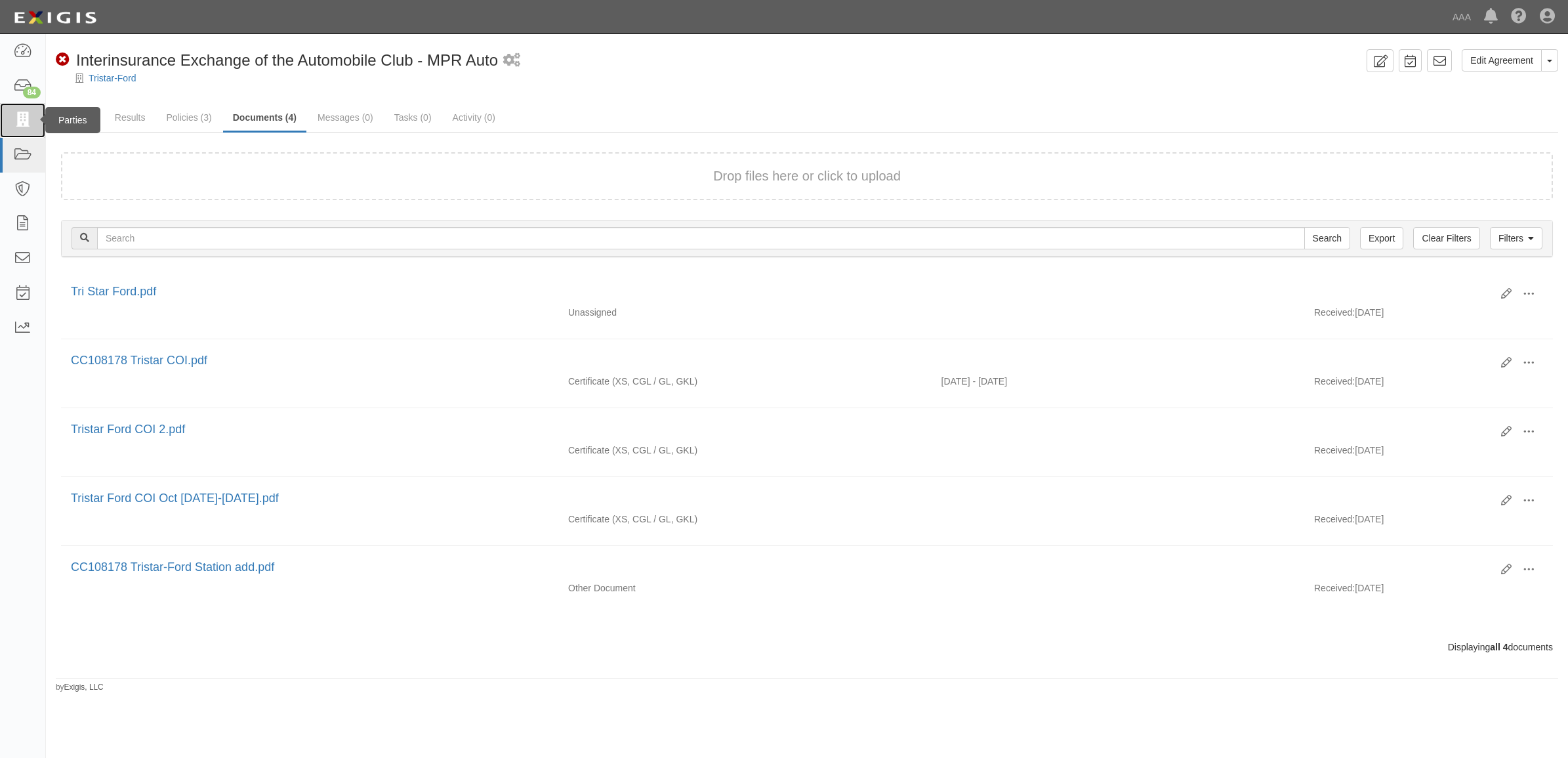
click at [23, 115] on icon at bounding box center [22, 120] width 18 height 15
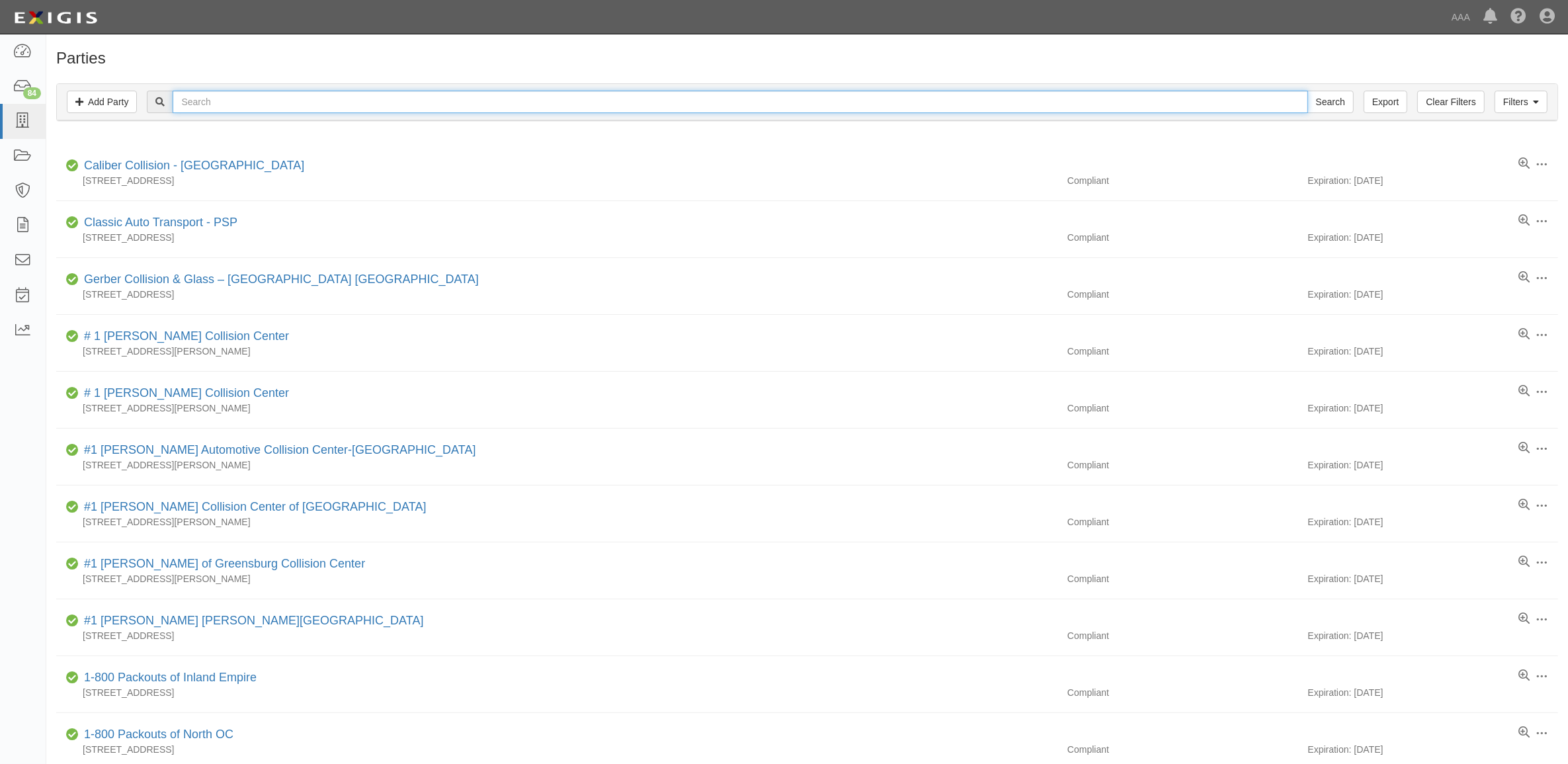
click at [365, 109] on input "text" at bounding box center [740, 102] width 1135 height 23
paste input "20357"
type input "20357"
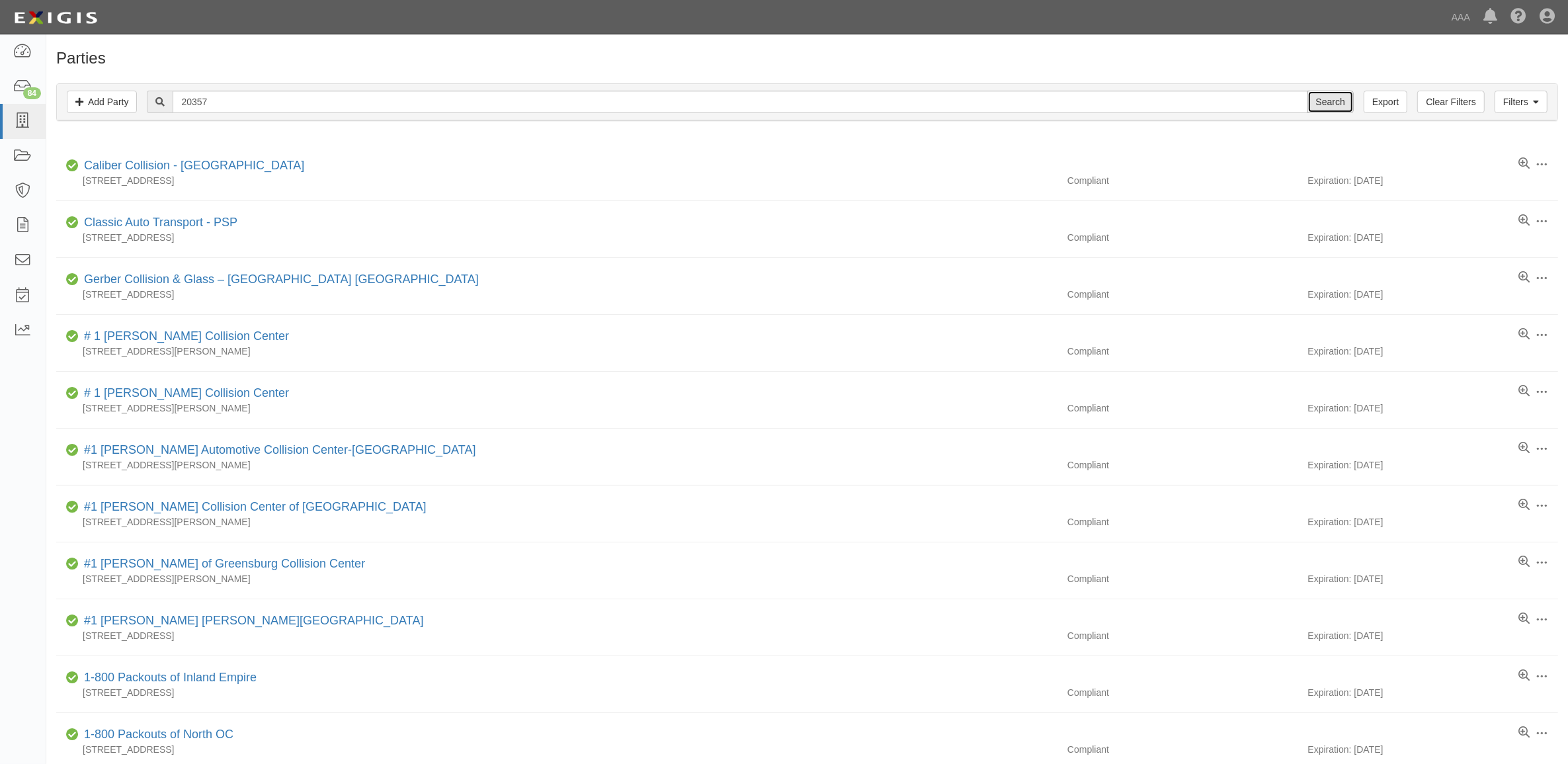
click at [1318, 109] on input "Search" at bounding box center [1331, 102] width 47 height 23
click at [1338, 100] on input "Search" at bounding box center [1331, 102] width 47 height 23
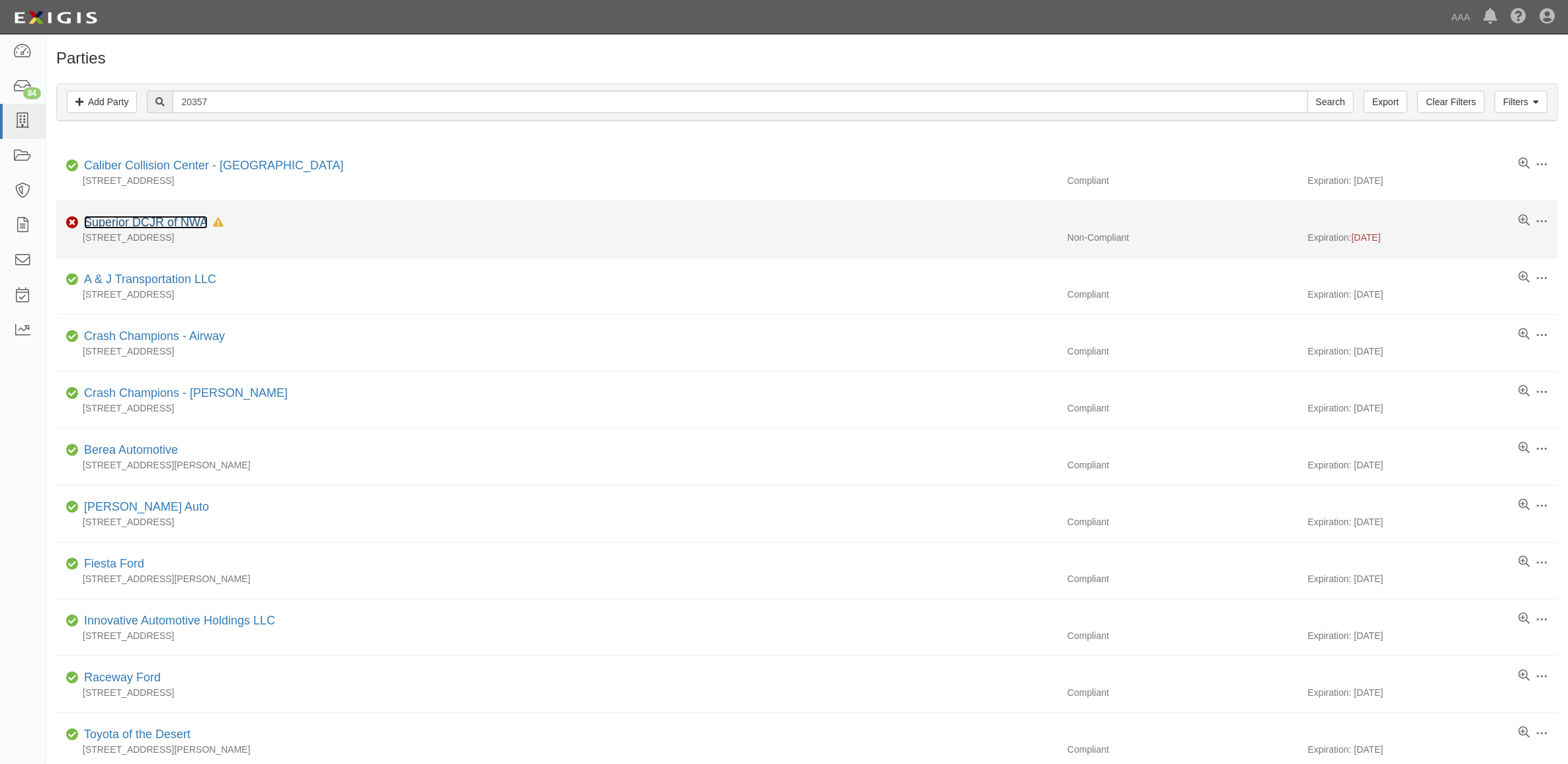
click at [186, 221] on link "Superior DCJR of NWA" at bounding box center [146, 222] width 124 height 13
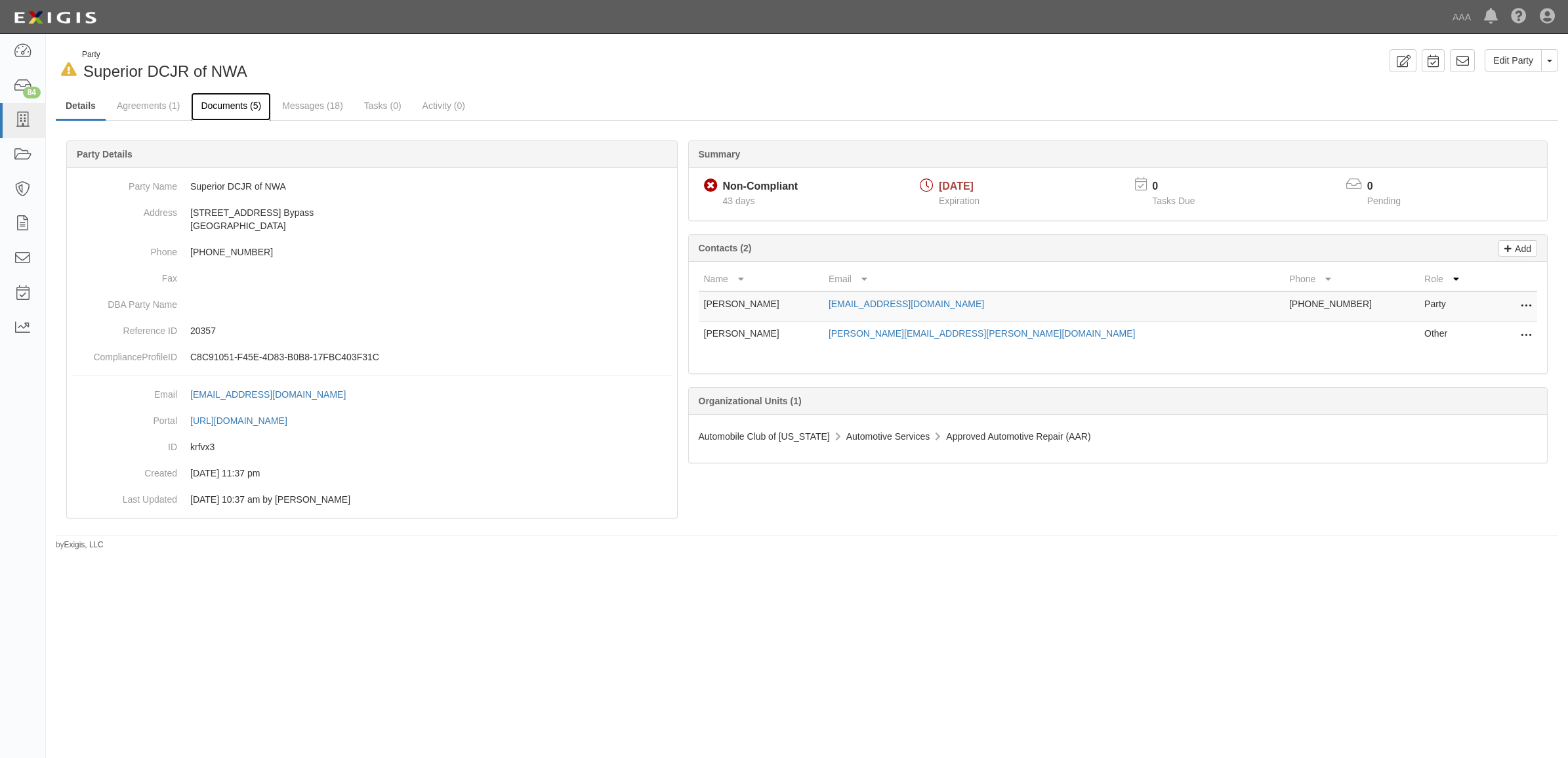
click at [237, 107] on link "Documents (5)" at bounding box center [231, 106] width 80 height 28
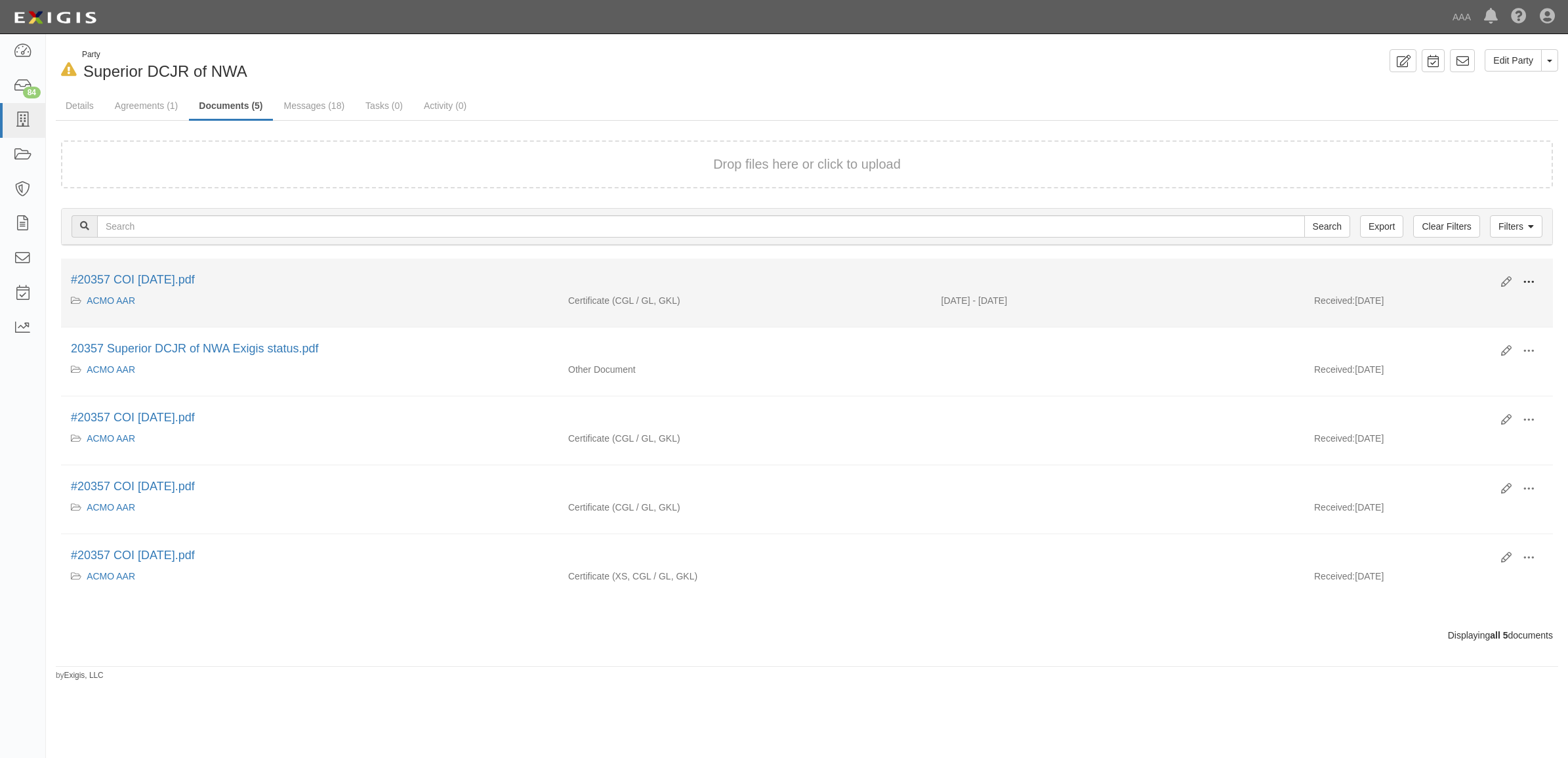
click at [1526, 280] on span at bounding box center [1528, 282] width 12 height 12
click at [1475, 304] on link "View" at bounding box center [1465, 301] width 104 height 24
click at [1531, 280] on span at bounding box center [1528, 282] width 12 height 12
click at [1467, 304] on link "View" at bounding box center [1465, 301] width 104 height 24
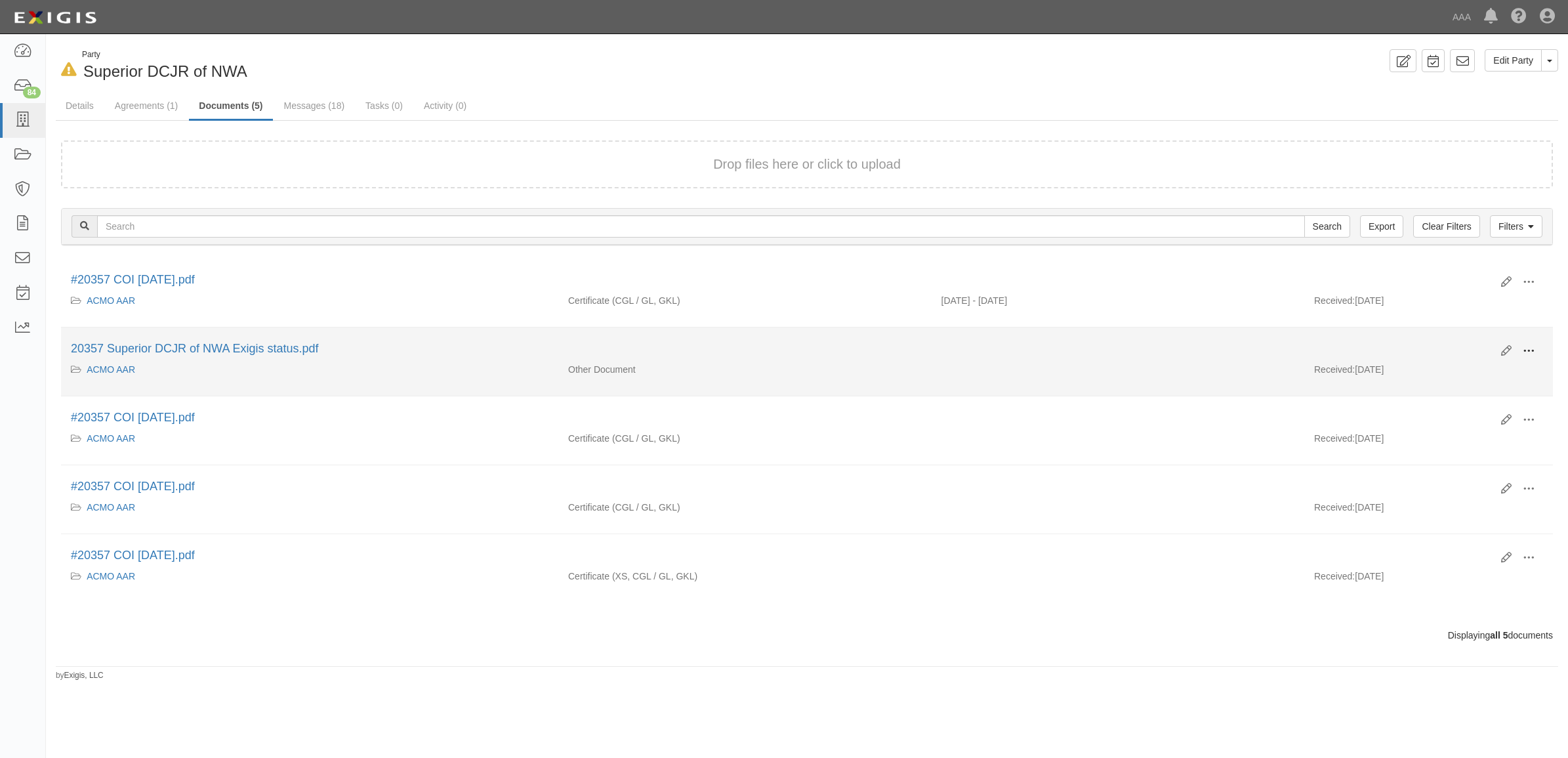
click at [1519, 350] on button at bounding box center [1528, 351] width 29 height 22
click at [1466, 363] on link "View" at bounding box center [1465, 371] width 104 height 24
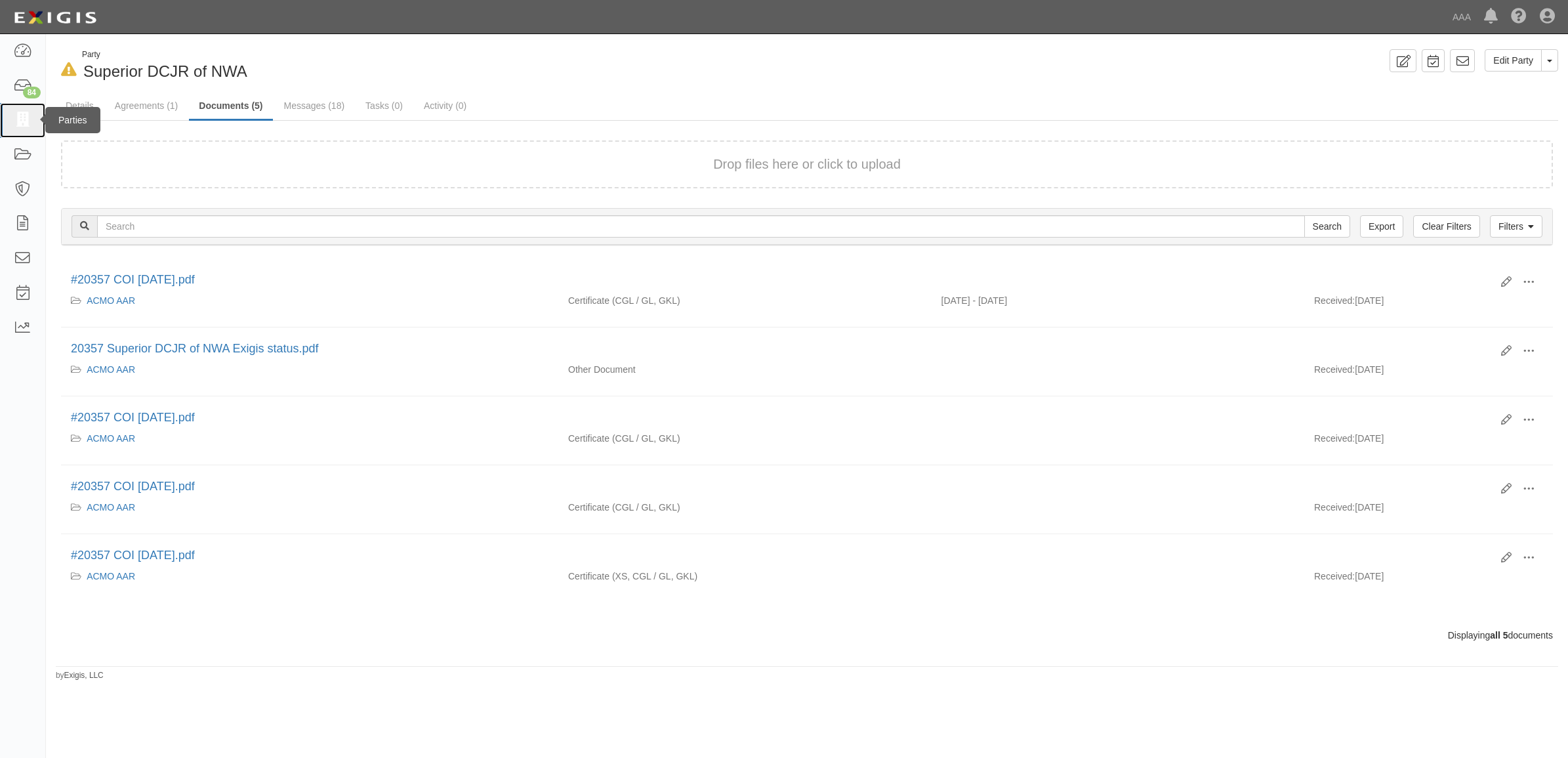
click at [30, 130] on link at bounding box center [22, 121] width 46 height 35
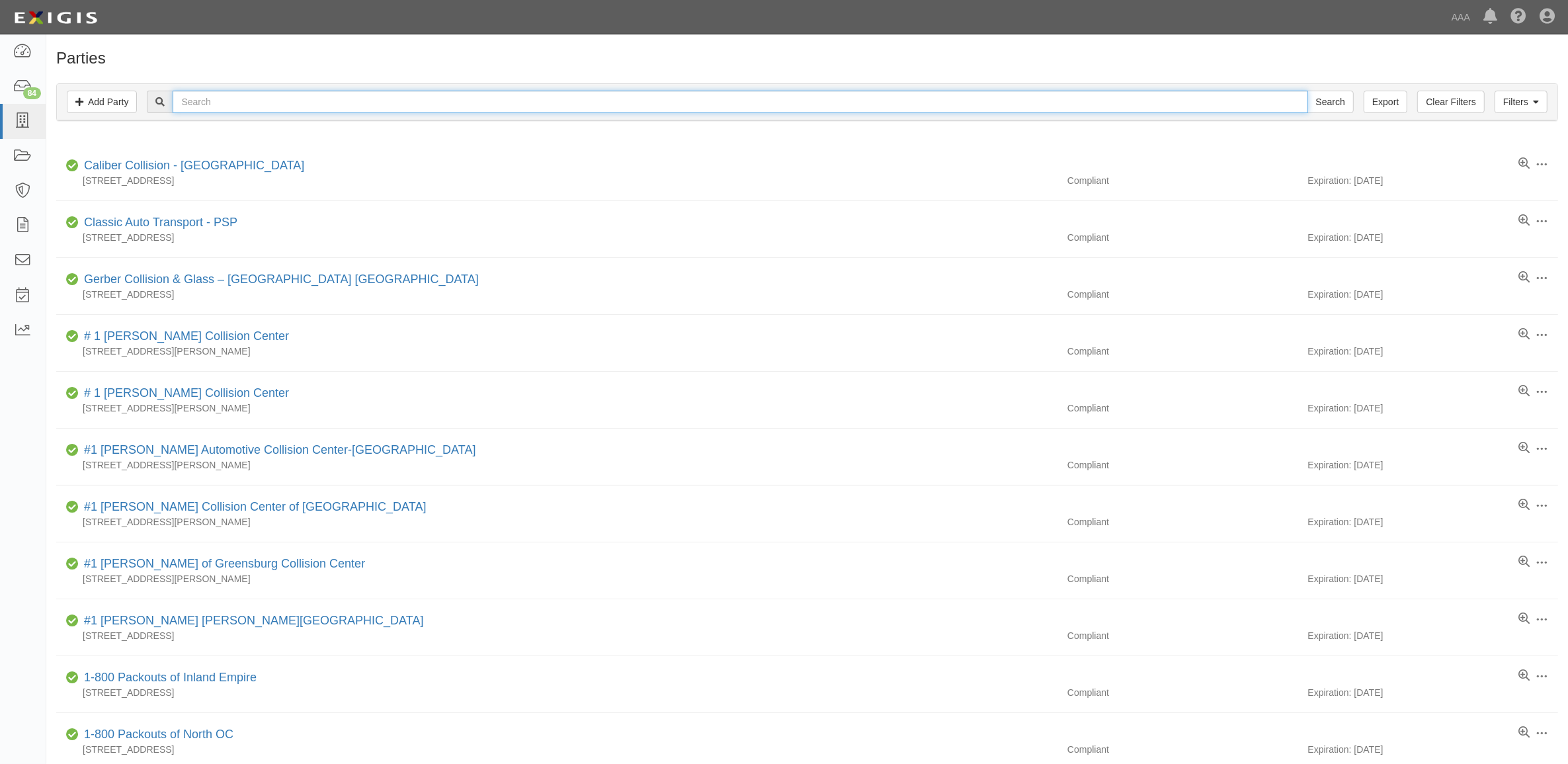
click at [468, 101] on input "text" at bounding box center [740, 102] width 1135 height 23
type input "Barton"
click at [1307, 91] on input "Search" at bounding box center [1331, 102] width 47 height 23
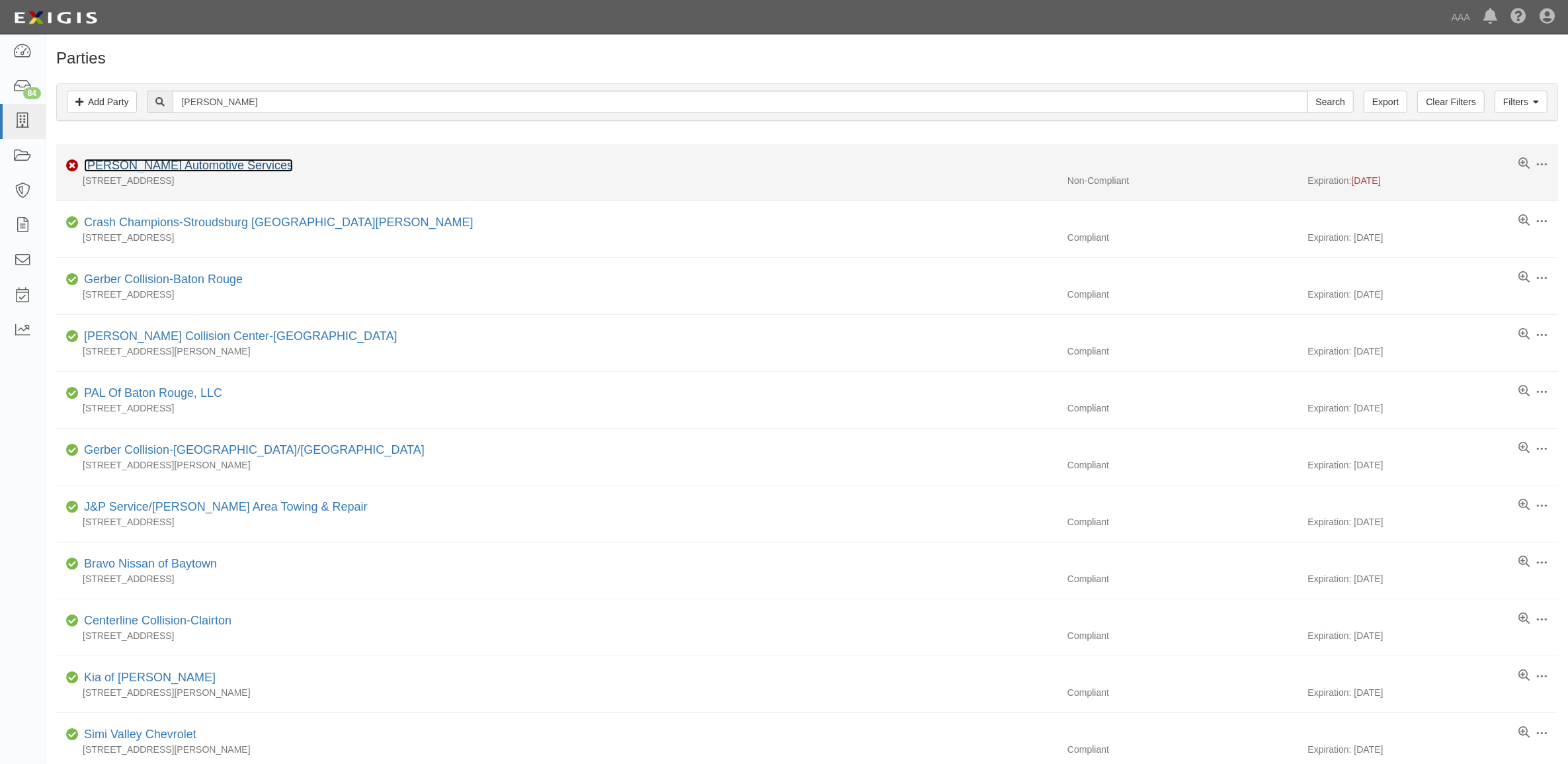
click at [193, 165] on link "[PERSON_NAME] Automotive Services" at bounding box center [188, 165] width 209 height 13
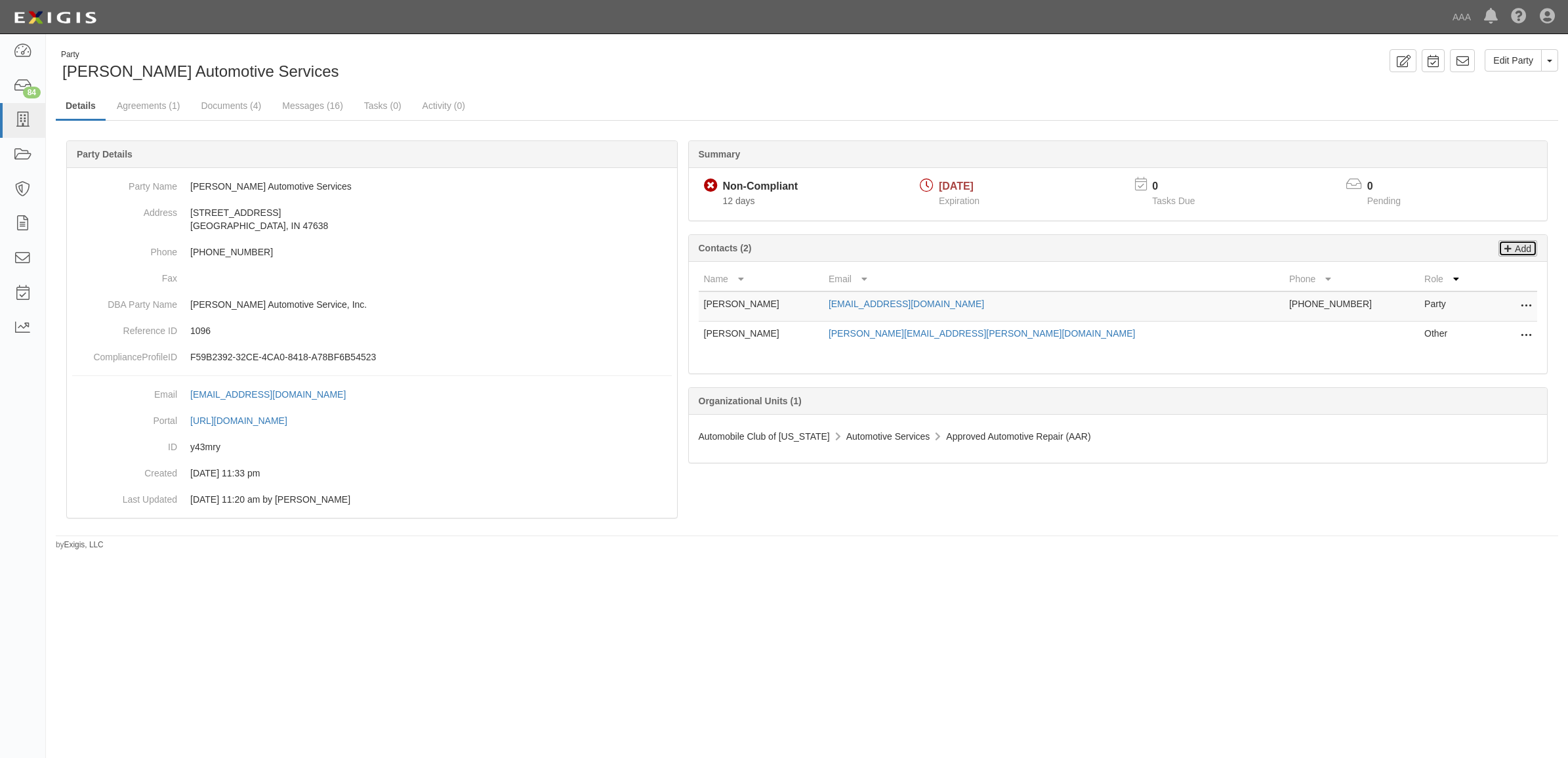
click at [1515, 252] on p "Add" at bounding box center [1521, 248] width 20 height 15
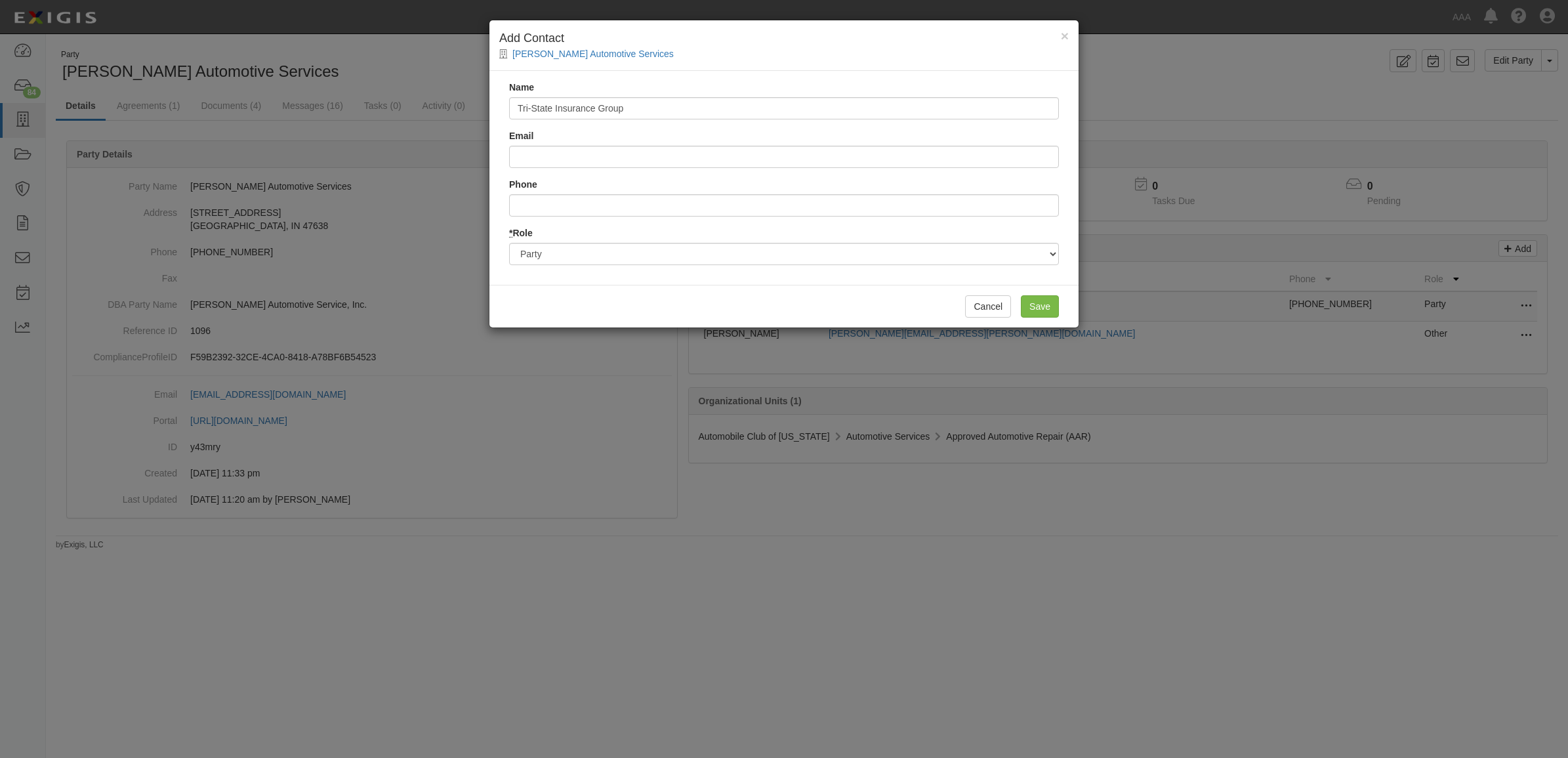
type input "Tri-State Insurance Group"
type input "service@tristateinsgroup.com"
type input "8124759595"
click at [594, 250] on select "Party Broker Other" at bounding box center [784, 254] width 549 height 22
select select "Broker"
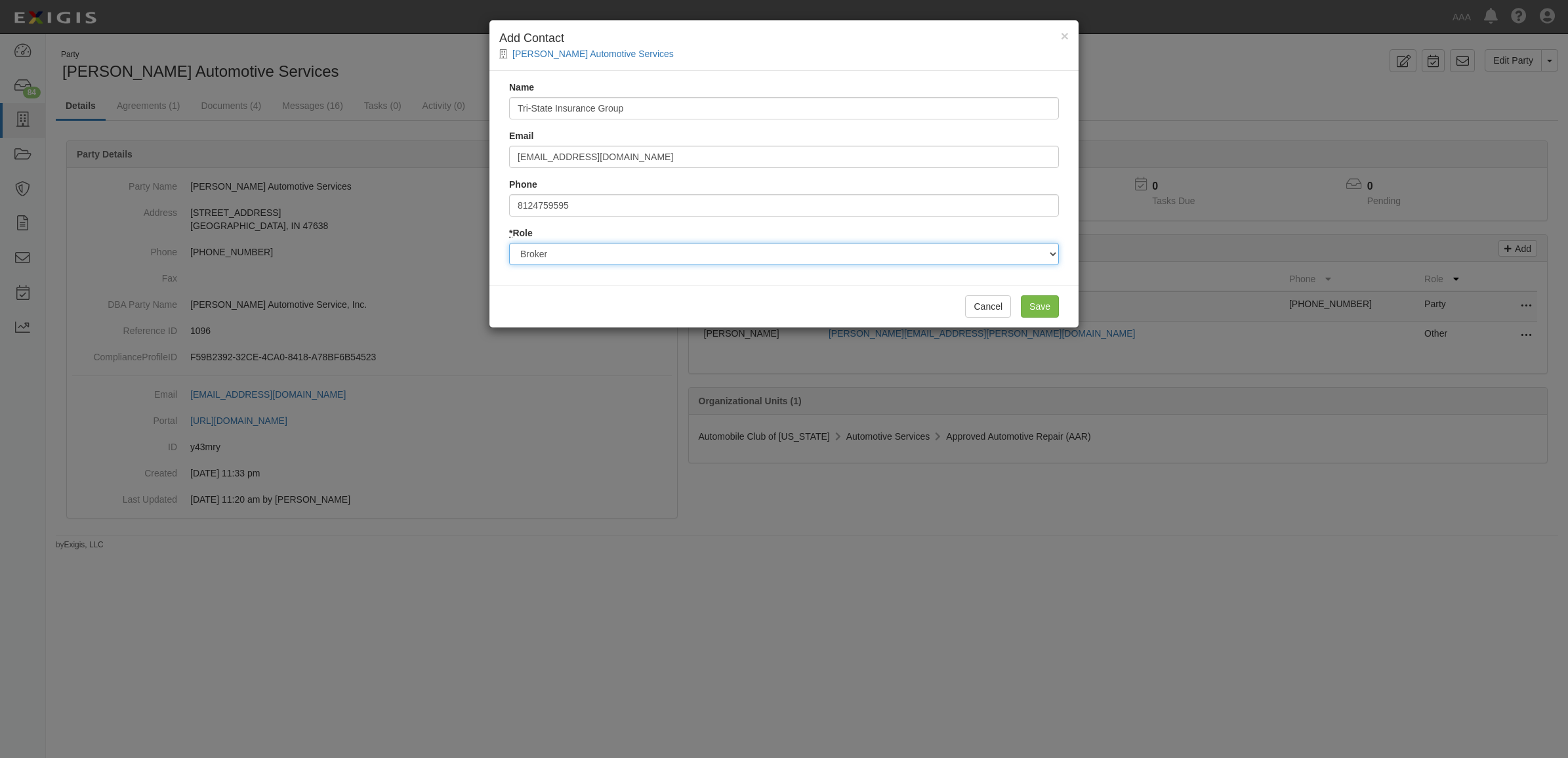
click at [509, 243] on select "Party Broker Other" at bounding box center [784, 254] width 549 height 22
click at [1038, 310] on input "Save" at bounding box center [1039, 307] width 38 height 22
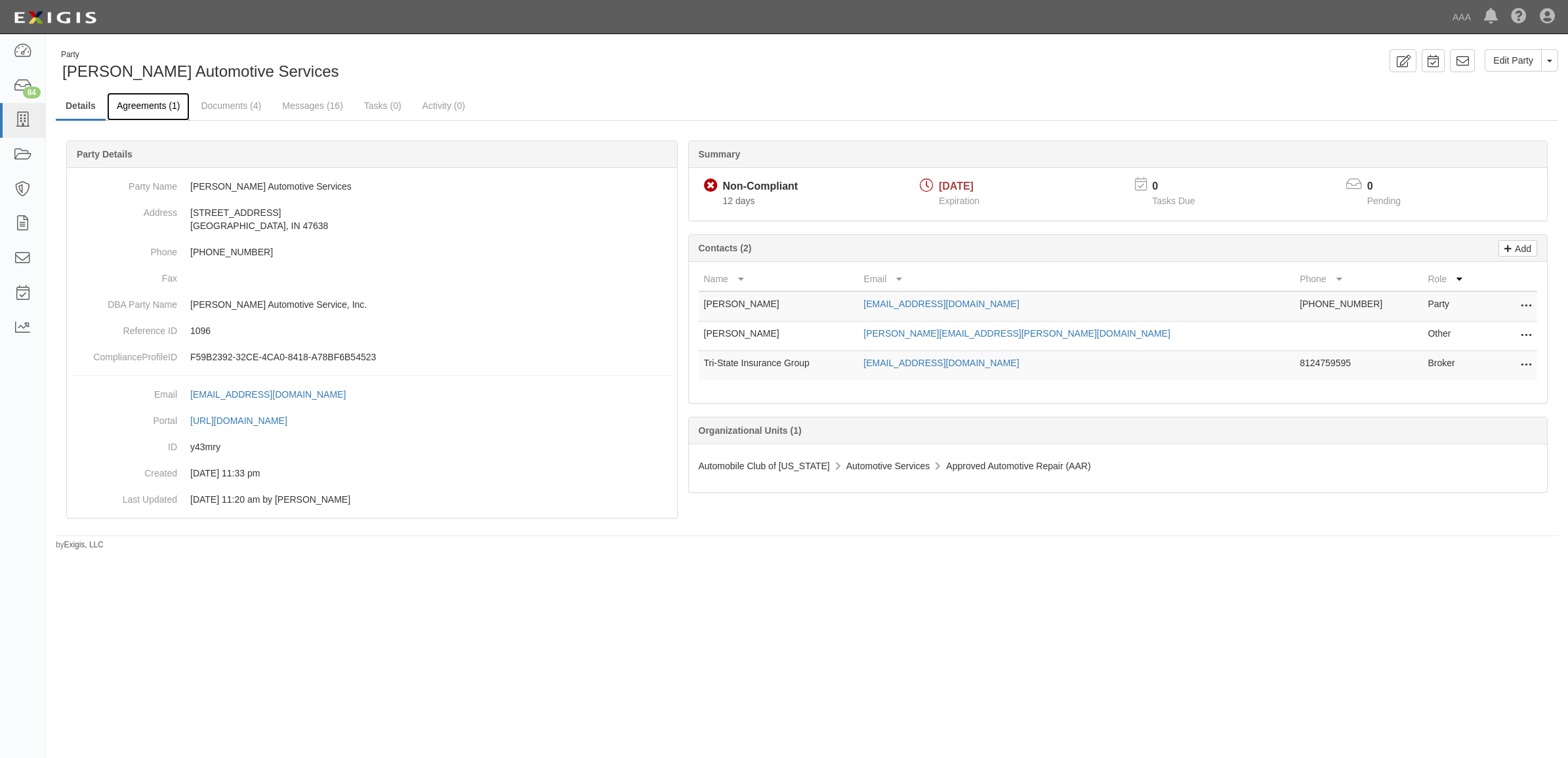
click at [149, 112] on link "Agreements (1)" at bounding box center [148, 106] width 83 height 28
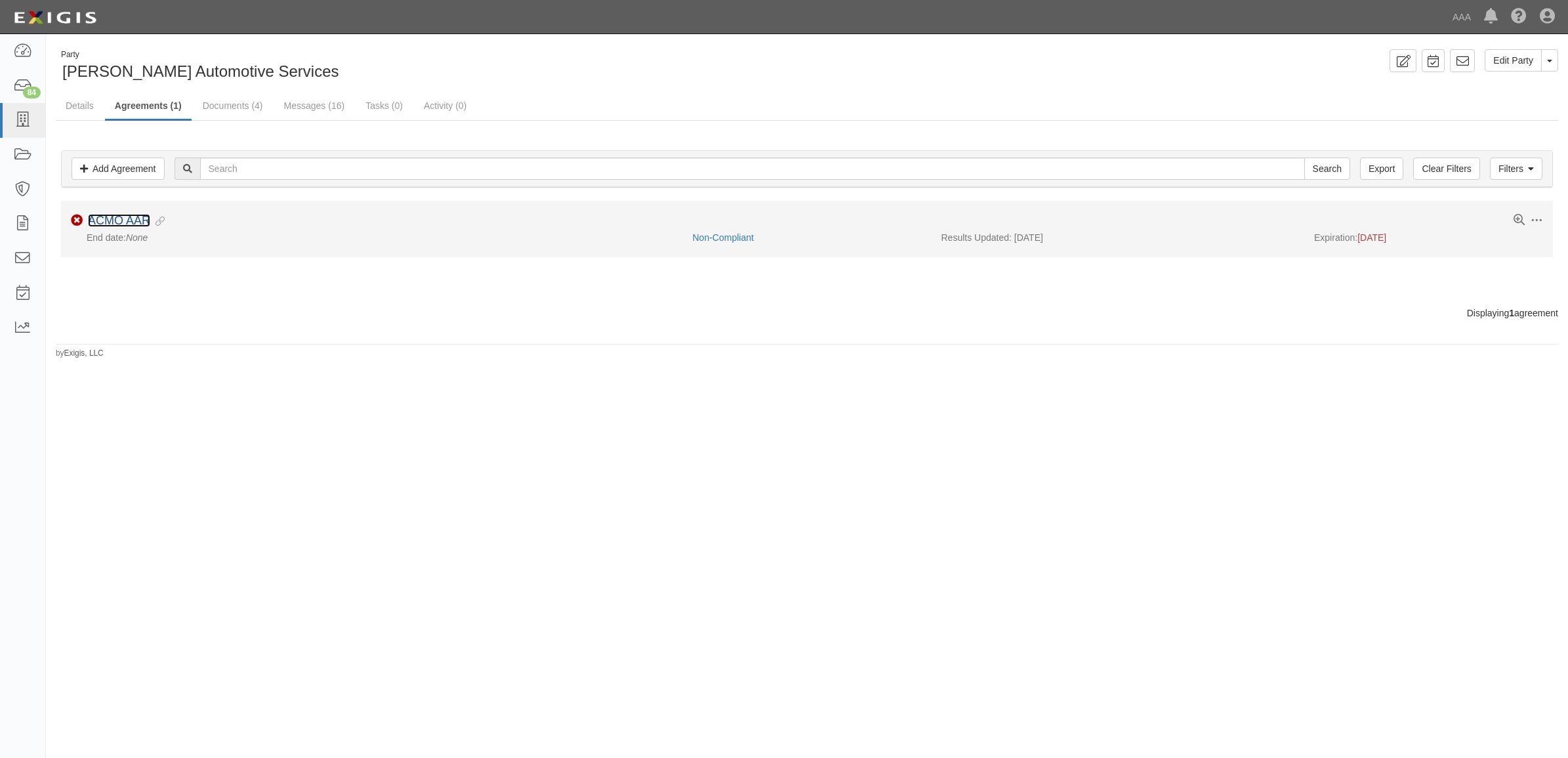
click at [128, 219] on link "ACMO AAR" at bounding box center [119, 220] width 62 height 13
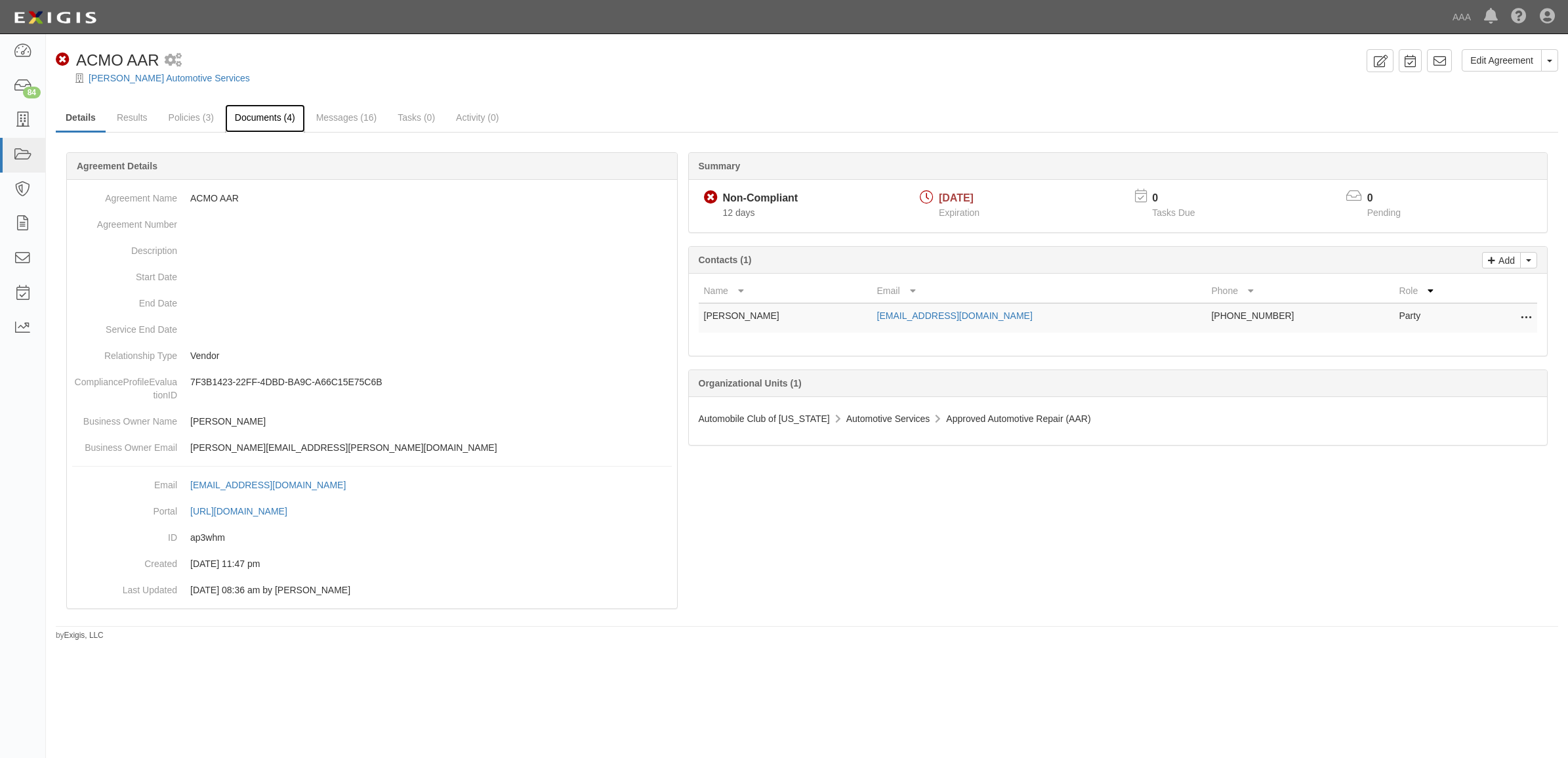
click at [259, 120] on link "Documents (4)" at bounding box center [265, 118] width 80 height 28
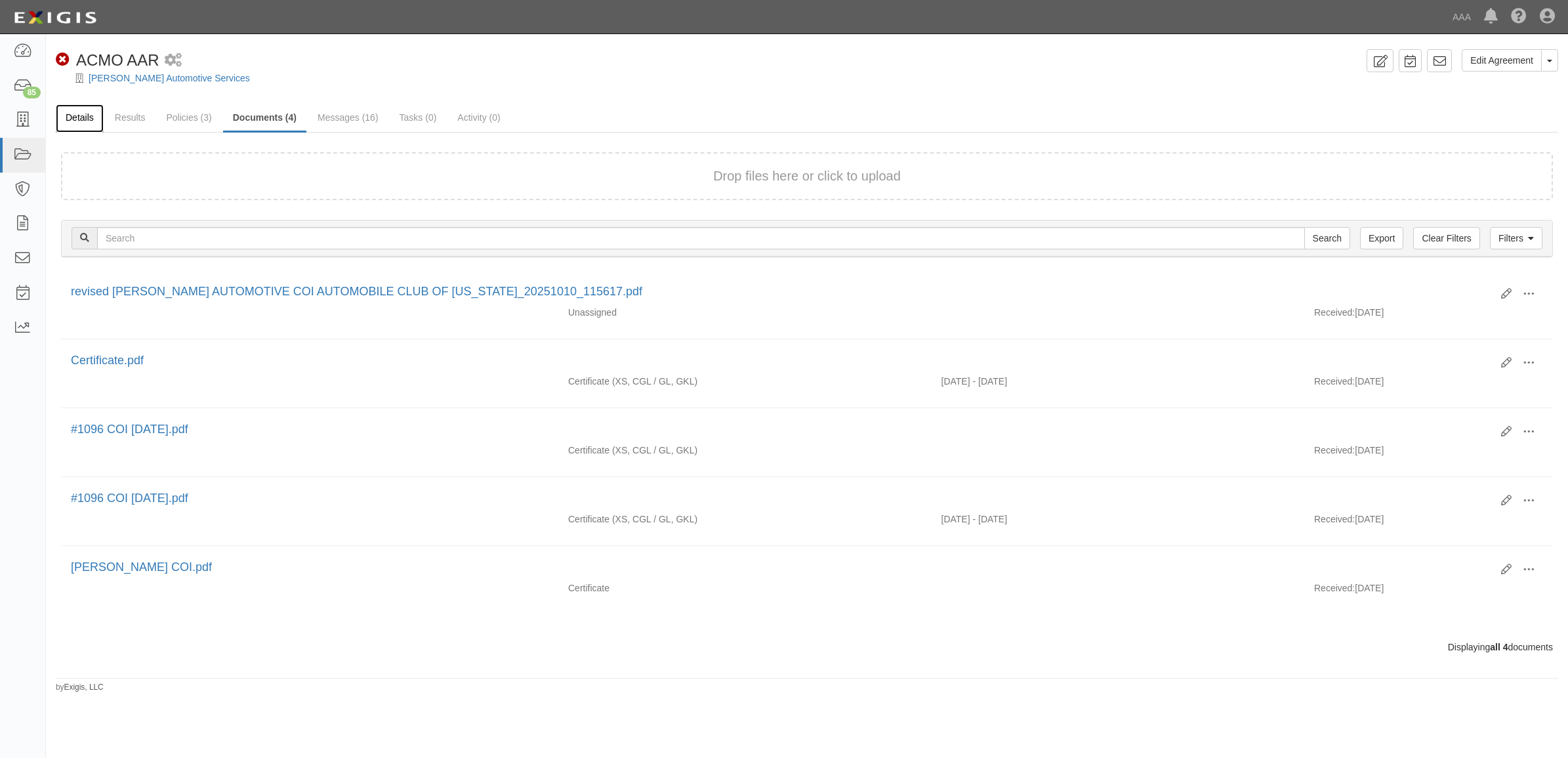
click at [84, 115] on link "Details" at bounding box center [80, 118] width 48 height 28
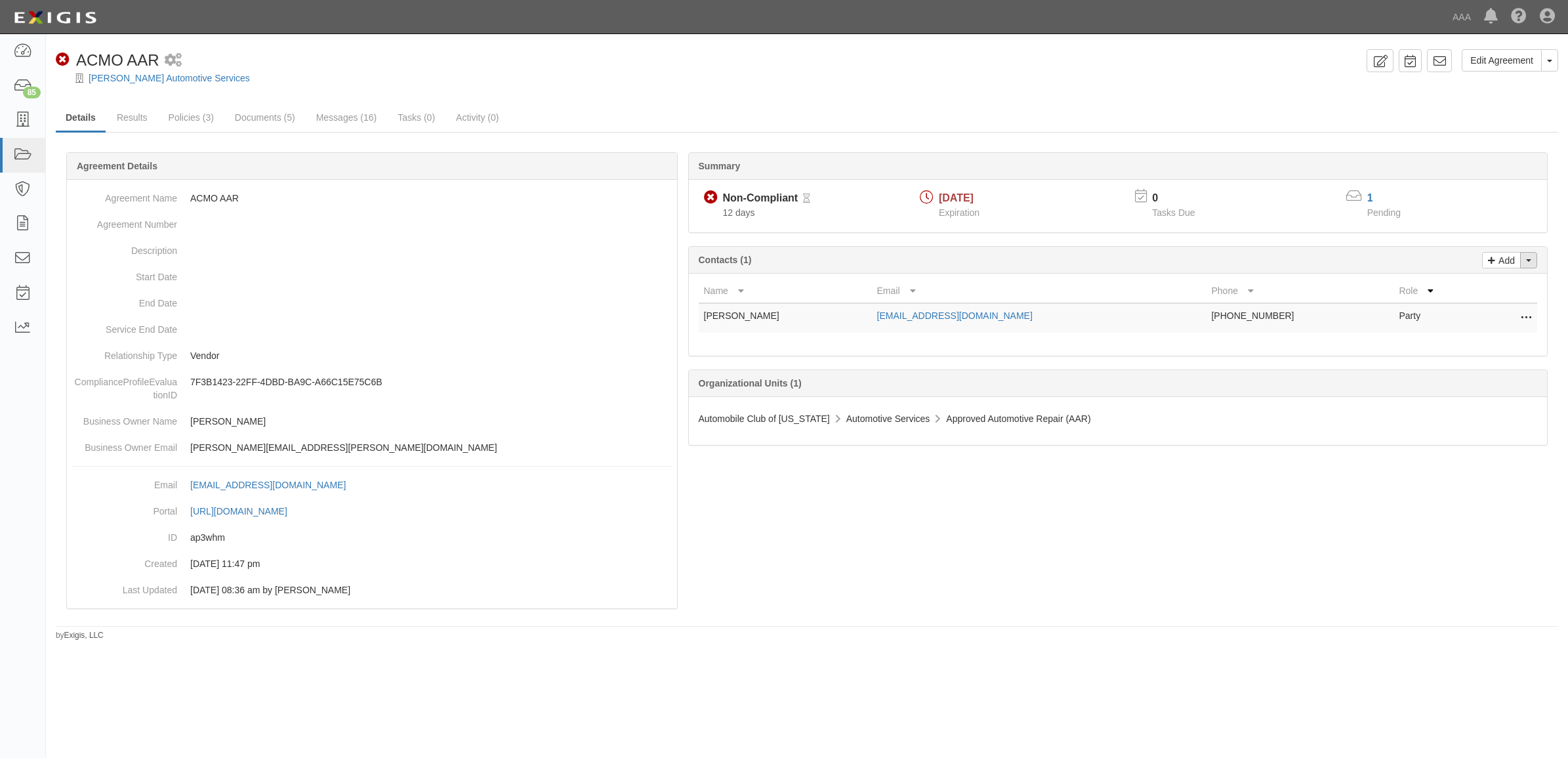
click at [1529, 262] on span "button" at bounding box center [1528, 260] width 6 height 2
click at [1487, 292] on link "Change contacts" at bounding box center [1484, 283] width 104 height 17
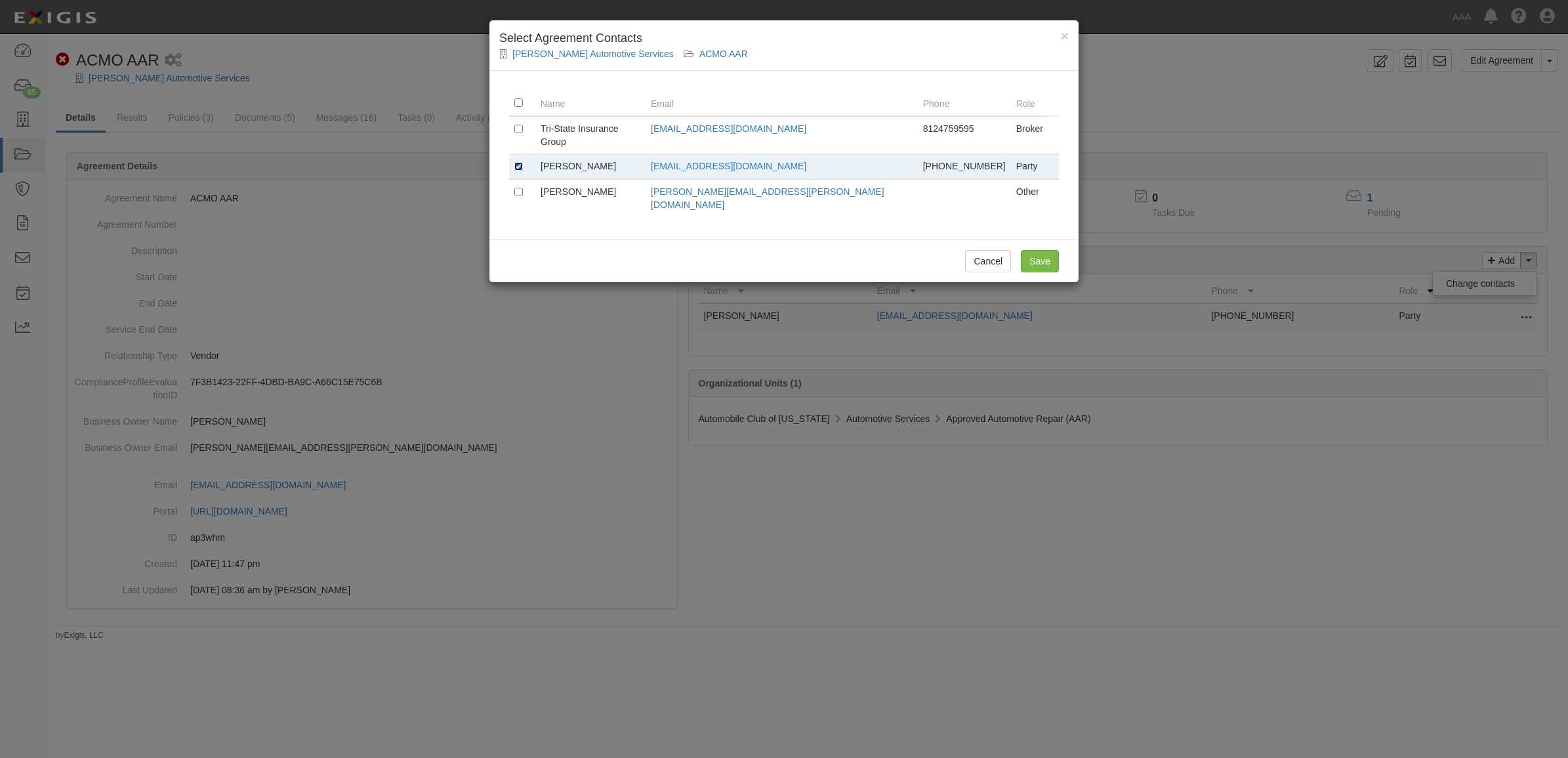
click at [515, 162] on input "checkbox" at bounding box center [518, 166] width 9 height 9
checkbox input "false"
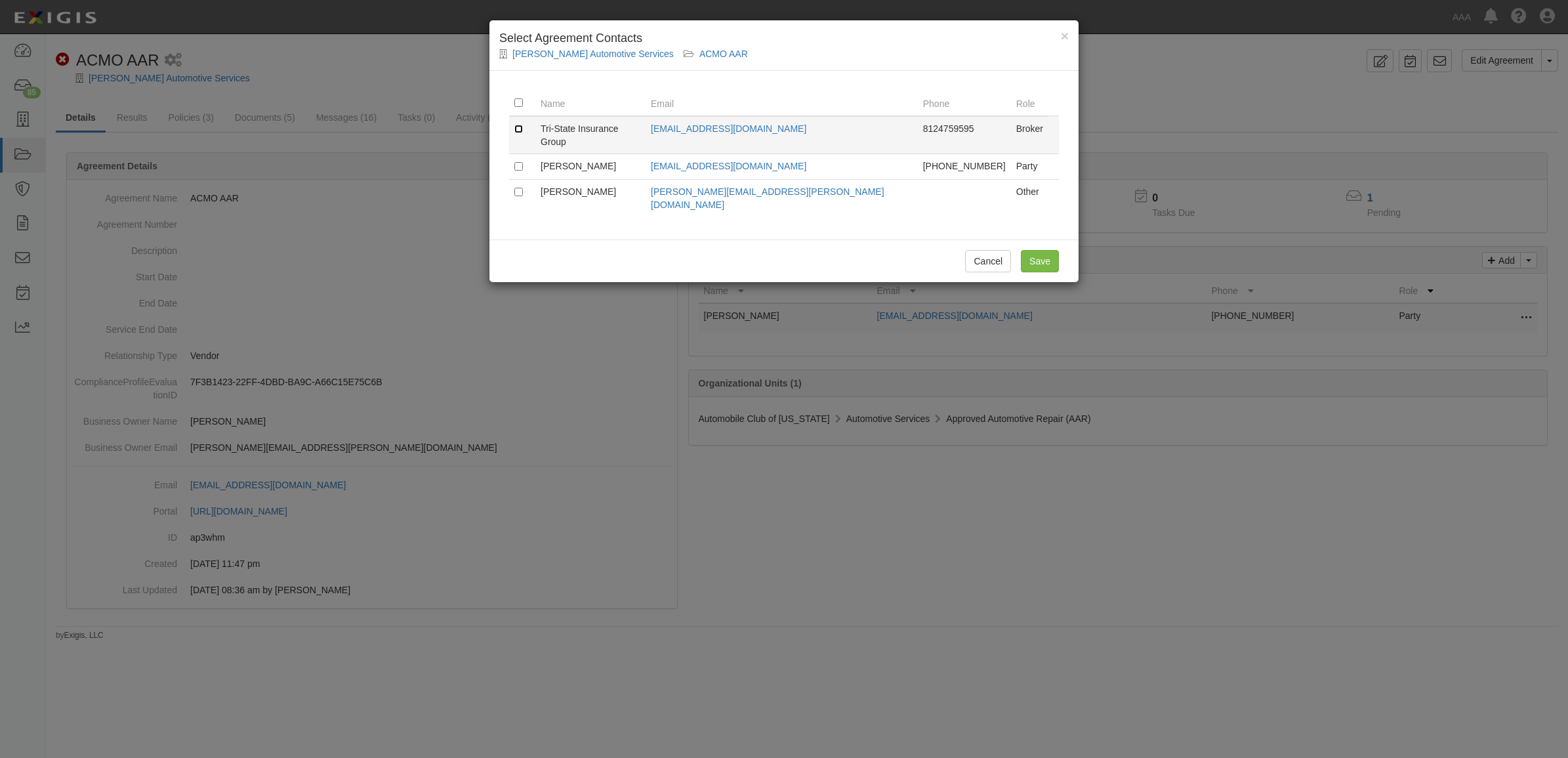
click at [519, 127] on input "checkbox" at bounding box center [518, 129] width 9 height 9
checkbox input "true"
click at [1033, 250] on input "Save" at bounding box center [1039, 261] width 38 height 22
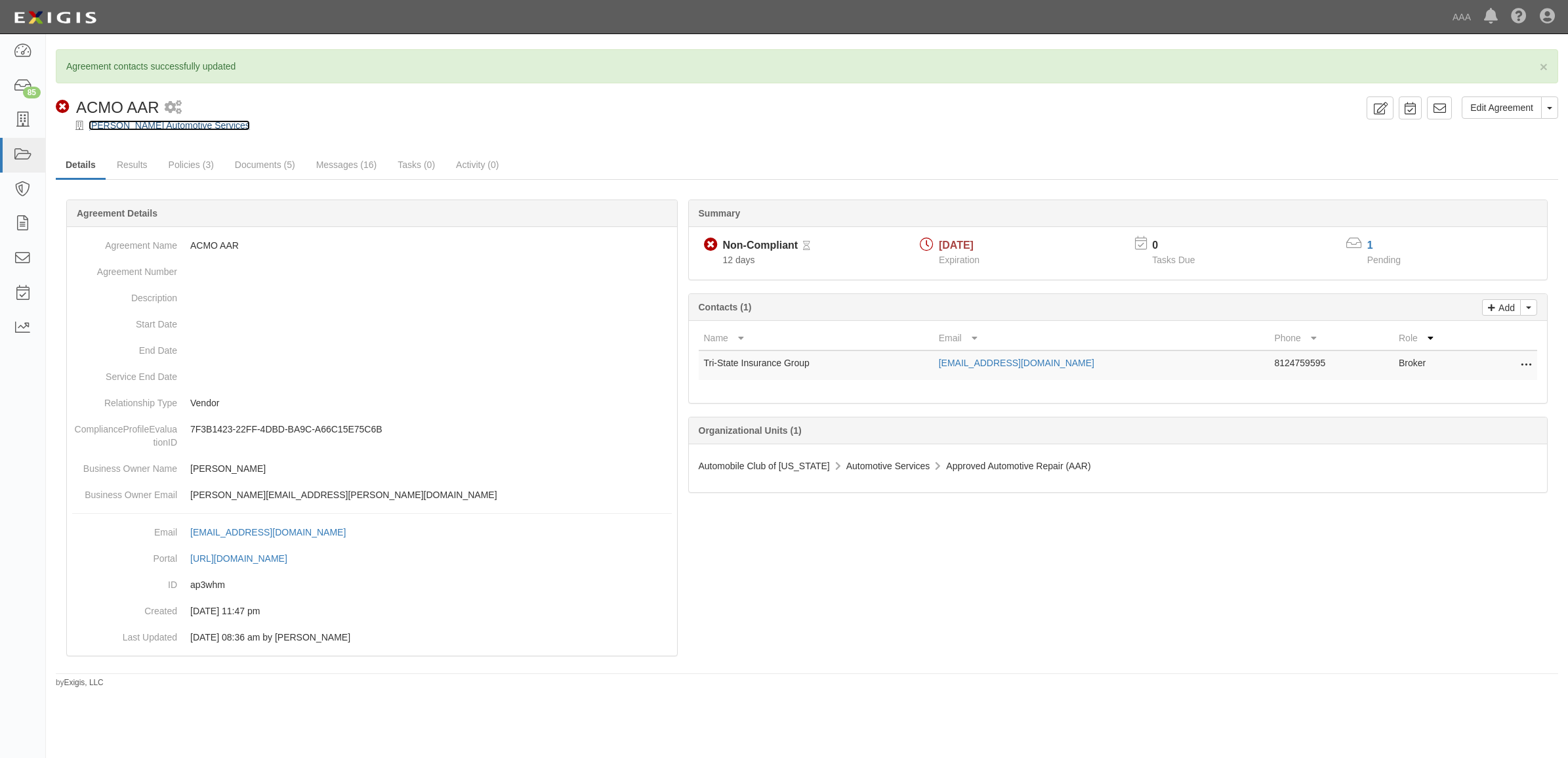
click at [160, 125] on link "[PERSON_NAME] Automotive Services" at bounding box center [169, 125] width 161 height 10
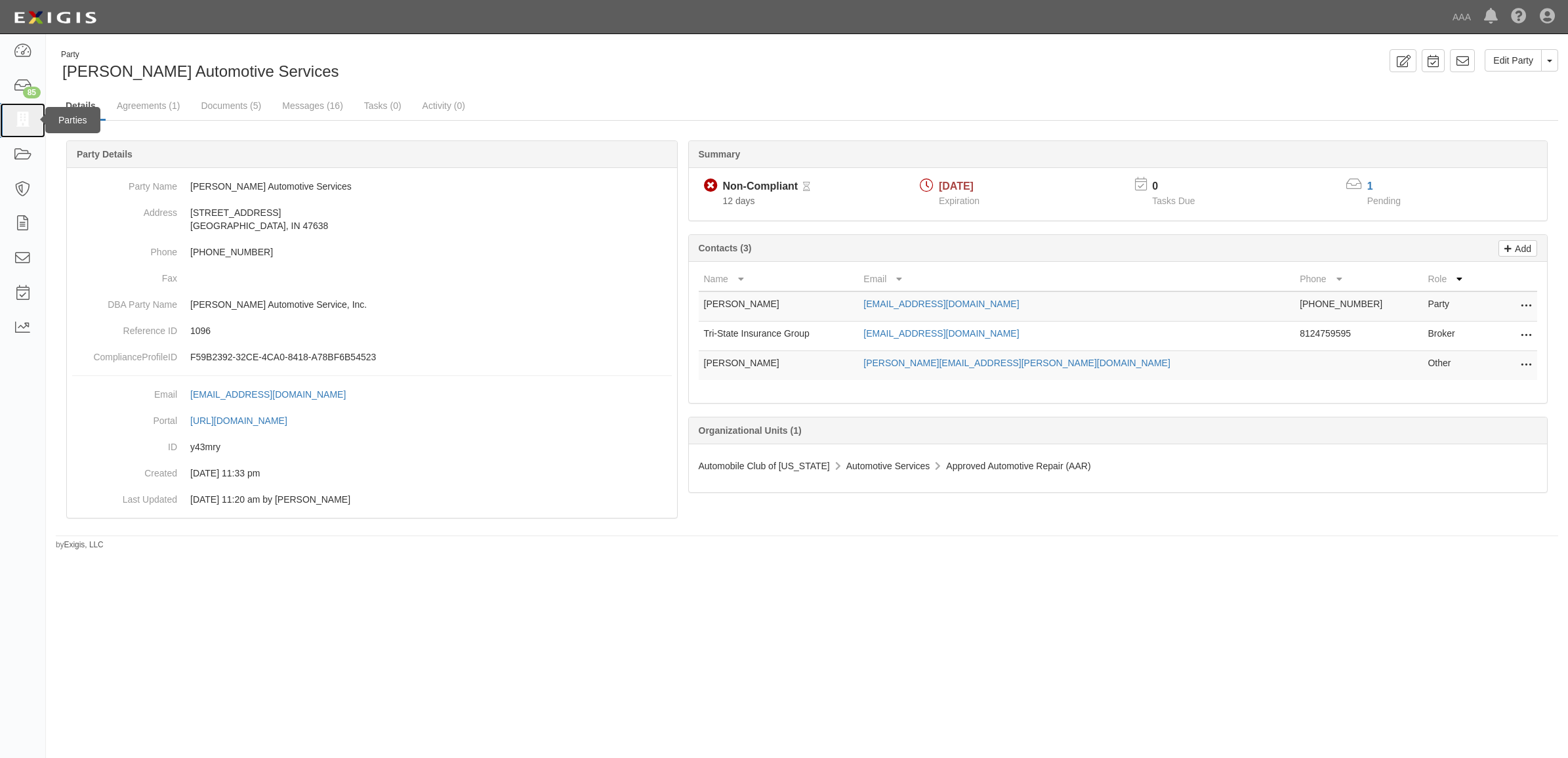
click at [25, 129] on link at bounding box center [22, 121] width 46 height 35
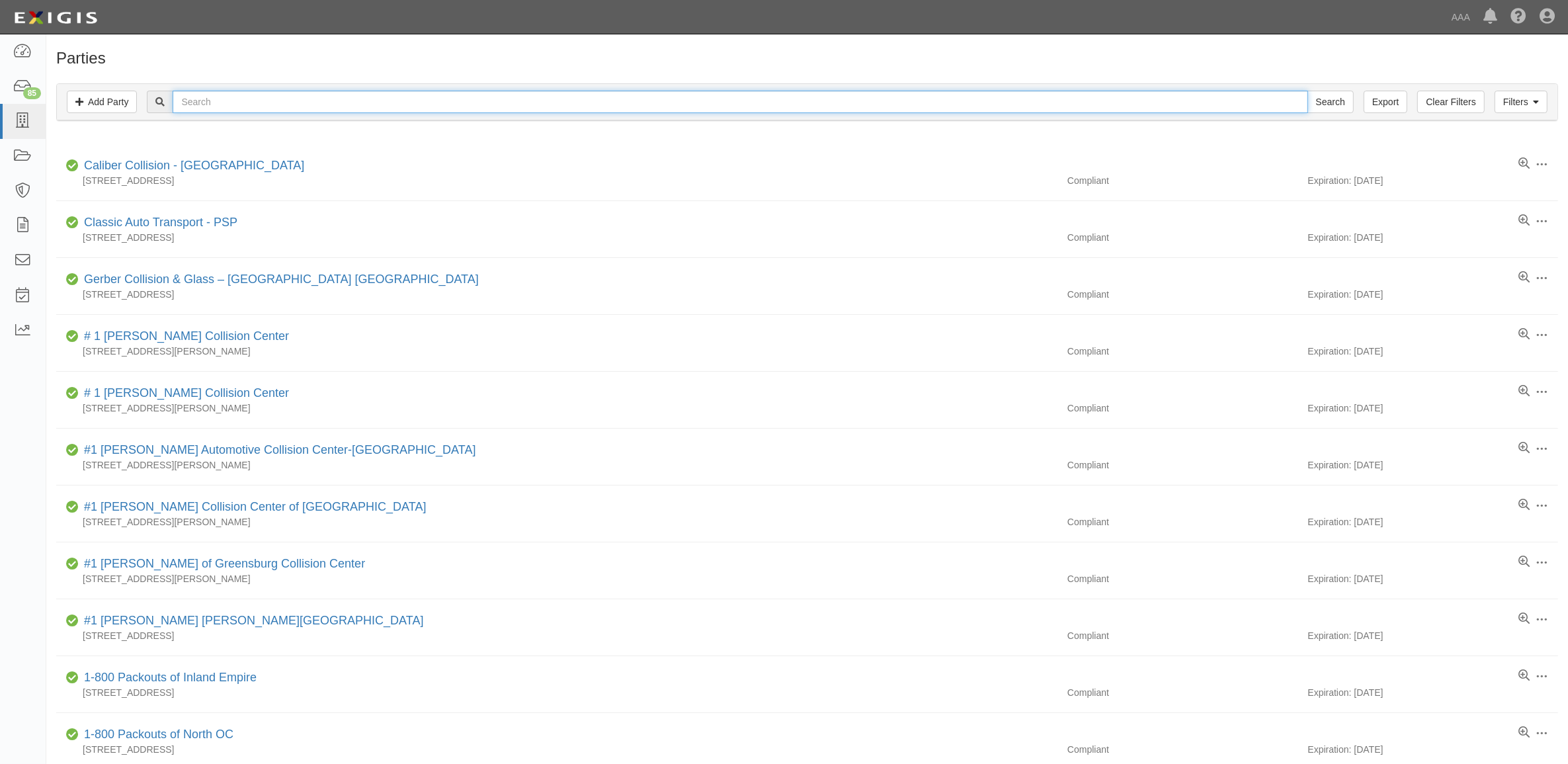
click at [361, 102] on input "text" at bounding box center [740, 102] width 1135 height 23
type input "[PERSON_NAME]'s Too"
click at [1307, 91] on input "Search" at bounding box center [1331, 102] width 47 height 23
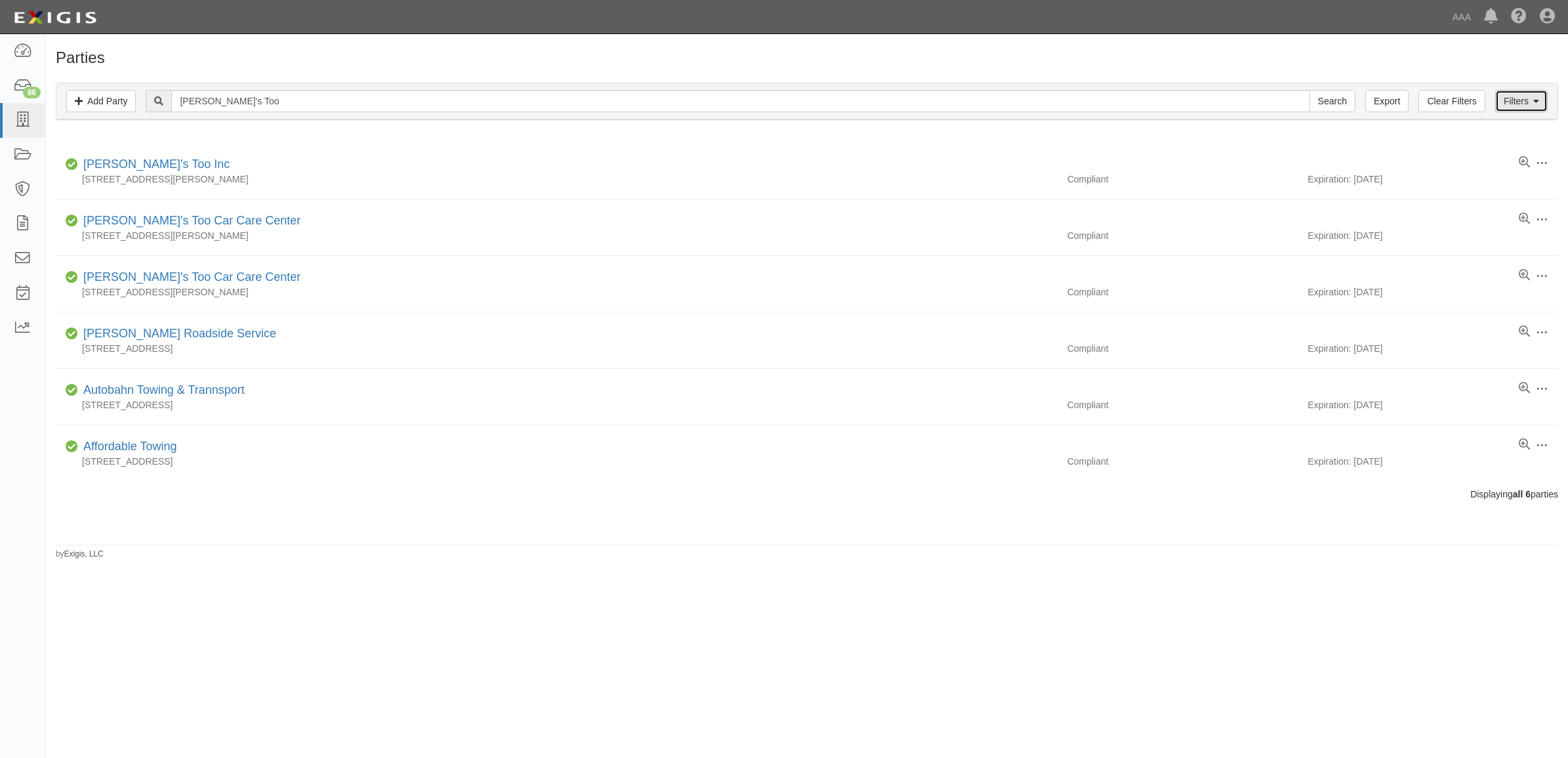
click at [1540, 105] on link "Filters" at bounding box center [1521, 101] width 53 height 22
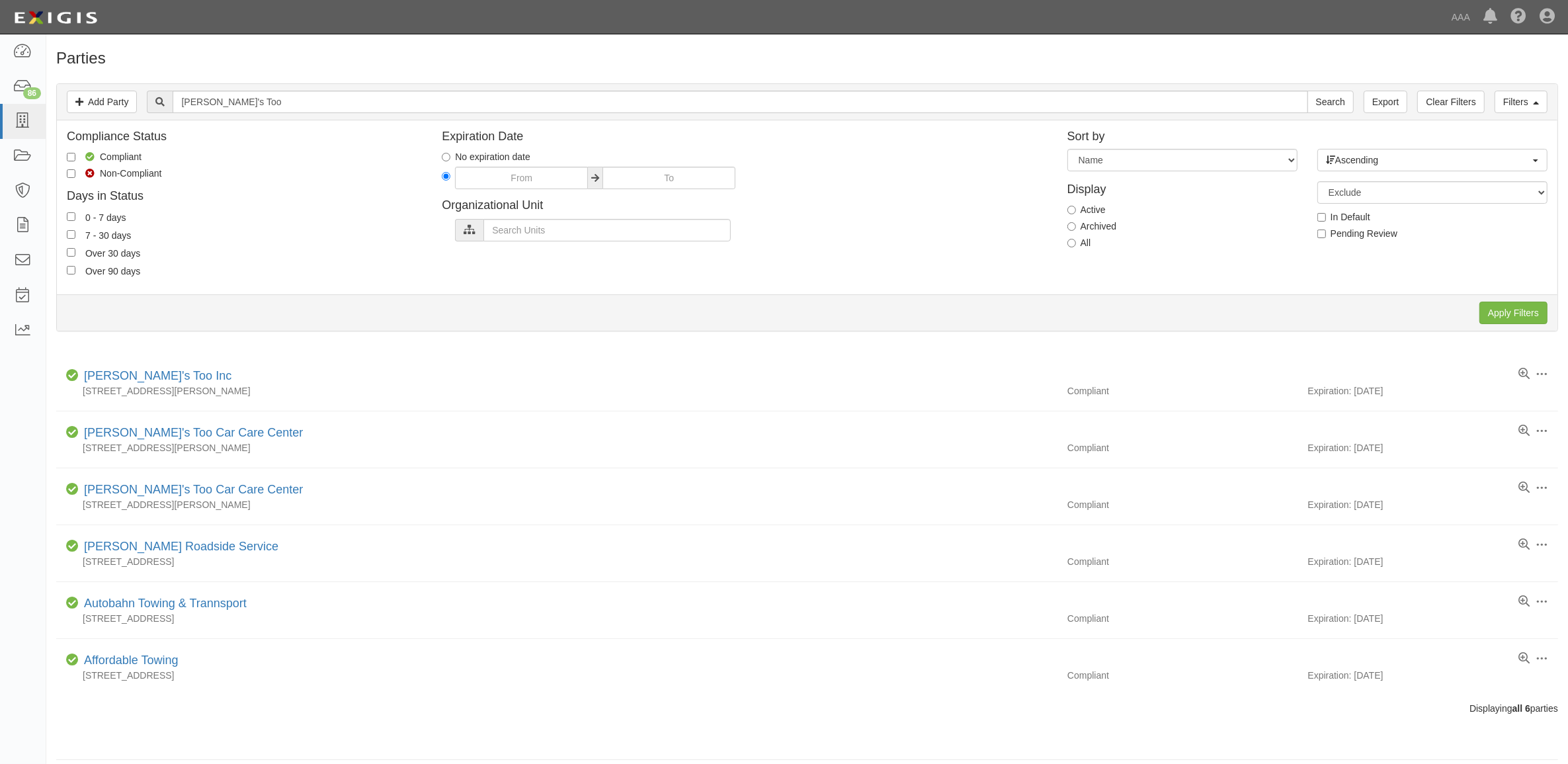
click at [1079, 249] on label "All" at bounding box center [1079, 242] width 24 height 13
click at [1076, 247] on input "All" at bounding box center [1071, 243] width 9 height 9
radio input "true"
click at [1507, 312] on input "Apply Filters" at bounding box center [1513, 313] width 68 height 23
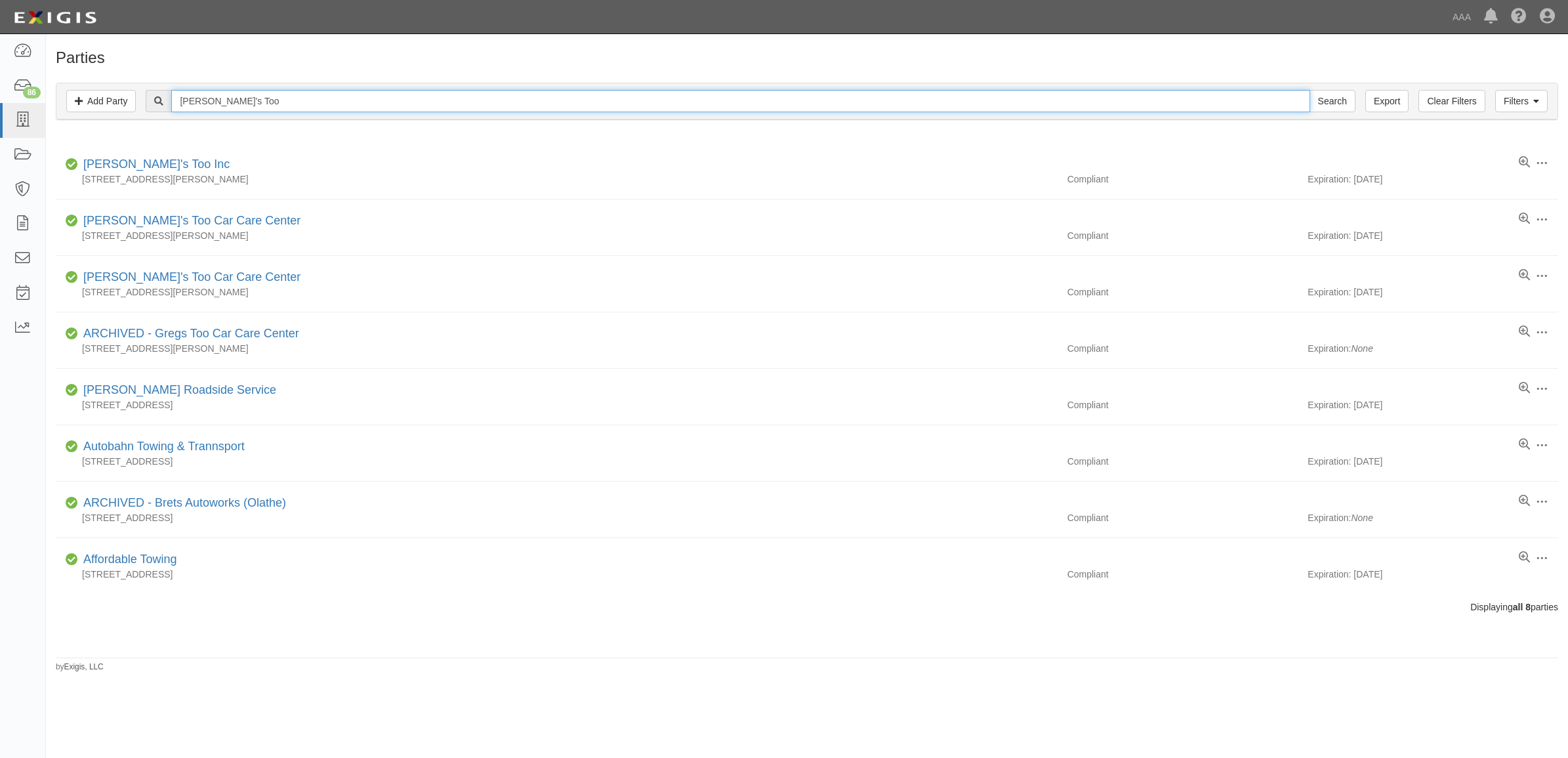
drag, startPoint x: 279, startPoint y: 106, endPoint x: 267, endPoint y: 97, distance: 15.0
click at [272, 101] on input "Greg's Too" at bounding box center [739, 101] width 1138 height 22
click at [267, 97] on input "Greg's Too" at bounding box center [739, 101] width 1138 height 22
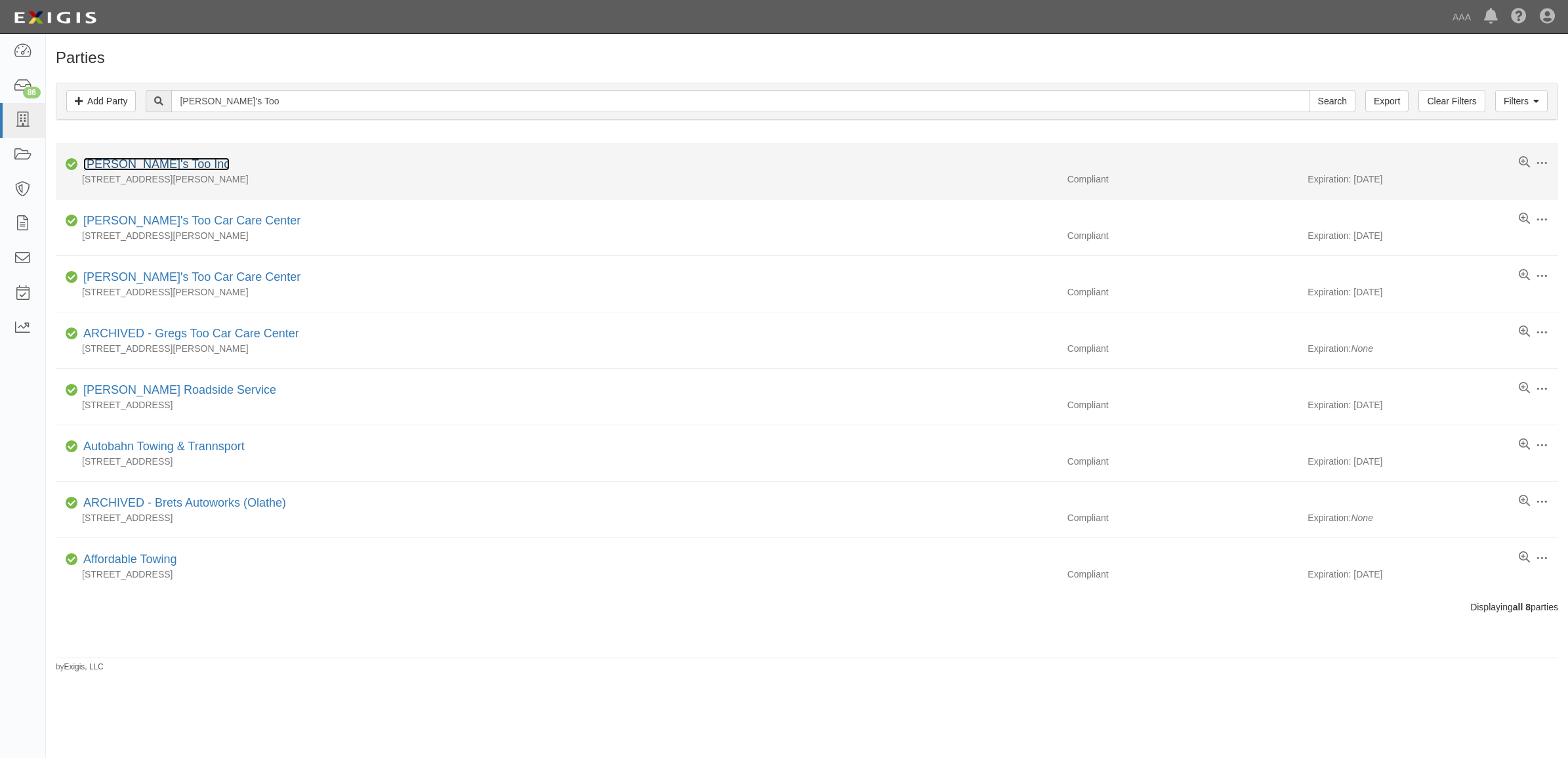
click at [127, 169] on link "Greg's Too Inc" at bounding box center [156, 164] width 146 height 13
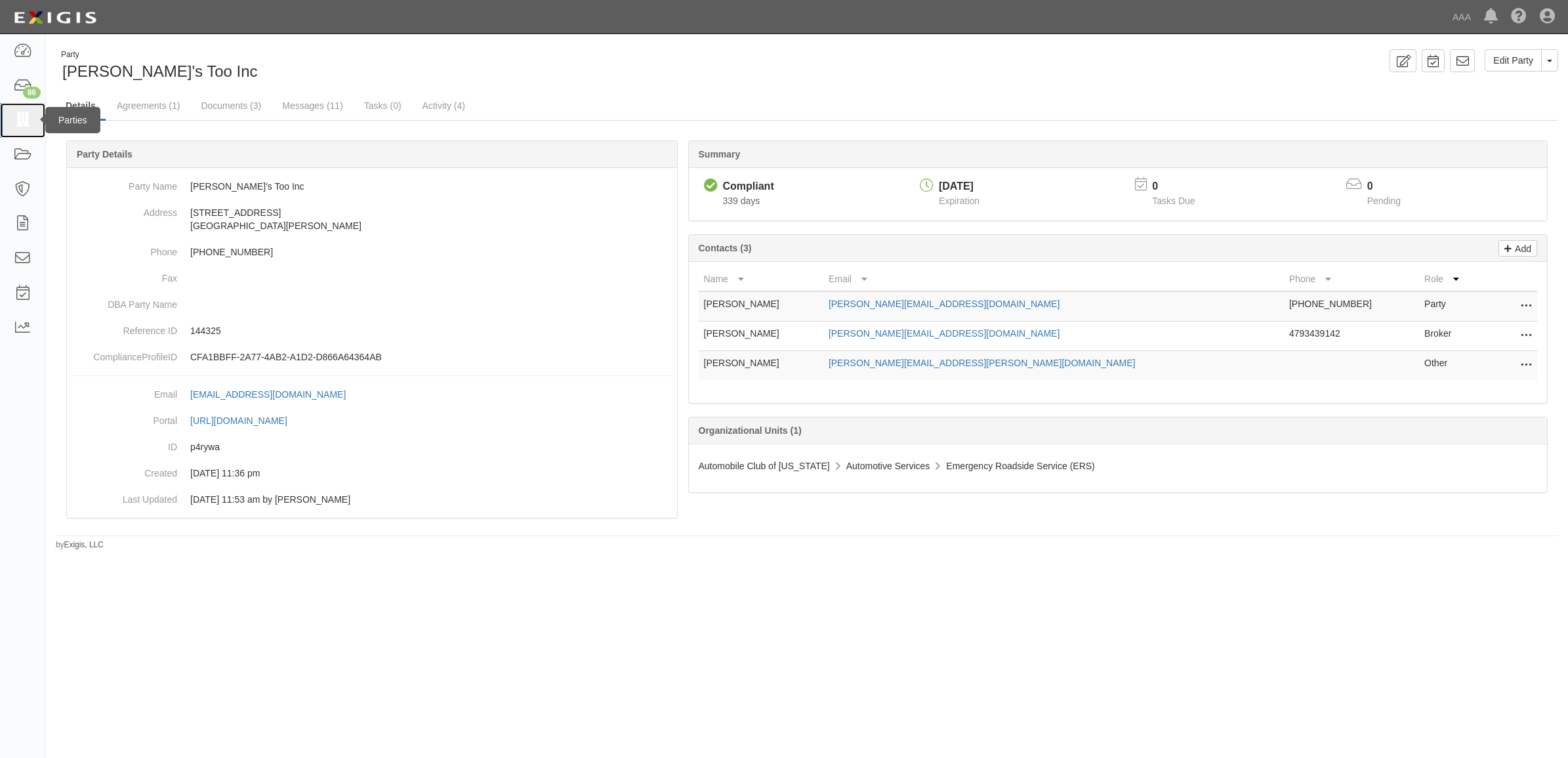
click at [13, 116] on link at bounding box center [22, 121] width 46 height 35
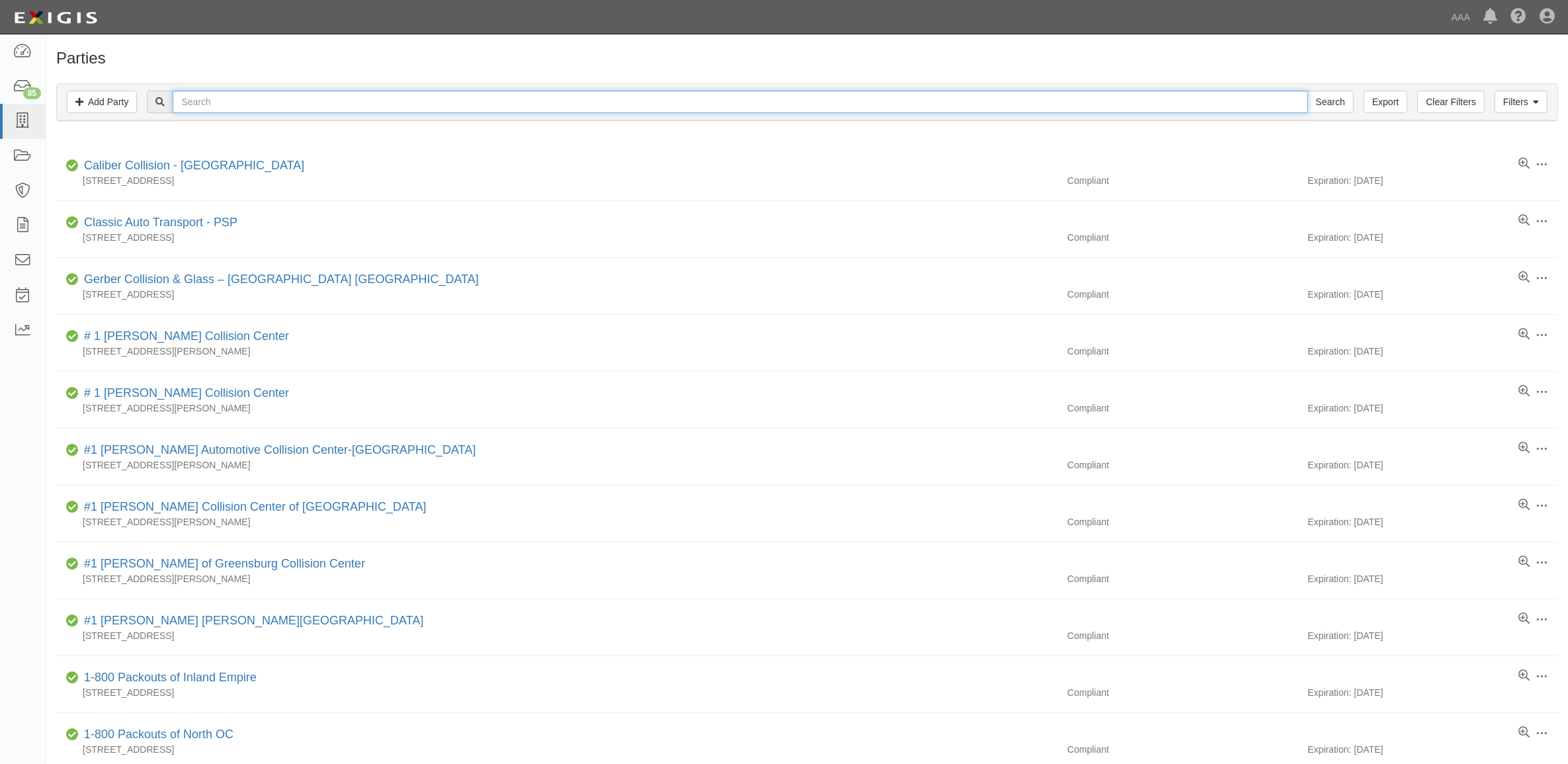
drag, startPoint x: 281, startPoint y: 104, endPoint x: 262, endPoint y: 111, distance: 20.2
click at [281, 104] on input "text" at bounding box center [740, 102] width 1135 height 23
type input "Affodable Lock"
click at [1307, 91] on input "Search" at bounding box center [1331, 102] width 47 height 23
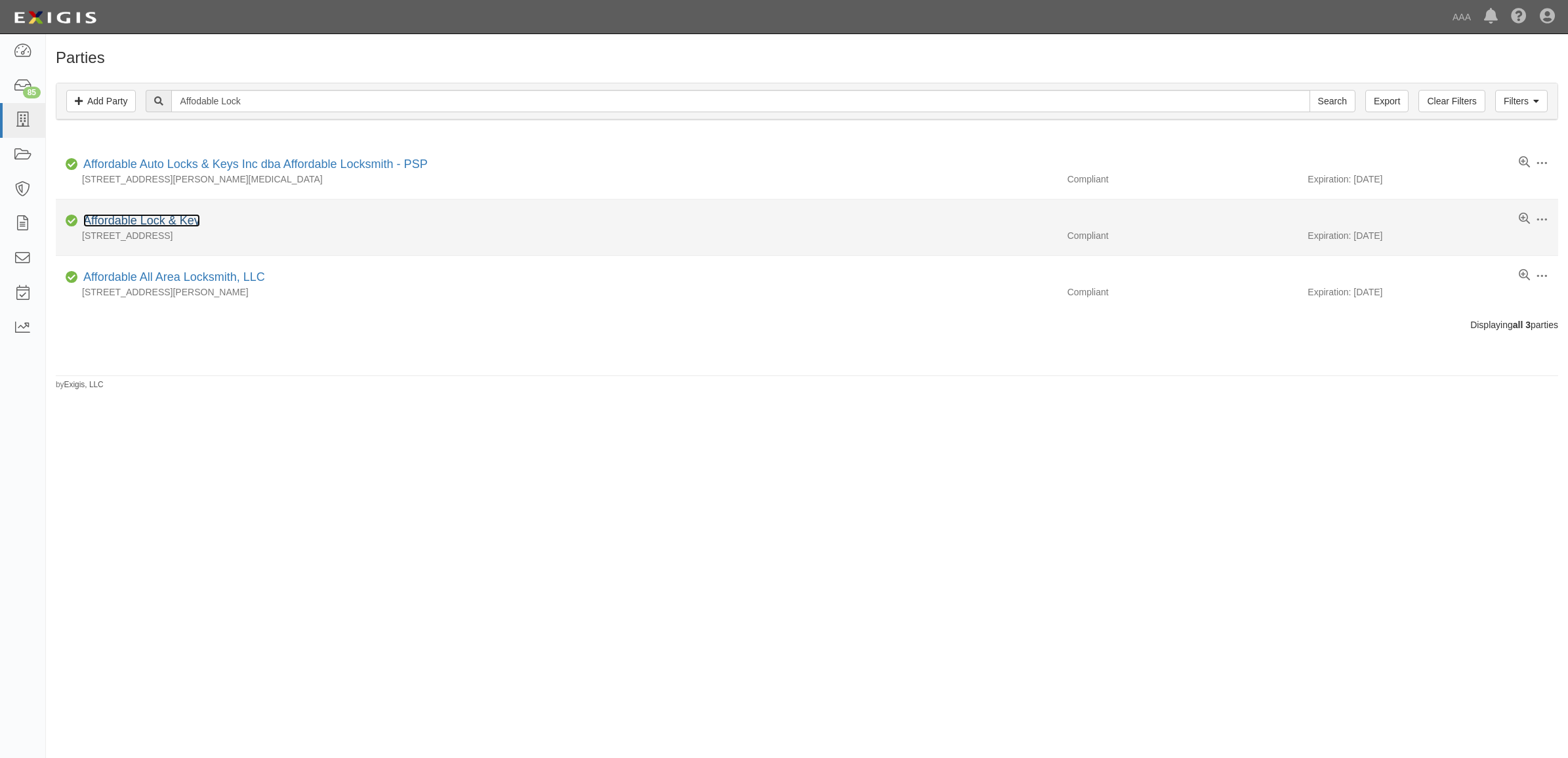
click at [186, 224] on link "Affordable Lock & Key" at bounding box center [141, 220] width 117 height 13
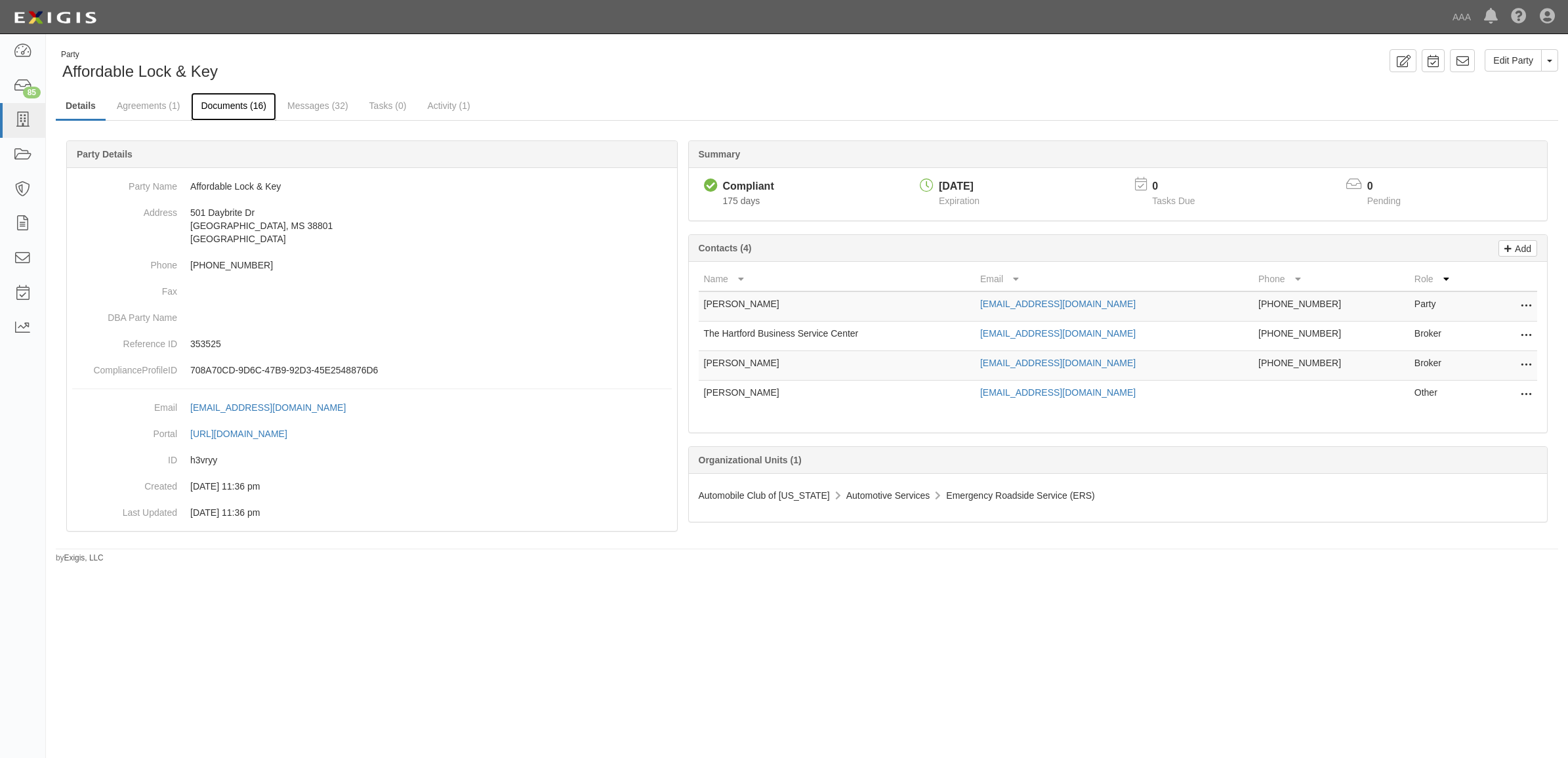
click at [214, 109] on link "Documents (16)" at bounding box center [233, 106] width 85 height 28
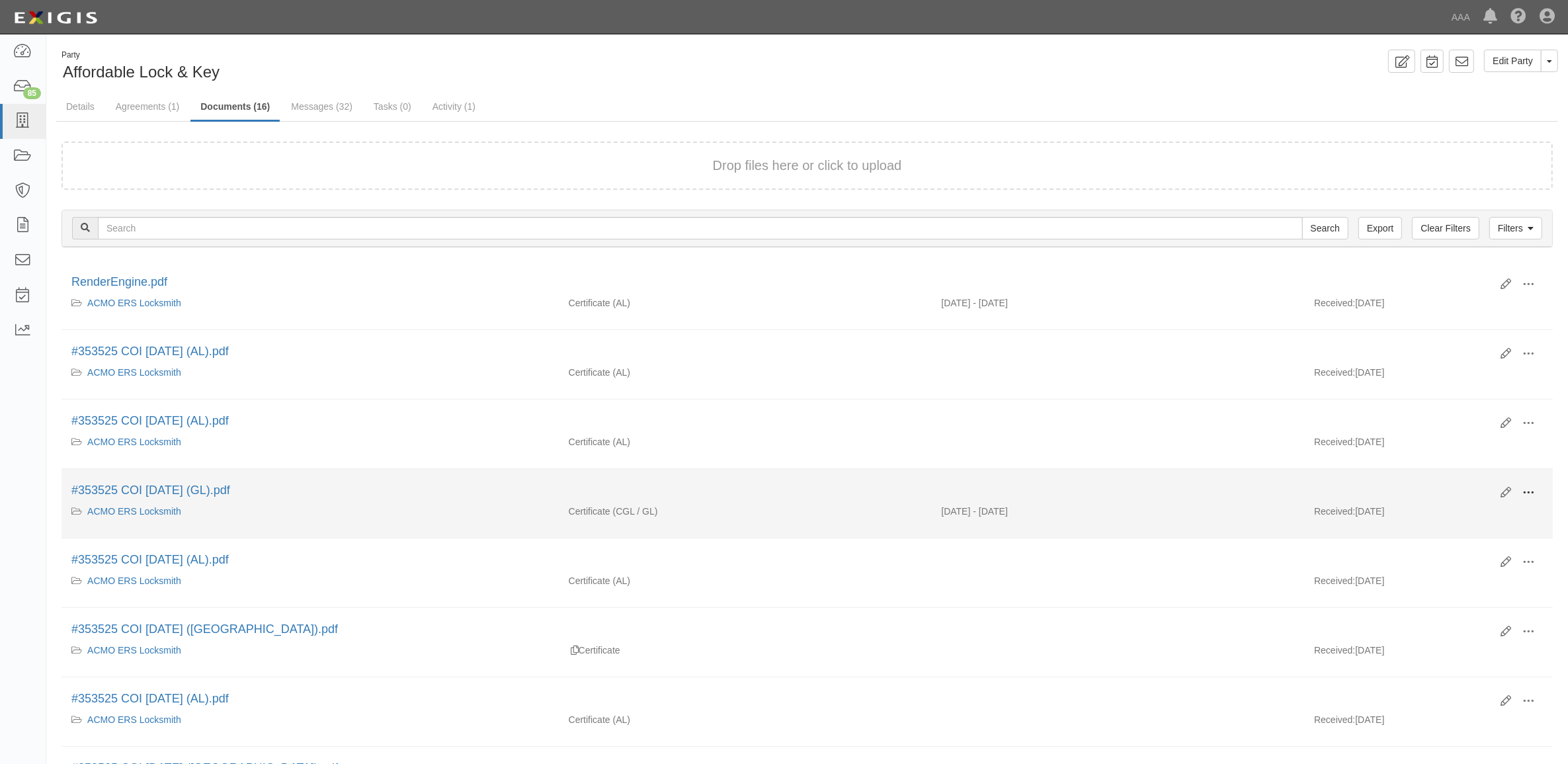
click at [1529, 496] on span at bounding box center [1528, 493] width 12 height 12
click at [1478, 510] on link "View" at bounding box center [1464, 512] width 105 height 24
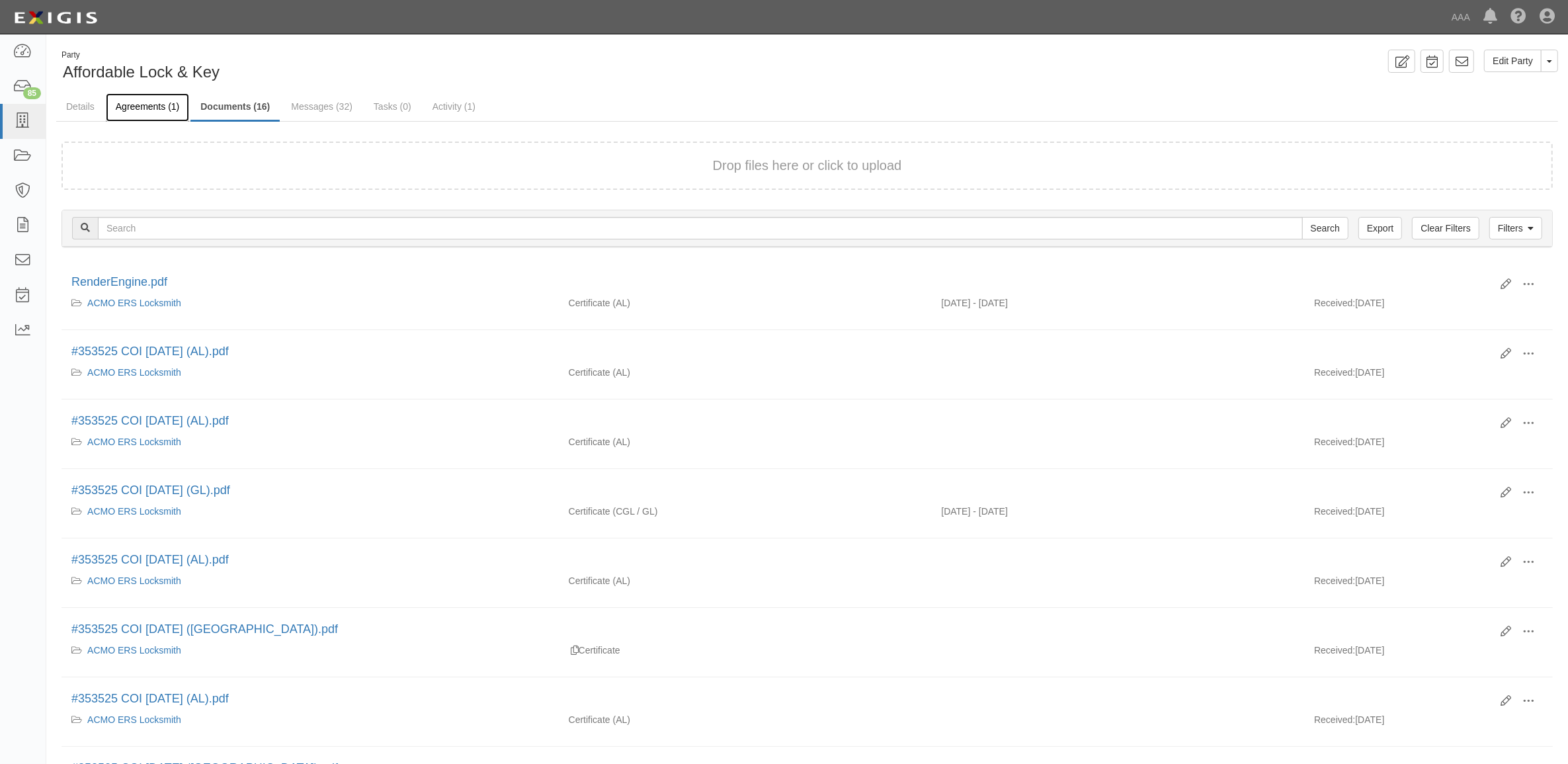
click at [138, 107] on link "Agreements (1)" at bounding box center [147, 107] width 84 height 28
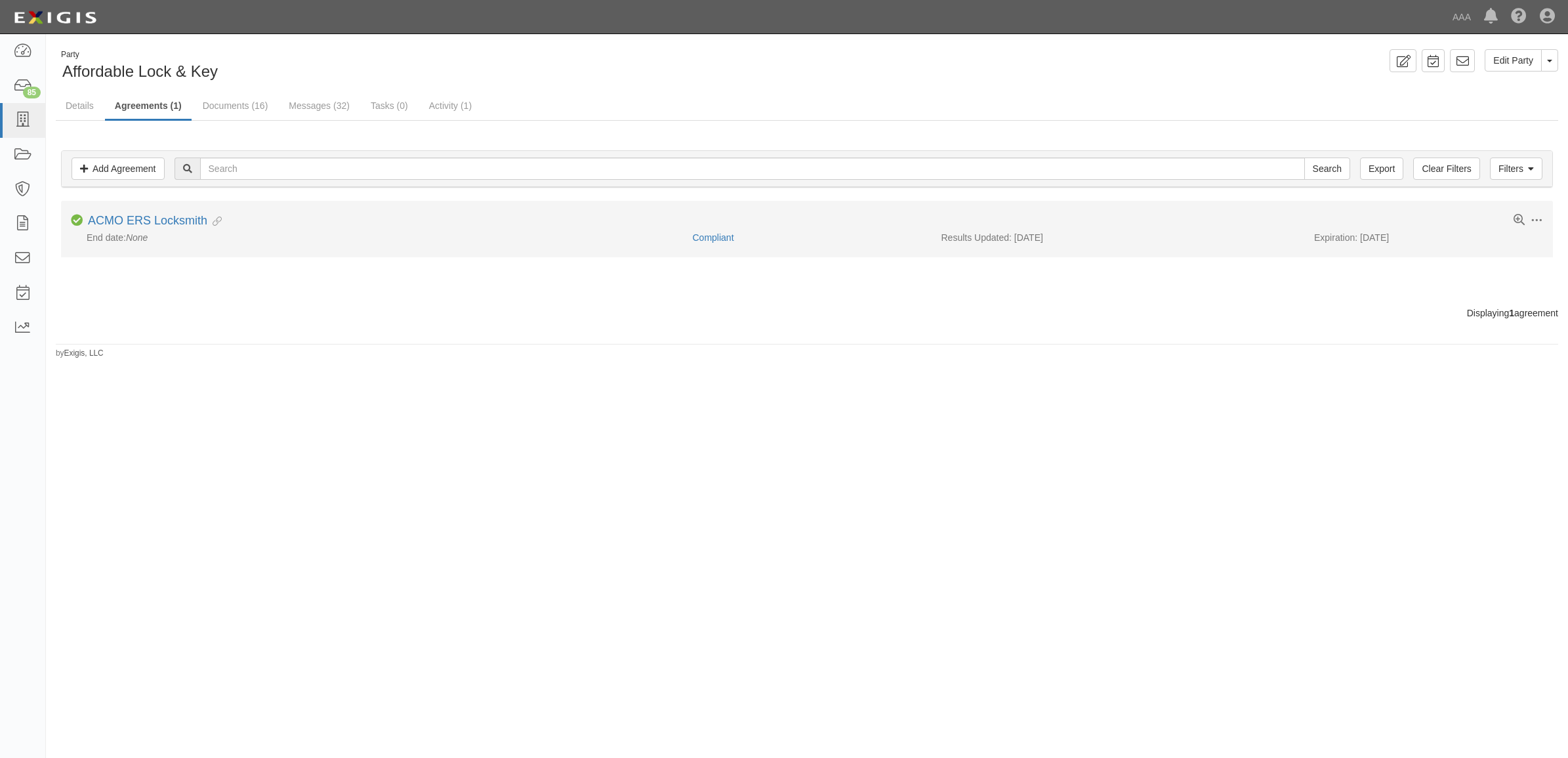
click at [156, 228] on div "ACMO ERS Locksmith Evidence Linked" at bounding box center [155, 221] width 134 height 14
click at [163, 225] on link "ACMO ERS Locksmith" at bounding box center [148, 220] width 120 height 13
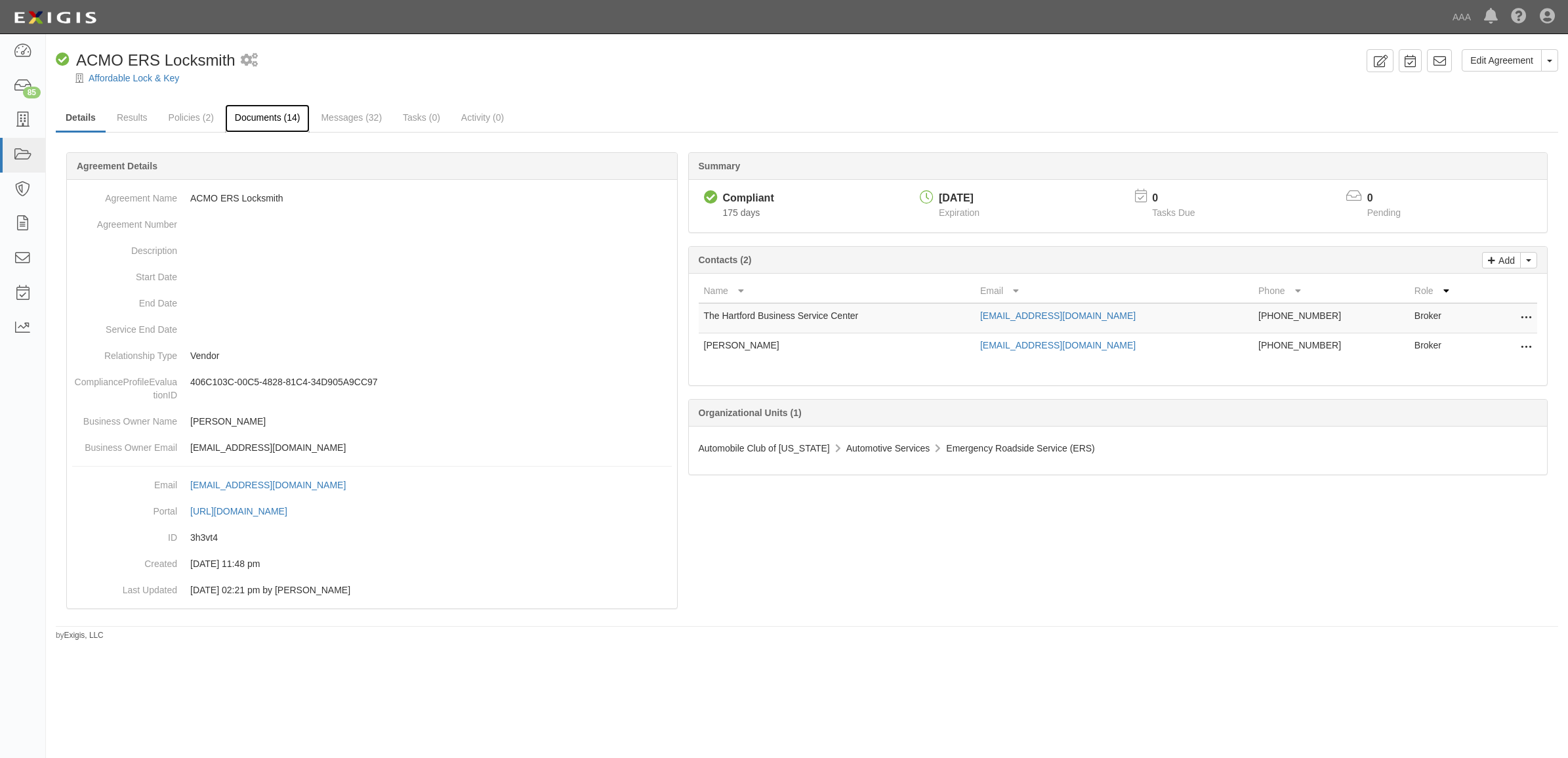
click at [255, 123] on link "Documents (14)" at bounding box center [267, 118] width 85 height 28
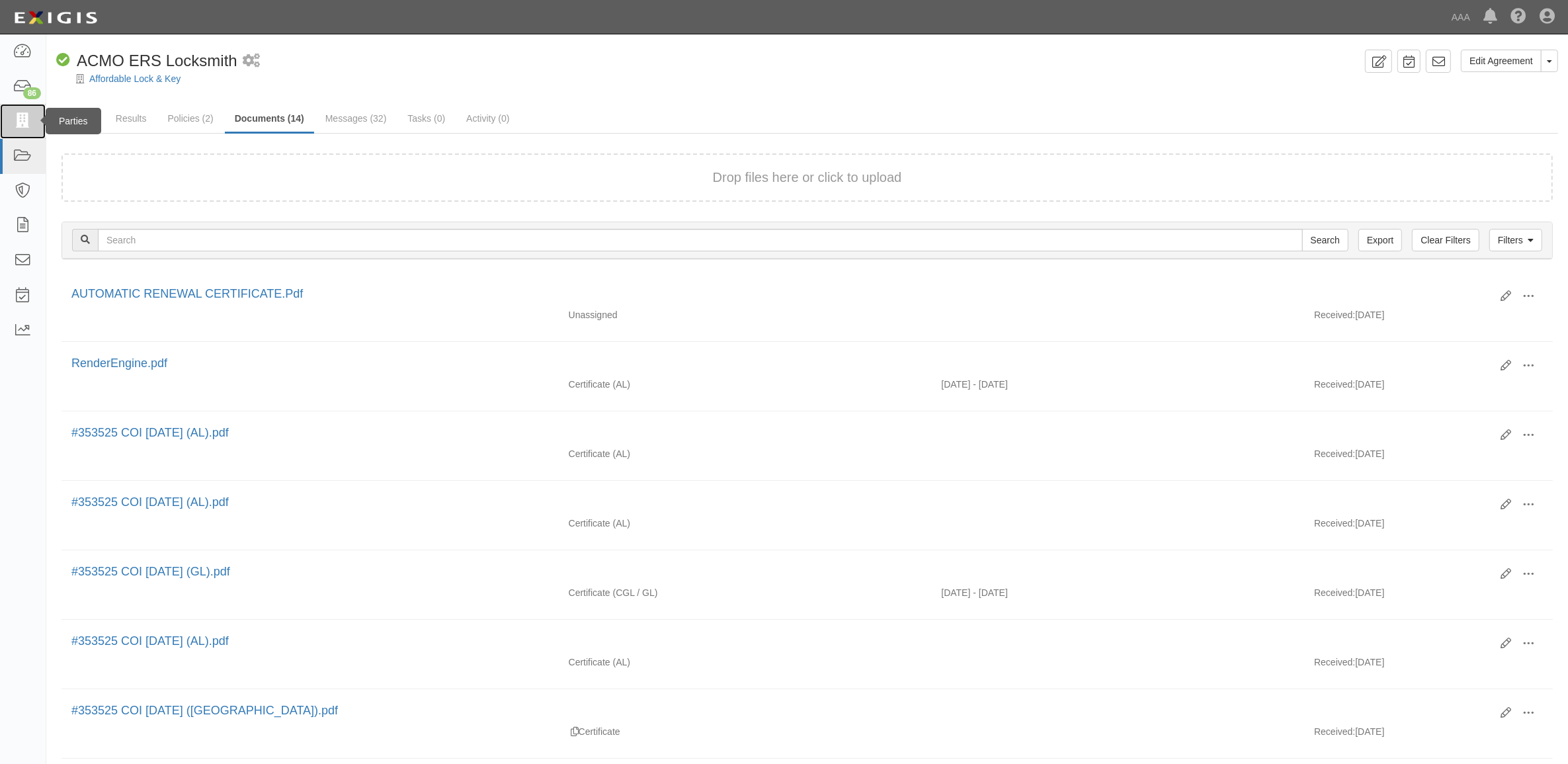
drag, startPoint x: 22, startPoint y: 120, endPoint x: 61, endPoint y: 134, distance: 41.4
click at [22, 120] on icon at bounding box center [22, 121] width 19 height 15
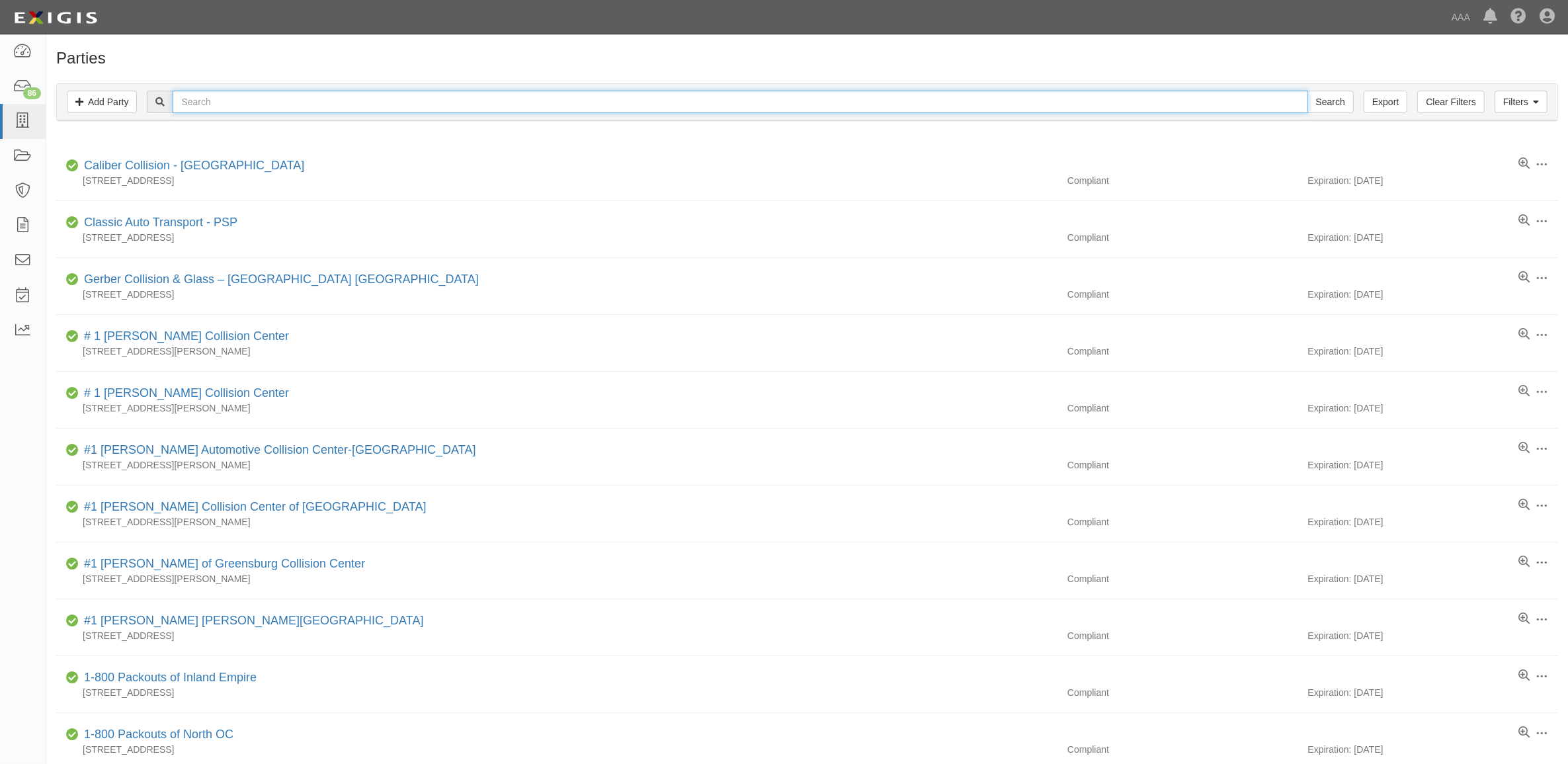
click at [295, 104] on input "text" at bounding box center [740, 102] width 1135 height 23
type input "279349"
click at [1307, 91] on input "Search" at bounding box center [1331, 102] width 47 height 23
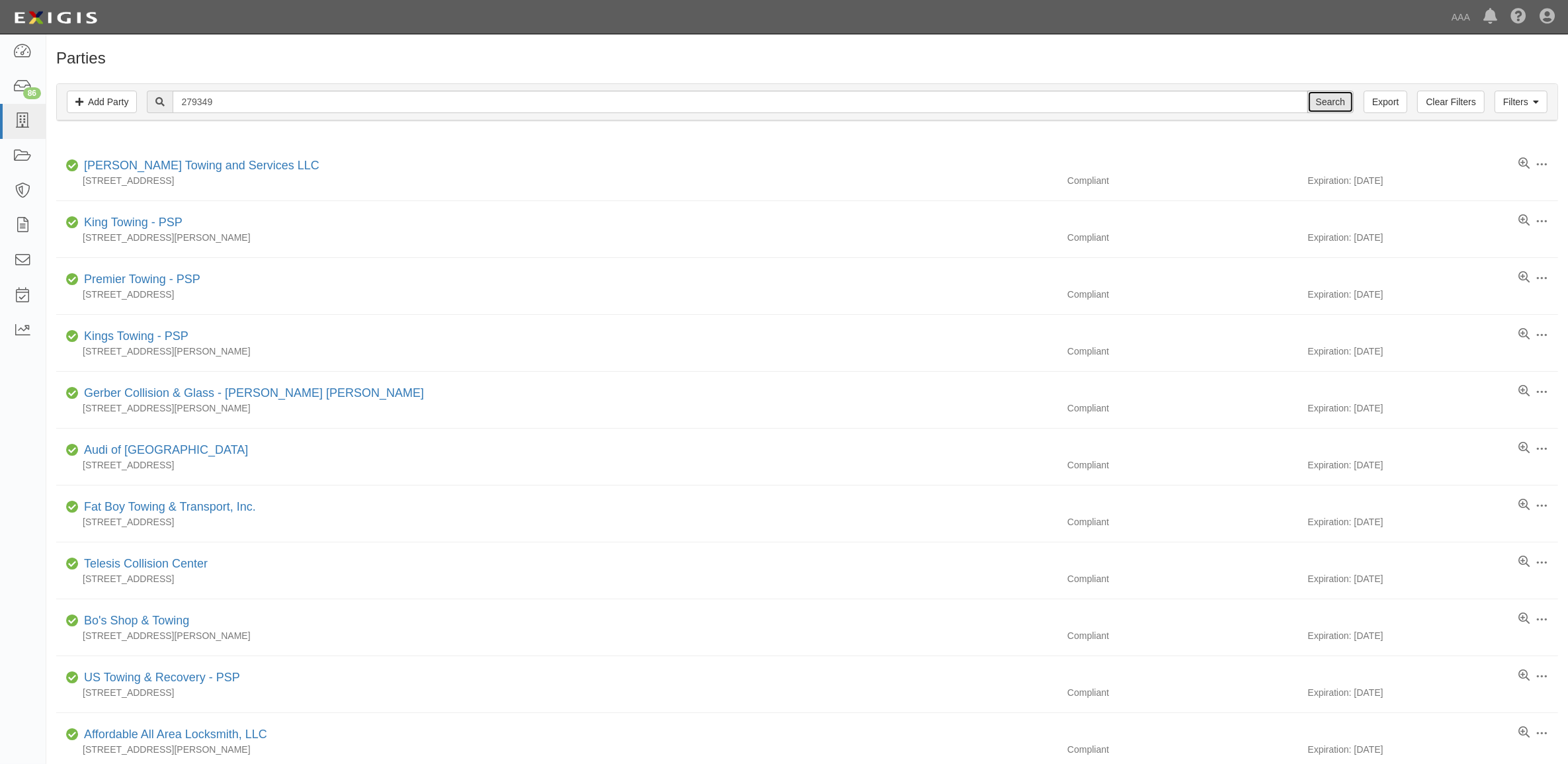
click at [1334, 103] on input "Search" at bounding box center [1331, 102] width 47 height 23
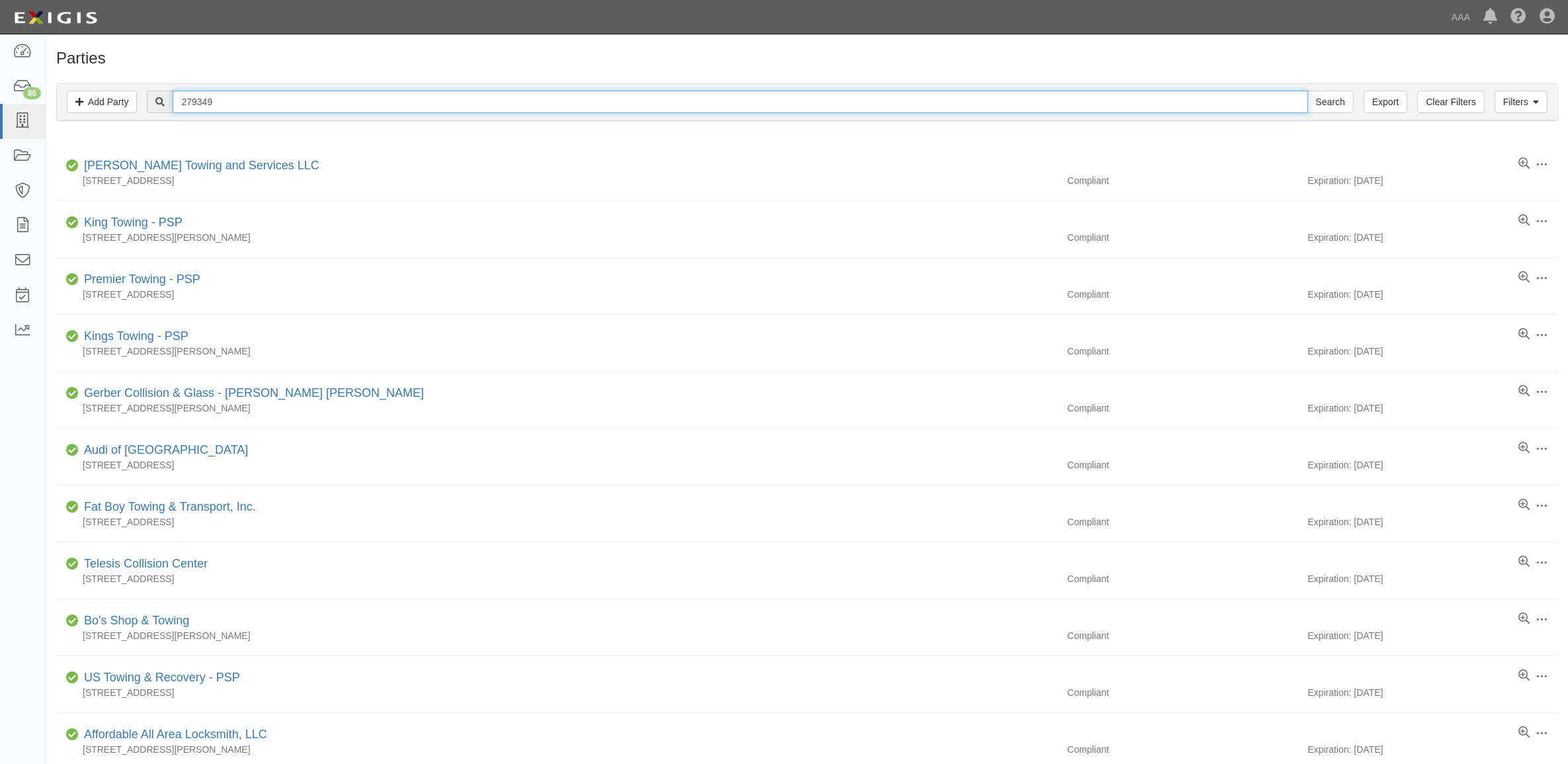
click at [334, 94] on input "279349" at bounding box center [740, 102] width 1135 height 23
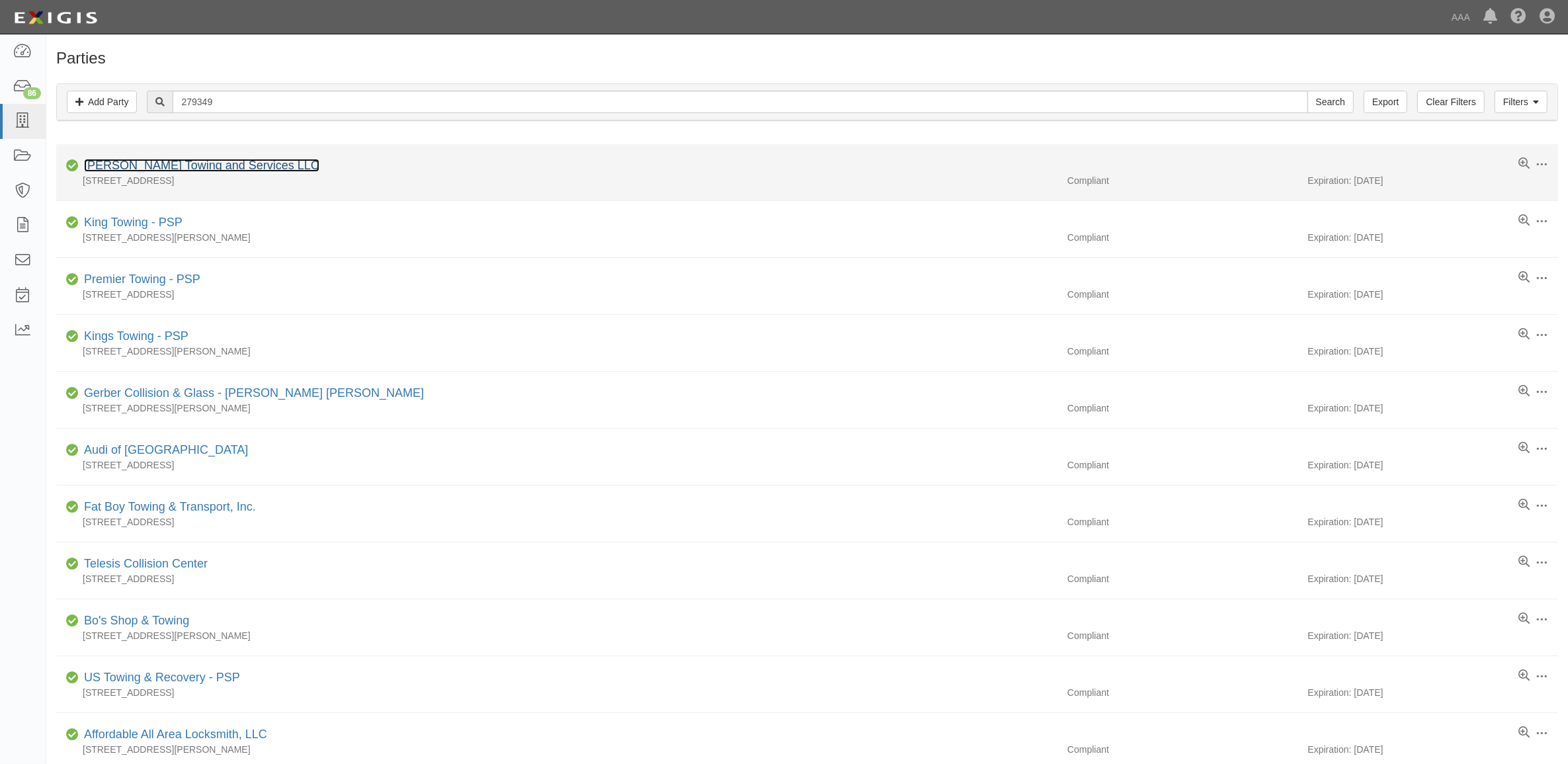
click at [206, 163] on link "Allen's Towing and Services LLC" at bounding box center [201, 165] width 235 height 13
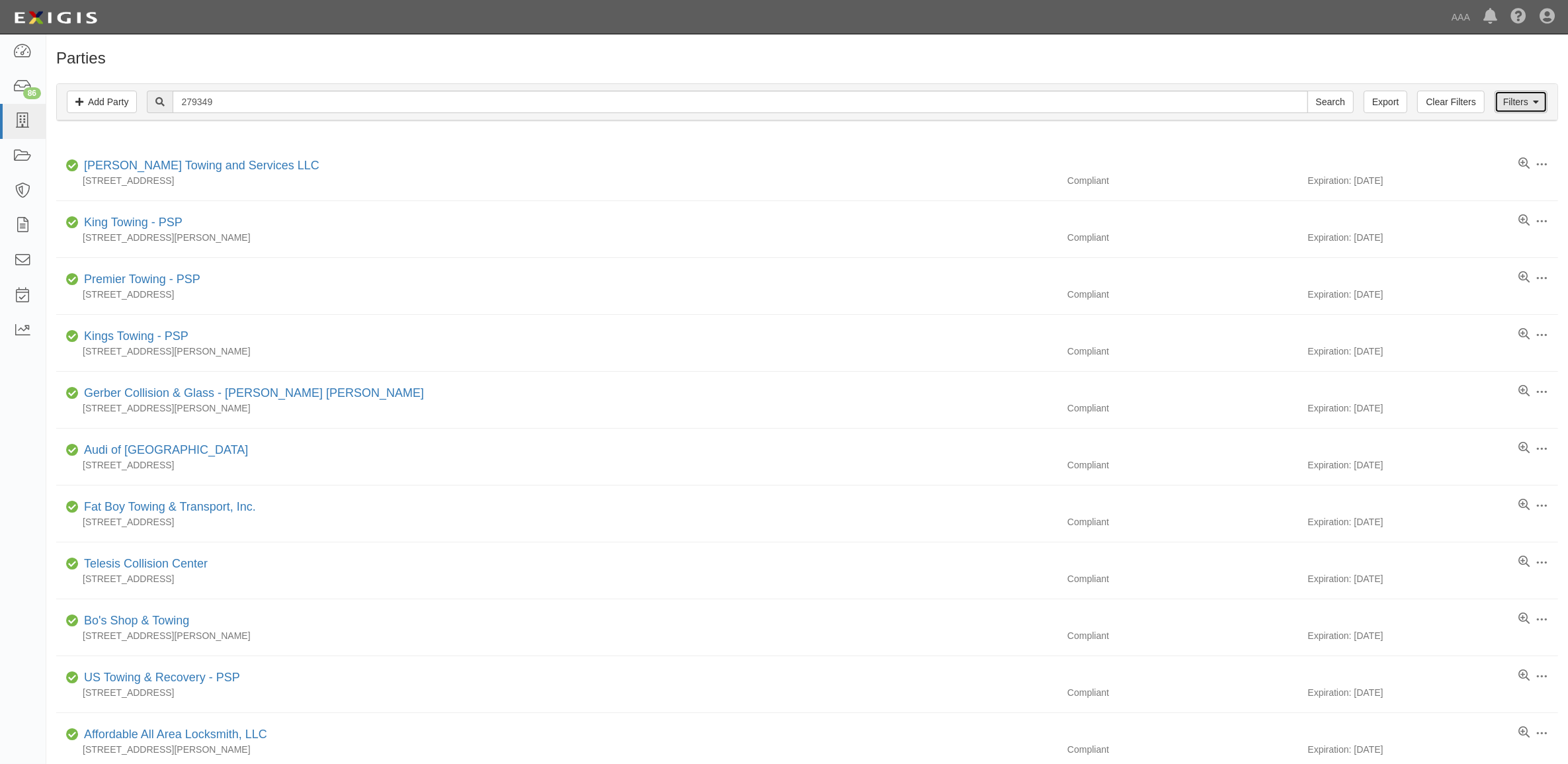
click at [1520, 105] on link "Filters" at bounding box center [1521, 102] width 53 height 23
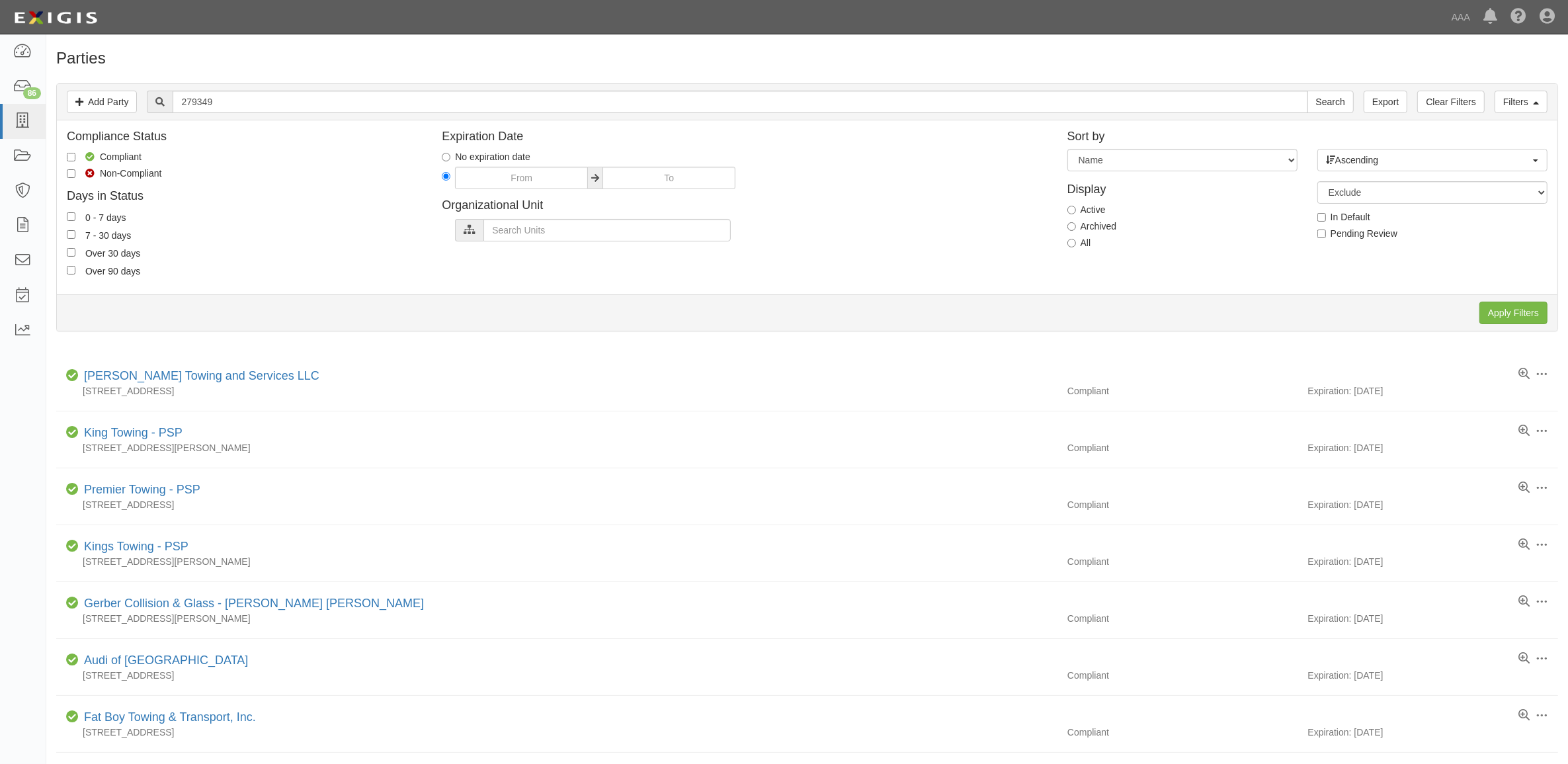
click at [1077, 242] on label "All" at bounding box center [1079, 242] width 24 height 13
click at [1076, 242] on input "All" at bounding box center [1071, 243] width 9 height 9
radio input "true"
click at [1514, 312] on input "Apply Filters" at bounding box center [1513, 313] width 68 height 23
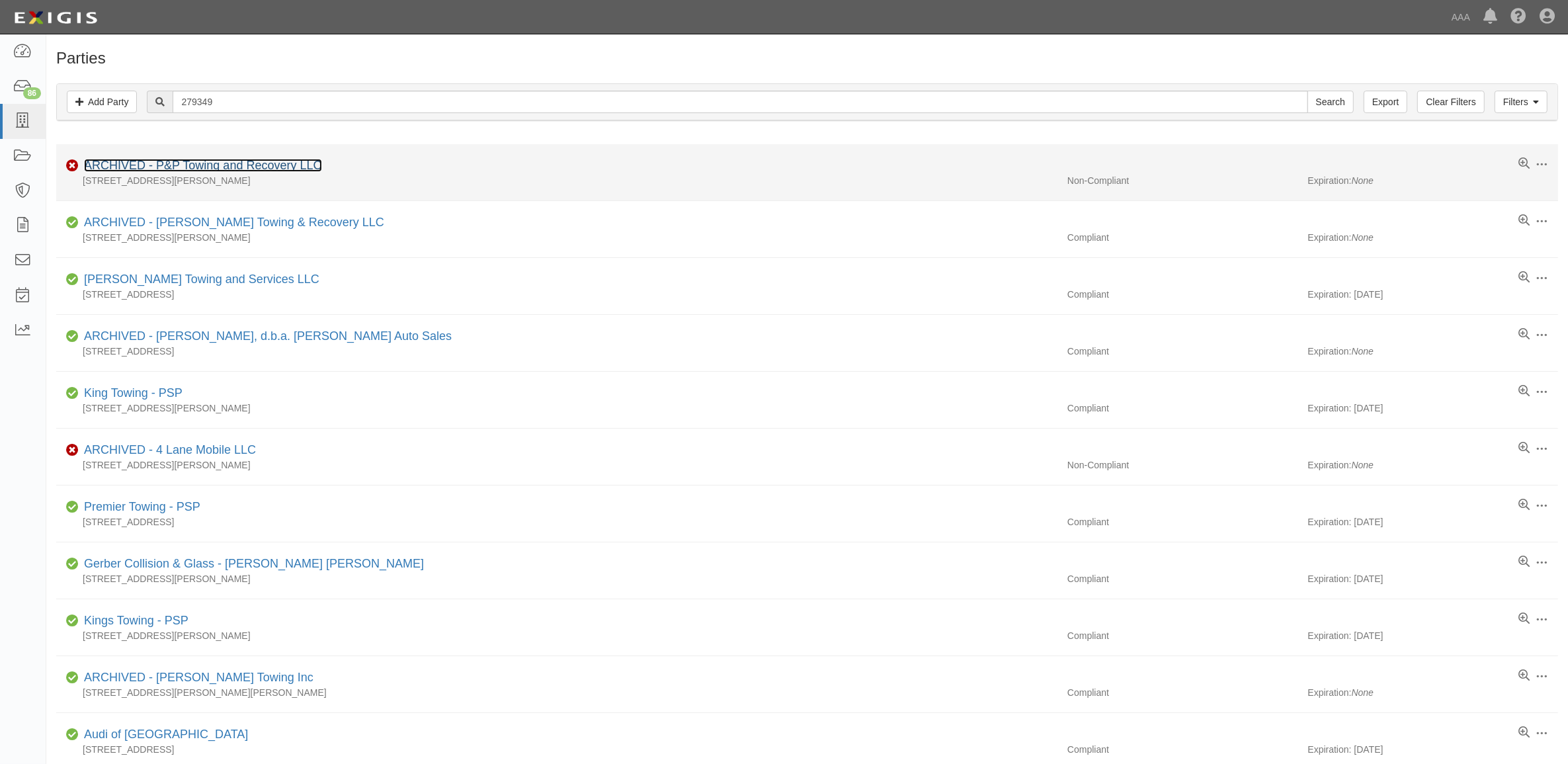
click at [240, 163] on link "ARCHIVED - P&P Towing and Recovery LLC" at bounding box center [203, 165] width 238 height 13
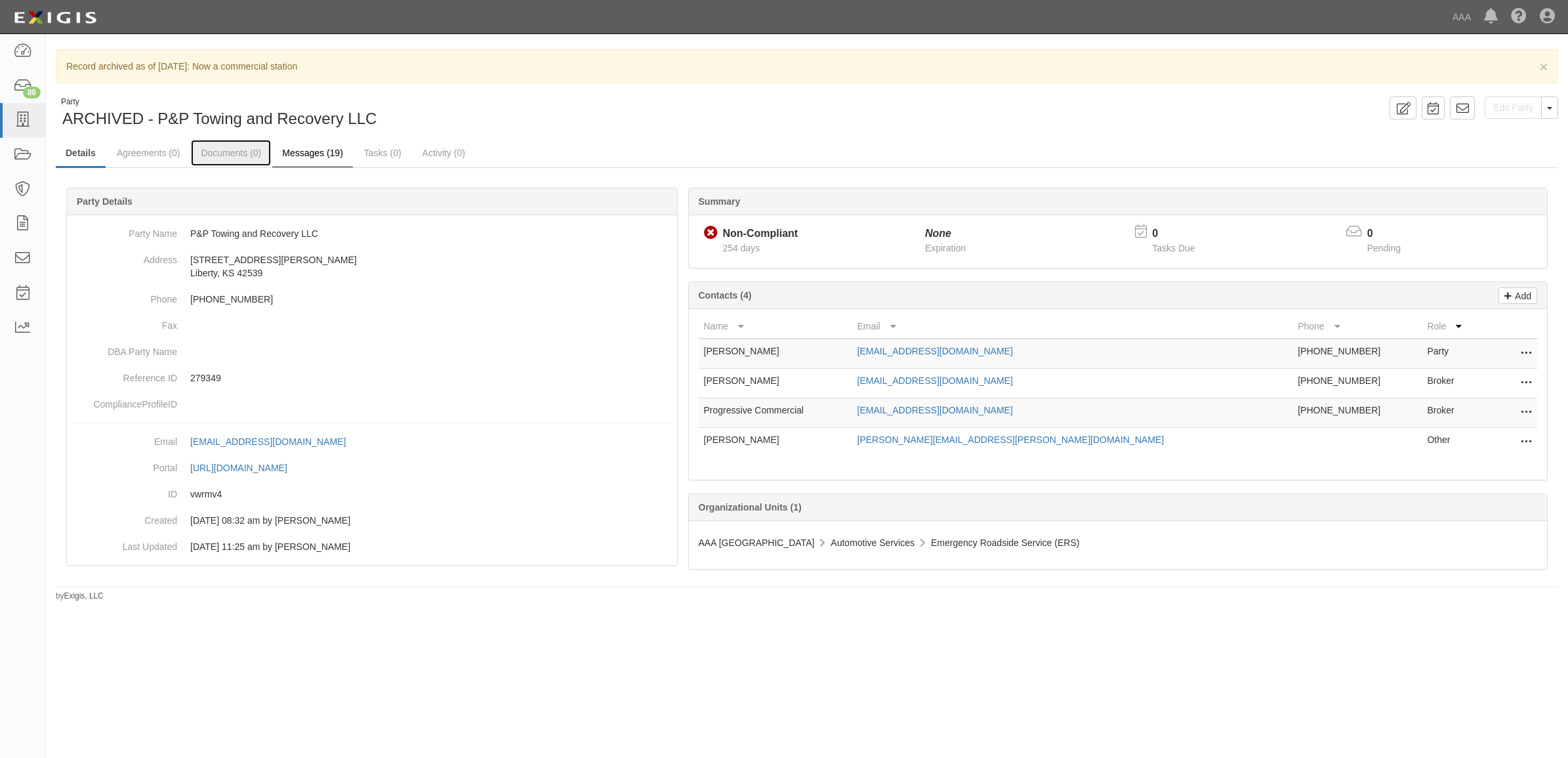
drag, startPoint x: 249, startPoint y: 146, endPoint x: 285, endPoint y: 168, distance: 42.2
click at [249, 146] on link "Documents (0)" at bounding box center [231, 153] width 80 height 26
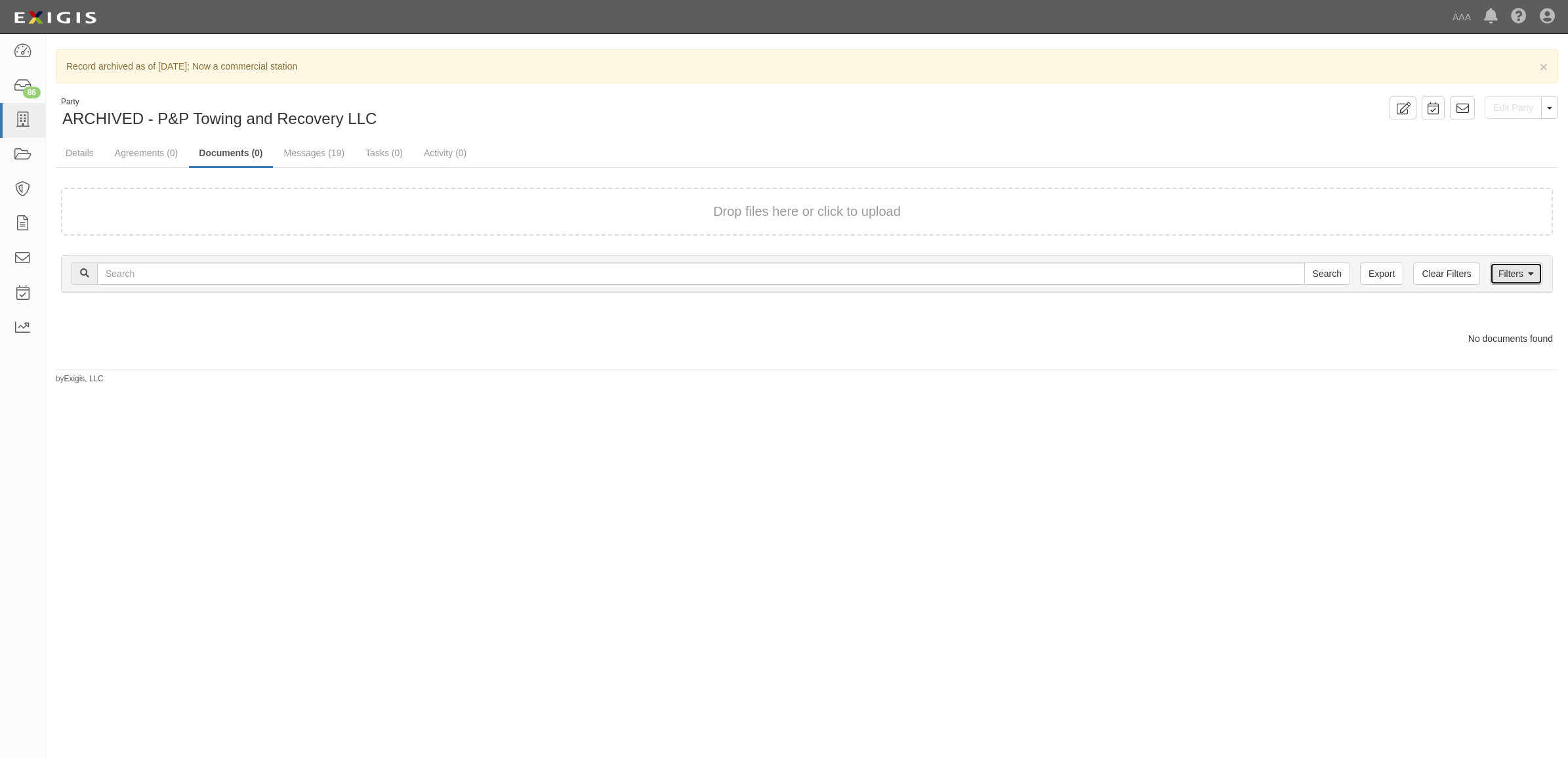
click at [1526, 274] on link "Filters" at bounding box center [1516, 274] width 53 height 22
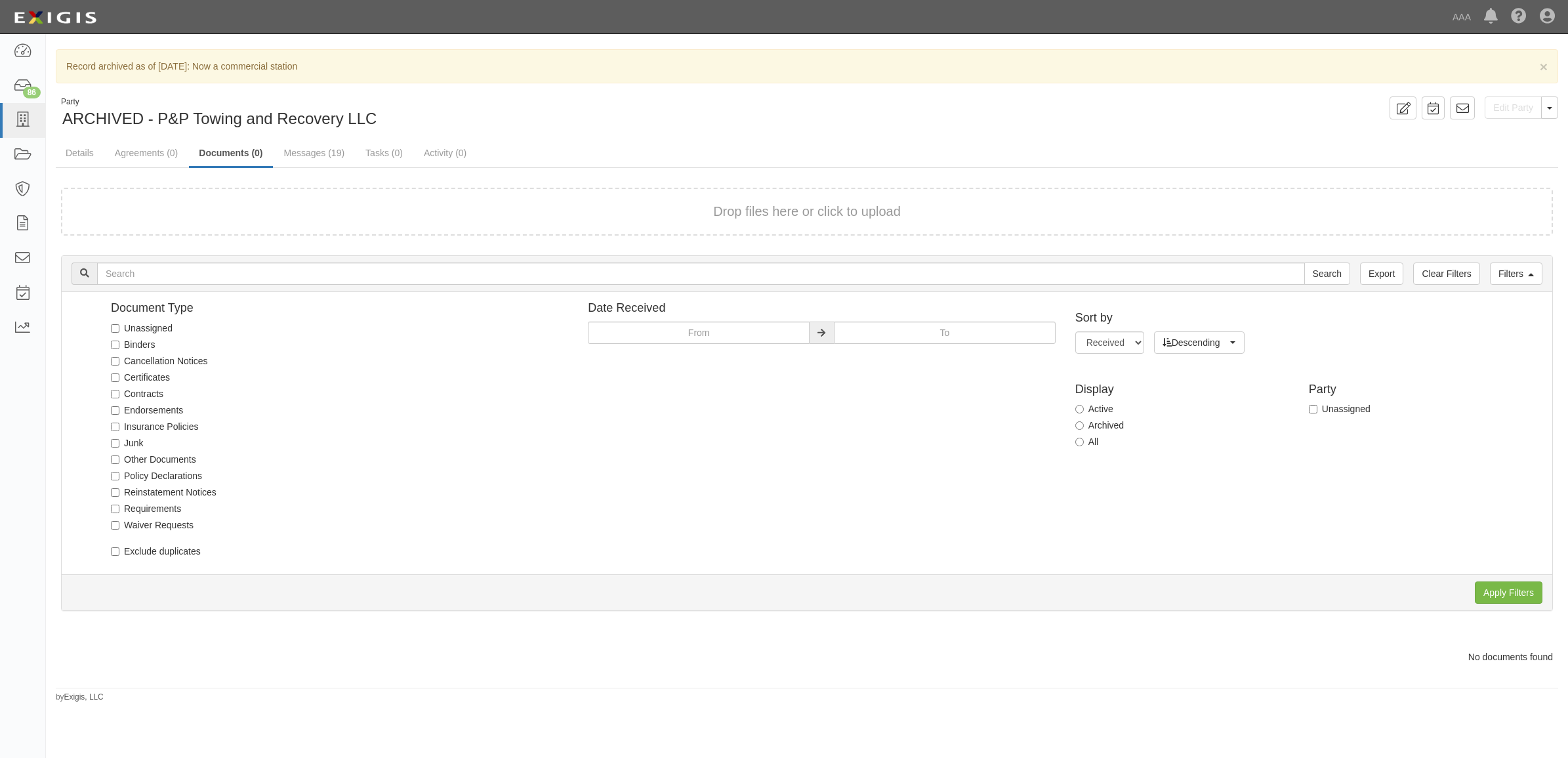
click at [1083, 443] on label "All" at bounding box center [1087, 442] width 24 height 13
click at [1083, 443] on input "All" at bounding box center [1079, 442] width 9 height 9
radio input "true"
click at [1507, 583] on input "Apply Filters" at bounding box center [1508, 593] width 68 height 22
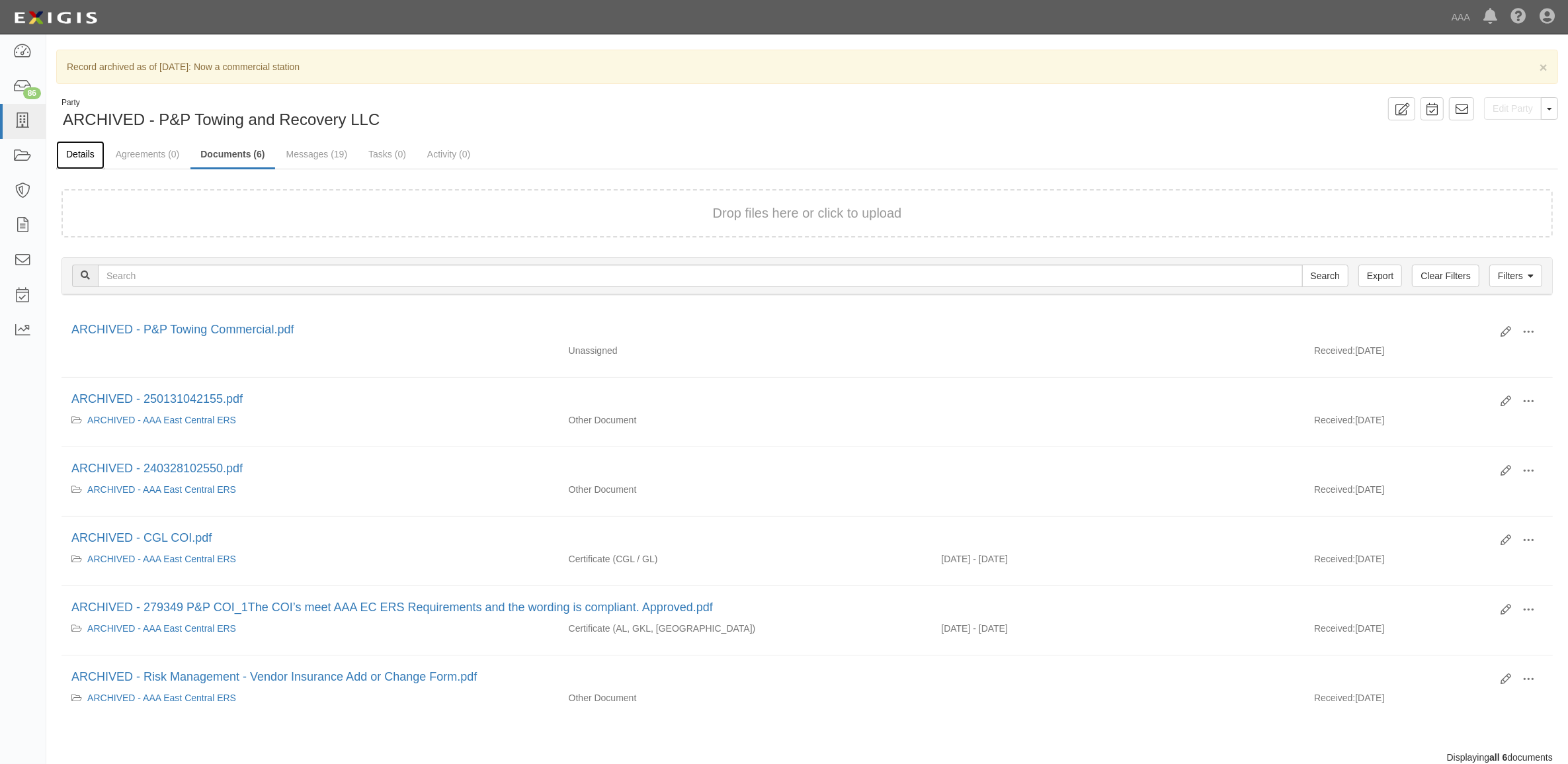
click at [83, 159] on link "Details" at bounding box center [80, 155] width 48 height 28
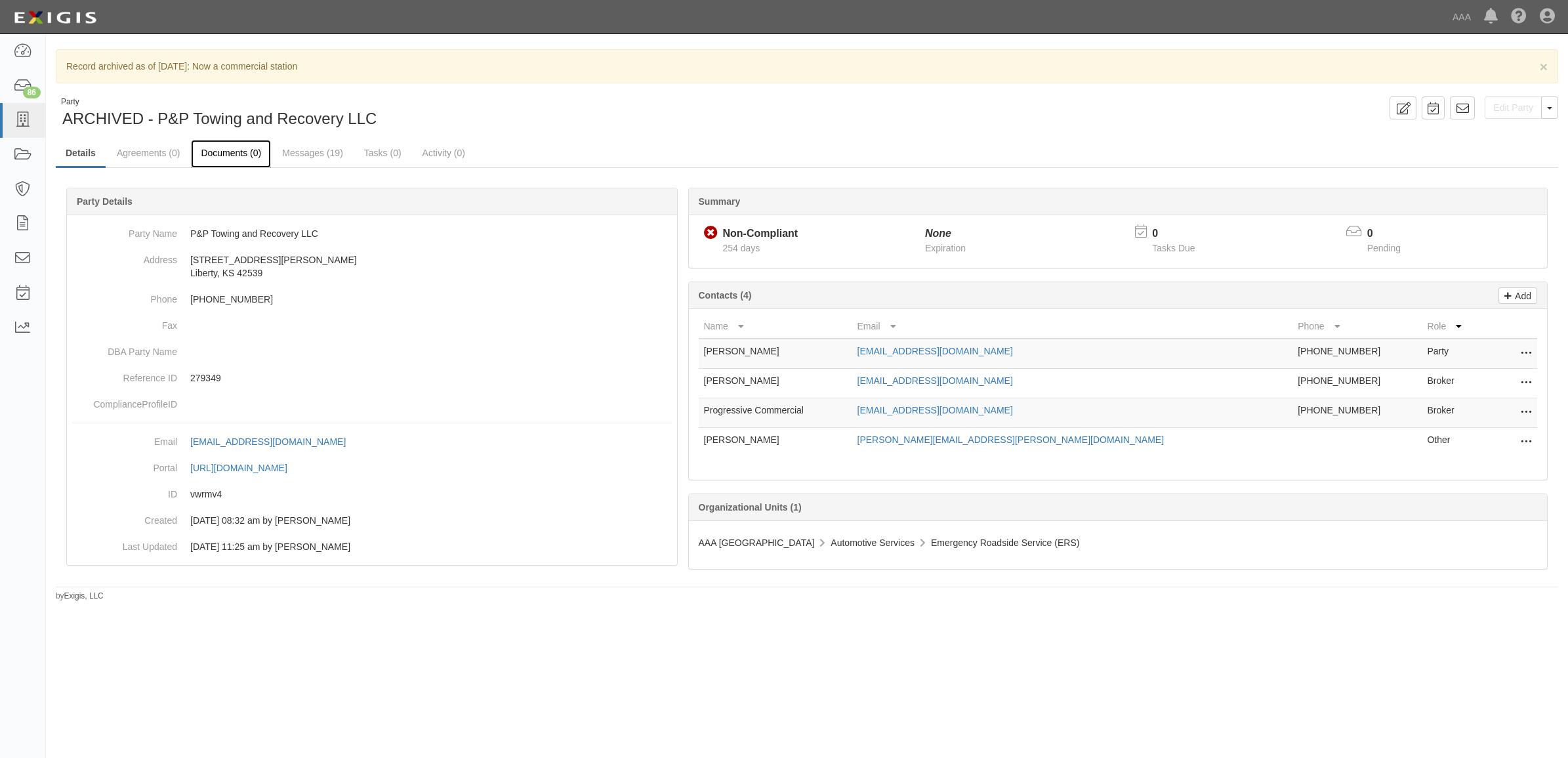
click at [240, 157] on link "Documents (0)" at bounding box center [231, 153] width 80 height 28
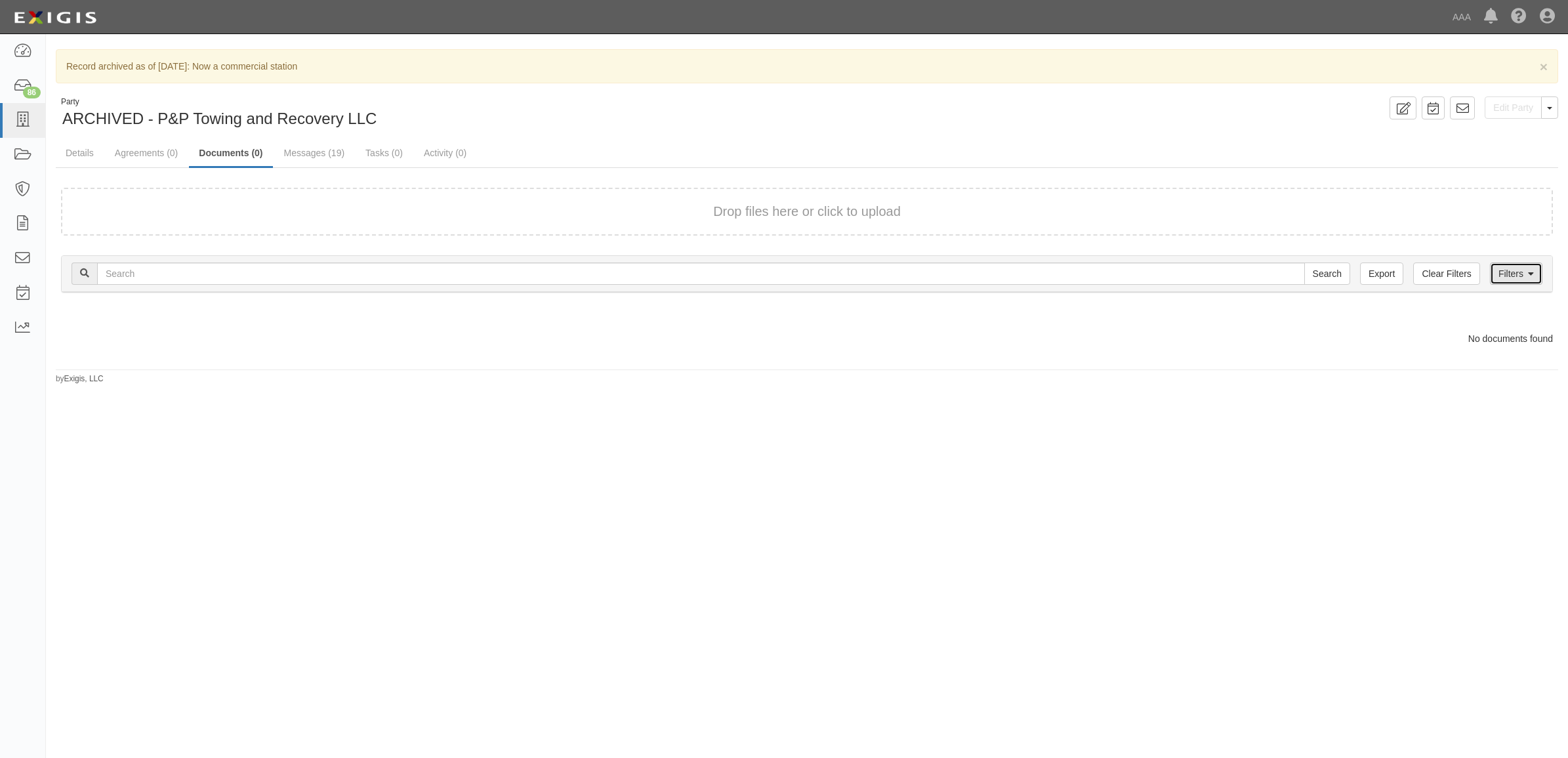
click at [1499, 277] on link "Filters" at bounding box center [1516, 274] width 53 height 22
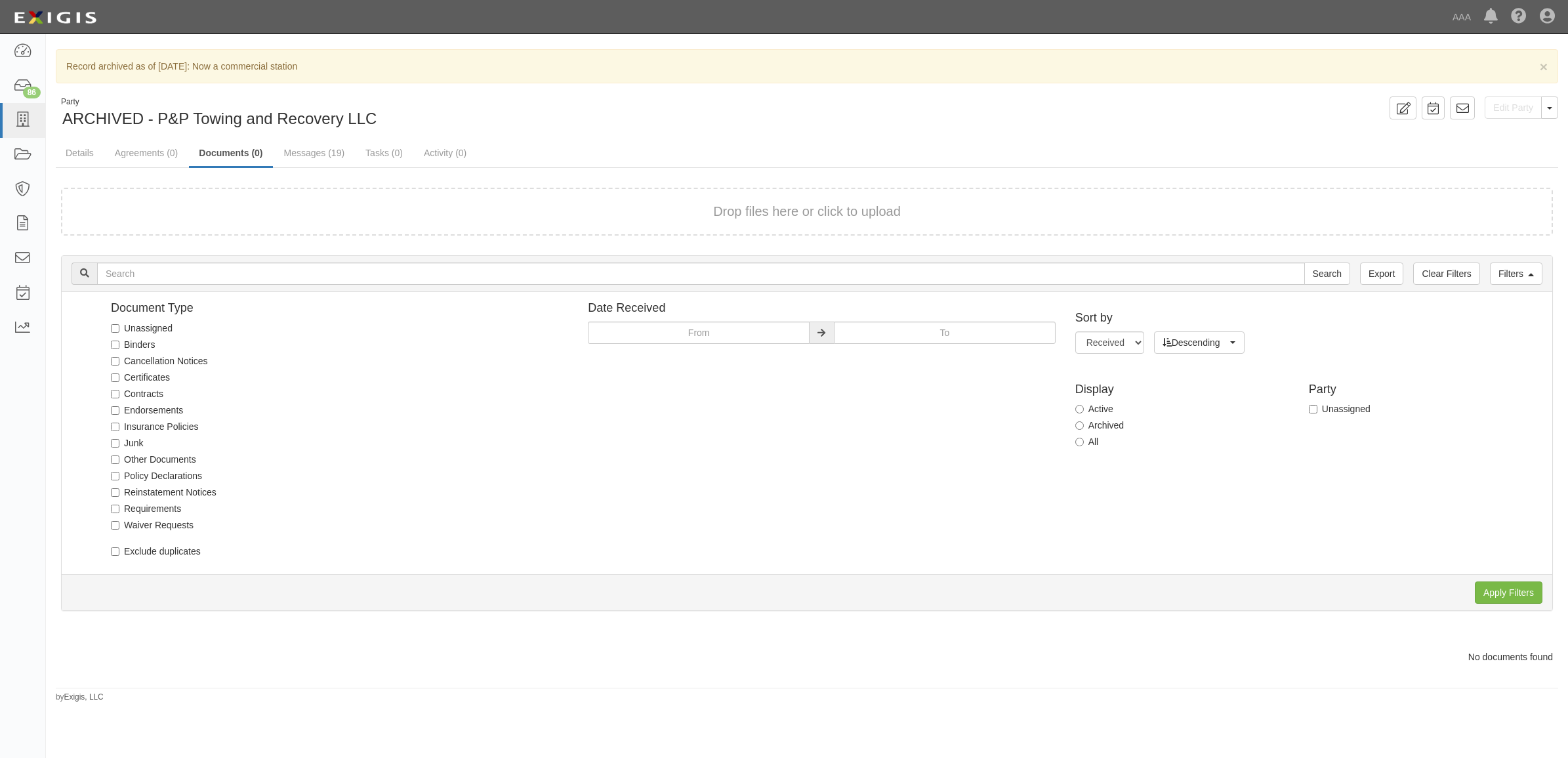
click at [1087, 442] on label "All" at bounding box center [1087, 442] width 24 height 13
click at [1083, 442] on input "All" at bounding box center [1079, 442] width 9 height 9
radio input "true"
drag, startPoint x: 1515, startPoint y: 586, endPoint x: 1562, endPoint y: 590, distance: 47.2
click at [1517, 586] on input "Apply Filters" at bounding box center [1508, 593] width 68 height 22
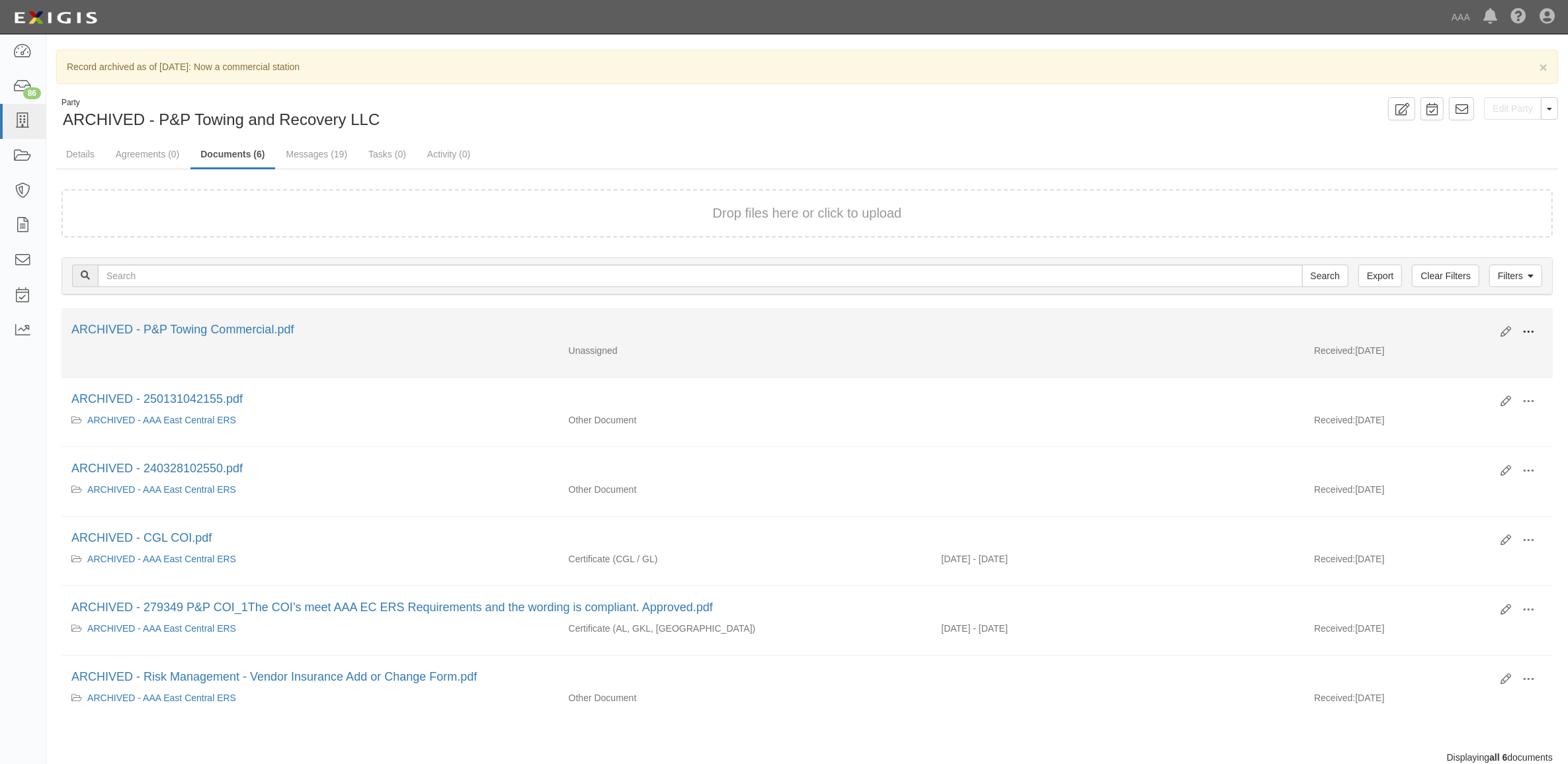
click at [1525, 332] on span at bounding box center [1528, 332] width 12 height 12
click at [1470, 349] on link "View" at bounding box center [1464, 345] width 105 height 24
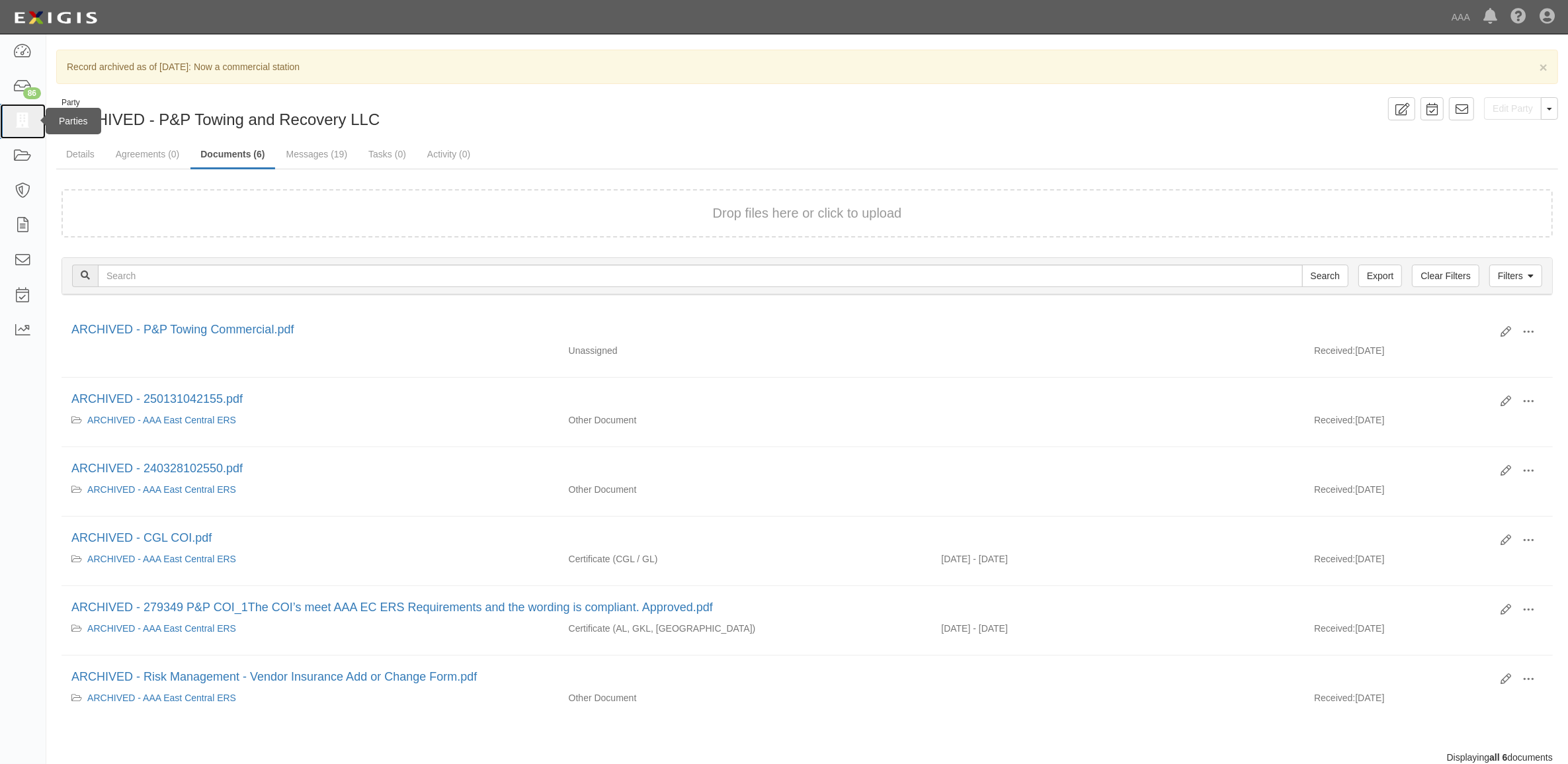
click at [39, 121] on link at bounding box center [23, 122] width 46 height 35
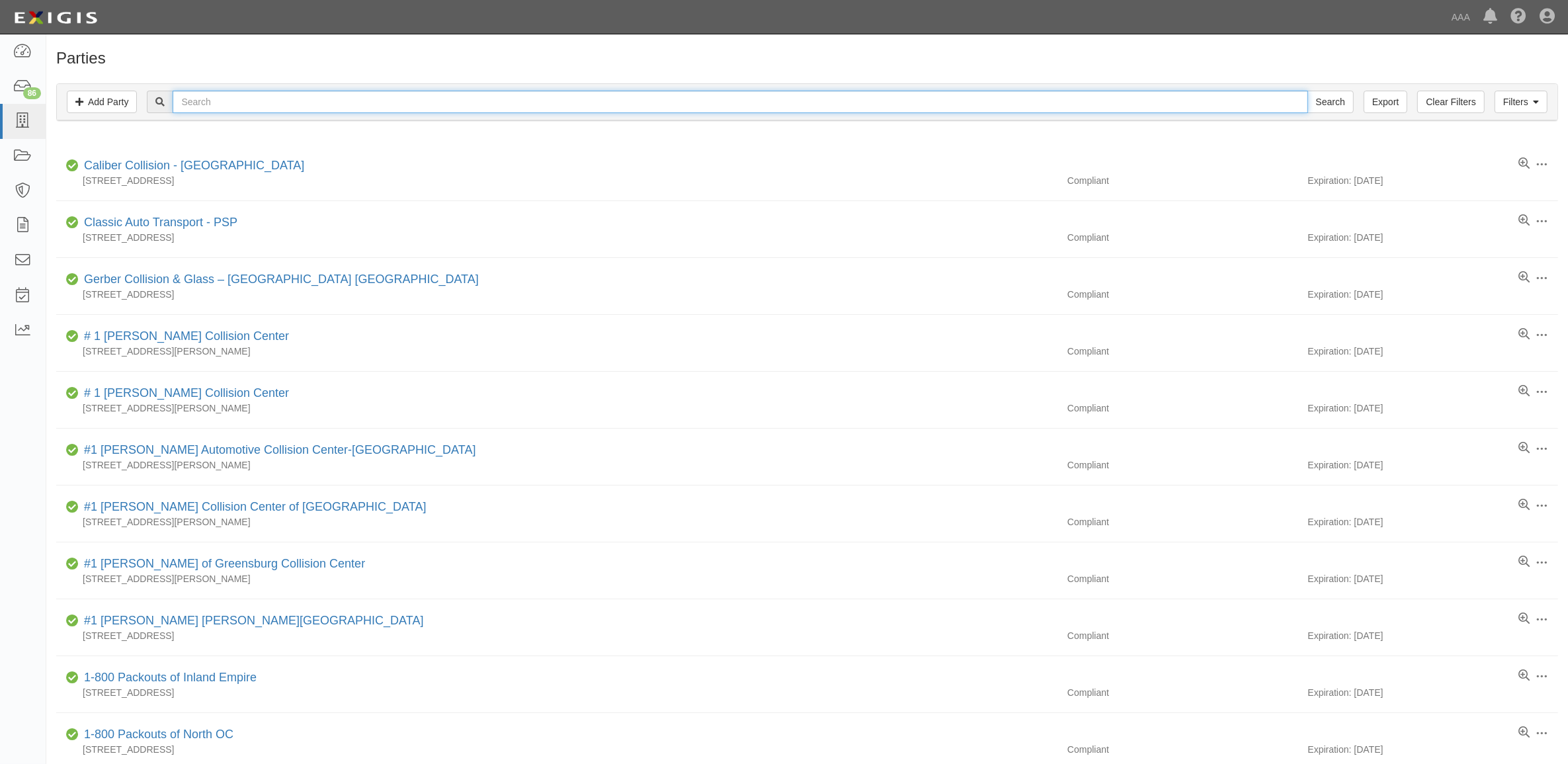
click at [306, 93] on input "text" at bounding box center [740, 102] width 1135 height 23
type input "680715"
click at [1307, 91] on input "Search" at bounding box center [1331, 102] width 47 height 23
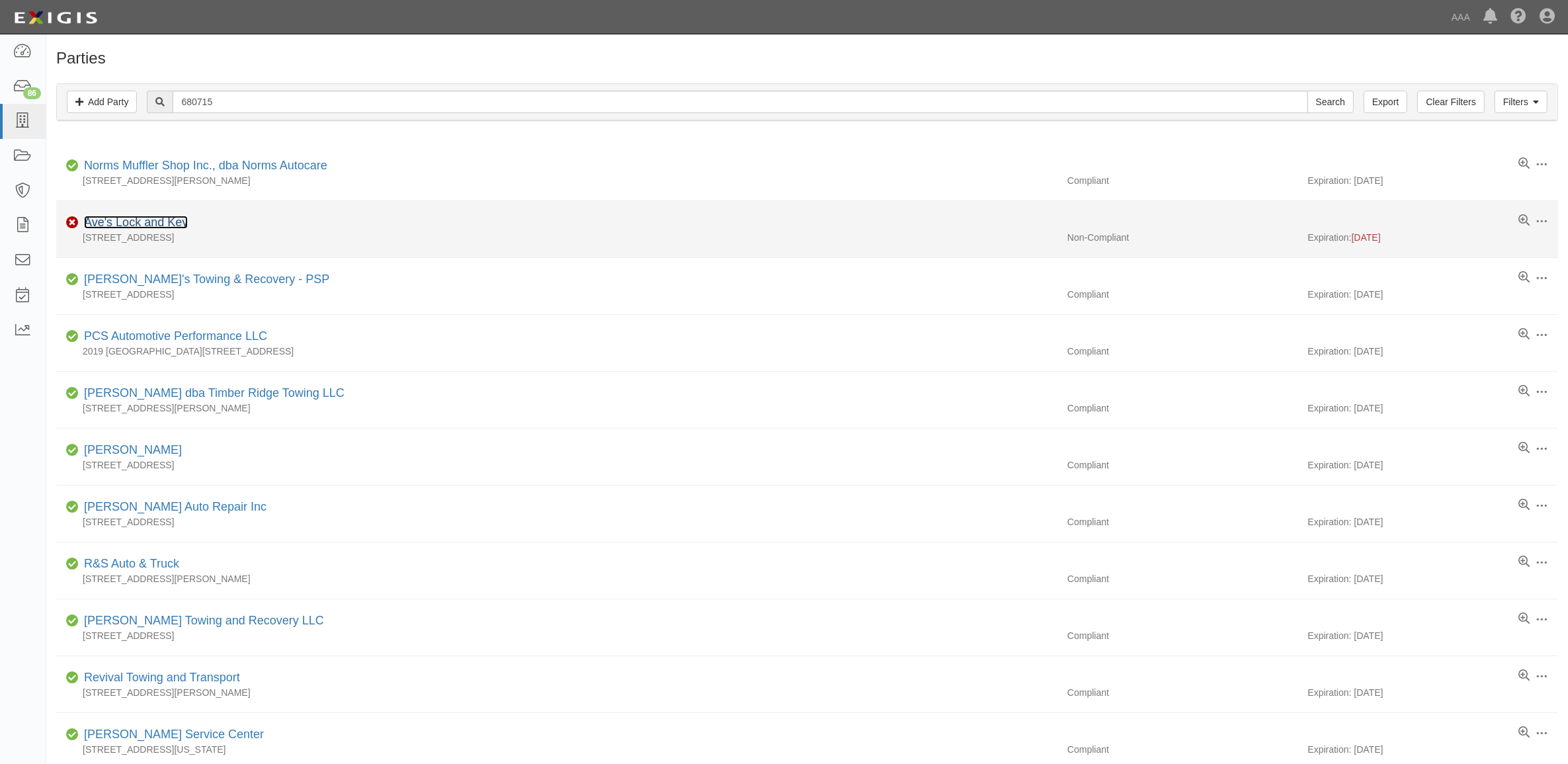
click at [142, 221] on link "Ave's Lock and Key" at bounding box center [135, 222] width 104 height 13
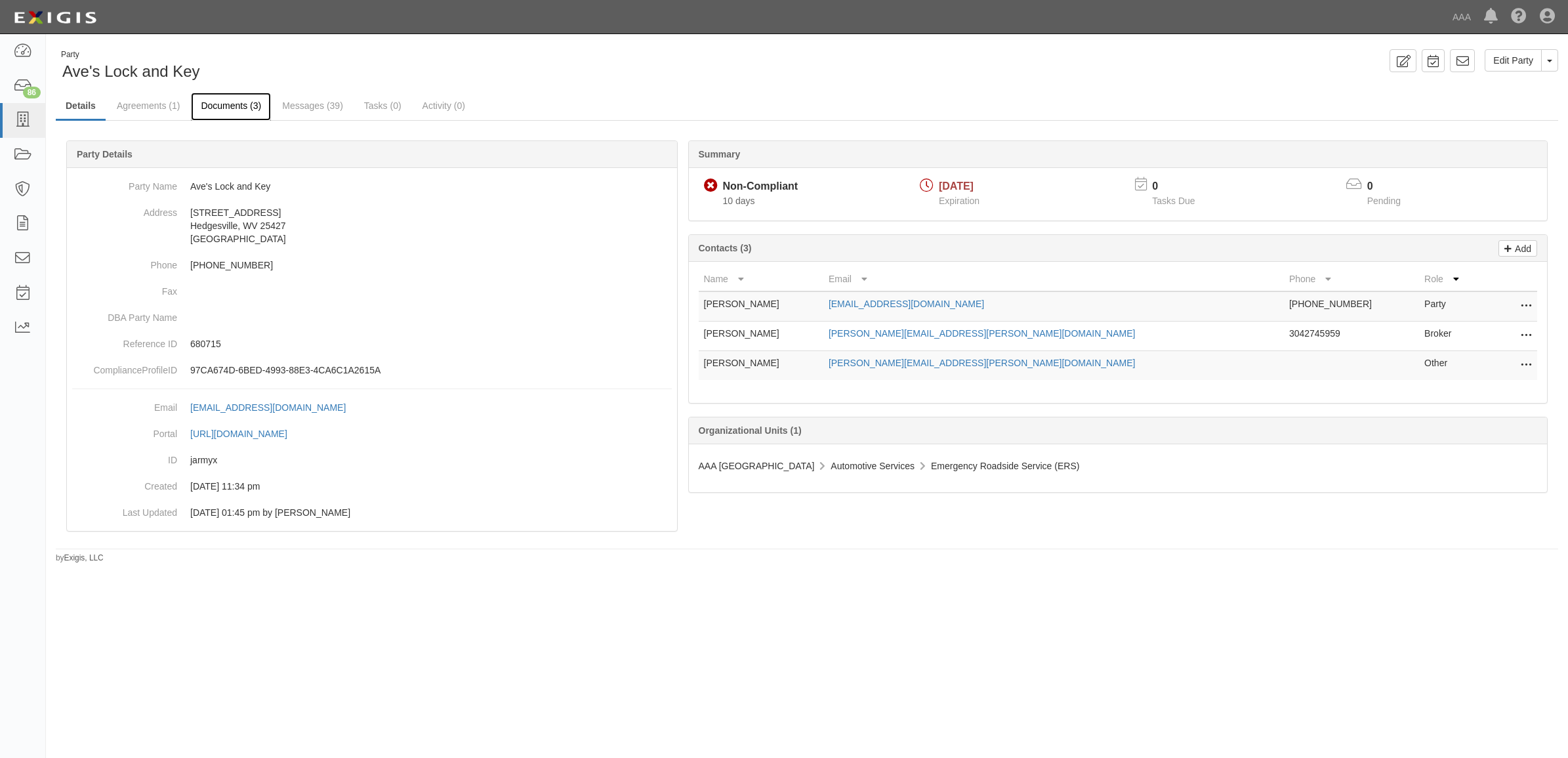
click at [241, 105] on link "Documents (3)" at bounding box center [231, 106] width 80 height 28
